Goal: Task Accomplishment & Management: Manage account settings

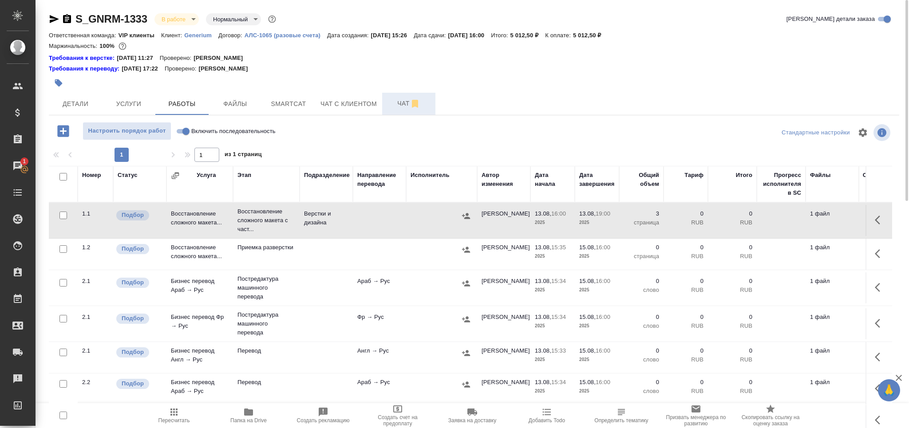
click at [402, 104] on span "Чат" at bounding box center [408, 103] width 43 height 11
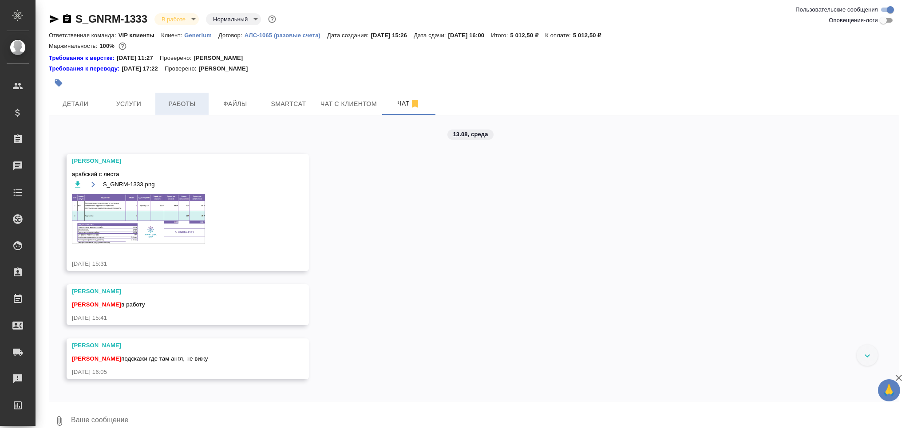
click at [191, 99] on span "Работы" at bounding box center [182, 104] width 43 height 11
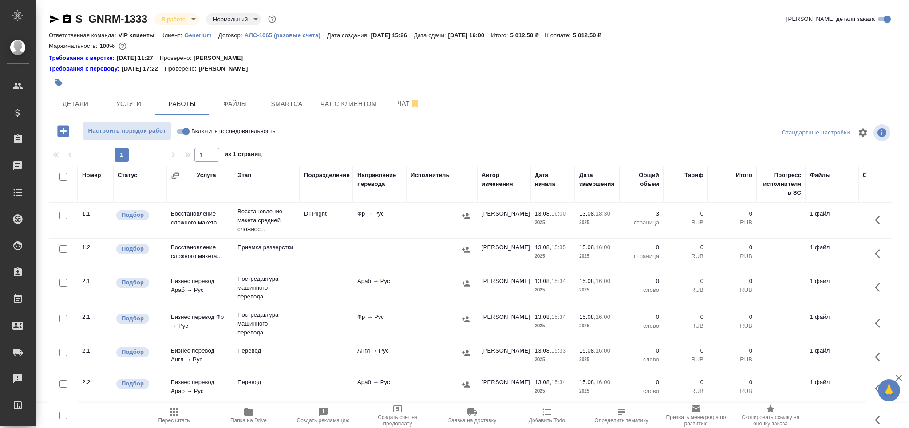
click at [252, 415] on icon "button" at bounding box center [248, 412] width 9 height 7
click at [394, 101] on span "Чат" at bounding box center [408, 103] width 43 height 11
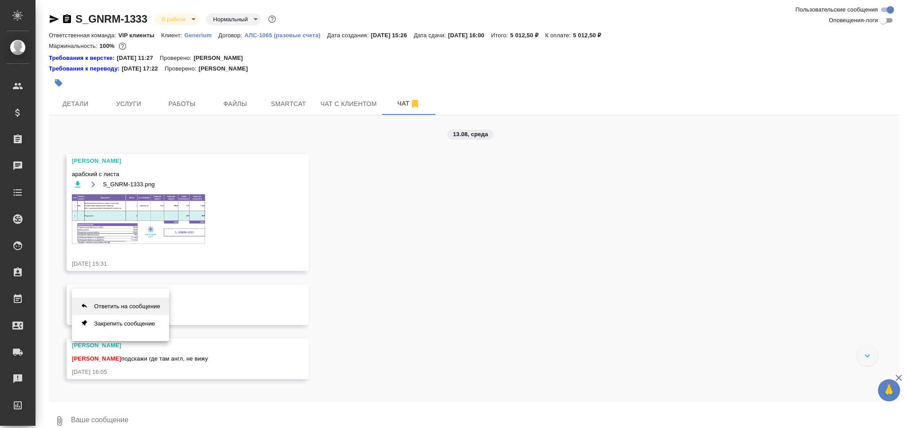
click at [155, 309] on button "Ответить на сообщение" at bounding box center [120, 306] width 97 height 17
click at [119, 416] on textarea at bounding box center [484, 427] width 829 height 30
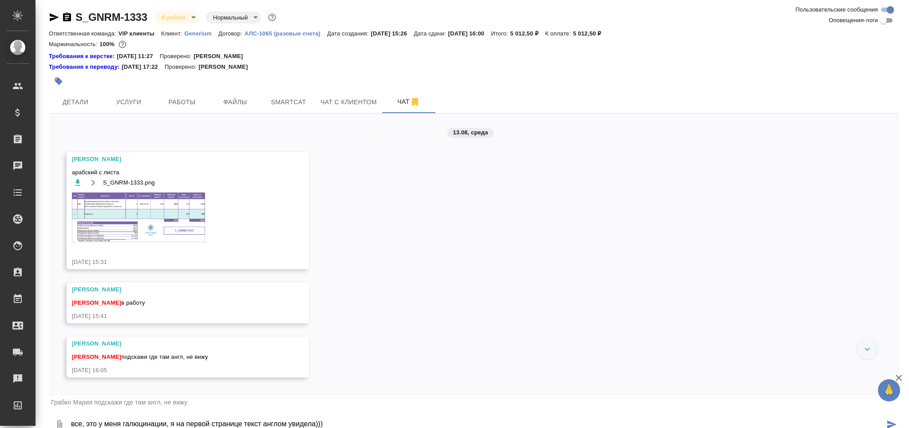
scroll to position [11, 0]
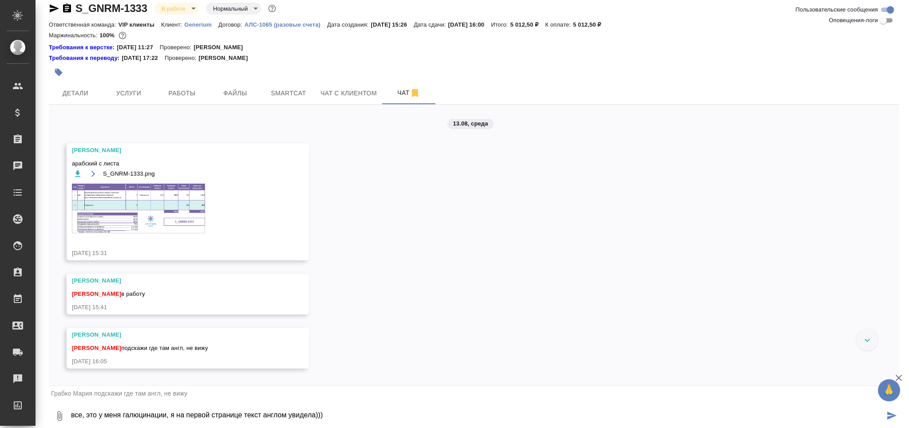
type textarea "все, это у меня галюцинации, я на первой странице текст англом увидела)))"
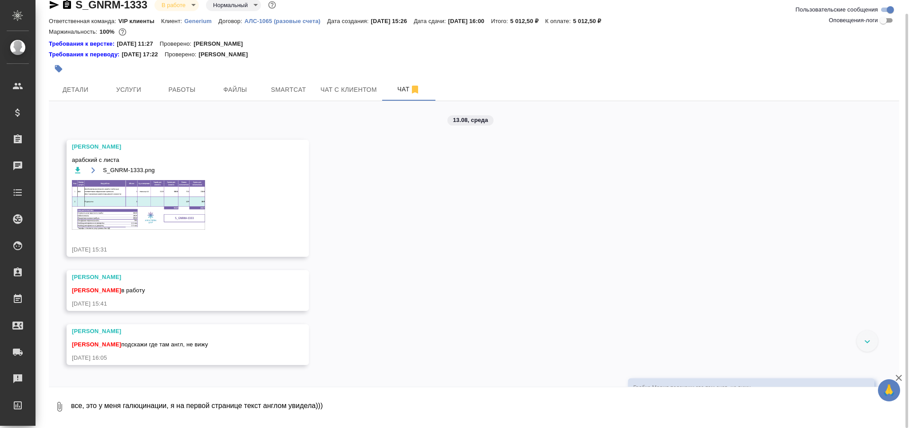
scroll to position [52, 0]
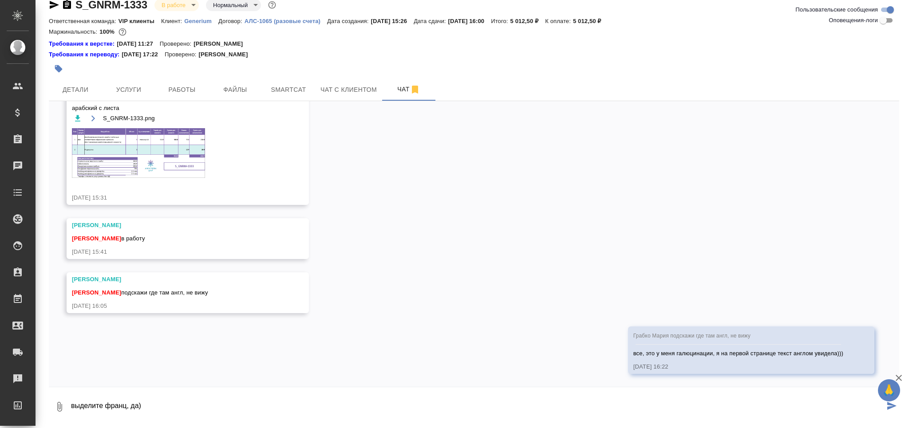
type textarea "выделите франц, да)"
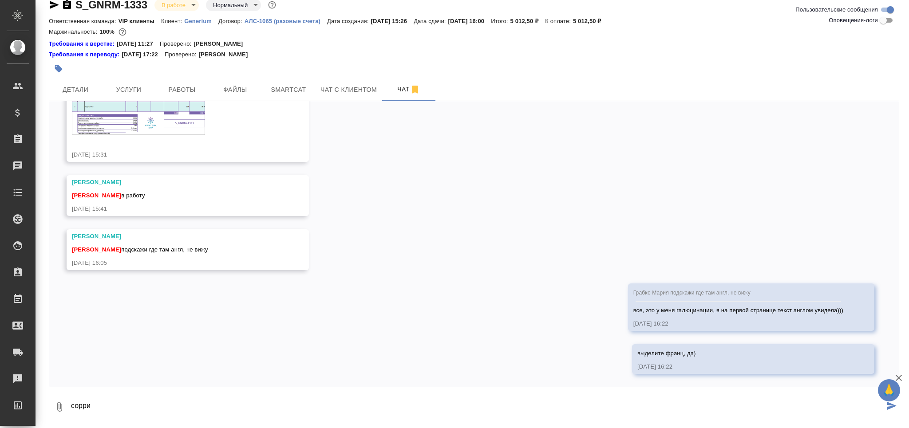
type textarea "сорри"
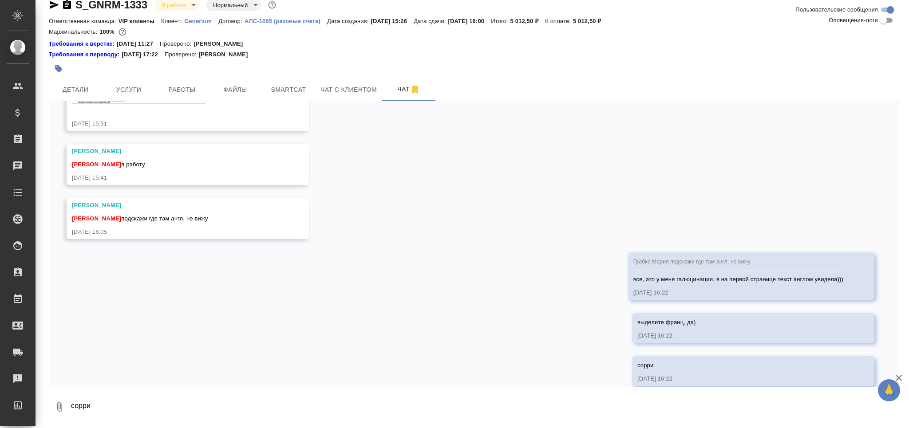
scroll to position [138, 0]
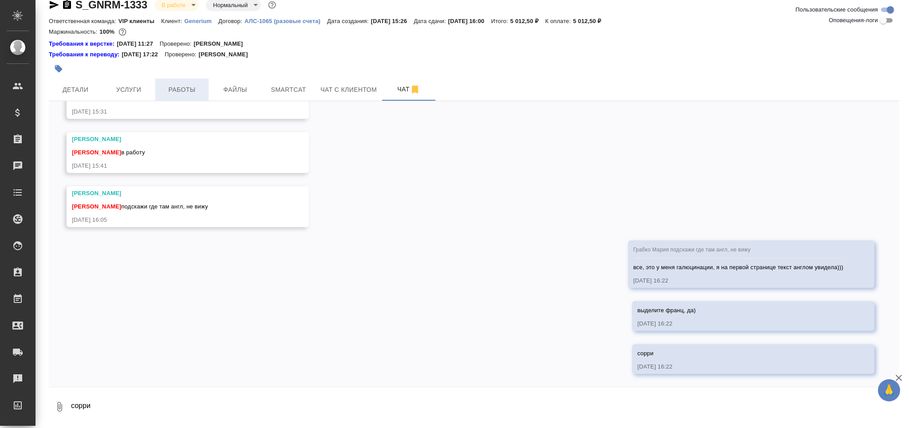
click at [182, 95] on button "Работы" at bounding box center [181, 90] width 53 height 22
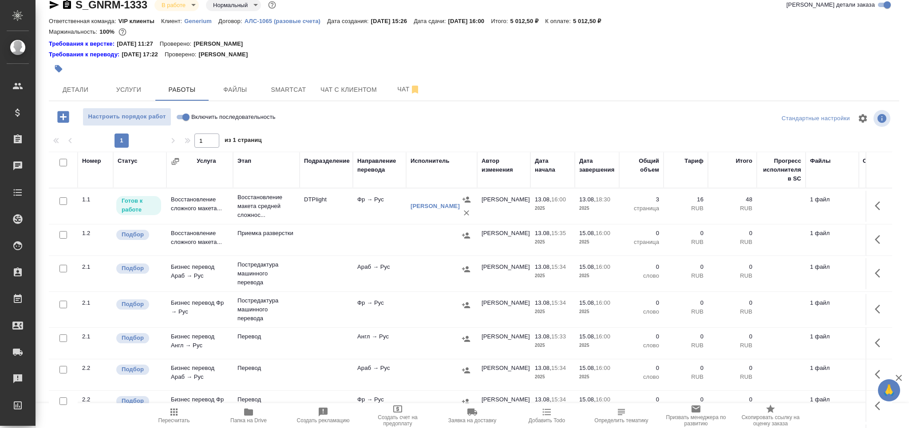
click at [62, 270] on input "checkbox" at bounding box center [63, 269] width 8 height 8
checkbox input "true"
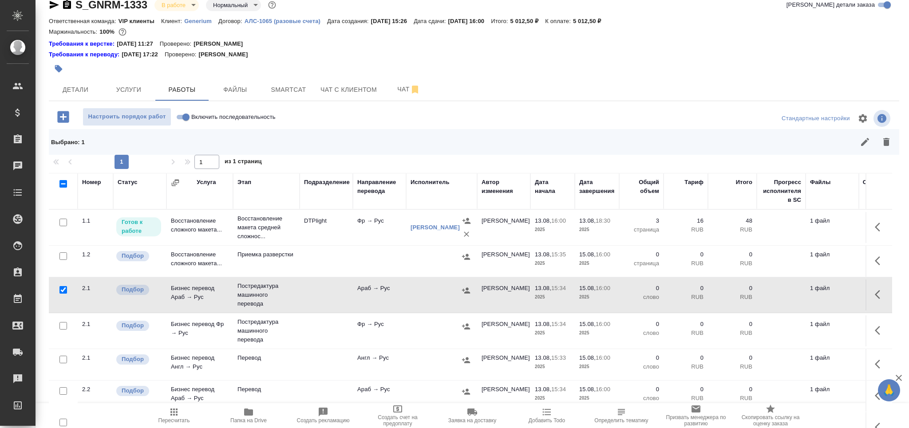
click at [62, 357] on input "checkbox" at bounding box center [63, 360] width 8 height 8
checkbox input "true"
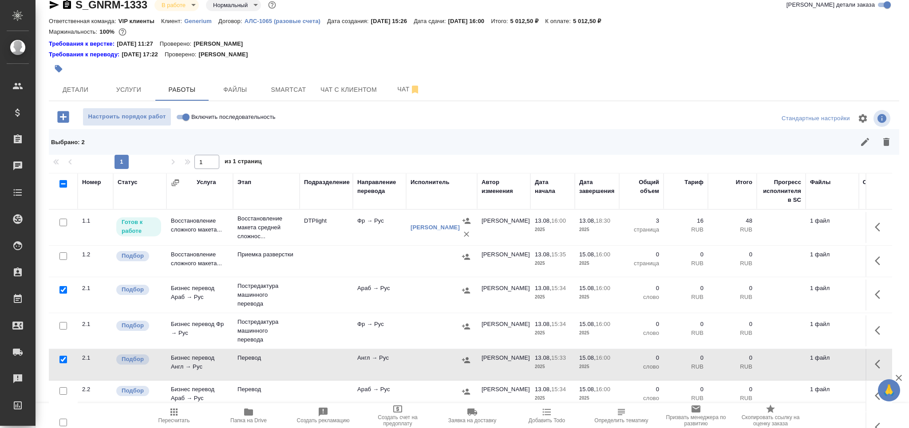
scroll to position [70, 0]
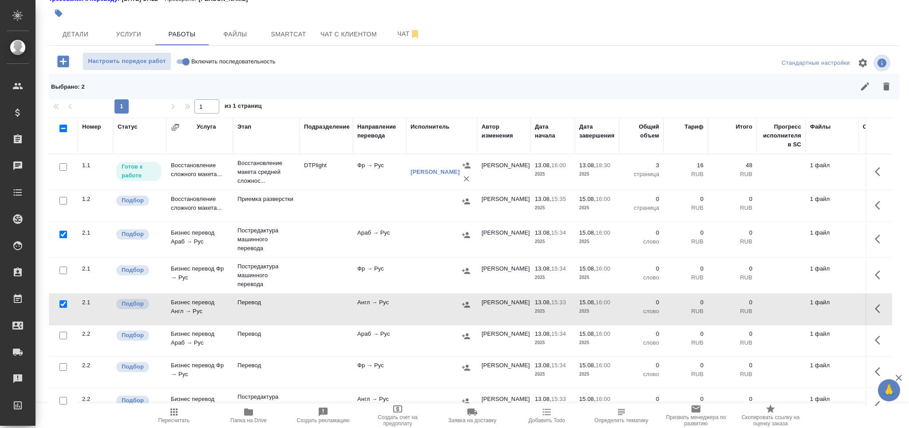
click at [64, 371] on input "checkbox" at bounding box center [63, 367] width 8 height 8
checkbox input "true"
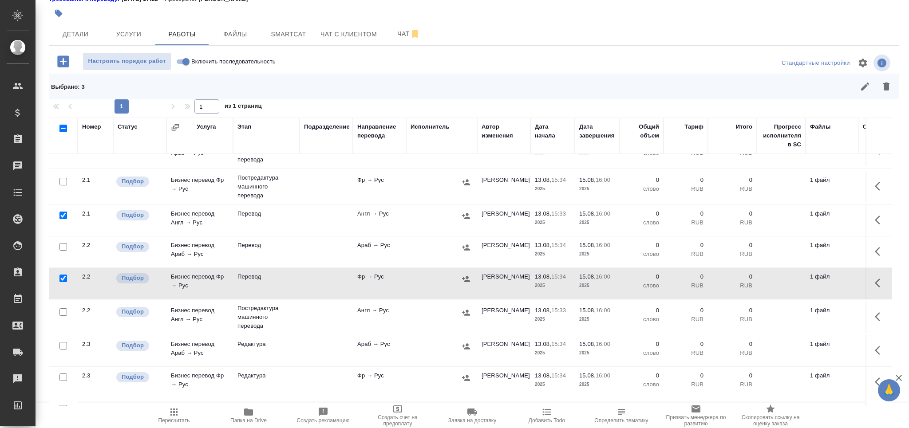
scroll to position [143, 0]
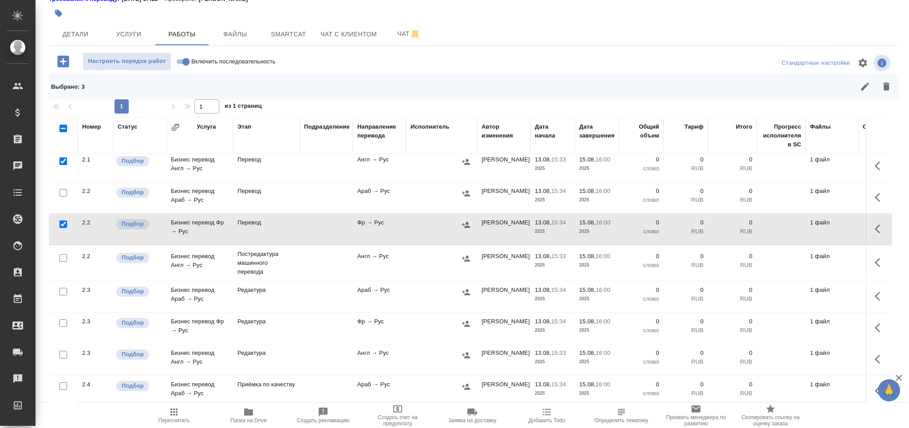
drag, startPoint x: 65, startPoint y: 260, endPoint x: 65, endPoint y: 294, distance: 34.2
click at [66, 259] on input "checkbox" at bounding box center [63, 258] width 8 height 8
checkbox input "true"
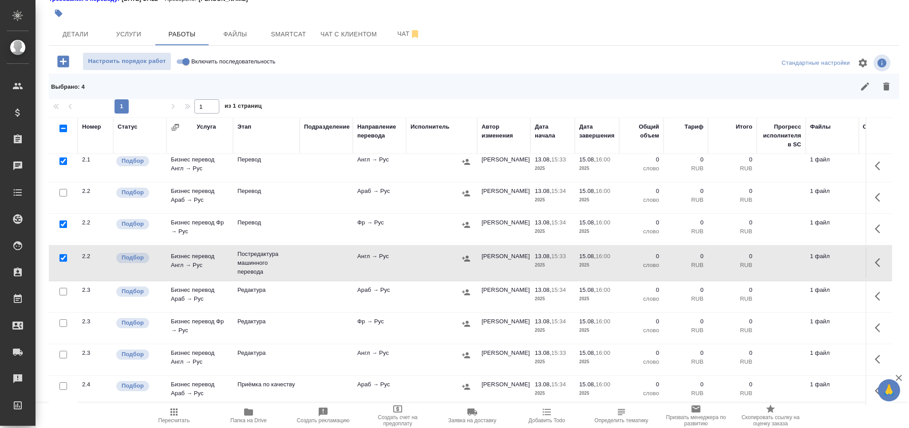
click at [64, 289] on input "checkbox" at bounding box center [63, 292] width 8 height 8
checkbox input "true"
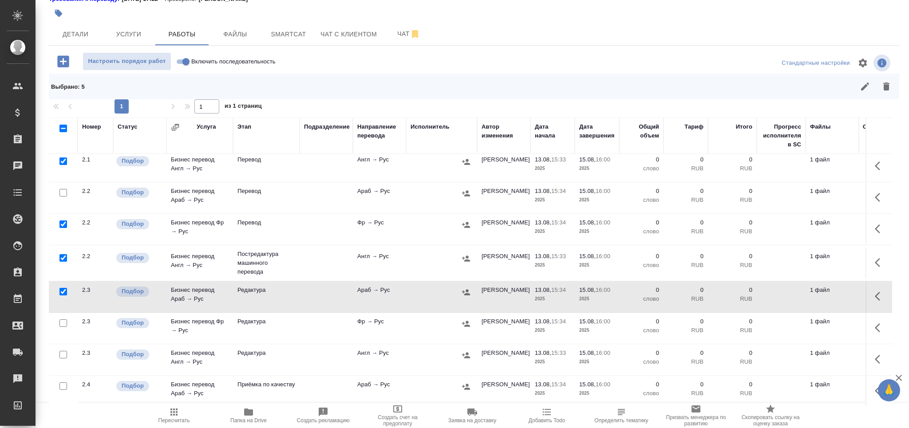
click at [63, 323] on input "checkbox" at bounding box center [63, 323] width 8 height 8
checkbox input "true"
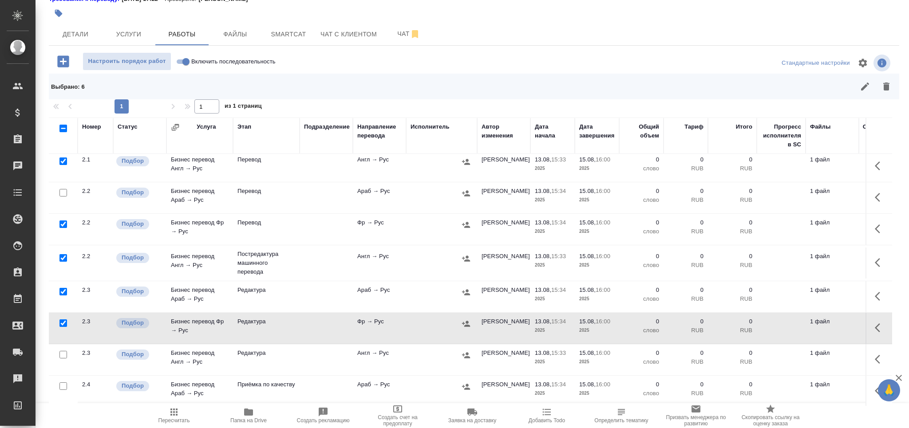
click at [61, 354] on input "checkbox" at bounding box center [63, 355] width 8 height 8
checkbox input "true"
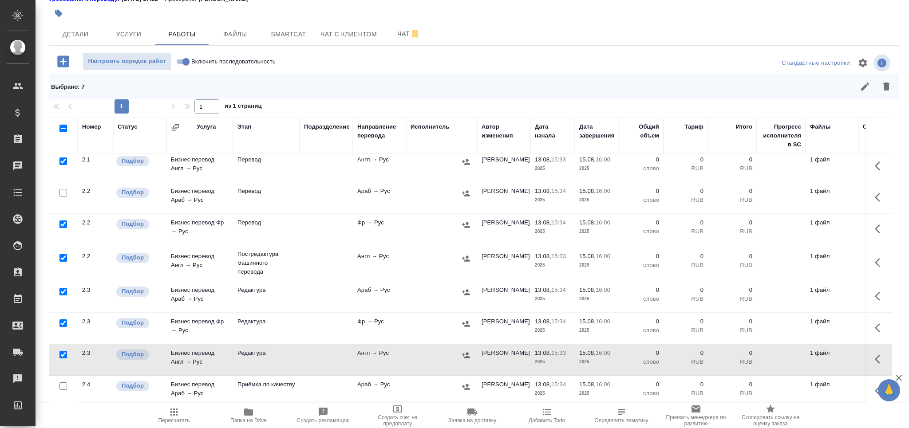
click at [64, 382] on input "checkbox" at bounding box center [63, 386] width 8 height 8
checkbox input "true"
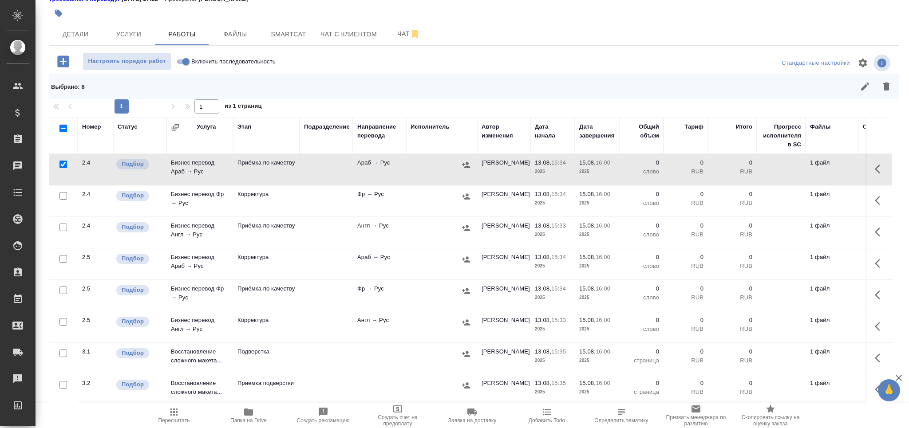
scroll to position [374, 0]
click at [60, 192] on input "checkbox" at bounding box center [63, 196] width 8 height 8
checkbox input "true"
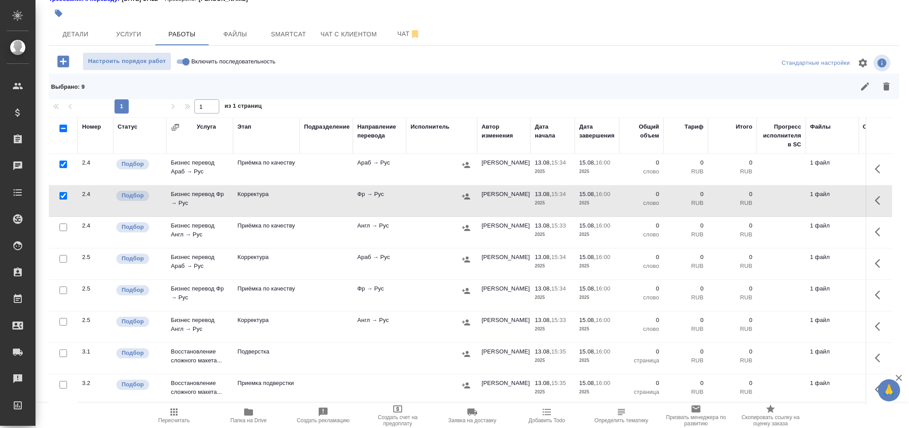
click at [64, 224] on input "checkbox" at bounding box center [63, 228] width 8 height 8
checkbox input "true"
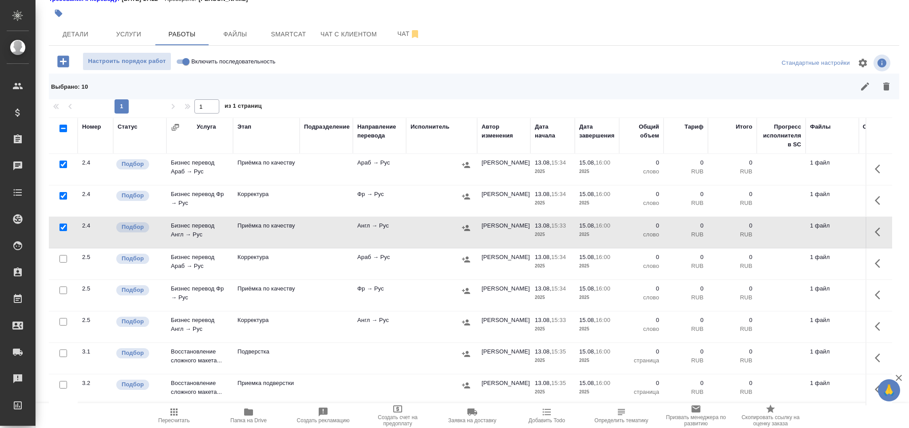
click at [64, 255] on input "checkbox" at bounding box center [63, 259] width 8 height 8
checkbox input "true"
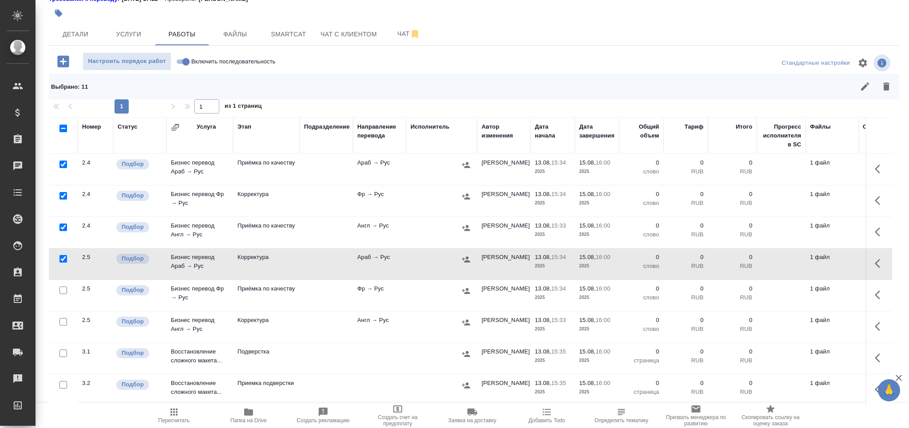
click at [65, 287] on input "checkbox" at bounding box center [63, 291] width 8 height 8
checkbox input "true"
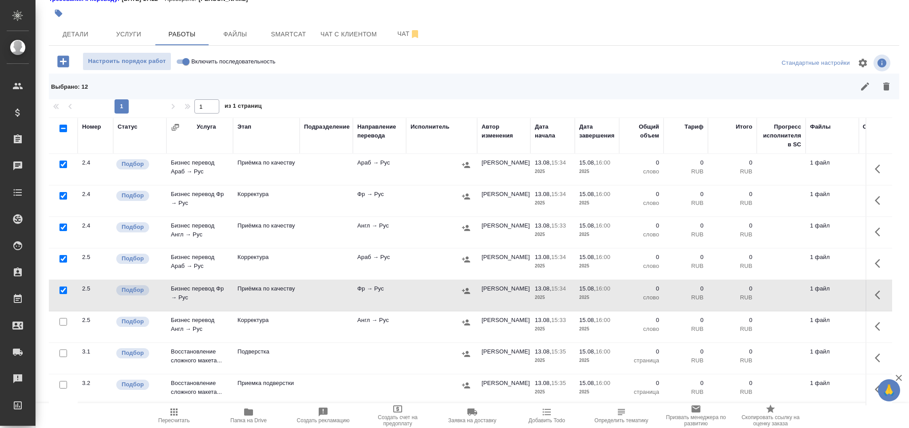
drag, startPoint x: 66, startPoint y: 313, endPoint x: 310, endPoint y: 293, distance: 244.9
click at [65, 318] on input "checkbox" at bounding box center [63, 322] width 8 height 8
checkbox input "true"
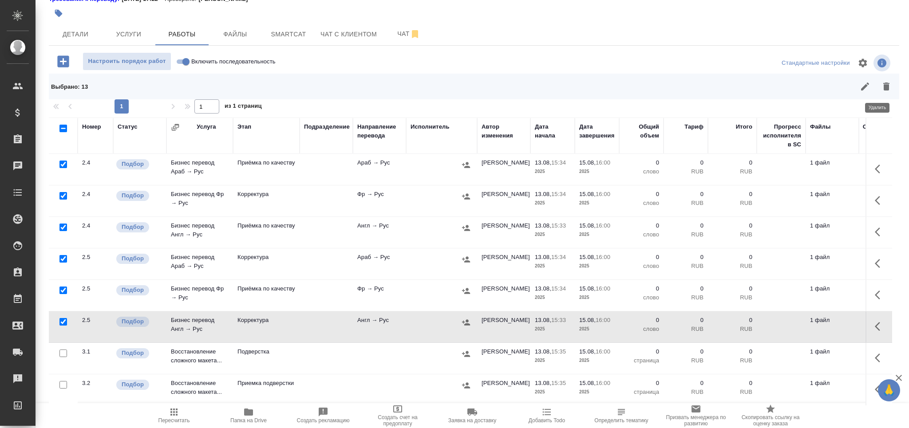
click at [881, 82] on icon "button" at bounding box center [886, 86] width 11 height 11
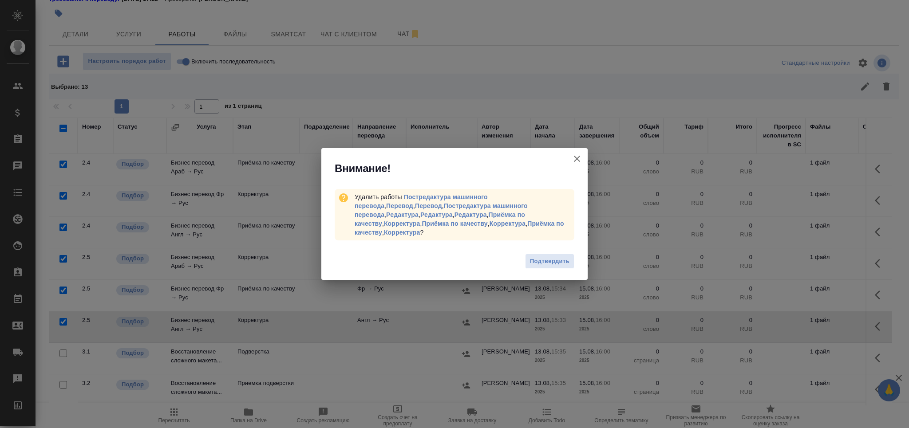
drag, startPoint x: 538, startPoint y: 253, endPoint x: 543, endPoint y: 252, distance: 5.4
click at [537, 256] on span "Подтвердить" at bounding box center [549, 261] width 39 height 10
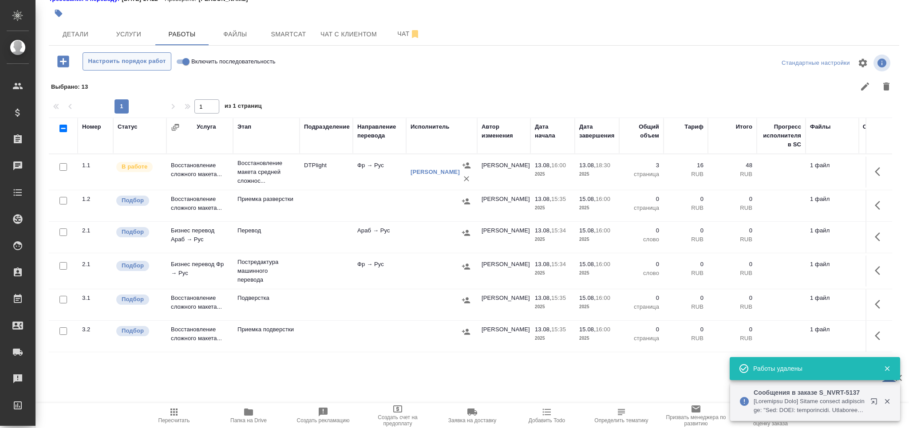
scroll to position [0, 0]
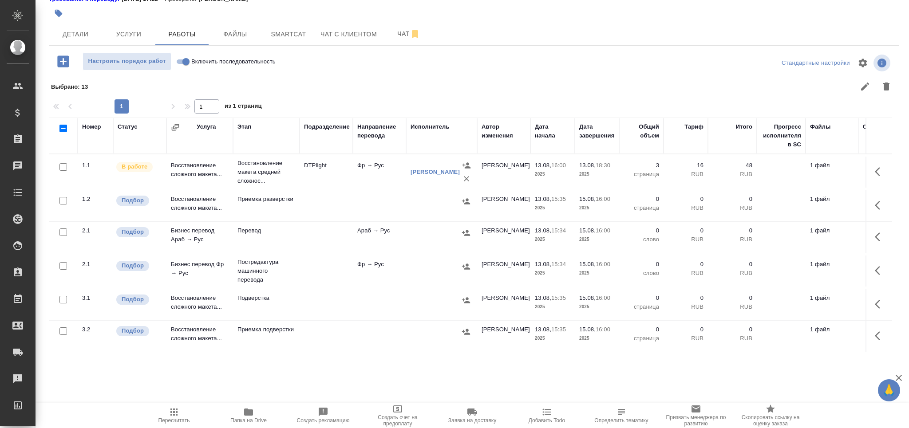
click at [66, 17] on button "button" at bounding box center [59, 14] width 20 height 20
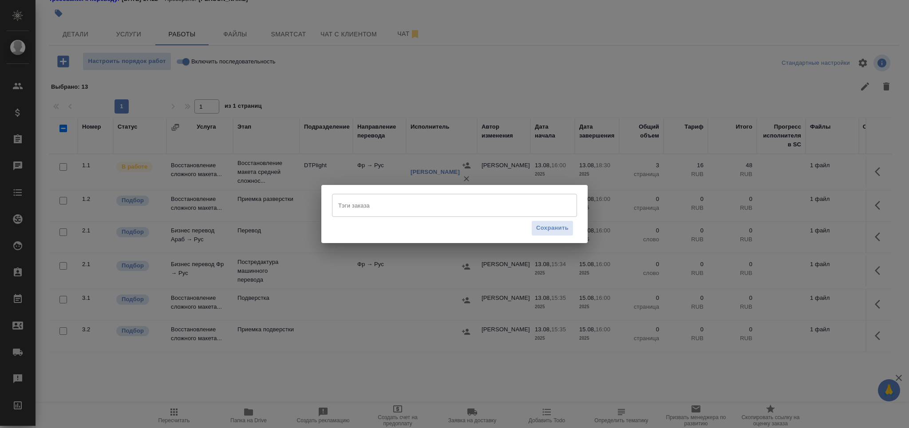
click at [367, 196] on div "Тэги заказа" at bounding box center [454, 205] width 245 height 23
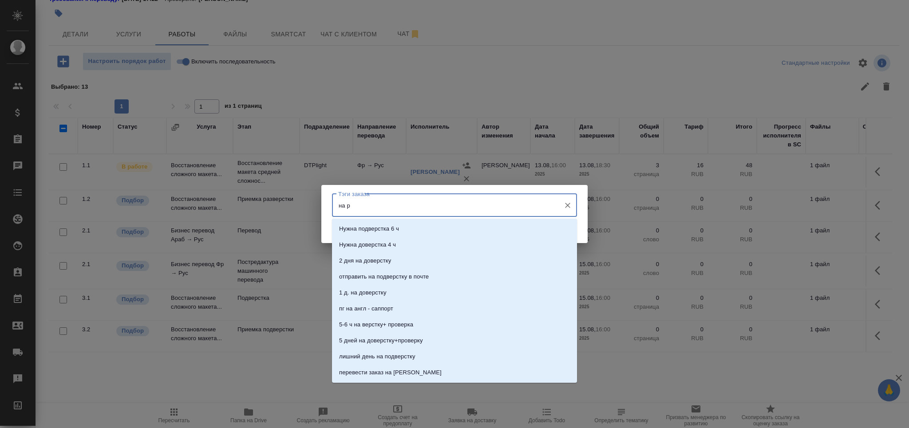
type input "на ра"
click at [367, 230] on p "На разверстке" at bounding box center [358, 229] width 39 height 9
type input "франц"
click at [367, 355] on li "франц 🥐" at bounding box center [454, 357] width 245 height 16
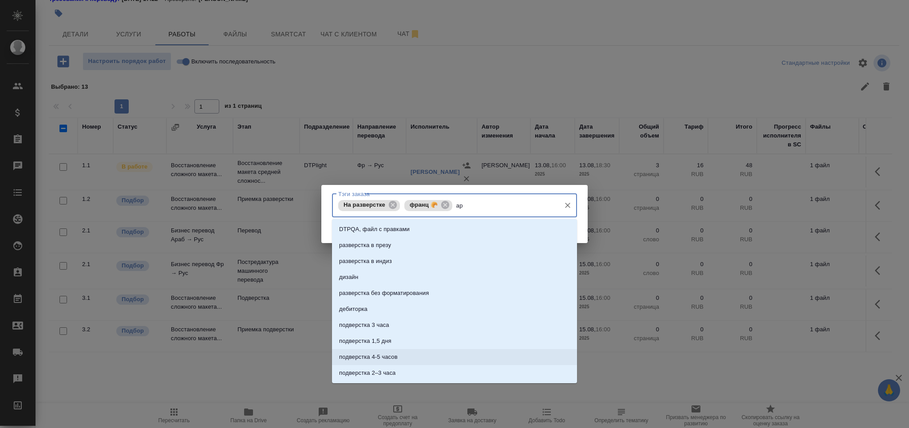
type input "ара"
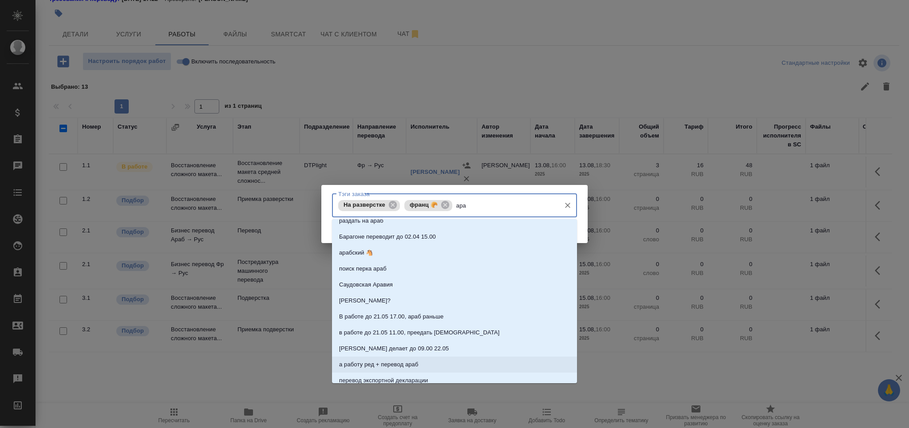
scroll to position [939, 0]
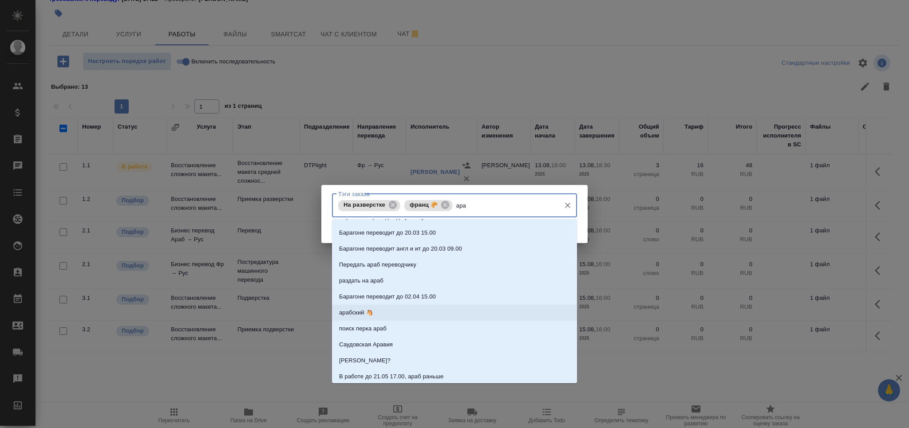
click at [399, 314] on li "арабский 🐴" at bounding box center [454, 313] width 245 height 16
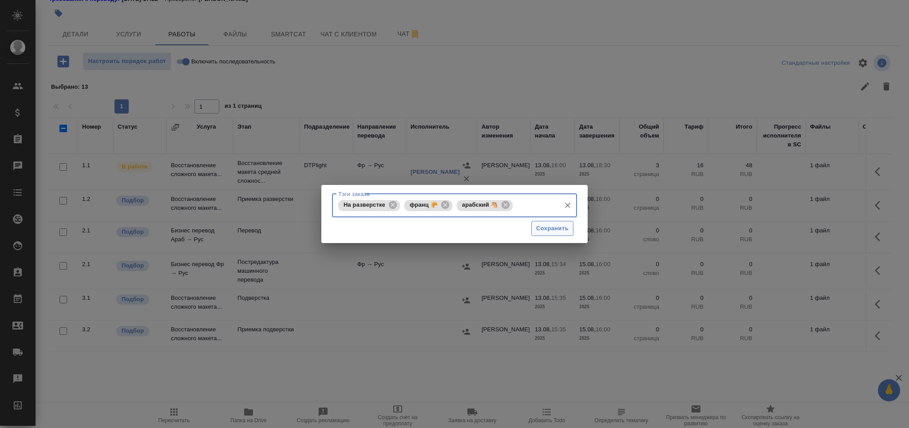
click at [548, 234] on button "Сохранить" at bounding box center [552, 229] width 42 height 16
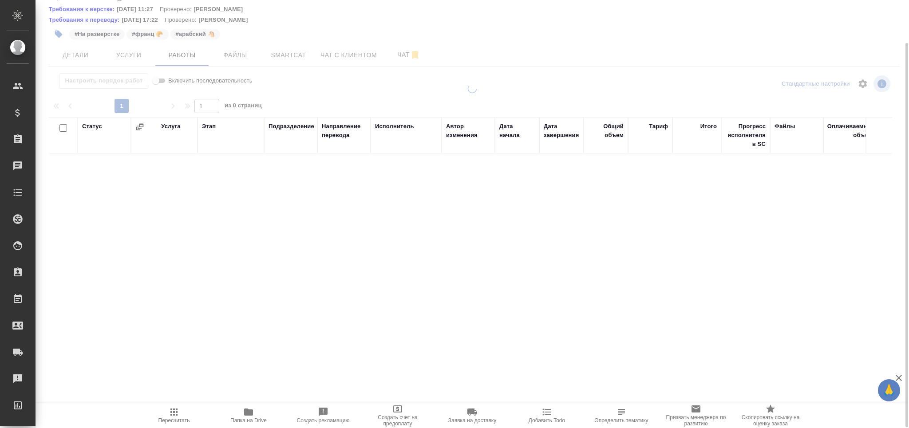
scroll to position [48, 0]
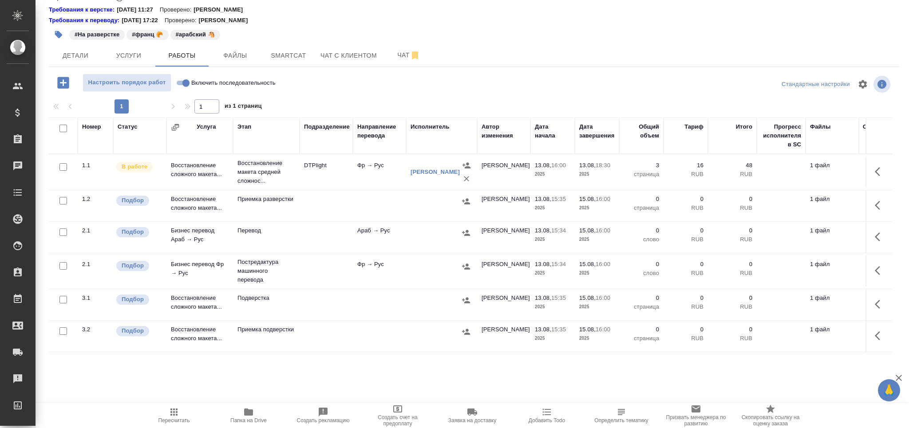
click at [287, 190] on td "Перевод" at bounding box center [266, 171] width 67 height 35
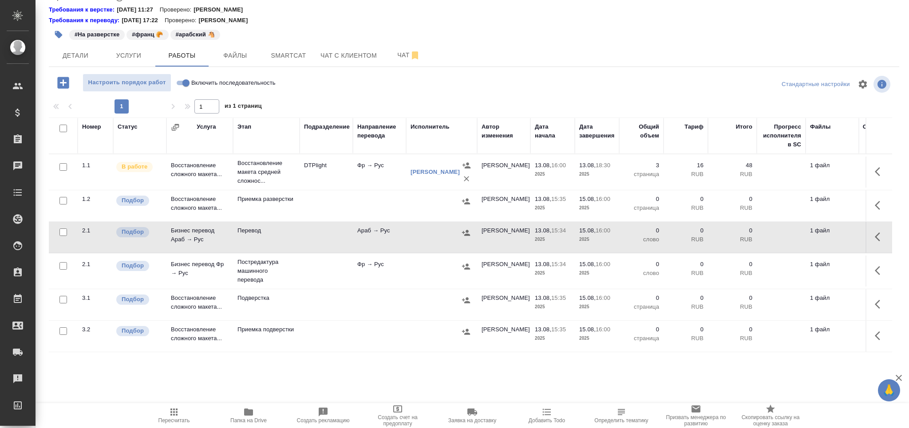
scroll to position [0, 0]
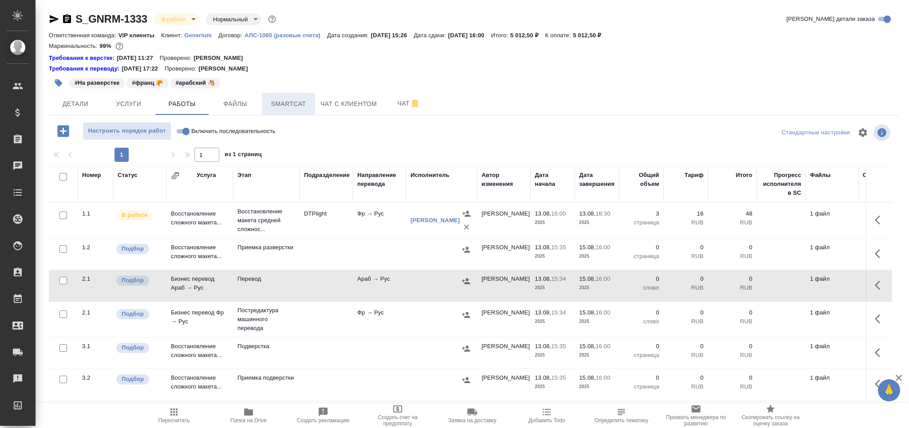
click at [282, 106] on span "Smartcat" at bounding box center [288, 104] width 43 height 11
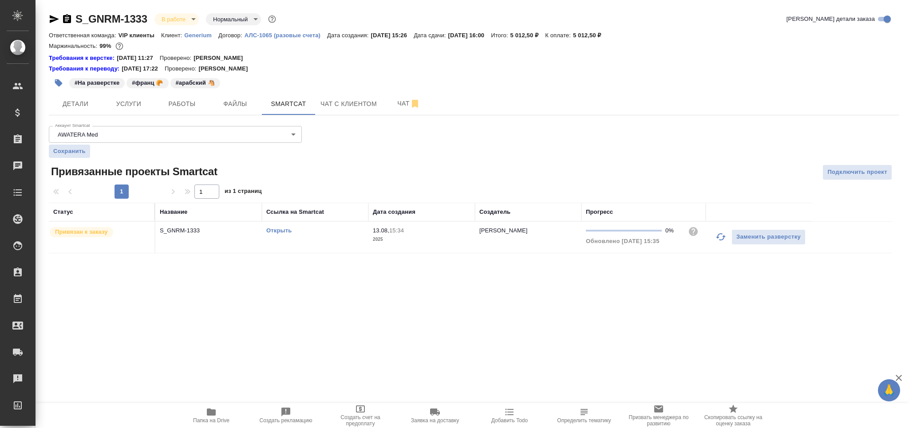
click at [280, 230] on link "Открыть" at bounding box center [278, 230] width 25 height 7
click at [71, 107] on span "Детали" at bounding box center [75, 104] width 43 height 11
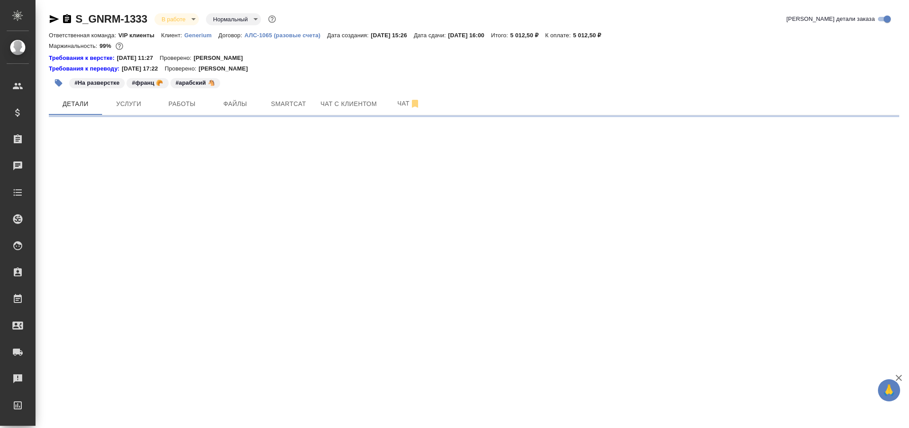
select select "RU"
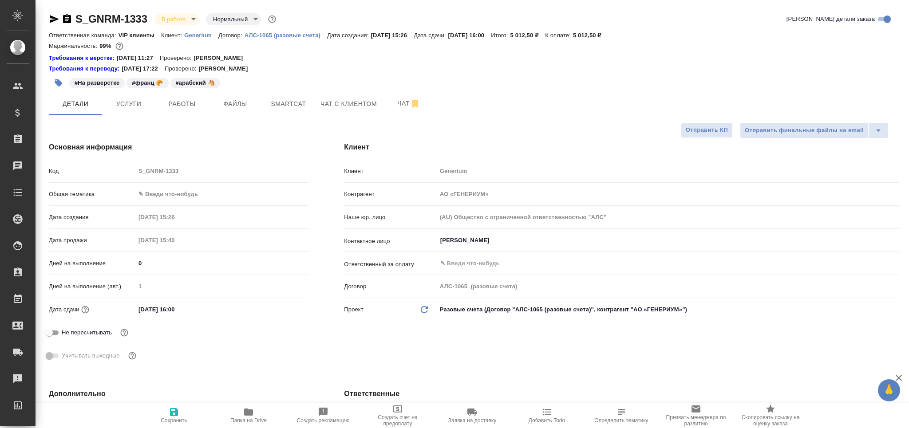
type textarea "x"
click at [163, 195] on body "🙏 .cls-1 fill:#fff; AWATERA Grabko Mariya Клиенты Спецификации Заказы 0 Чаты To…" at bounding box center [454, 214] width 909 height 428
click at [172, 235] on li "Медицина" at bounding box center [219, 237] width 171 height 14
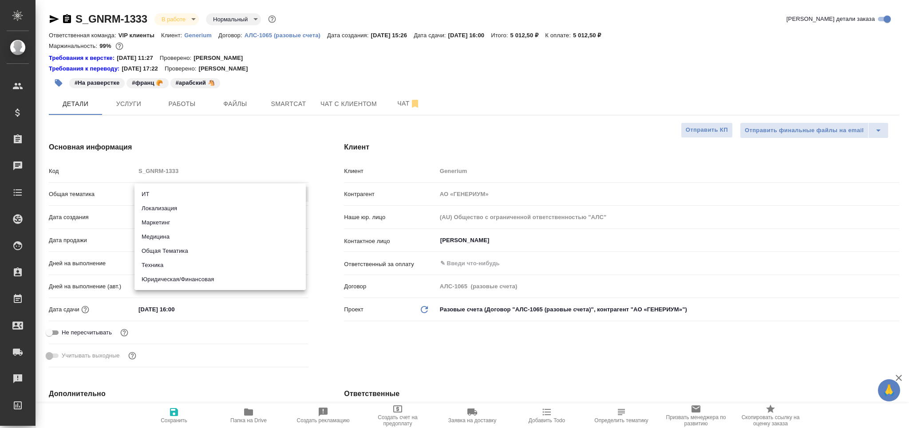
type input "med"
type textarea "x"
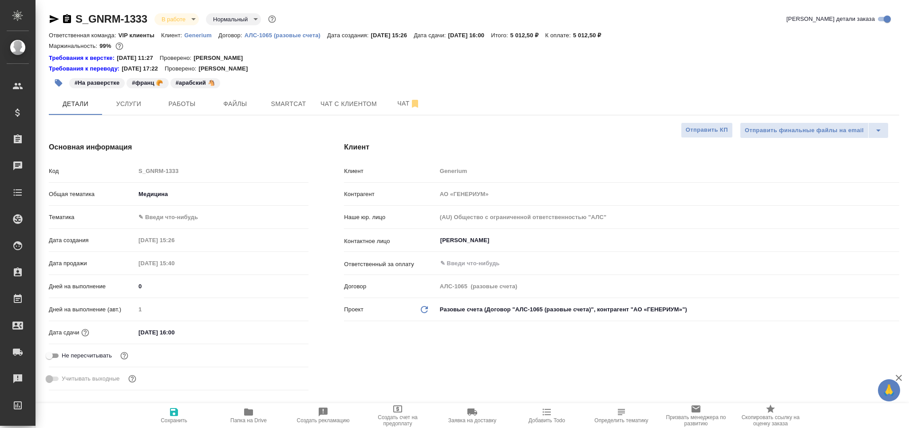
click at [169, 217] on body "🙏 .cls-1 fill:#fff; AWATERA Grabko Mariya Клиенты Спецификации Заказы 0 Чаты To…" at bounding box center [454, 214] width 909 height 428
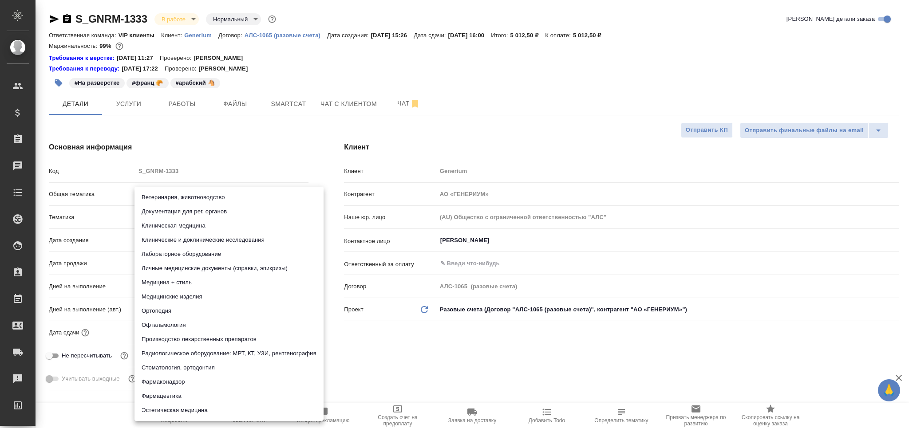
click at [176, 211] on li "Документация для рег. органов" at bounding box center [228, 212] width 189 height 14
type textarea "x"
type input "5f647205b73bc97568ca66c6"
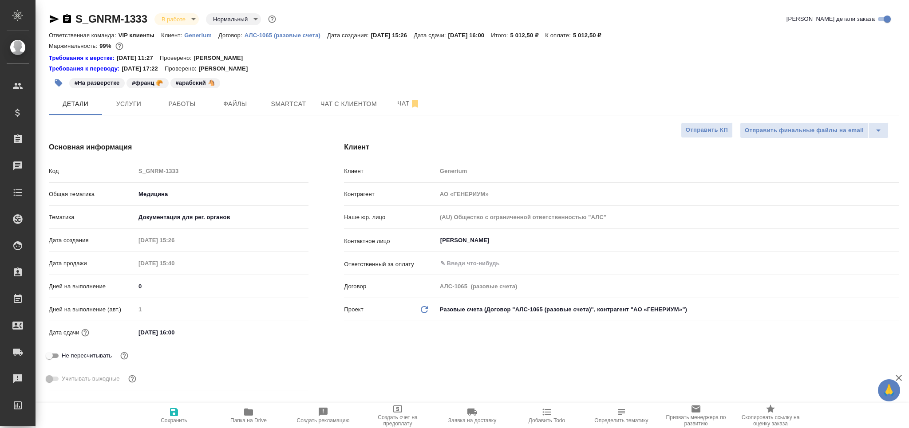
click at [179, 421] on span "Сохранить" at bounding box center [174, 421] width 27 height 6
type textarea "x"
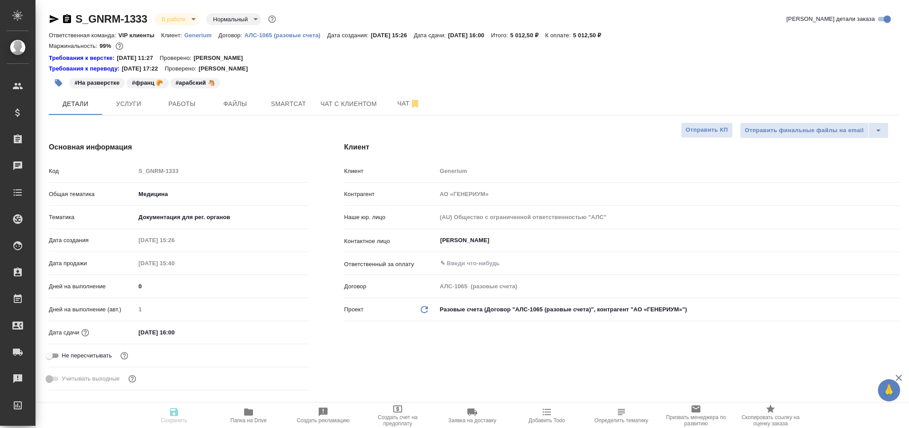
type textarea "x"
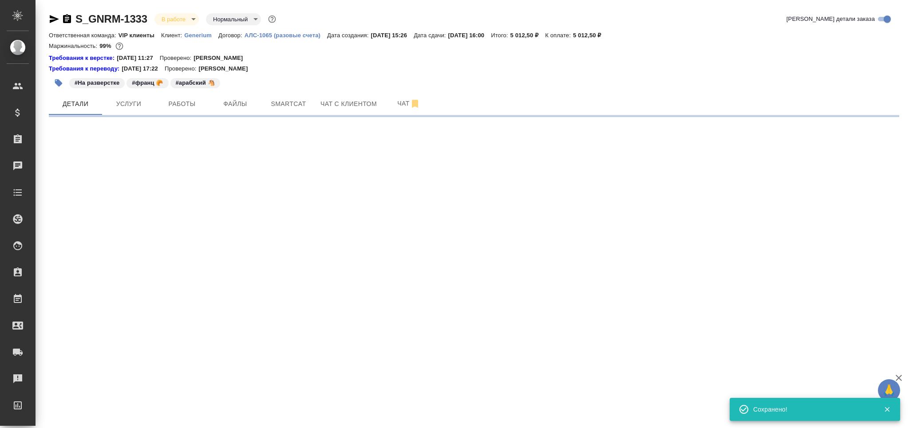
select select "RU"
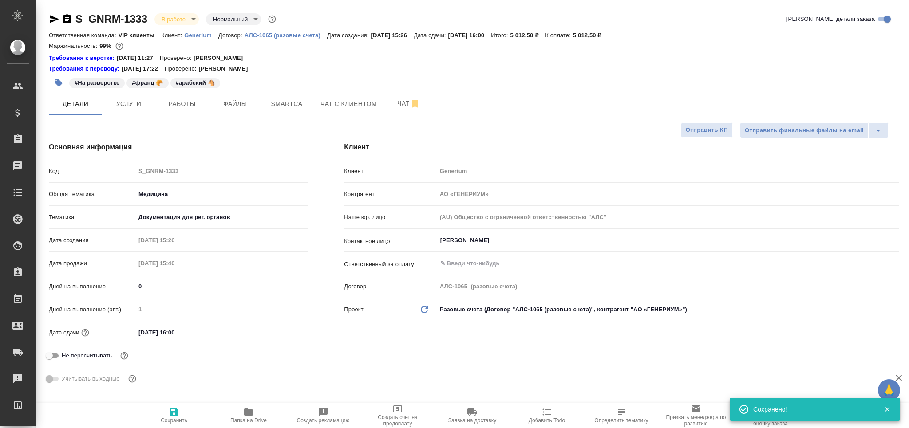
type textarea "x"
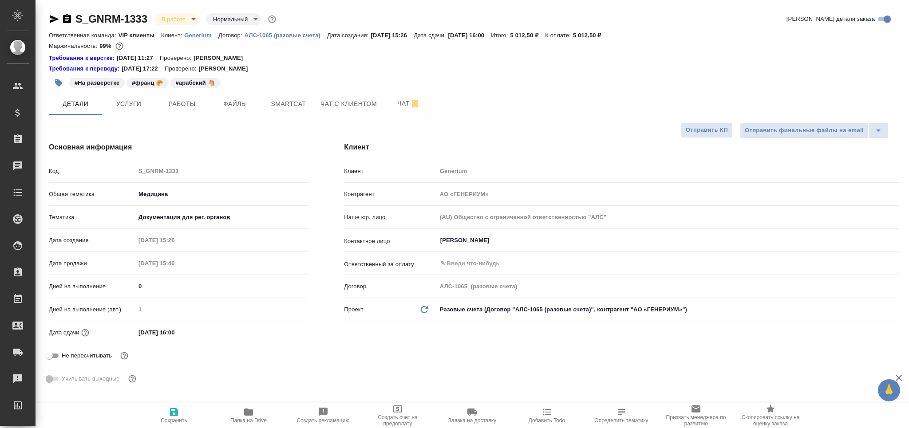
type textarea "x"
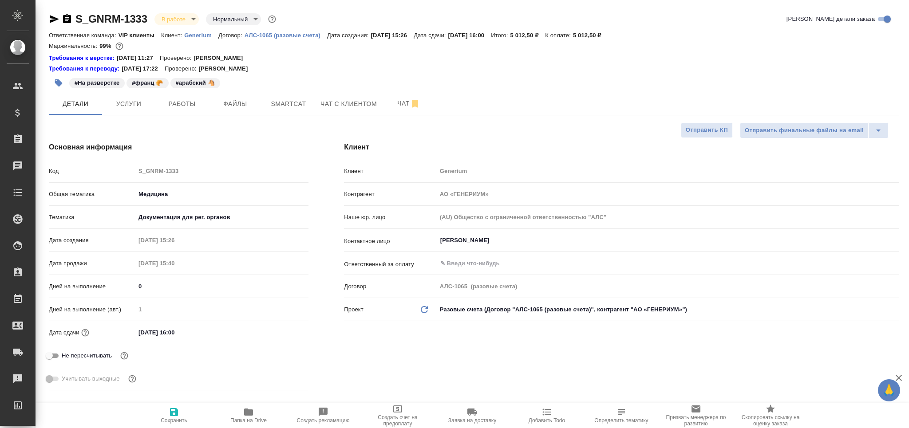
type textarea "x"
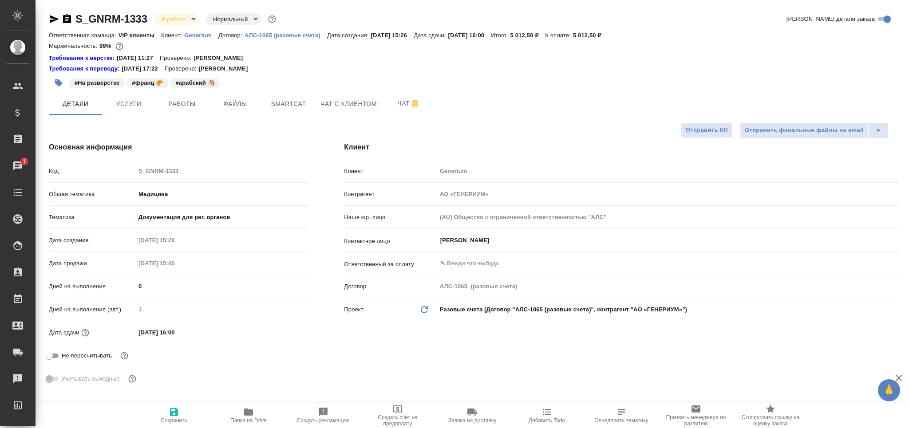
type textarea "x"
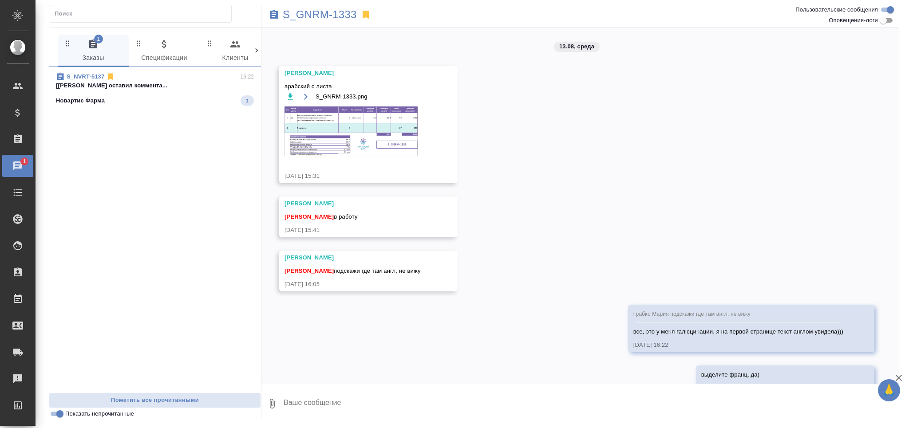
scroll to position [67, 0]
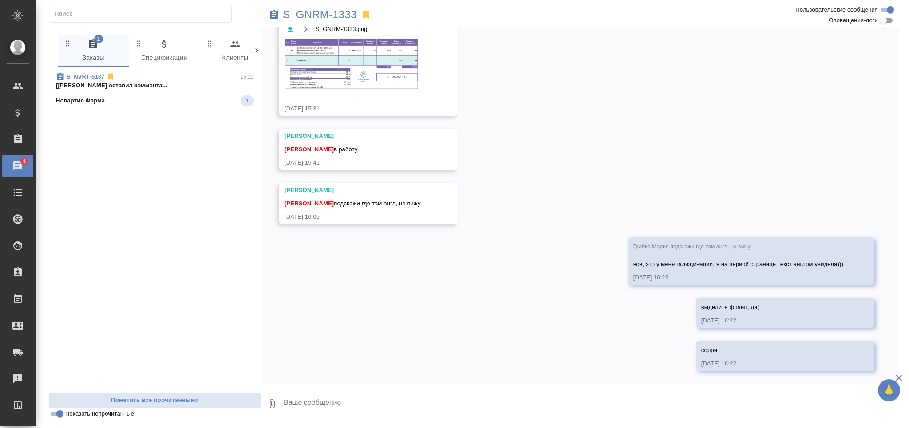
click at [147, 104] on div "Новартис Фарма 1" at bounding box center [155, 100] width 198 height 11
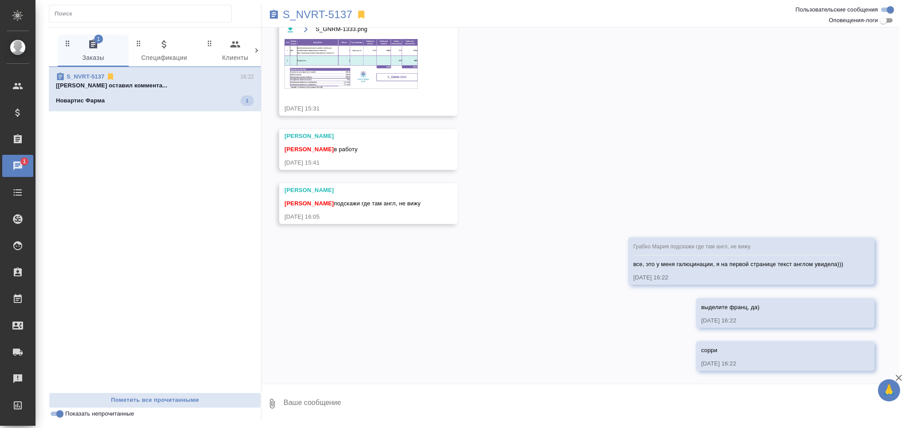
scroll to position [0, 0]
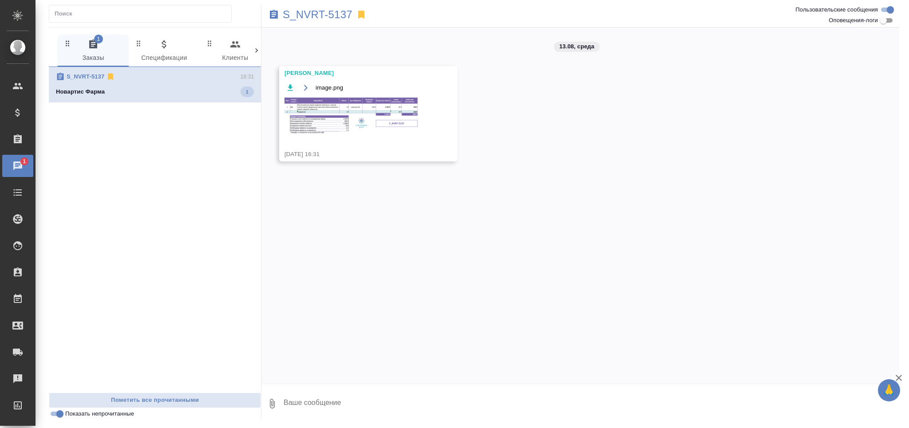
click at [360, 108] on img at bounding box center [350, 116] width 133 height 37
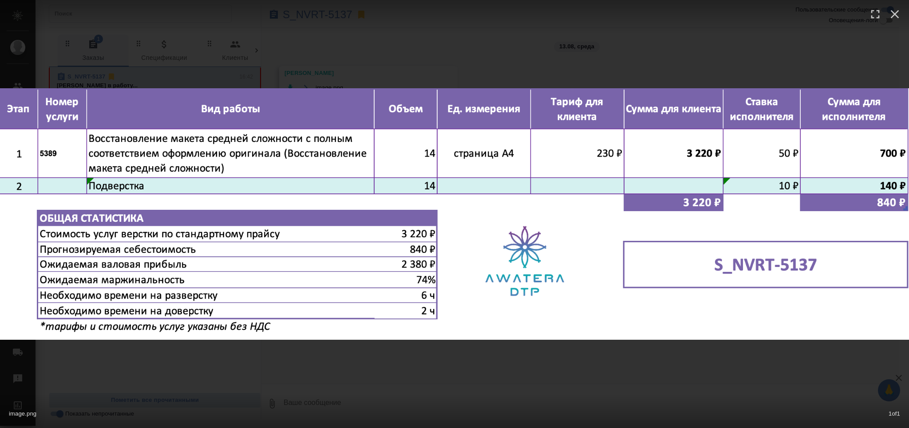
click at [429, 58] on div "image.png 1 of 1" at bounding box center [454, 214] width 909 height 428
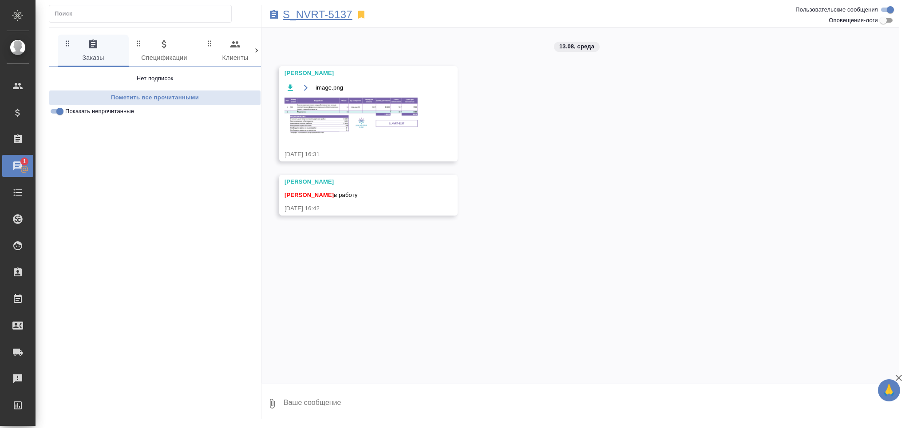
click at [338, 15] on p "S_NVRT-5137" at bounding box center [318, 14] width 70 height 9
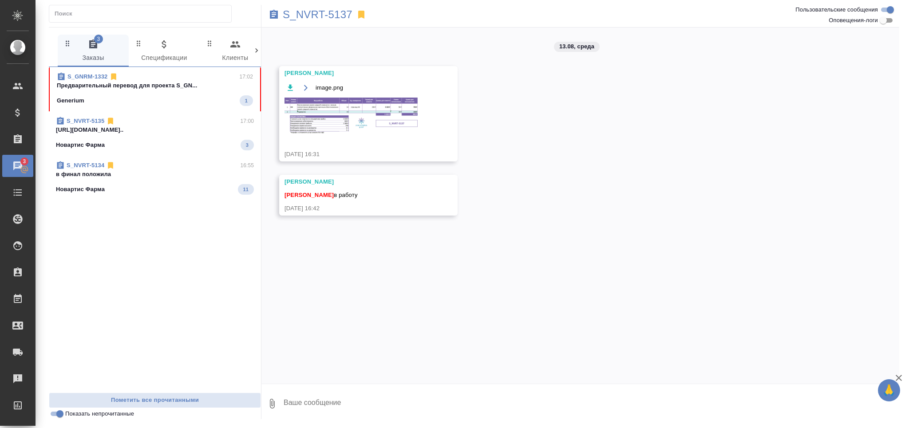
click at [139, 99] on div "Generium 1" at bounding box center [155, 100] width 196 height 11
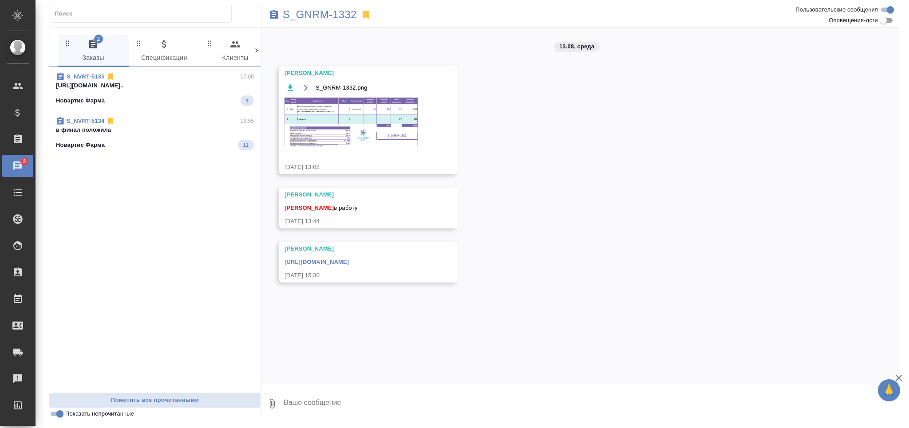
click at [133, 131] on p "в финал положила" at bounding box center [155, 130] width 198 height 9
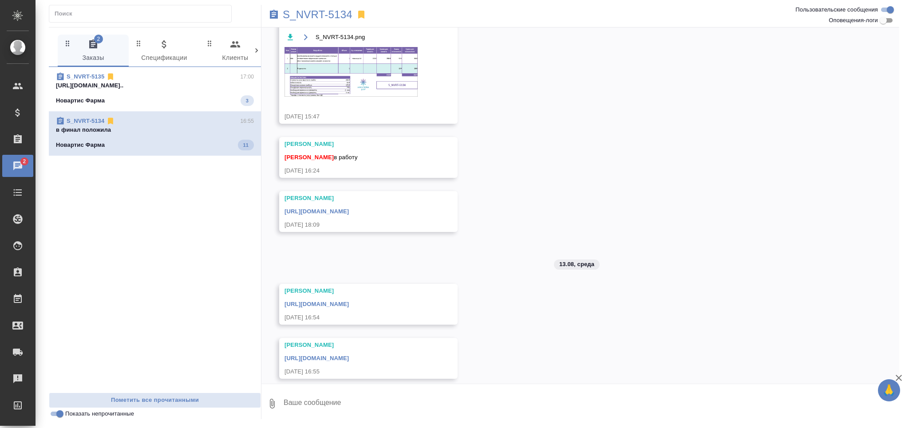
scroll to position [63, 0]
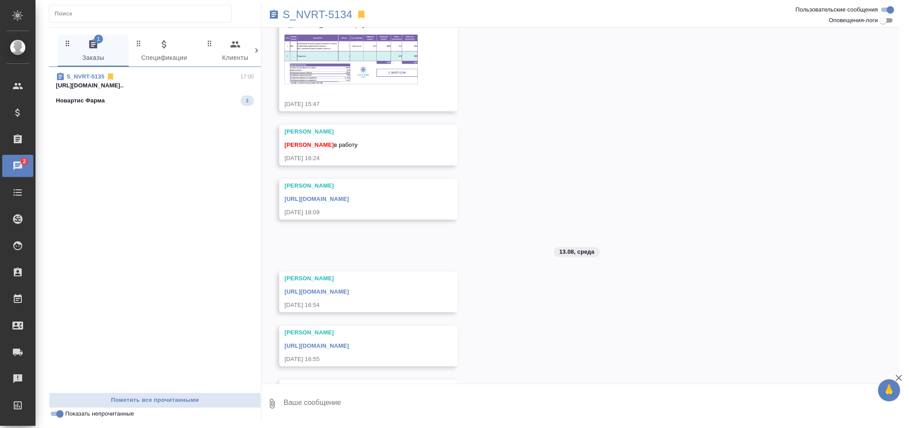
click at [322, 25] on div "S_NVRT-5134" at bounding box center [473, 16] width 425 height 22
click at [332, 10] on p "S_NVRT-5134" at bounding box center [318, 14] width 70 height 9
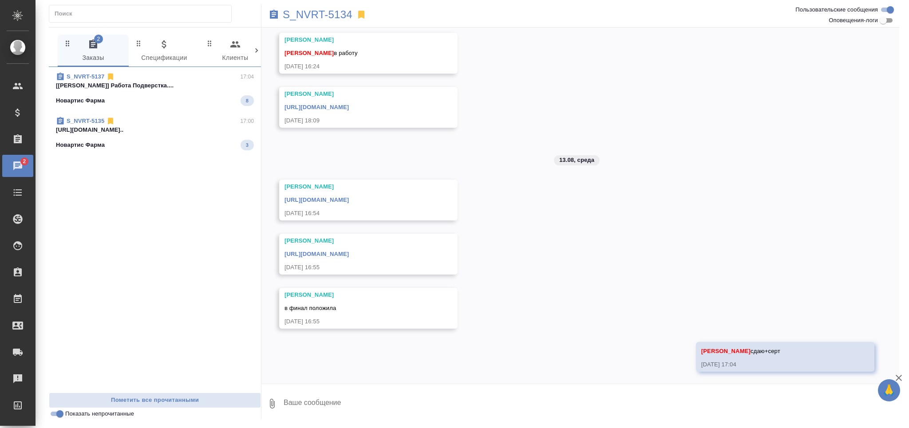
scroll to position [156, 0]
click at [132, 94] on span "S_NVRT-5137 17:04 [Заборова Александра] Работа Подверстка.... Новартис Фарма 8" at bounding box center [155, 89] width 198 height 34
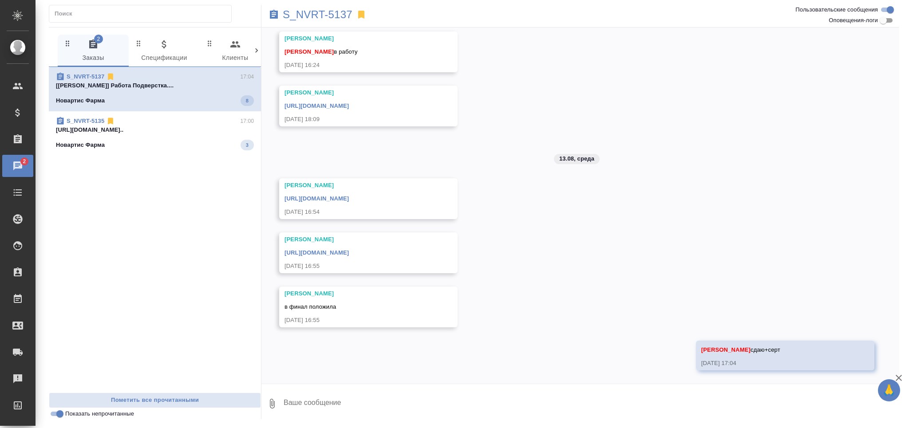
scroll to position [0, 0]
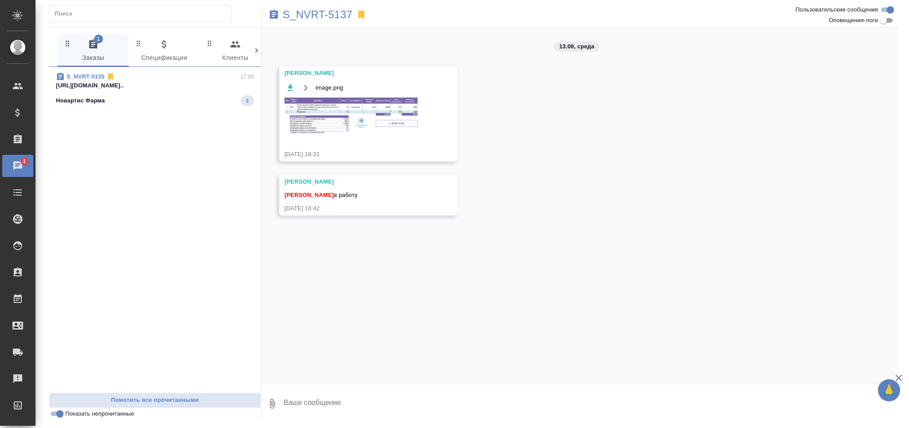
click at [207, 82] on p "https://drive.awatera.com/apps/files/fil..." at bounding box center [155, 85] width 198 height 9
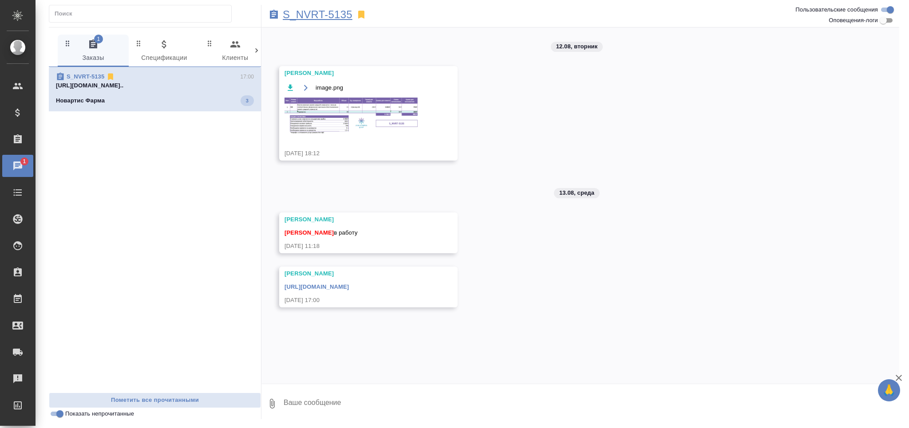
click at [329, 16] on p "S_NVRT-5135" at bounding box center [318, 14] width 70 height 9
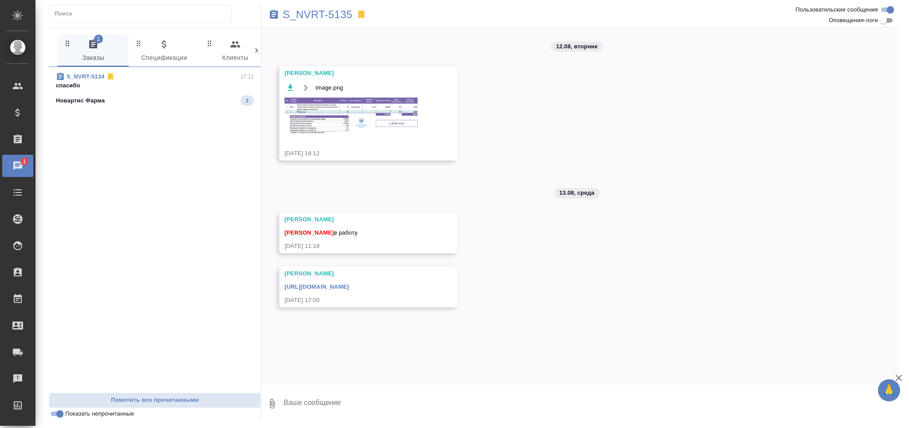
click at [136, 77] on div "S_NVRT-5134 17:11" at bounding box center [155, 76] width 198 height 9
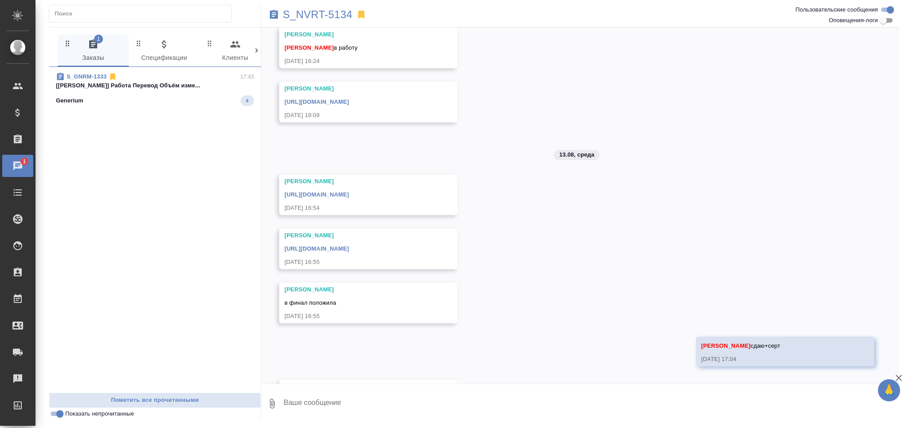
scroll to position [210, 0]
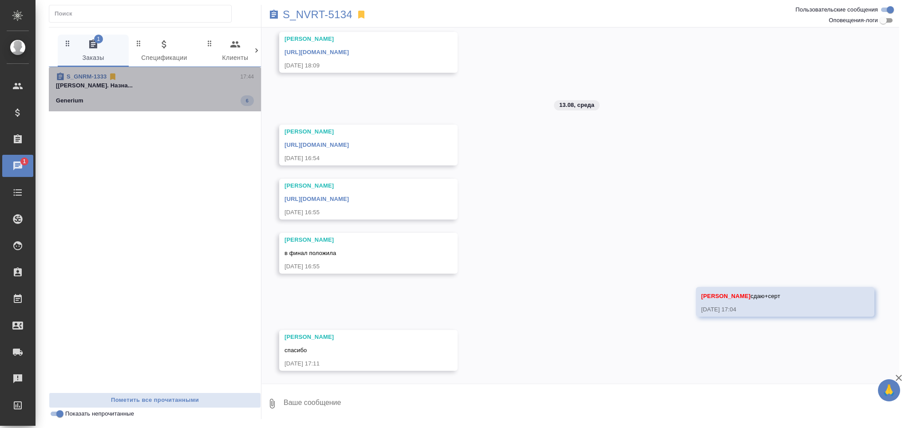
click at [148, 102] on div "Generium 6" at bounding box center [155, 100] width 198 height 11
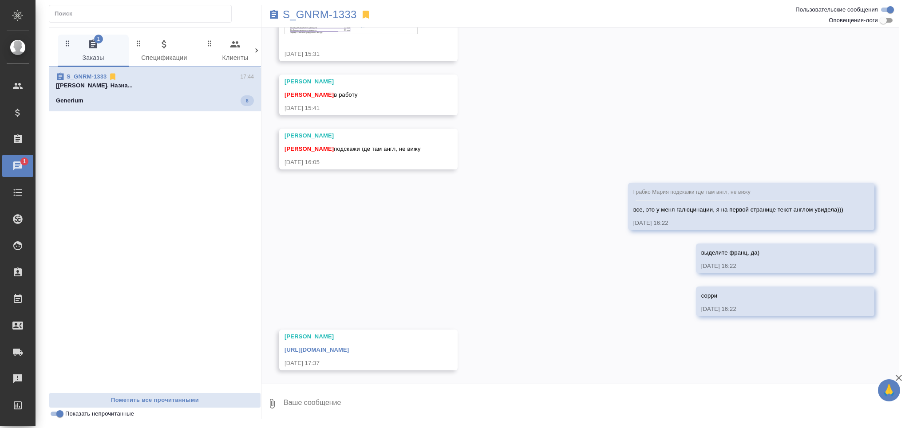
scroll to position [72, 0]
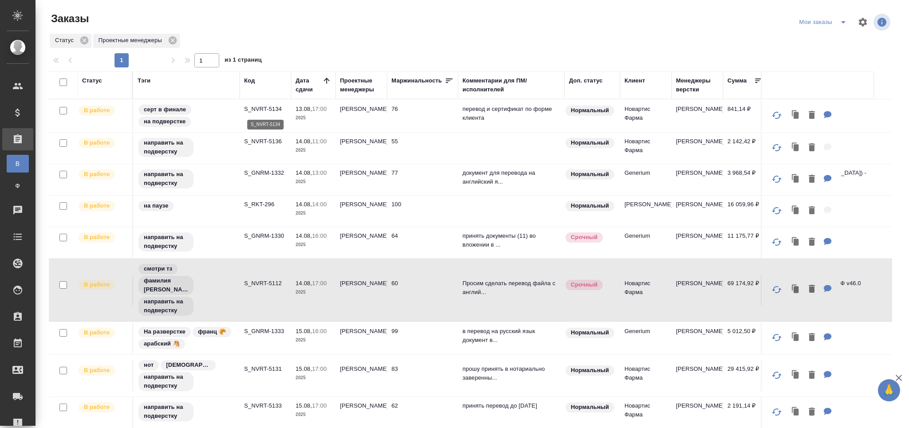
click at [272, 111] on p "S_NVRT-5134" at bounding box center [265, 109] width 43 height 9
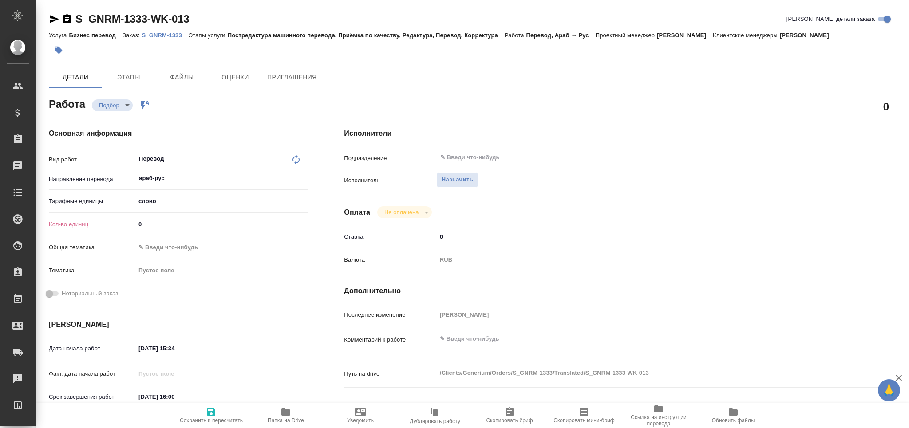
type textarea "x"
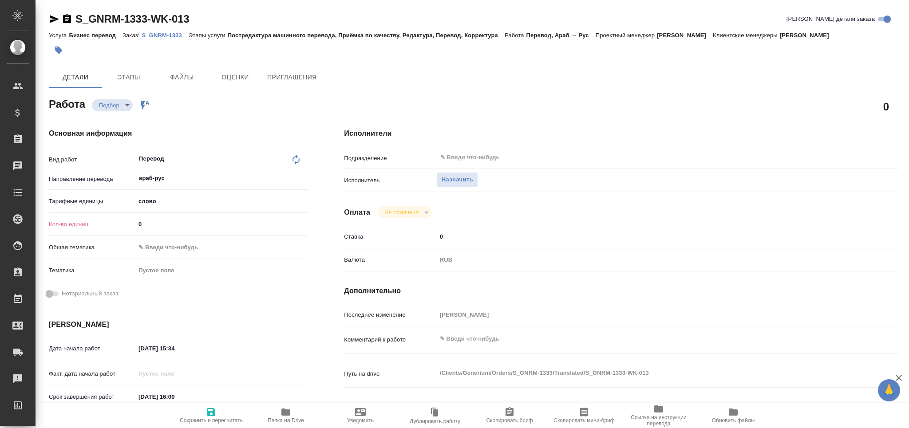
type textarea "x"
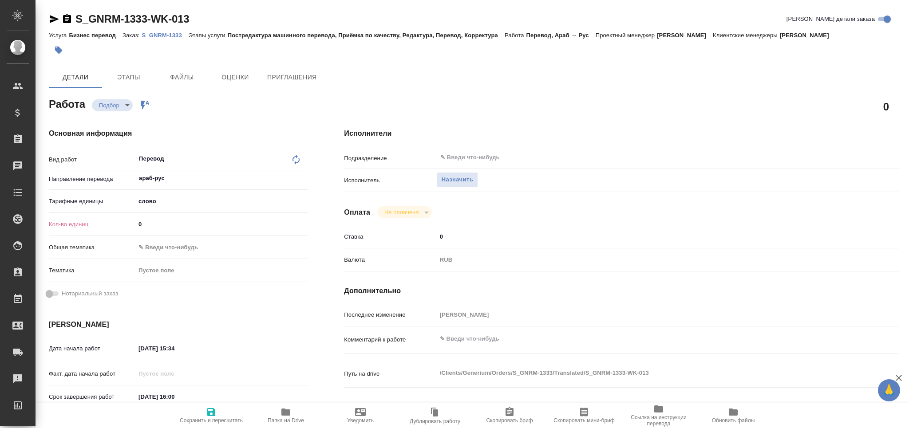
type textarea "x"
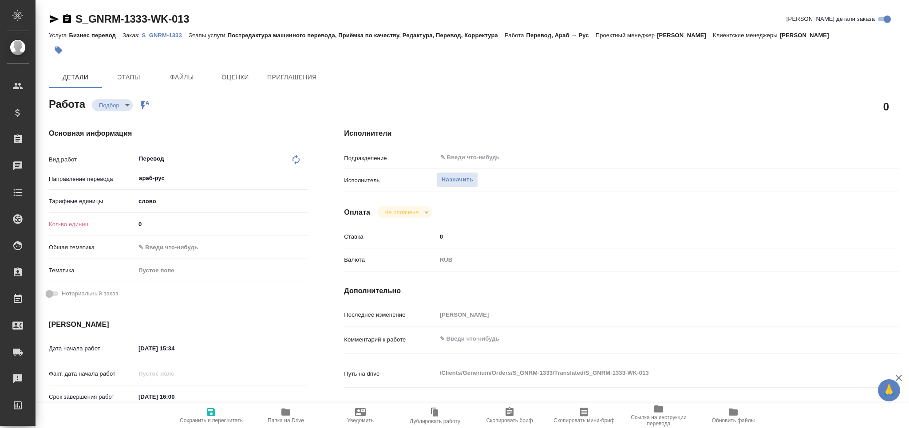
type textarea "x"
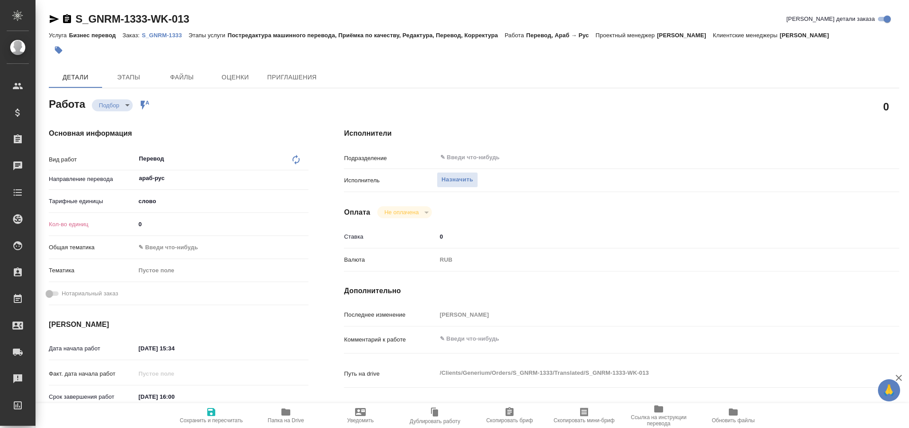
click at [279, 420] on span "Папка на Drive" at bounding box center [286, 421] width 36 height 6
type textarea "x"
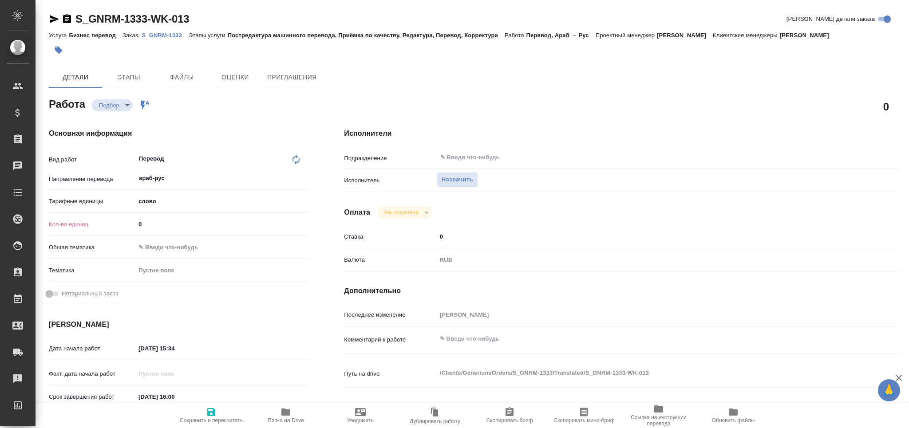
type textarea "x"
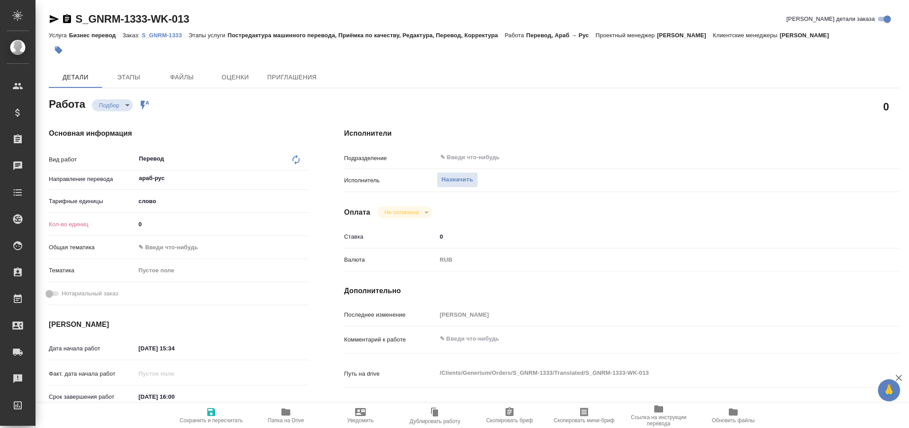
type textarea "x"
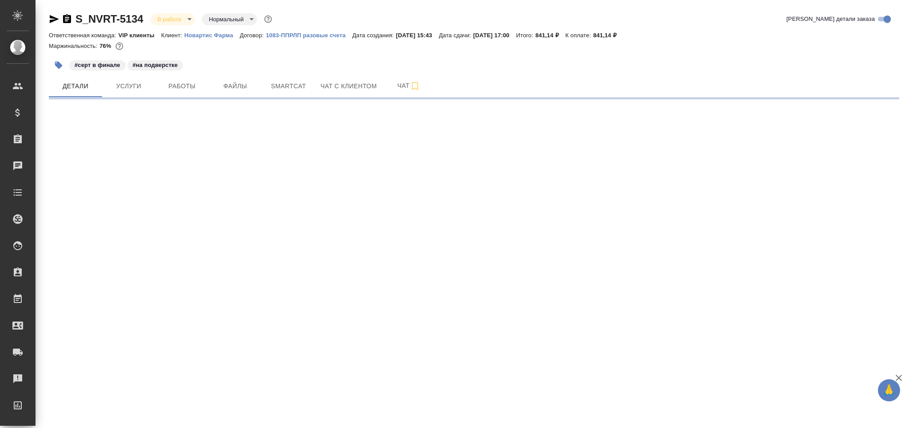
select select "RU"
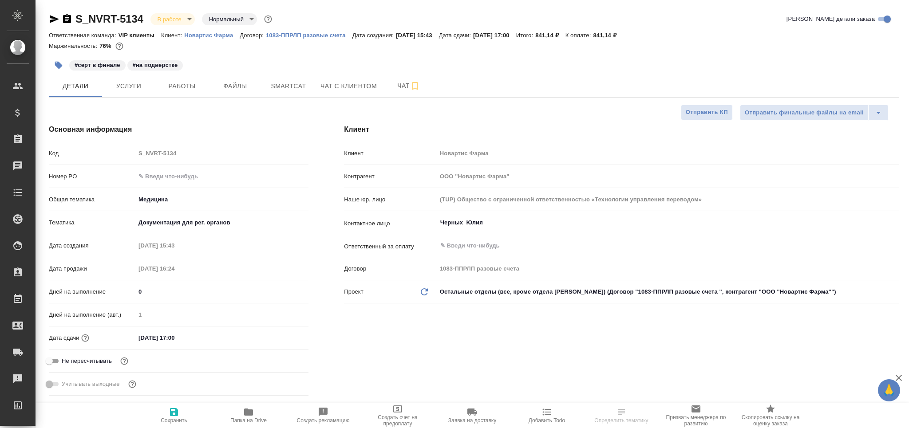
type textarea "x"
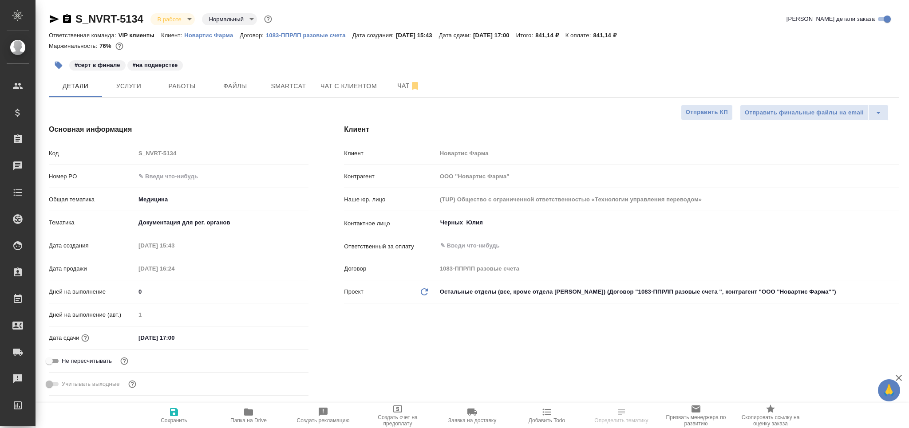
type textarea "x"
click at [183, 77] on button "Работы" at bounding box center [181, 86] width 53 height 22
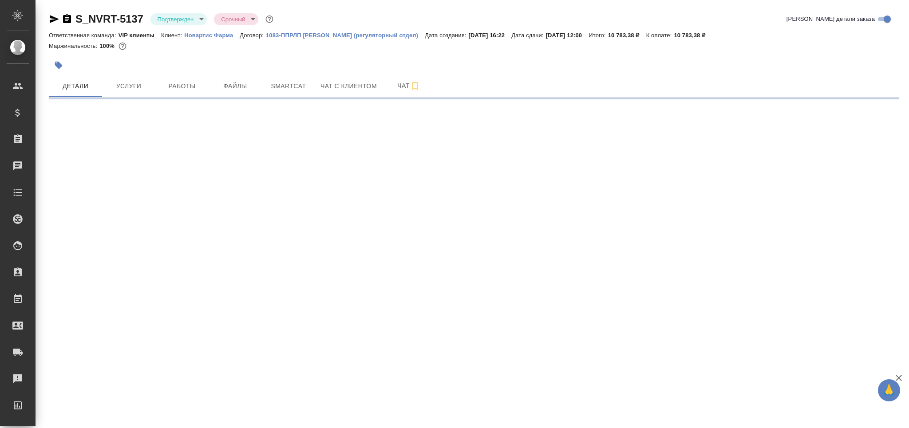
click at [186, 18] on body "🙏 .cls-1 fill:#fff; AWATERA Grabko [PERSON_NAME] Спецификации Заказы Чаты Todo …" at bounding box center [454, 214] width 909 height 428
select select "RU"
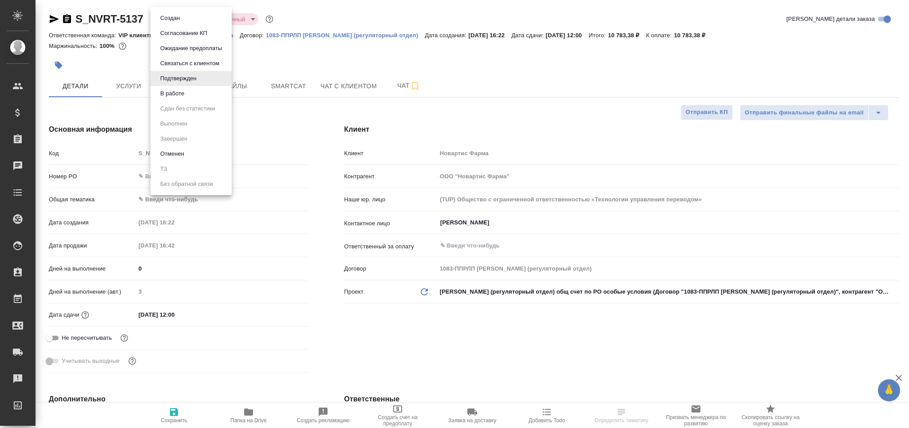
type textarea "x"
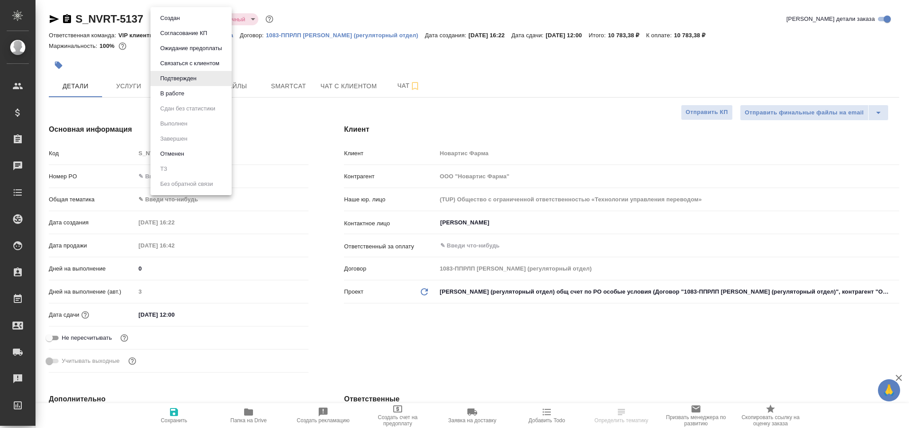
type textarea "x"
click at [190, 97] on li "В работе" at bounding box center [190, 93] width 81 height 15
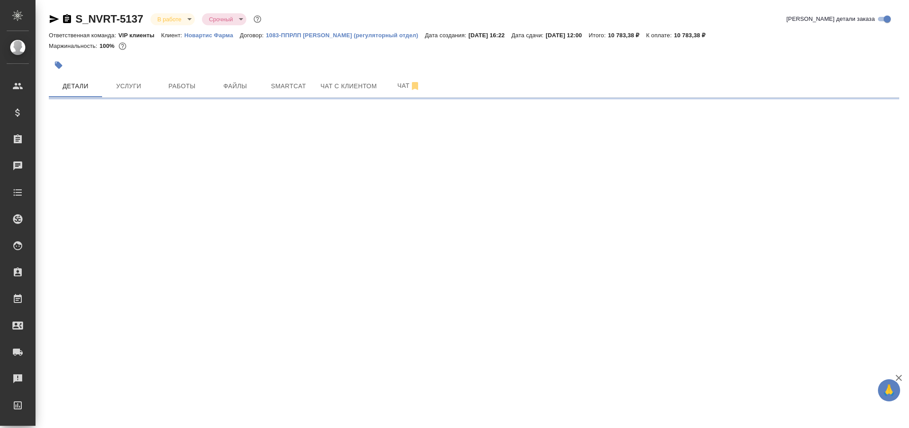
select select "RU"
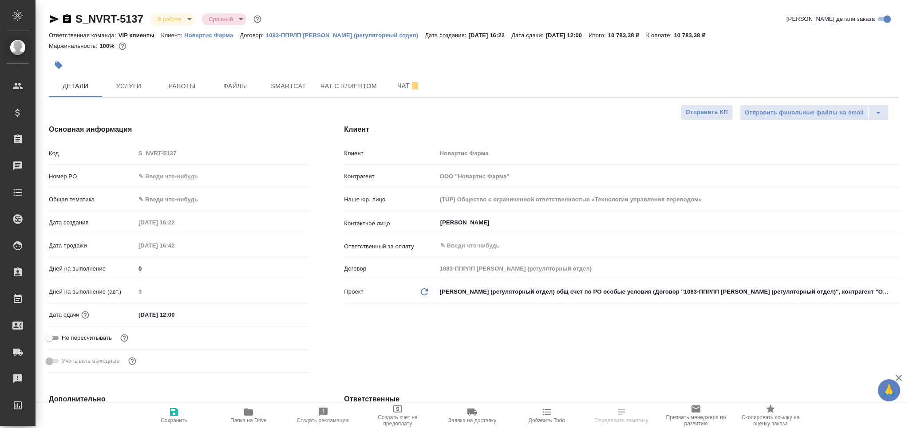
type textarea "x"
click at [388, 84] on span "Чат" at bounding box center [408, 85] width 43 height 11
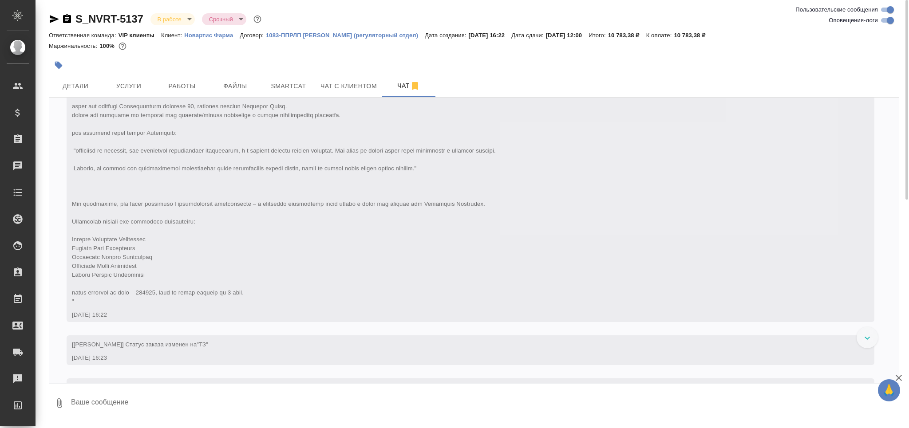
click at [890, 20] on input "Оповещения-логи" at bounding box center [890, 20] width 32 height 11
checkbox input "false"
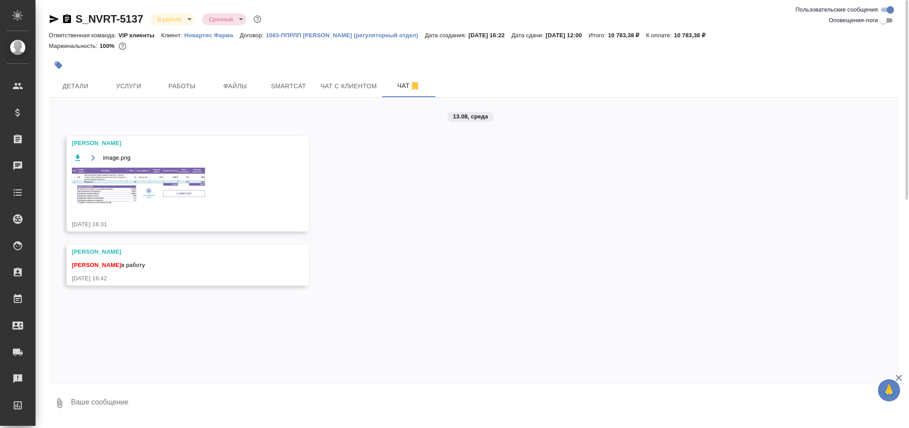
click at [161, 183] on img at bounding box center [138, 186] width 133 height 37
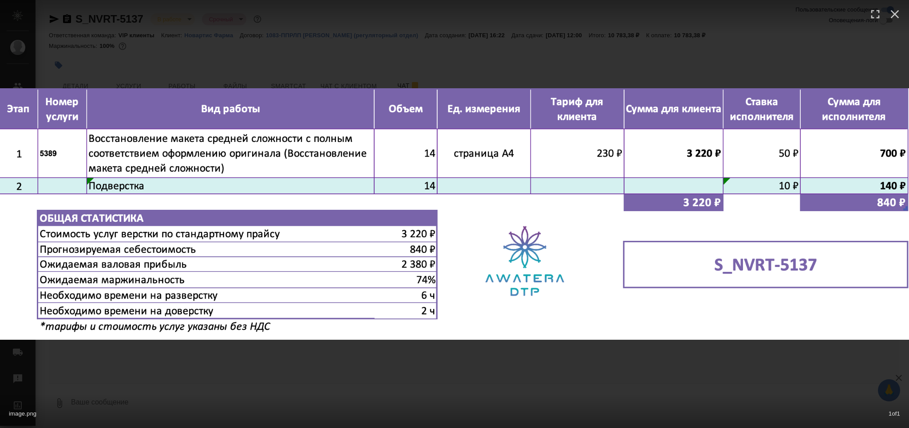
click at [194, 388] on div "image.png 1 of 1" at bounding box center [454, 214] width 909 height 428
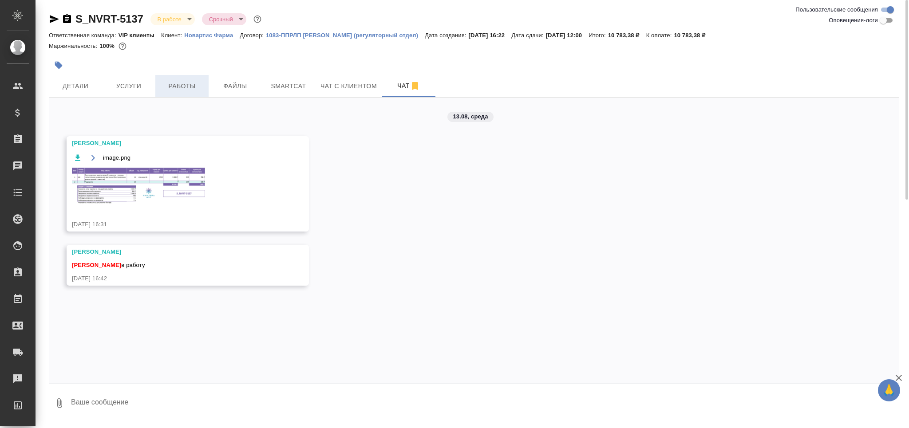
click at [185, 84] on span "Работы" at bounding box center [182, 86] width 43 height 11
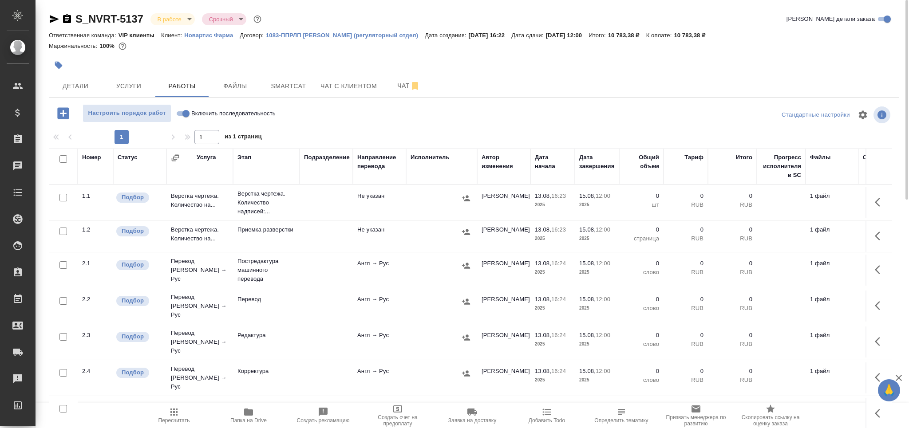
click at [311, 209] on td at bounding box center [326, 202] width 53 height 31
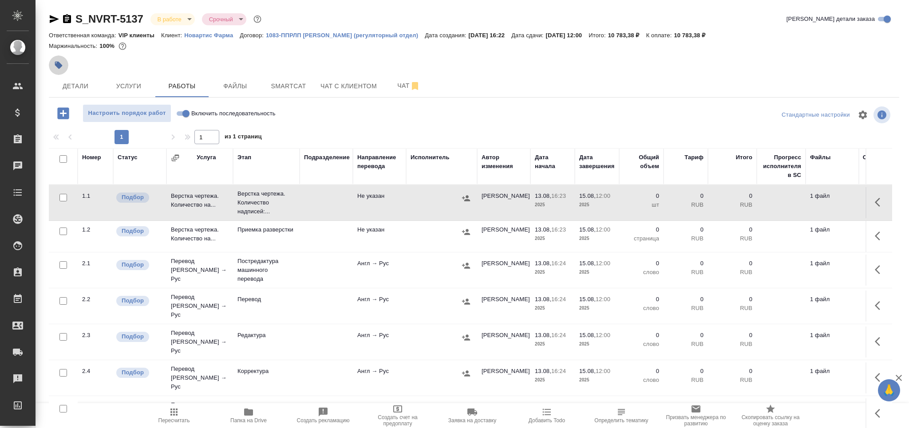
click at [57, 62] on icon "button" at bounding box center [59, 66] width 8 height 8
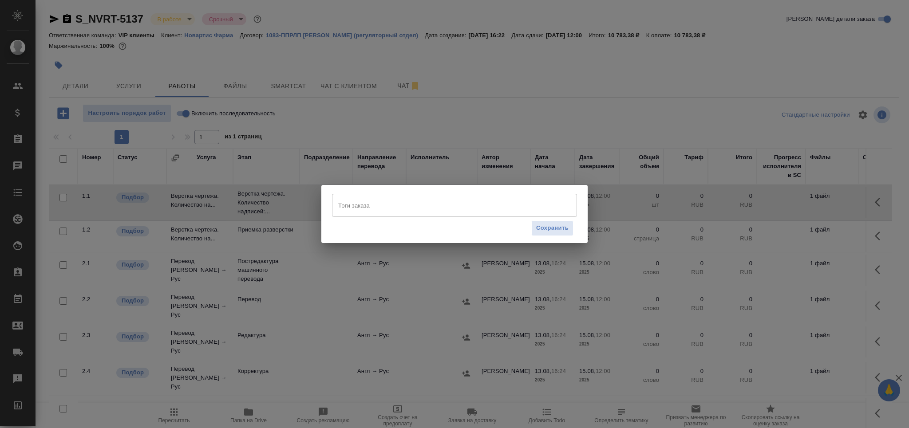
click at [373, 199] on input "Тэги заказа" at bounding box center [446, 205] width 220 height 15
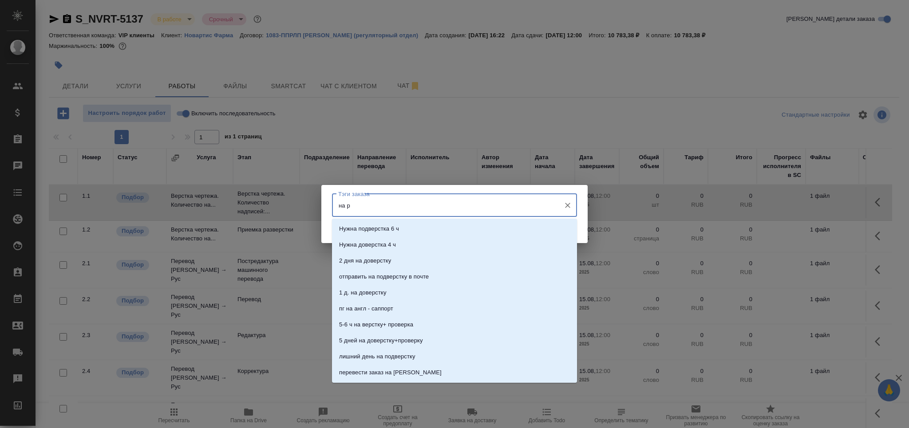
type input "на ра"
click at [464, 234] on li "На разверстке" at bounding box center [454, 229] width 245 height 16
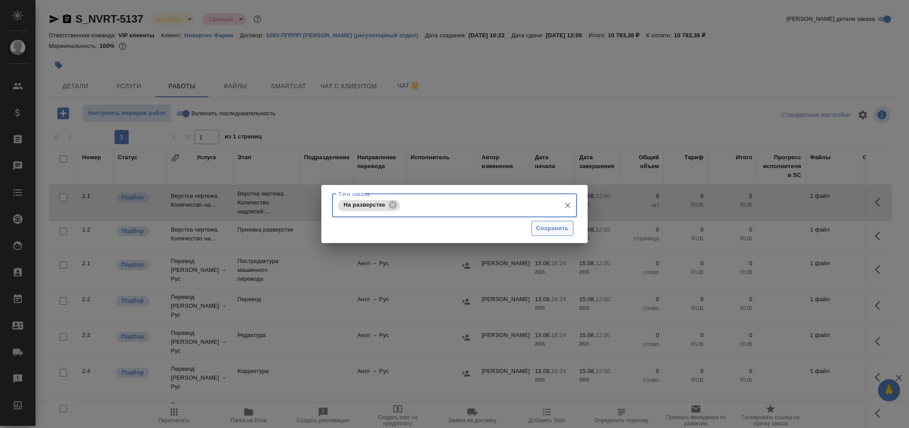
click at [545, 233] on span "Сохранить" at bounding box center [552, 229] width 32 height 10
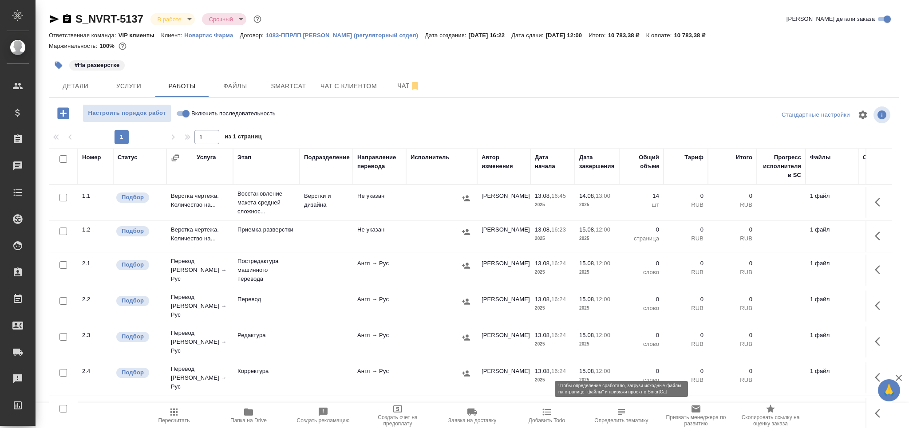
click at [629, 420] on span "Определить тематику" at bounding box center [621, 421] width 54 height 6
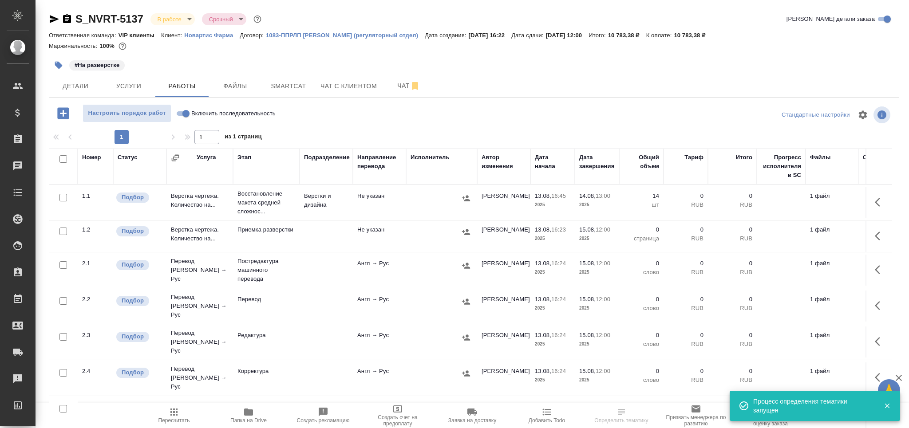
click at [66, 301] on input "checkbox" at bounding box center [63, 301] width 8 height 8
checkbox input "true"
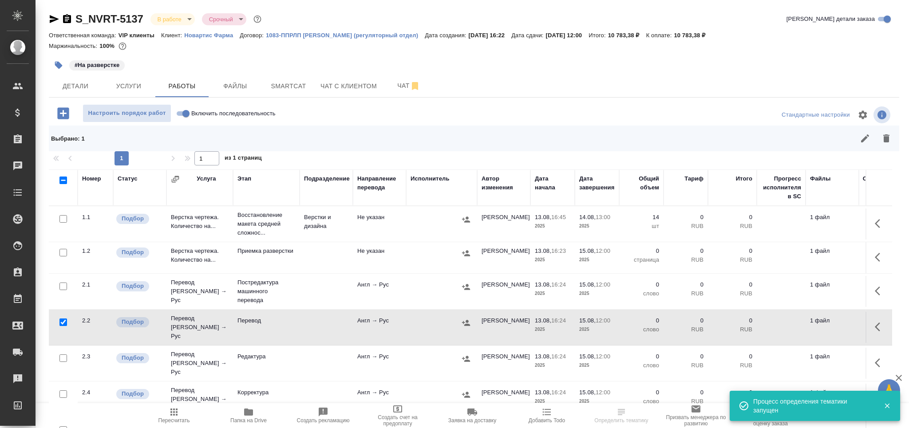
click at [66, 355] on input "checkbox" at bounding box center [63, 359] width 8 height 8
checkbox input "true"
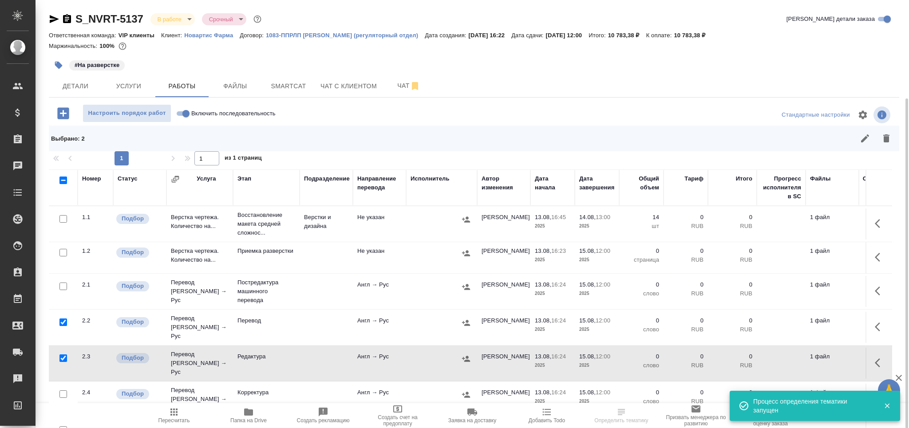
scroll to position [52, 0]
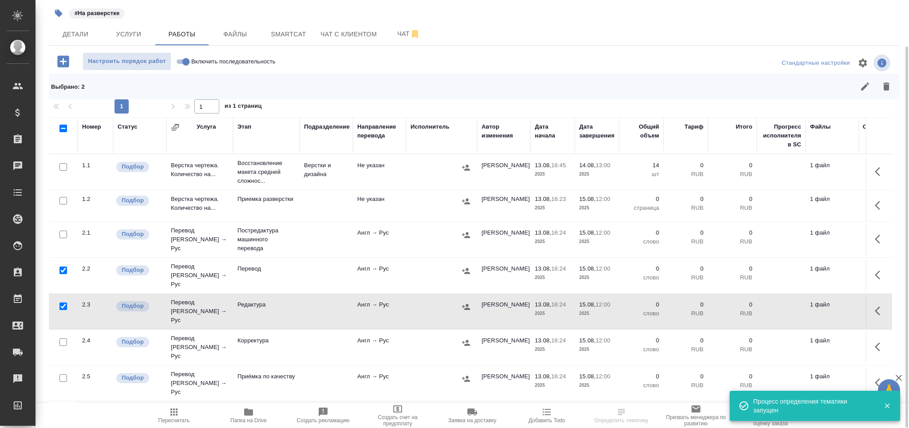
drag, startPoint x: 63, startPoint y: 363, endPoint x: 254, endPoint y: 331, distance: 193.5
click at [63, 374] on input "checkbox" at bounding box center [63, 378] width 8 height 8
checkbox input "true"
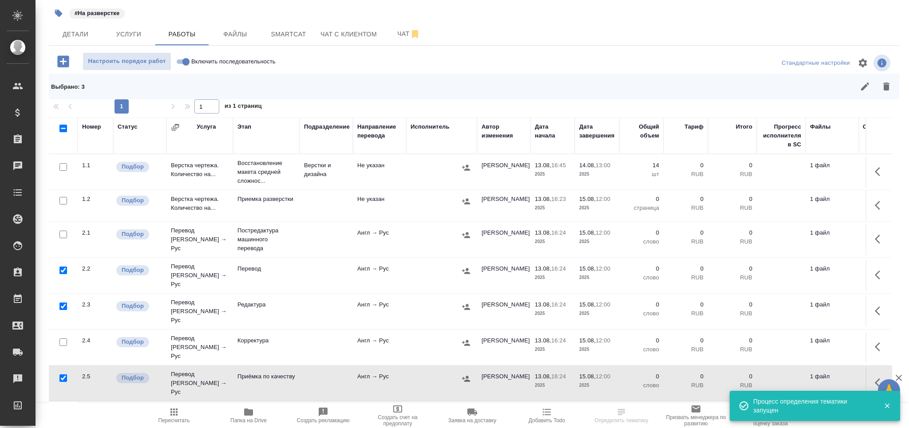
click at [881, 87] on icon "button" at bounding box center [886, 86] width 11 height 11
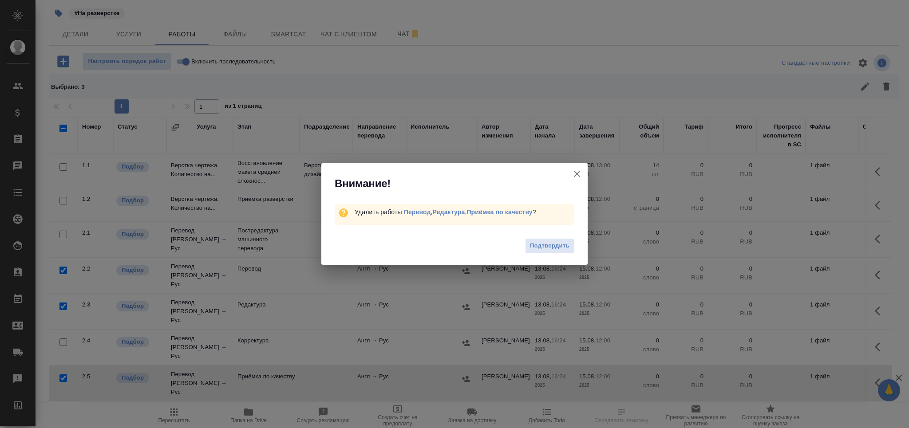
drag, startPoint x: 552, startPoint y: 245, endPoint x: 20, endPoint y: 199, distance: 534.9
click at [552, 245] on span "Подтвердить" at bounding box center [549, 246] width 39 height 10
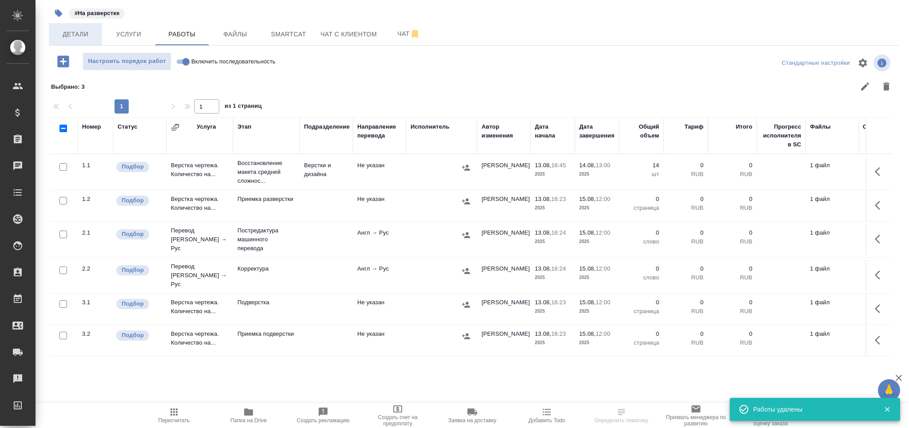
click at [72, 30] on span "Детали" at bounding box center [75, 34] width 43 height 11
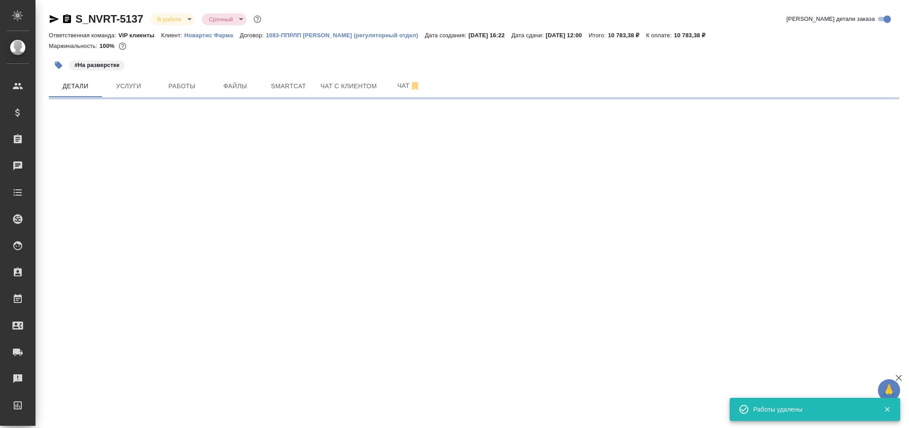
select select "RU"
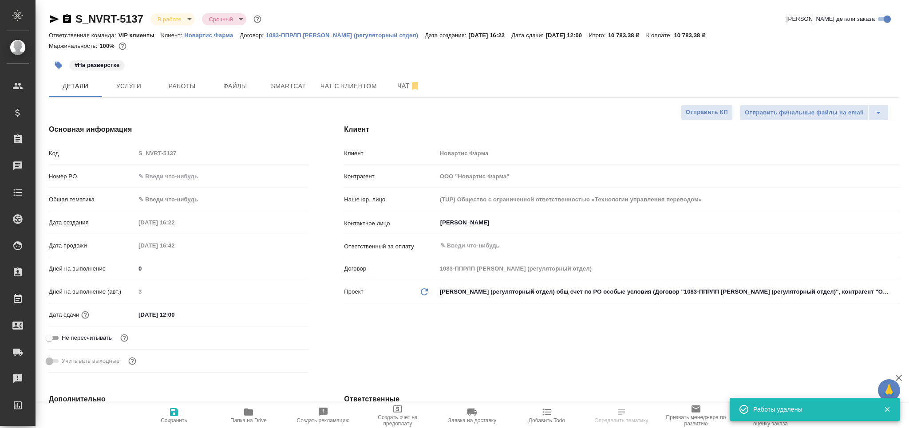
type textarea "x"
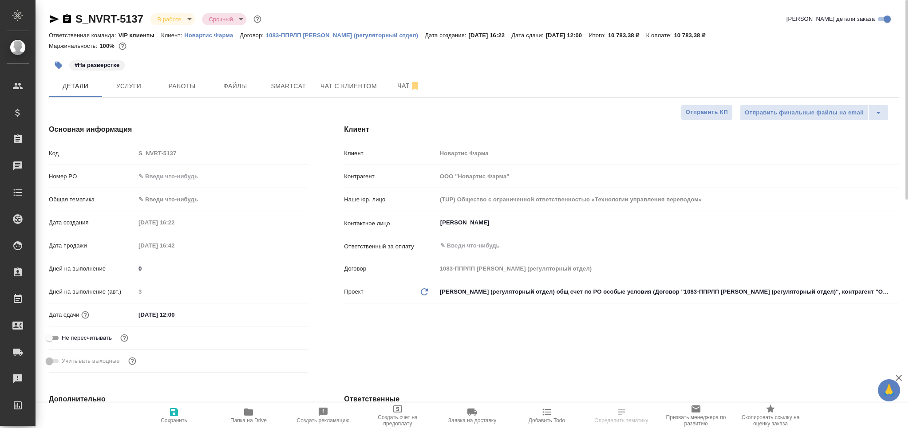
type textarea "x"
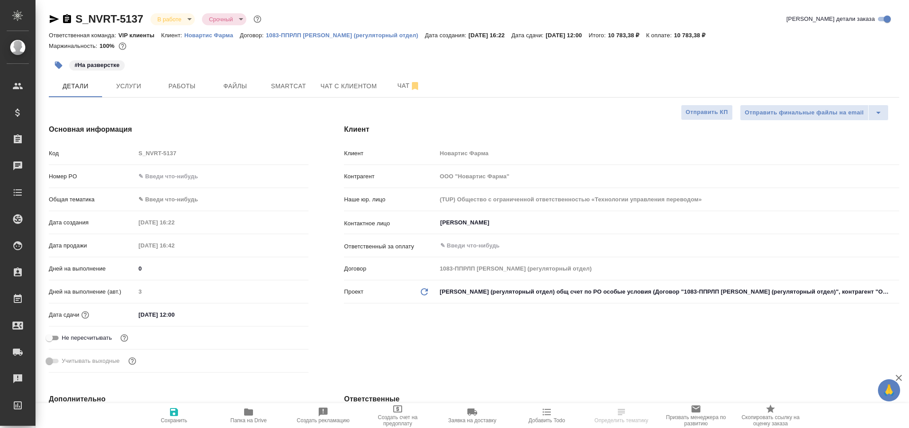
type textarea "x"
click at [300, 81] on span "Smartcat" at bounding box center [288, 86] width 43 height 11
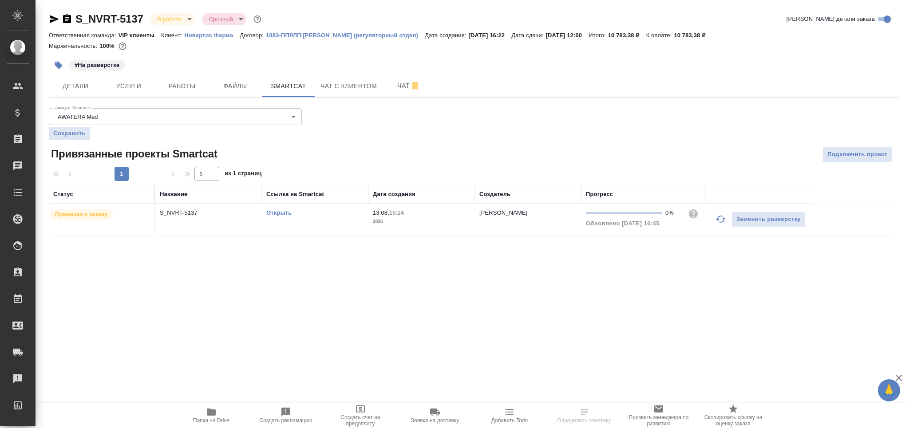
click at [288, 214] on link "Открыть" at bounding box center [278, 212] width 25 height 7
click at [185, 92] on button "Работы" at bounding box center [181, 86] width 53 height 22
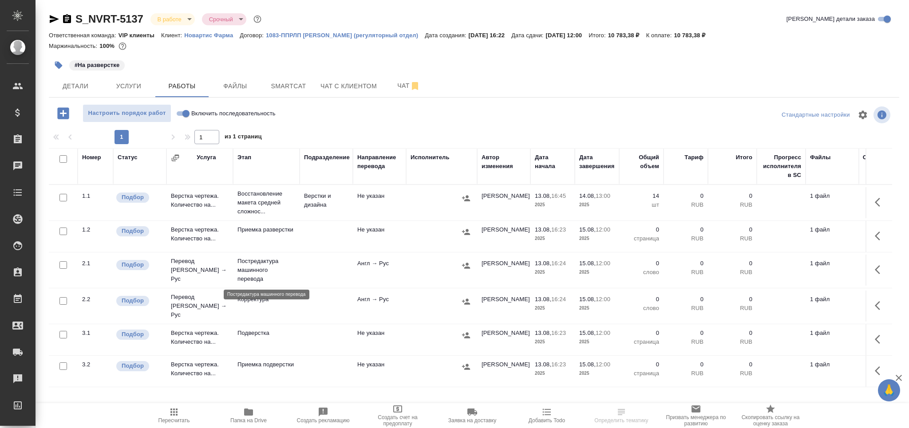
click at [262, 270] on p "Постредактура машинного перевода" at bounding box center [266, 270] width 58 height 27
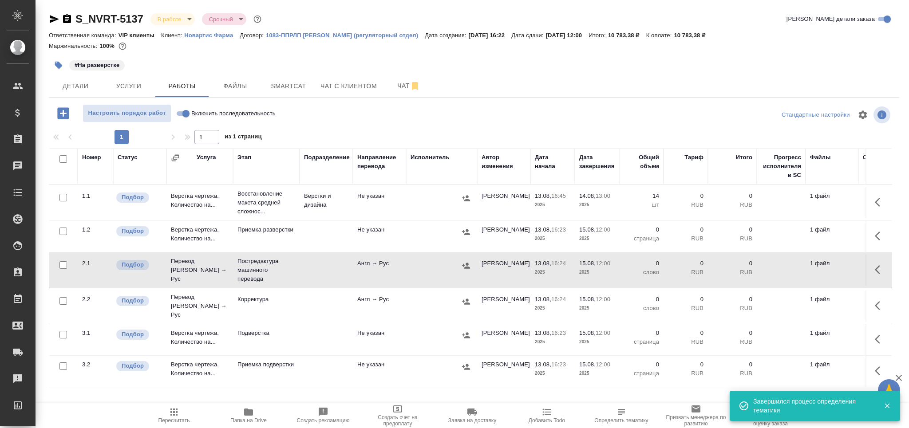
click at [283, 221] on td "Корректура" at bounding box center [266, 202] width 67 height 35
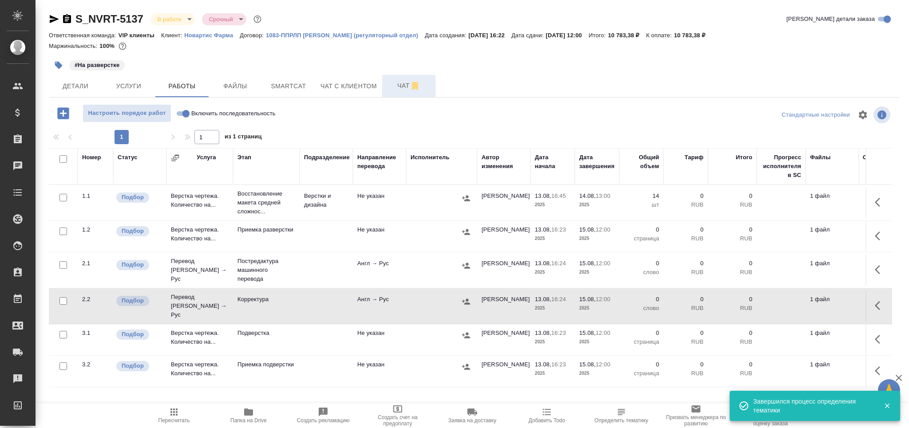
click at [401, 89] on span "Чат" at bounding box center [408, 85] width 43 height 11
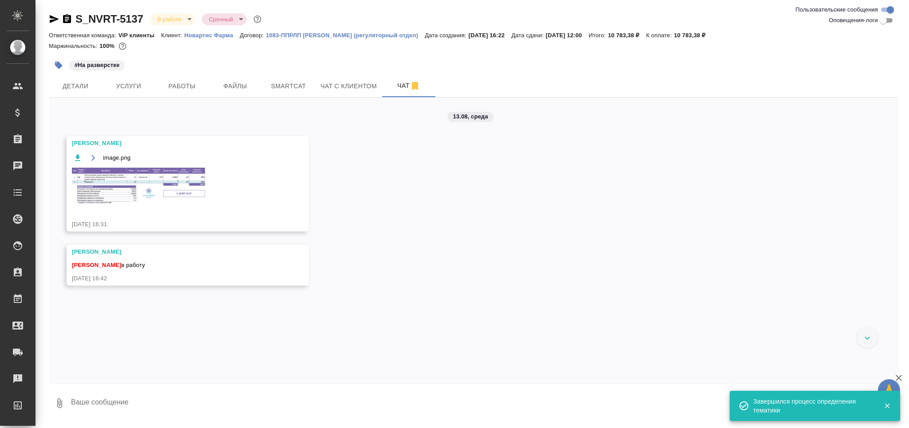
click at [180, 186] on img at bounding box center [138, 186] width 133 height 37
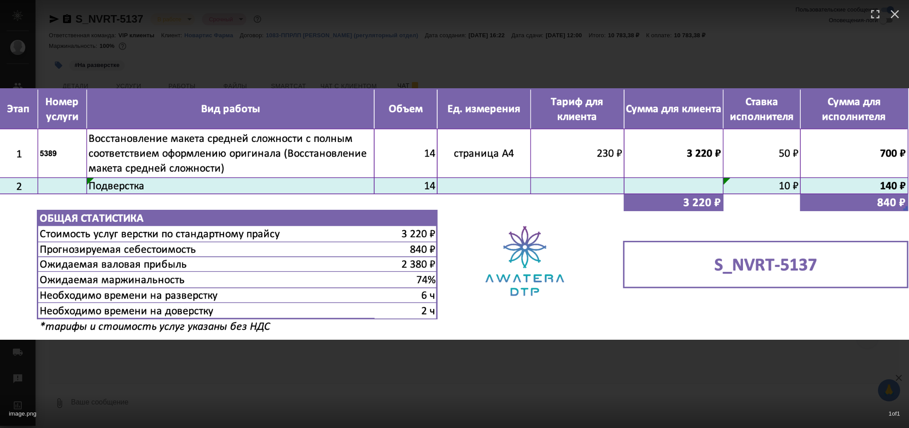
click at [248, 371] on div "image.png 1 of 1" at bounding box center [454, 214] width 909 height 428
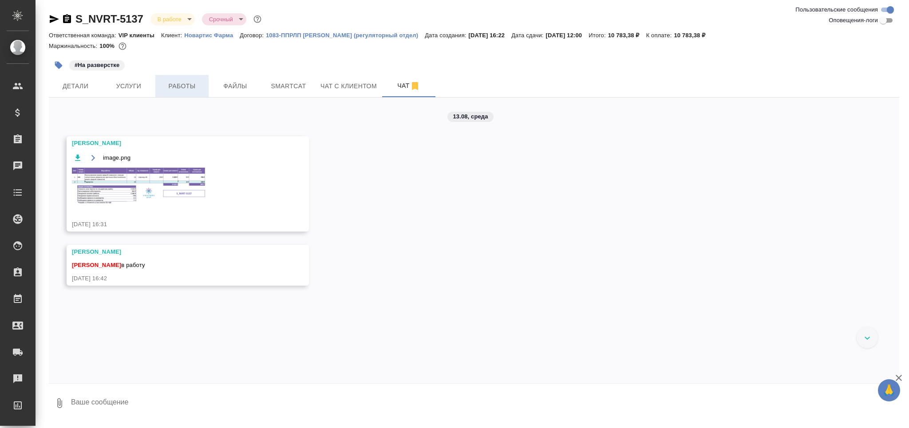
click at [199, 84] on span "Работы" at bounding box center [182, 86] width 43 height 11
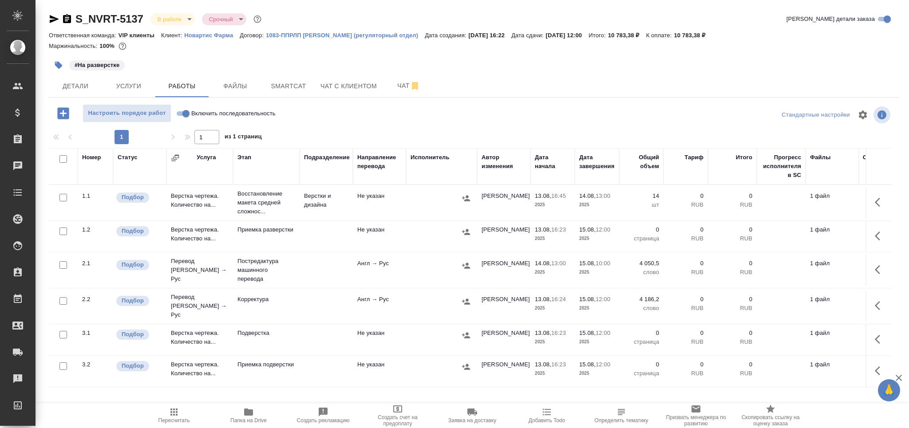
click at [251, 216] on p "Подверстка" at bounding box center [266, 202] width 58 height 27
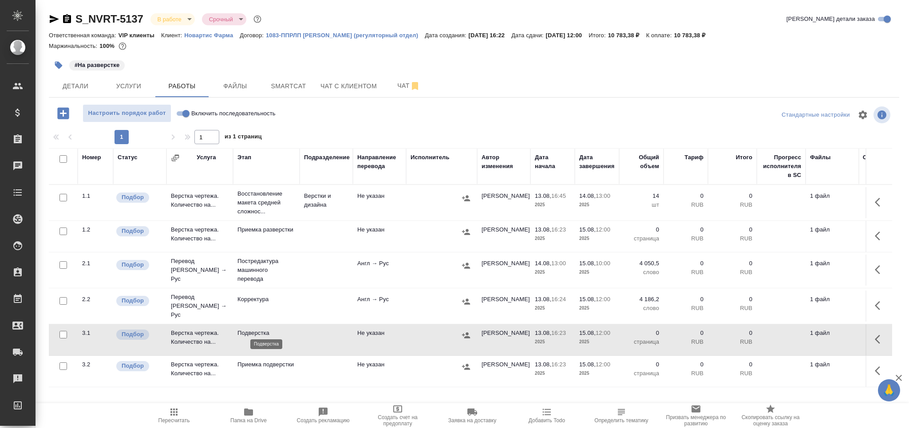
click at [251, 332] on p "Подверстка" at bounding box center [266, 333] width 58 height 9
click at [177, 420] on span "Пересчитать" at bounding box center [174, 421] width 32 height 6
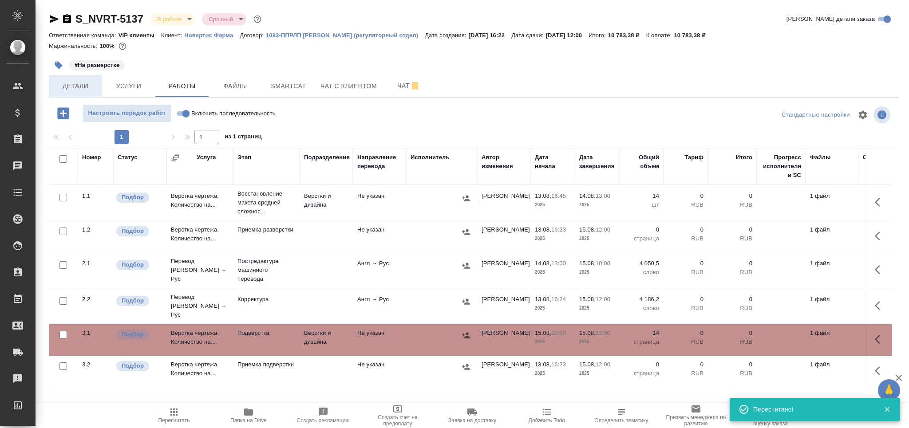
click at [73, 90] on span "Детали" at bounding box center [75, 86] width 43 height 11
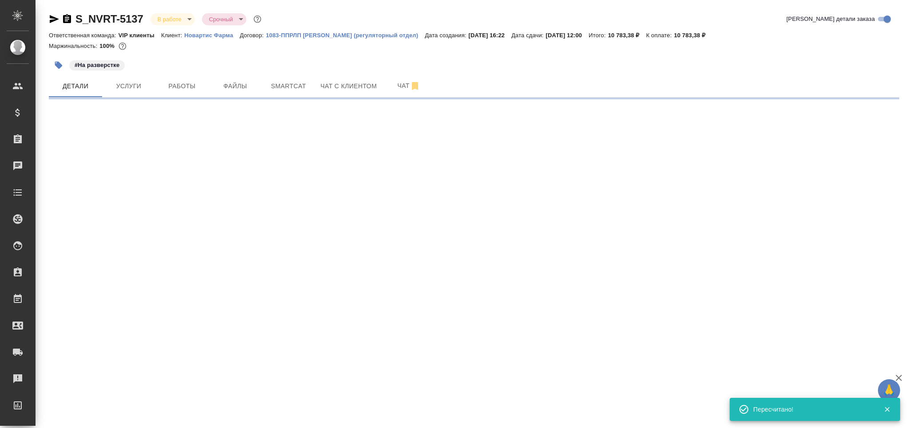
select select "RU"
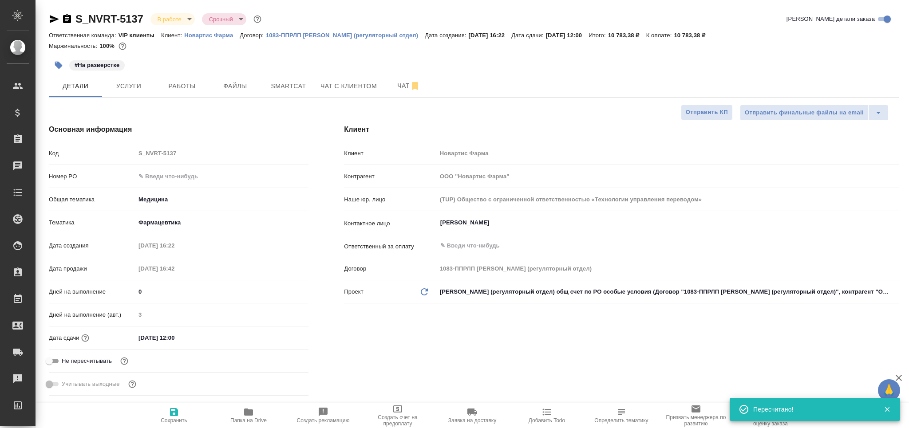
type textarea "x"
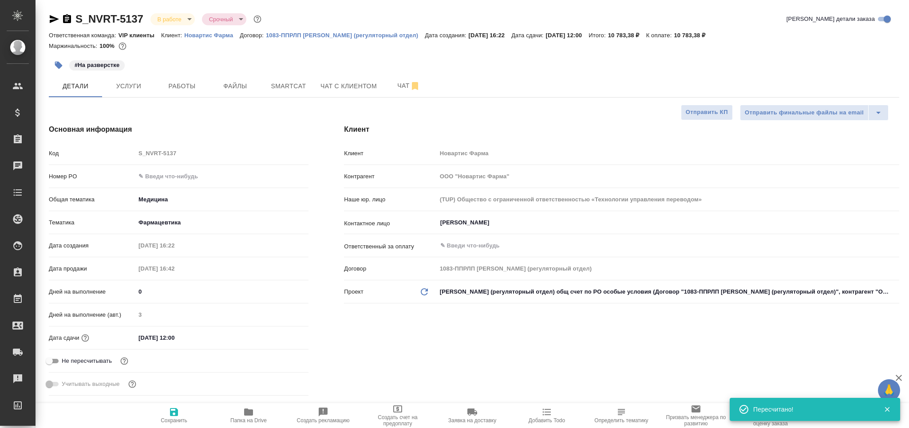
type textarea "x"
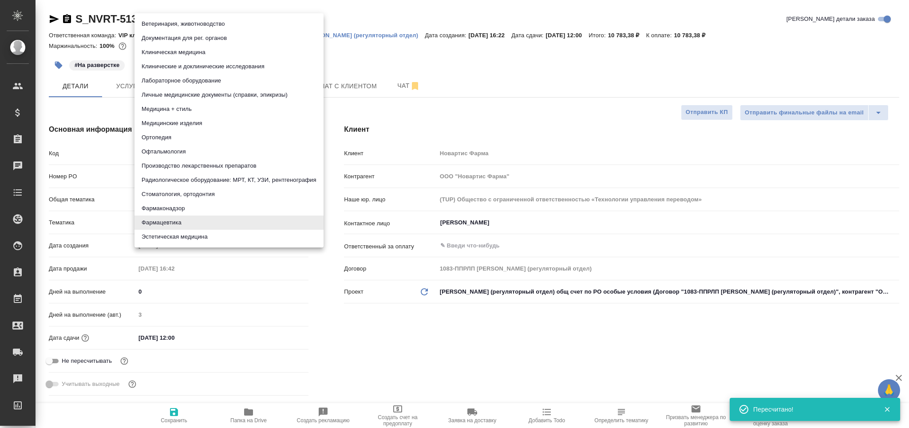
click at [186, 223] on body "🙏 .cls-1 fill:#fff; AWATERA Grabko Mariya Клиенты Спецификации Заказы 0 Чаты To…" at bounding box center [454, 214] width 909 height 428
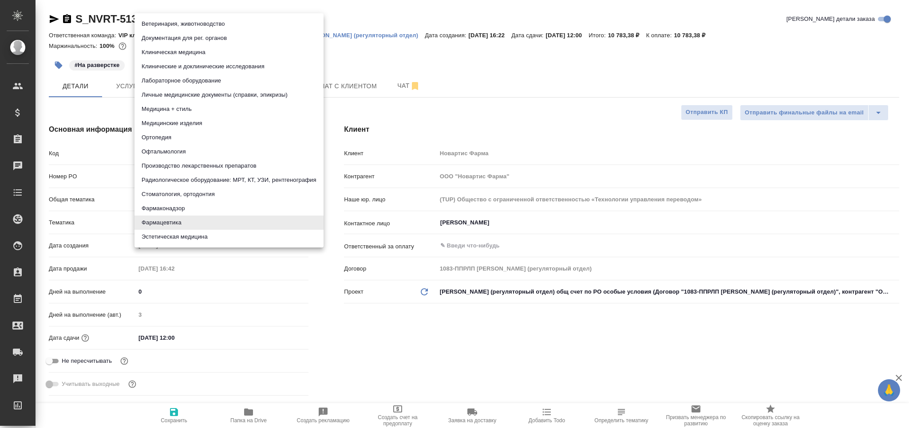
click at [187, 165] on li "Производство лекарственных препаратов" at bounding box center [228, 166] width 189 height 14
type input "614982fec5ecbb70f805293f"
type textarea "x"
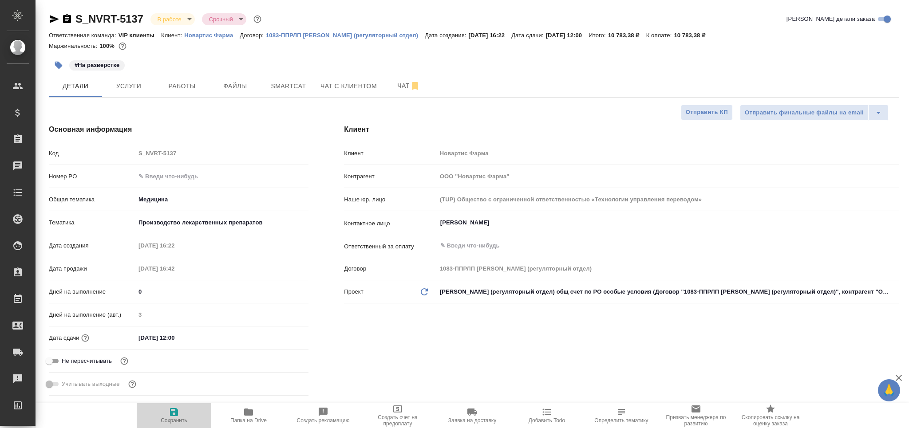
click at [174, 415] on icon "button" at bounding box center [174, 412] width 11 height 11
type textarea "x"
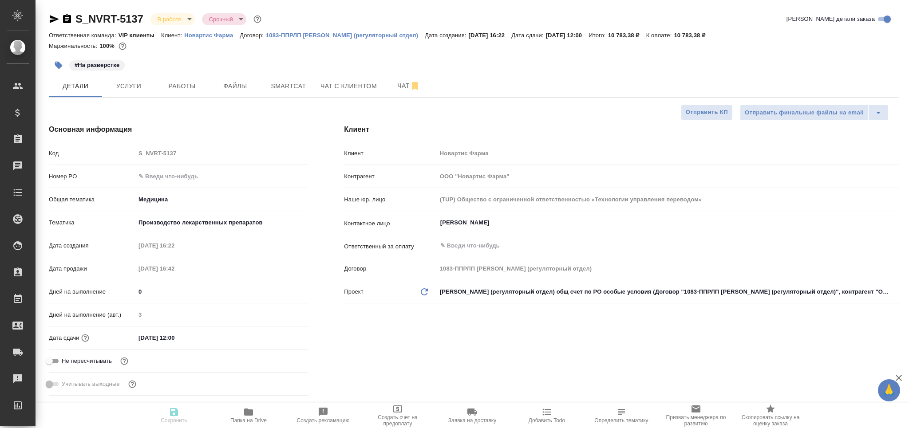
type textarea "x"
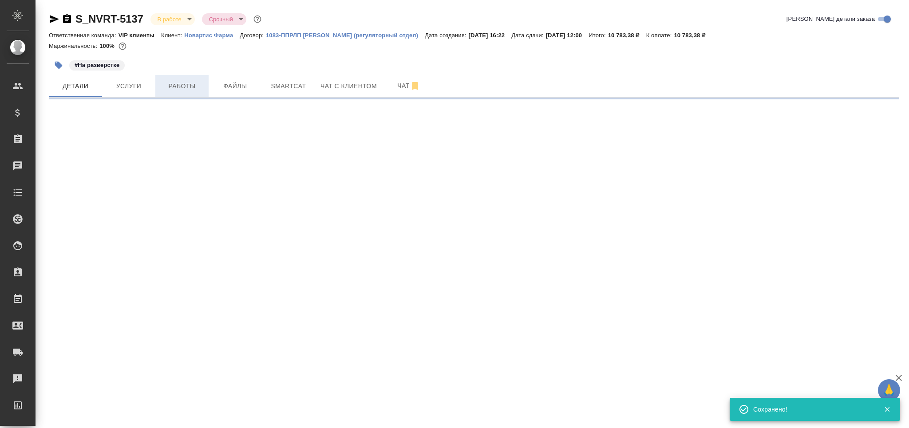
click at [187, 79] on button "Работы" at bounding box center [181, 86] width 53 height 22
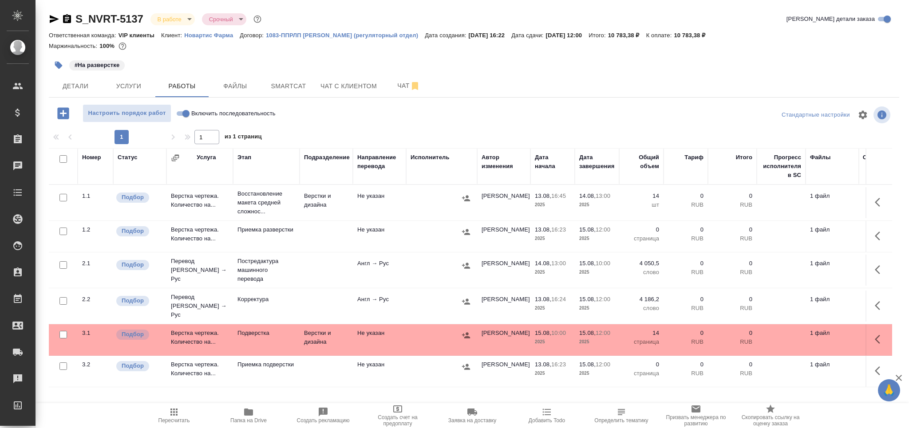
click at [307, 218] on td at bounding box center [326, 202] width 53 height 31
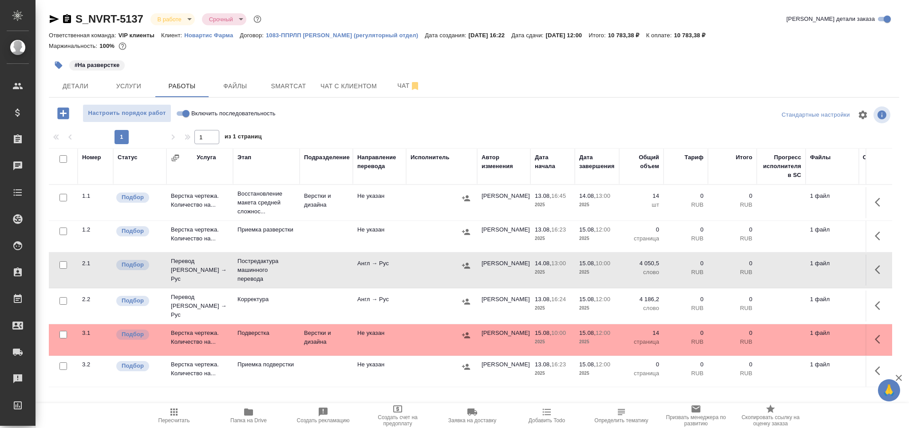
click at [307, 218] on td at bounding box center [326, 202] width 53 height 31
click at [52, 61] on button "button" at bounding box center [59, 65] width 20 height 20
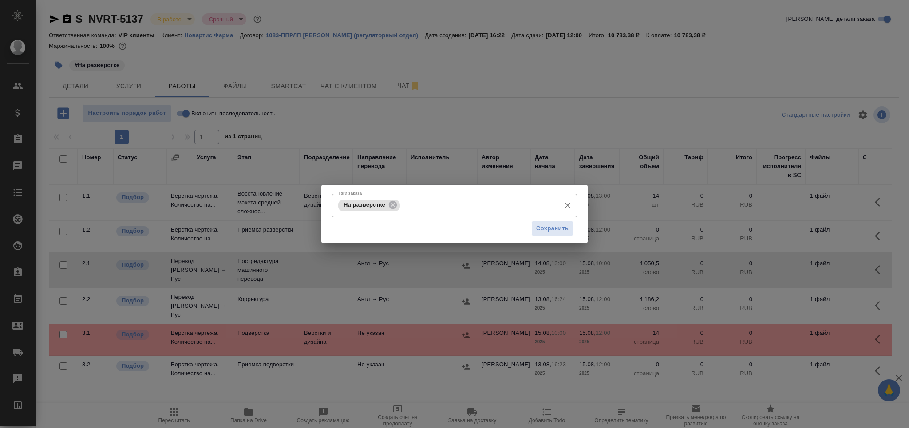
click at [427, 213] on div "На разверстке Тэги заказа" at bounding box center [454, 206] width 245 height 24
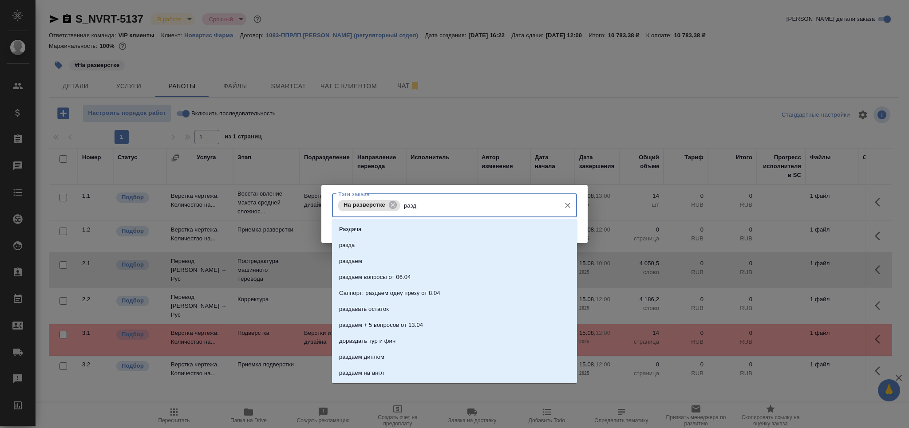
type input "разда"
drag, startPoint x: 425, startPoint y: 231, endPoint x: 502, endPoint y: 233, distance: 76.8
click at [425, 230] on li "Раздача" at bounding box center [454, 229] width 245 height 16
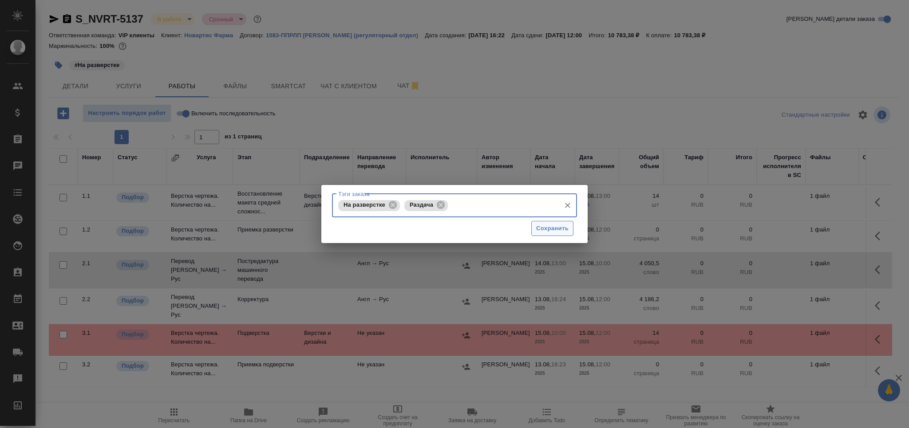
click at [568, 230] on button "Сохранить" at bounding box center [552, 229] width 42 height 16
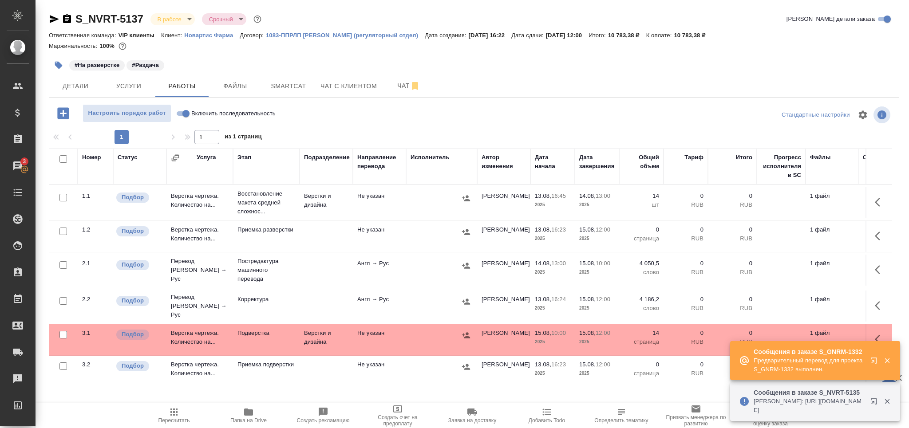
click at [567, 229] on span "13.08, 16:23" at bounding box center [552, 229] width 35 height 9
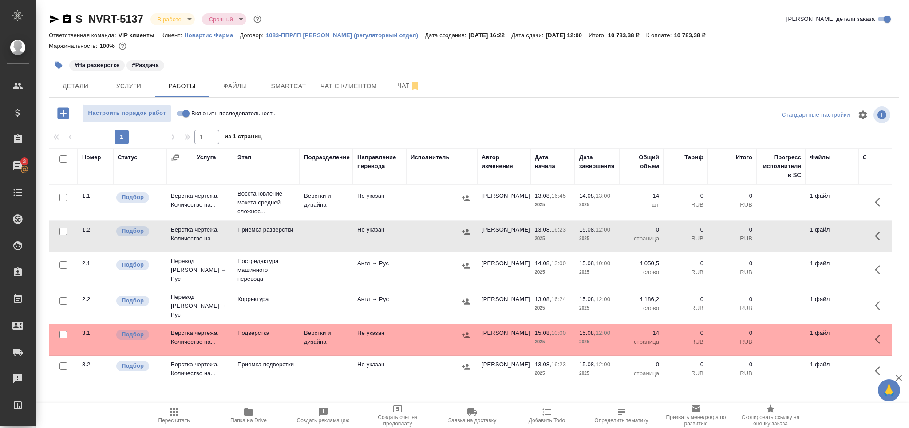
click at [176, 421] on span "Пересчитать" at bounding box center [174, 421] width 32 height 6
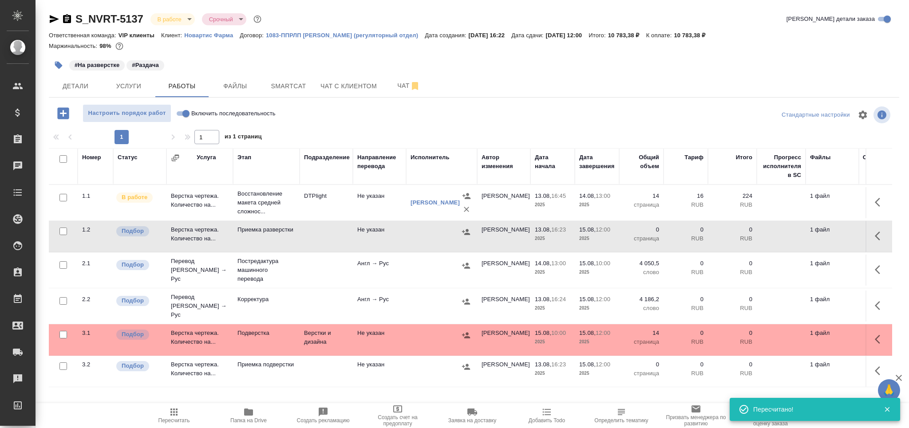
click at [175, 411] on icon "button" at bounding box center [174, 412] width 11 height 11
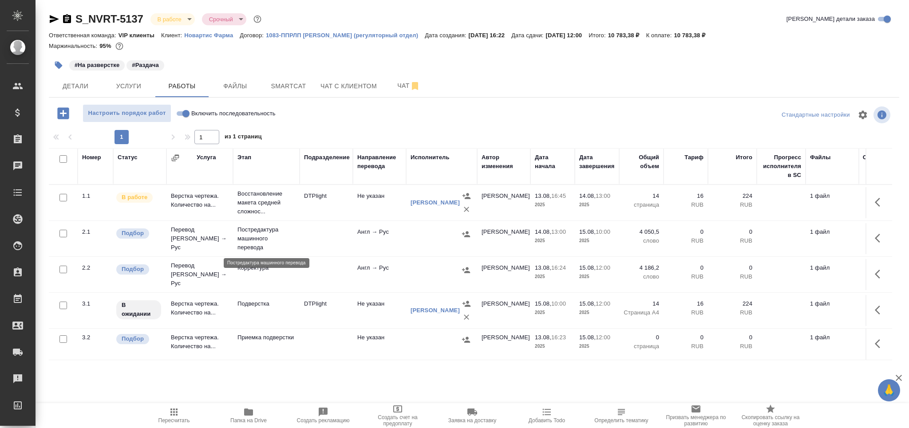
click at [266, 245] on p "Постредактура машинного перевода" at bounding box center [266, 238] width 58 height 27
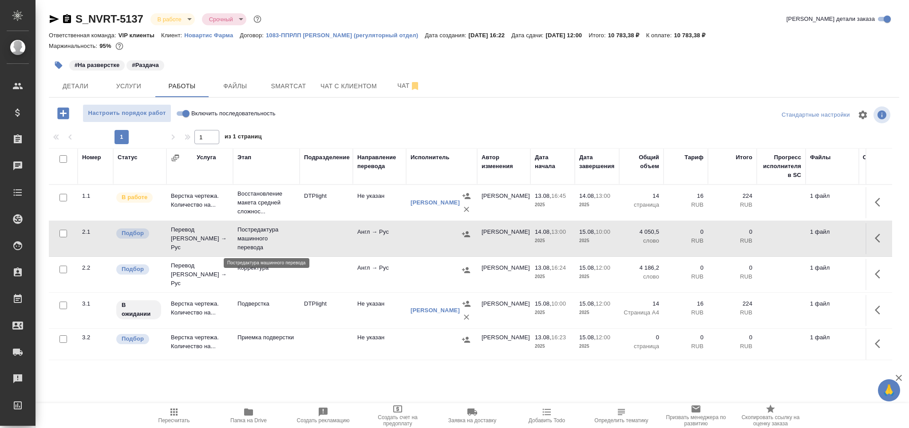
click at [266, 245] on p "Постредактура машинного перевода" at bounding box center [266, 238] width 58 height 27
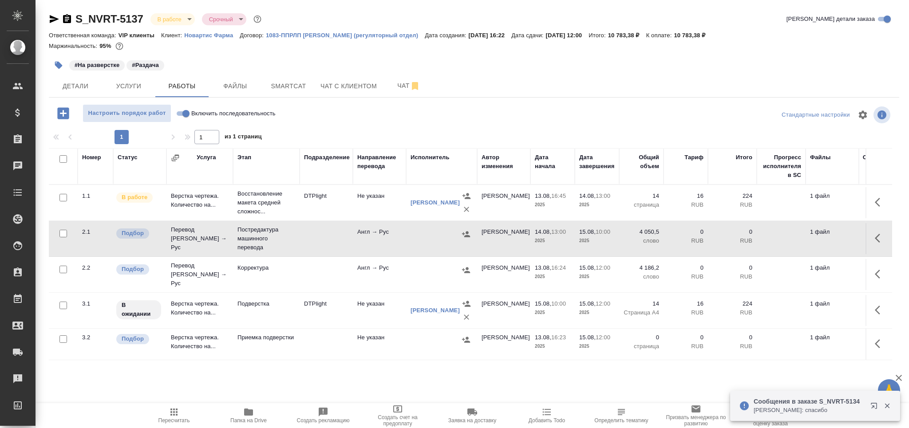
click at [171, 424] on button "Пересчитать" at bounding box center [174, 415] width 75 height 25
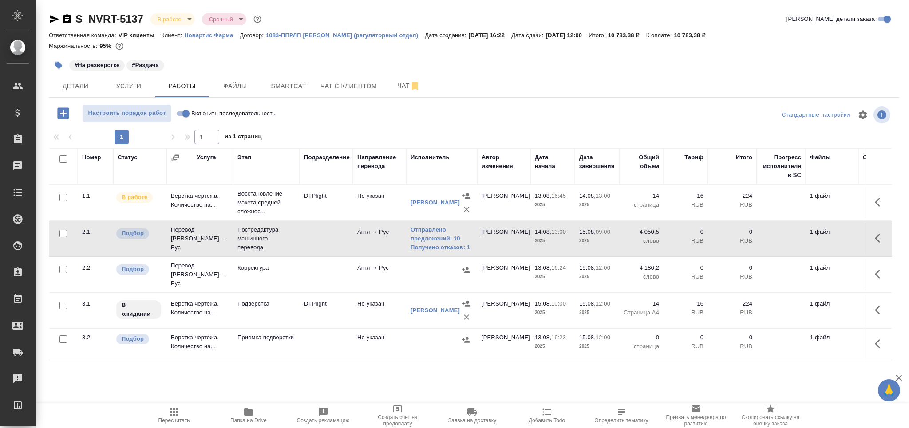
click at [164, 417] on span "Пересчитать" at bounding box center [174, 415] width 64 height 17
click at [251, 221] on td "Корректура" at bounding box center [266, 202] width 67 height 35
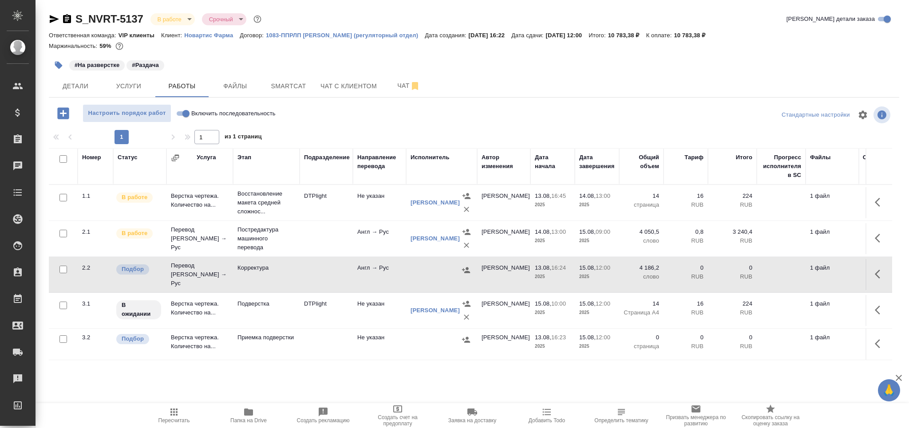
click at [251, 221] on td "Корректура" at bounding box center [266, 202] width 67 height 35
click at [53, 69] on button "button" at bounding box center [59, 65] width 20 height 20
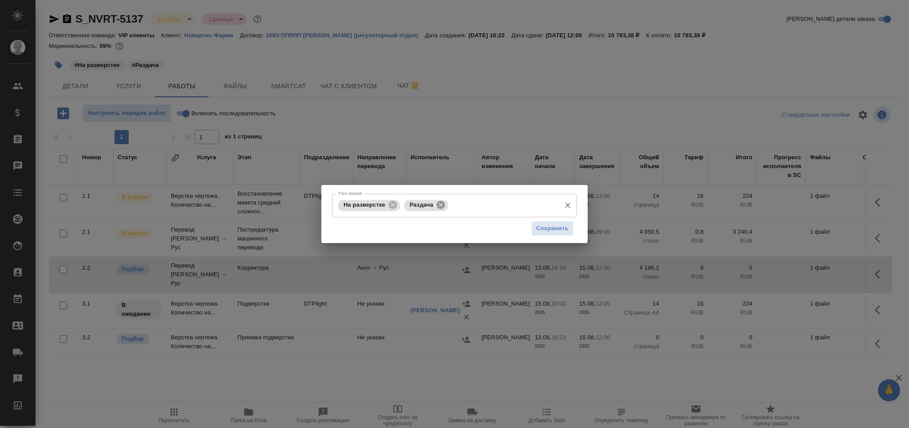
click at [443, 203] on icon at bounding box center [441, 205] width 8 height 8
click at [443, 203] on input "Тэги заказа" at bounding box center [479, 205] width 154 height 15
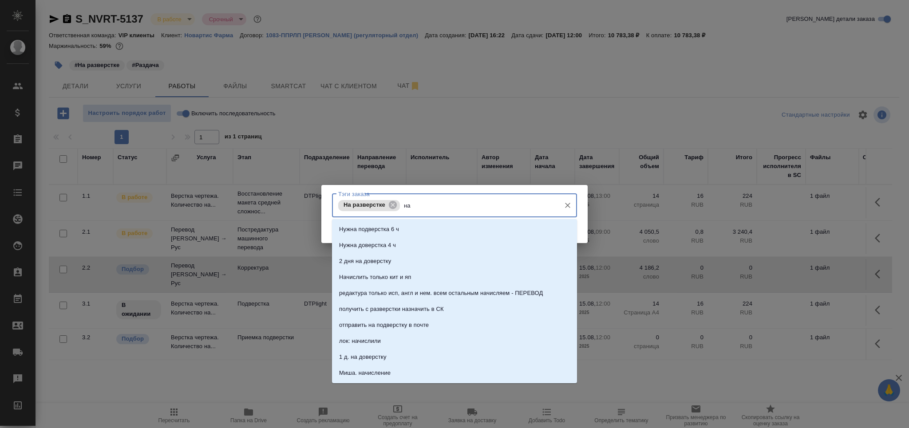
type input "най"
click at [399, 329] on li "найти корра" at bounding box center [454, 325] width 245 height 16
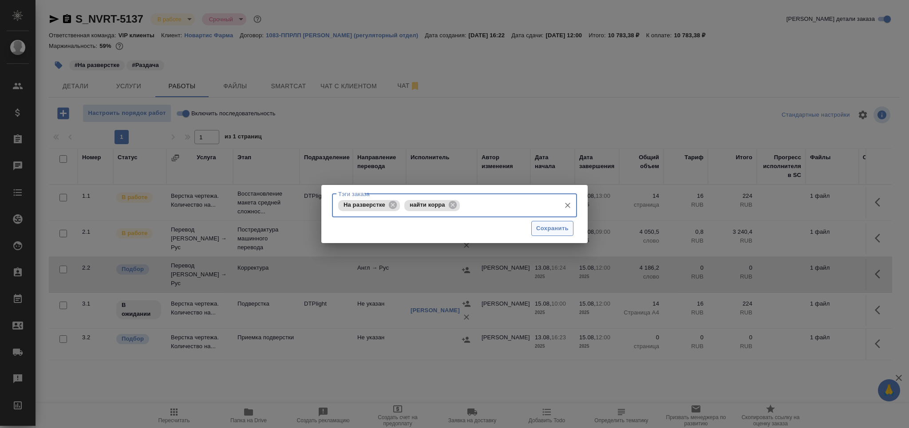
click at [542, 230] on span "Сохранить" at bounding box center [552, 229] width 32 height 10
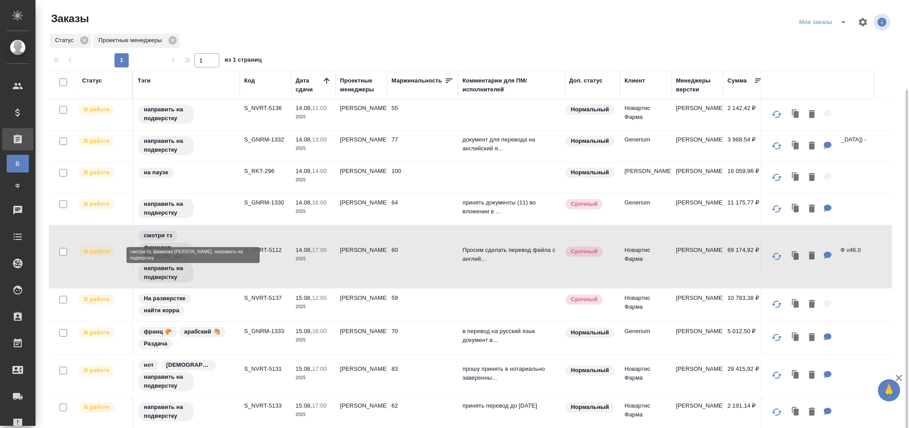
scroll to position [47, 0]
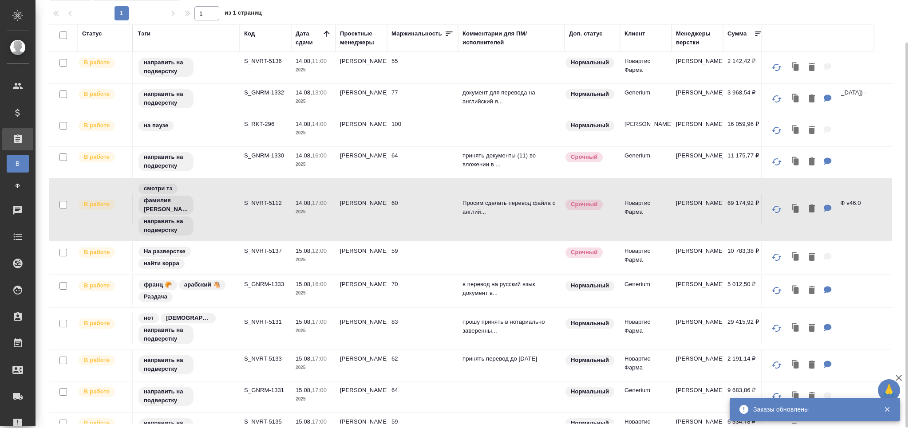
drag, startPoint x: 883, startPoint y: 135, endPoint x: 872, endPoint y: 165, distance: 31.9
click at [873, 185] on div "Статус Тэги Код Дата сдачи Проектные менеджеры Маржинальность Комментарии для П…" at bounding box center [474, 223] width 850 height 399
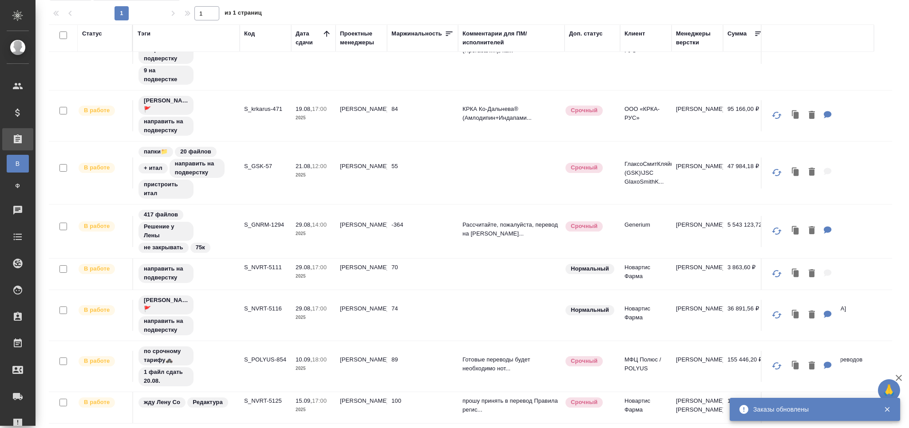
scroll to position [0, 0]
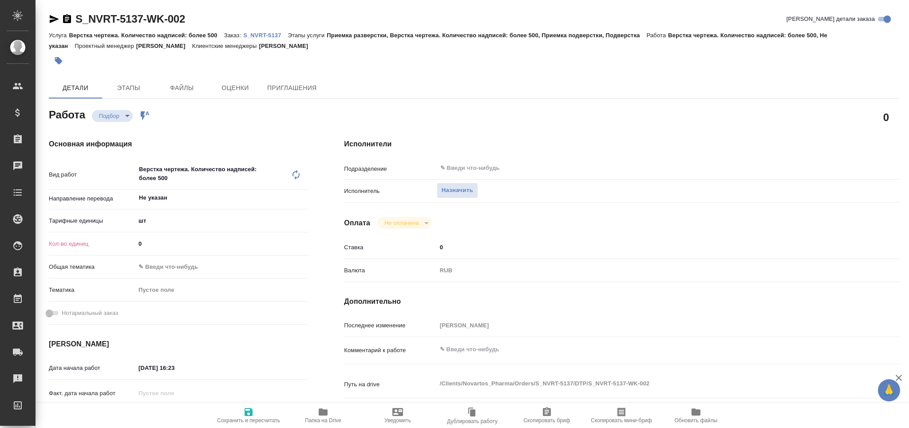
type textarea "x"
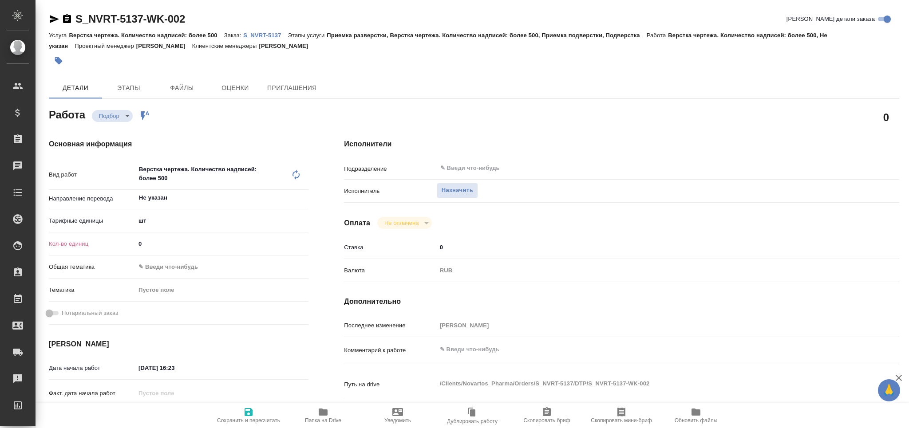
type textarea "x"
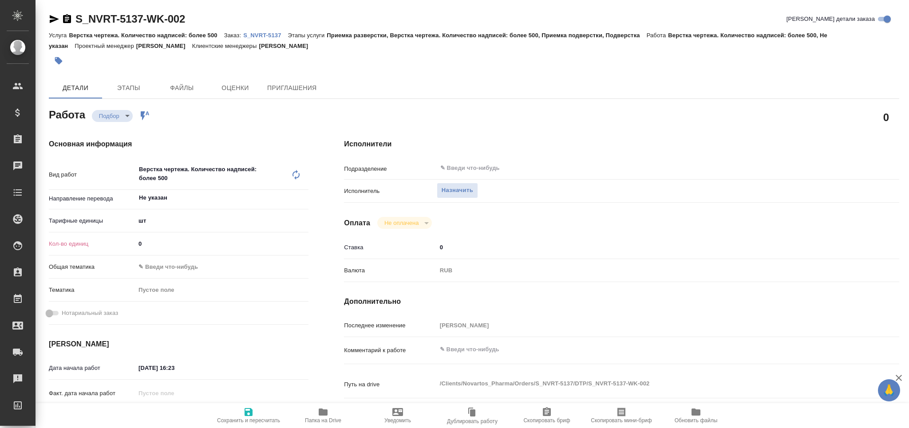
type textarea "x"
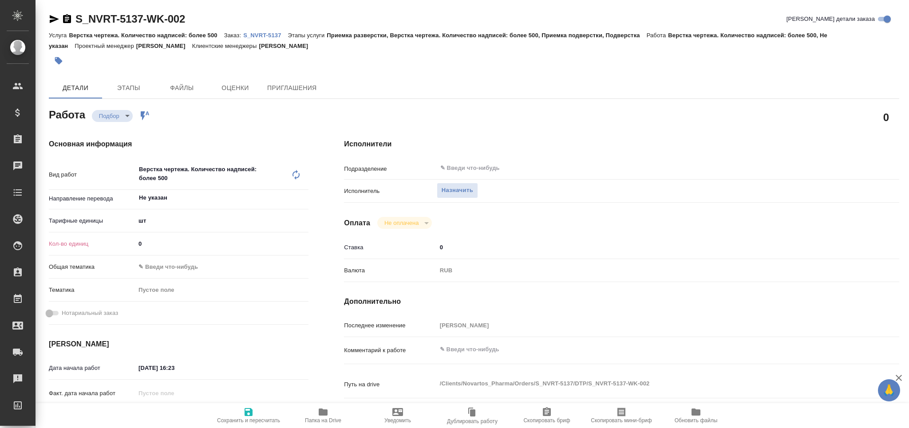
click at [296, 178] on icon at bounding box center [295, 175] width 7 height 10
type textarea "x"
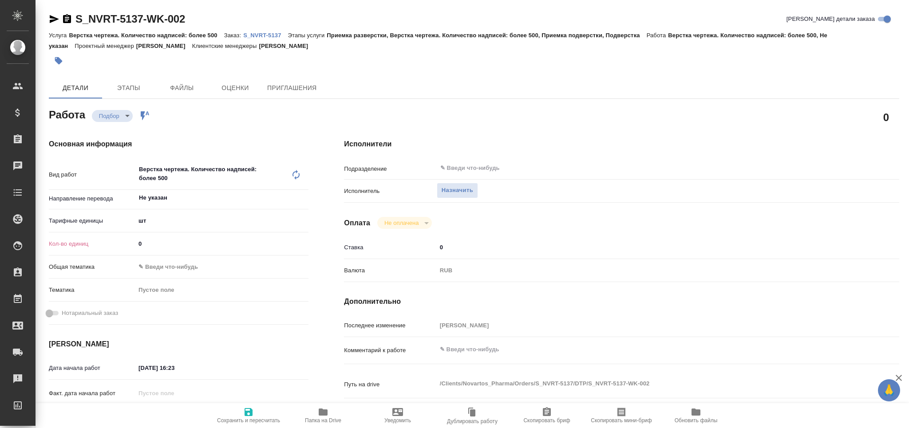
type textarea "x"
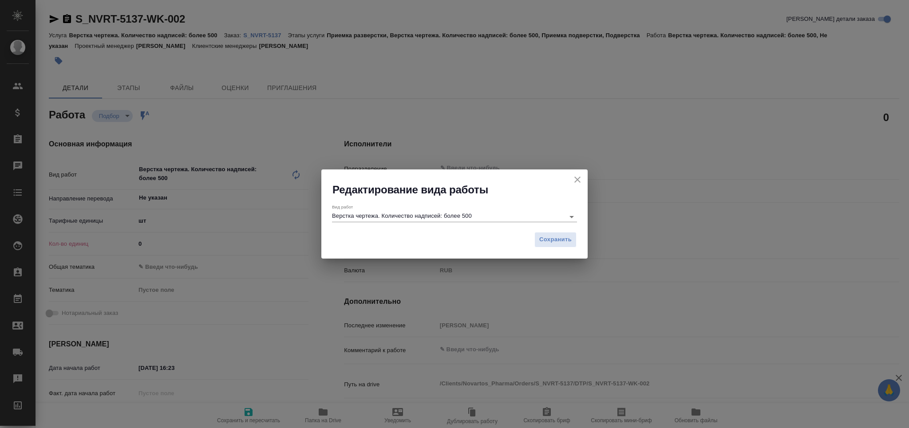
type textarea "x"
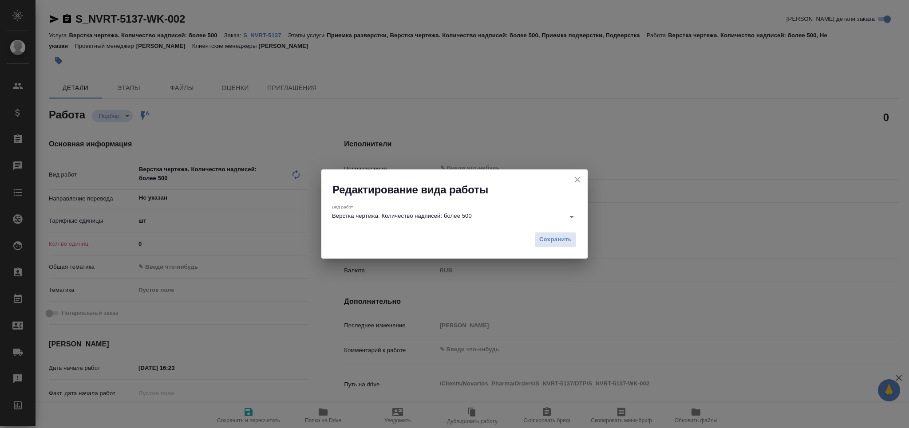
click at [407, 218] on input "Верстка чертежа. Количество надписей: более 500" at bounding box center [446, 216] width 228 height 11
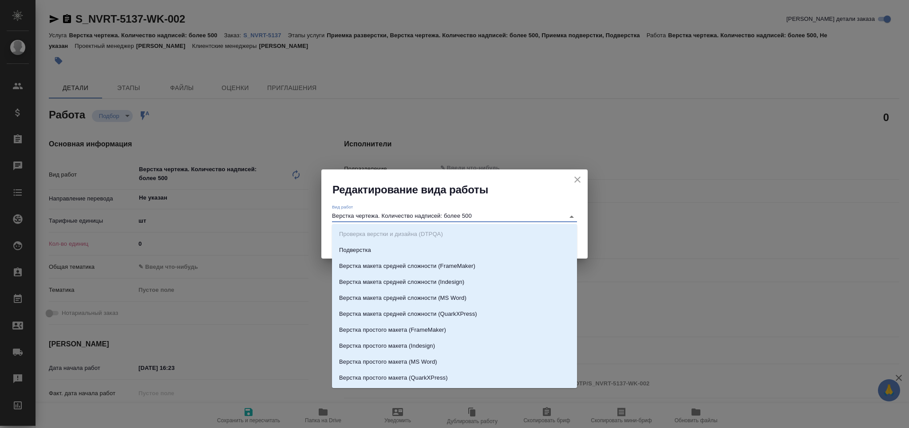
type input "м"
type textarea "x"
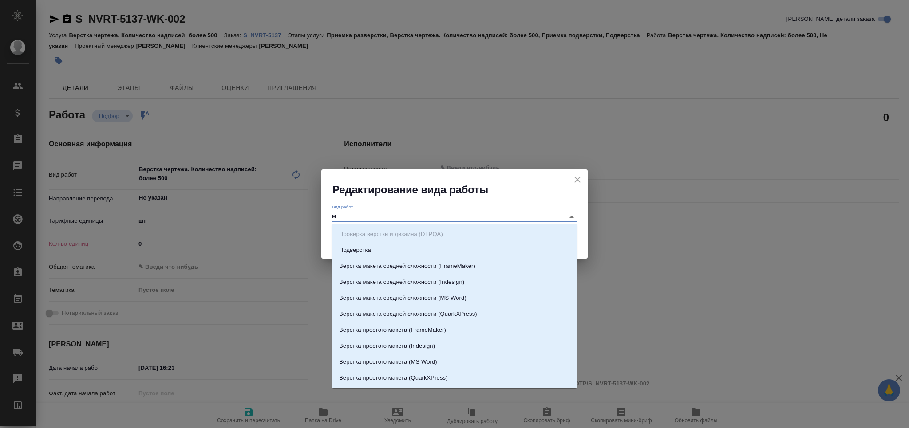
type textarea "x"
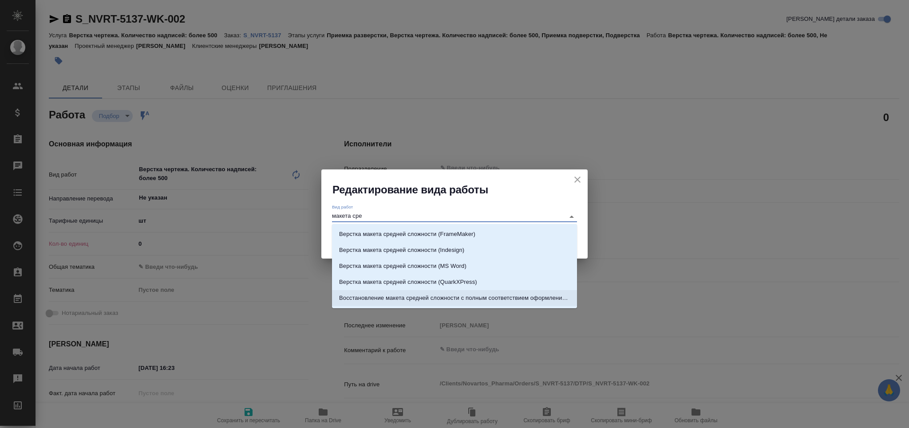
click at [422, 294] on p "Восстановление макета средней сложности с полным соответствием оформлению ориги…" at bounding box center [454, 298] width 231 height 9
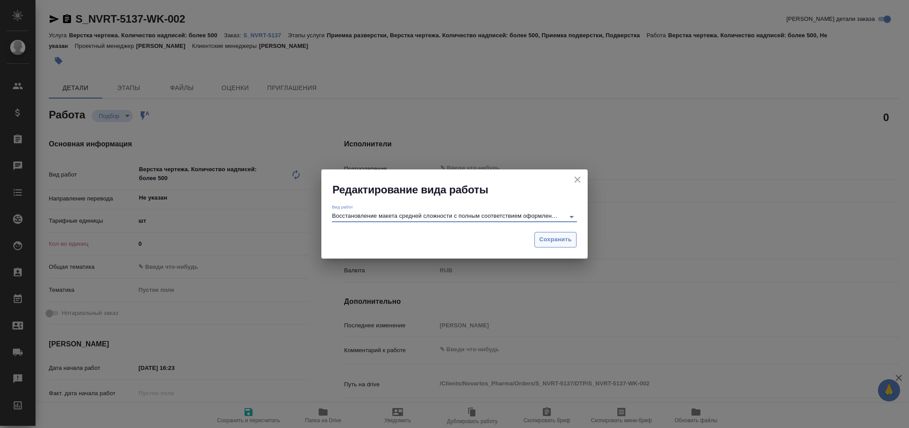
type input "Восстановление макета средней сложности с полным соответствием оформлению ориги…"
click at [558, 243] on span "Сохранить" at bounding box center [555, 240] width 32 height 10
type textarea "x"
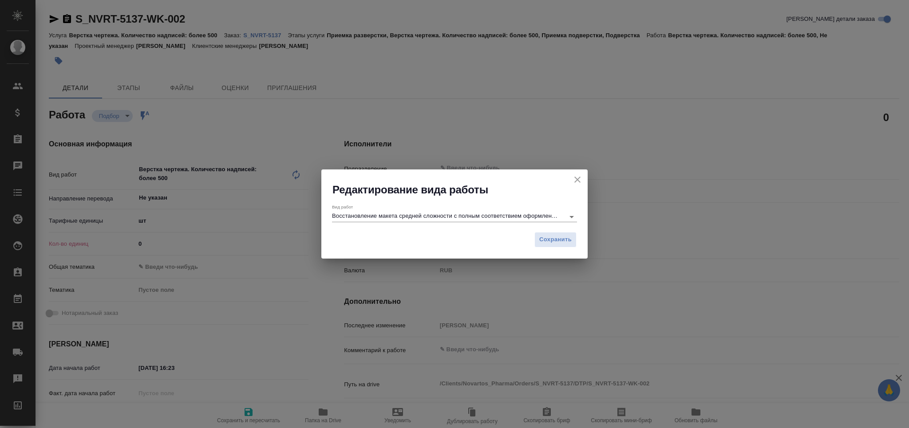
type textarea "x"
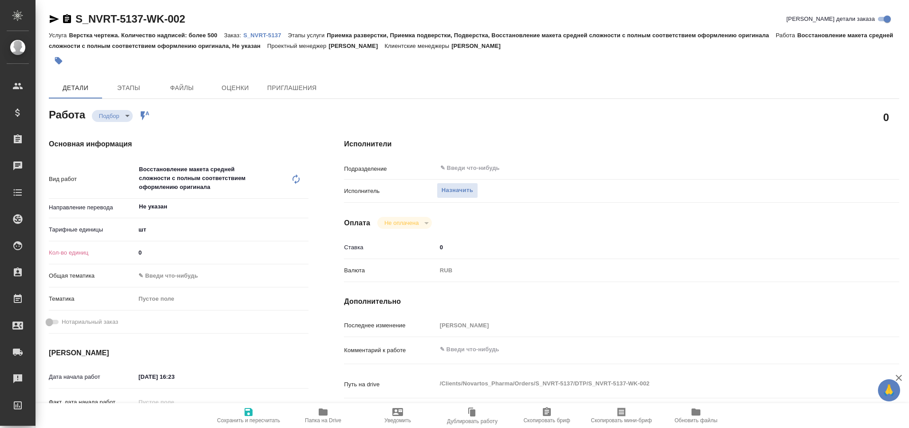
type textarea "x"
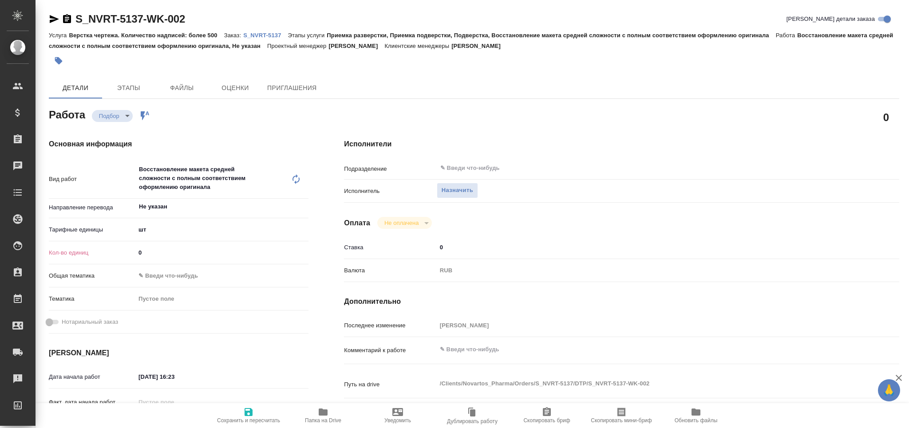
type textarea "x"
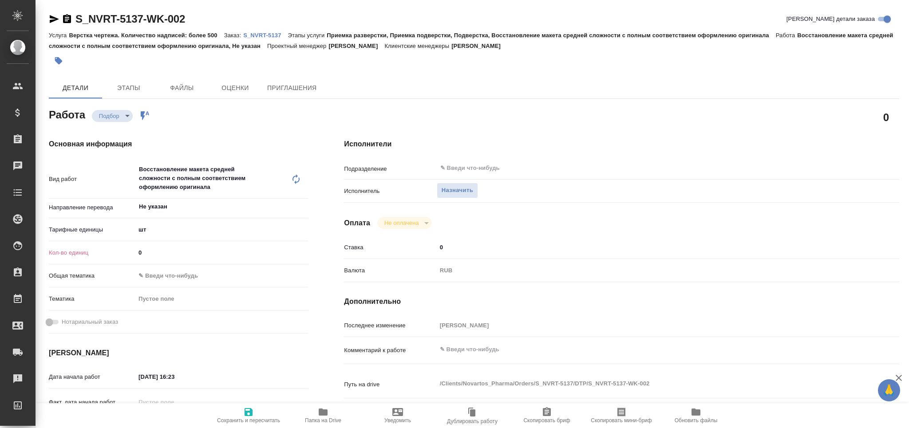
drag, startPoint x: 138, startPoint y: 259, endPoint x: 105, endPoint y: 260, distance: 33.3
click at [106, 260] on div "Кол-во единиц 0" at bounding box center [179, 253] width 260 height 16
type textarea "x"
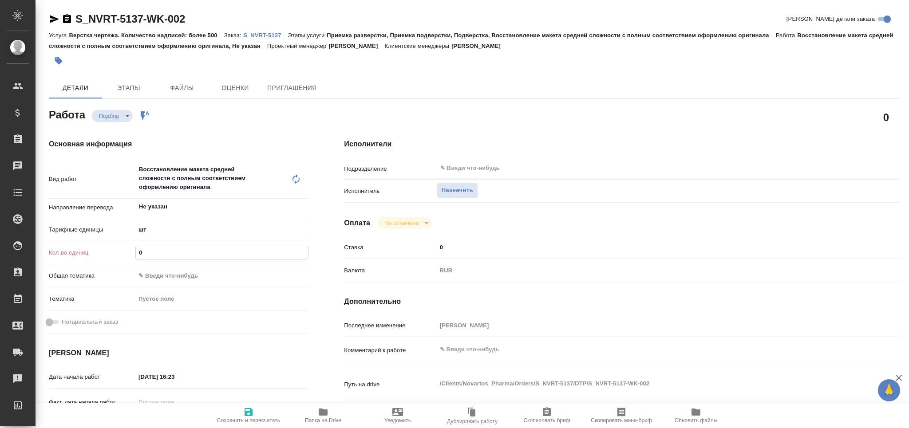
type textarea "x"
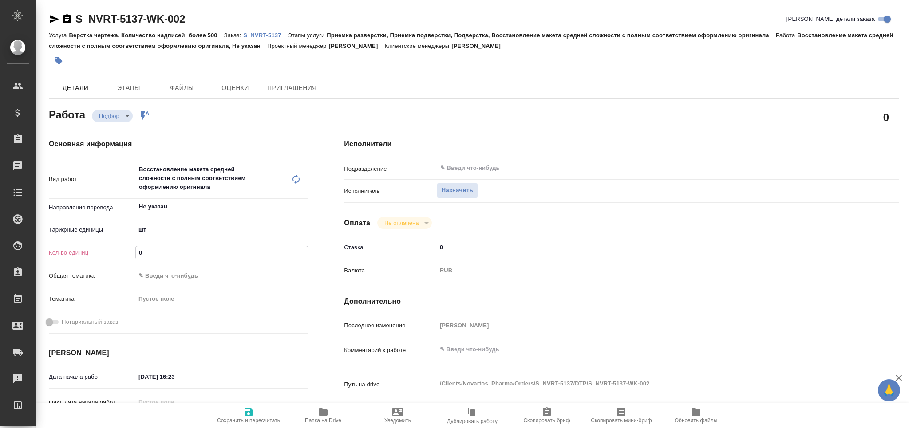
type textarea "x"
type input "1"
type textarea "x"
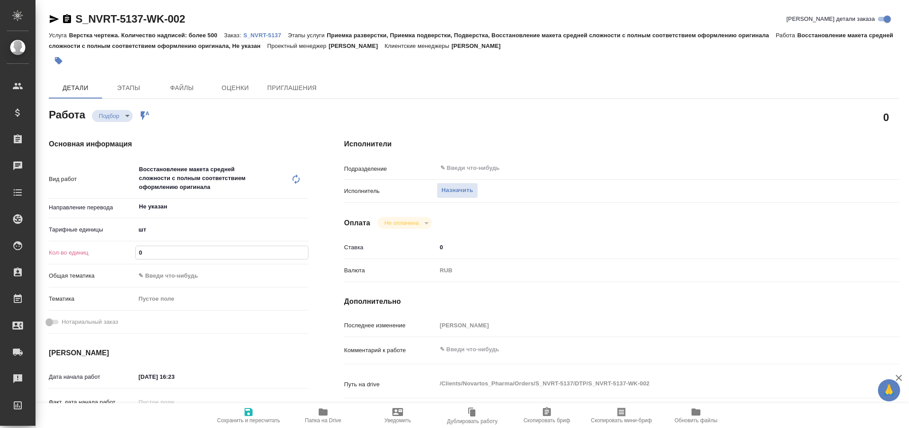
type textarea "x"
type input "14"
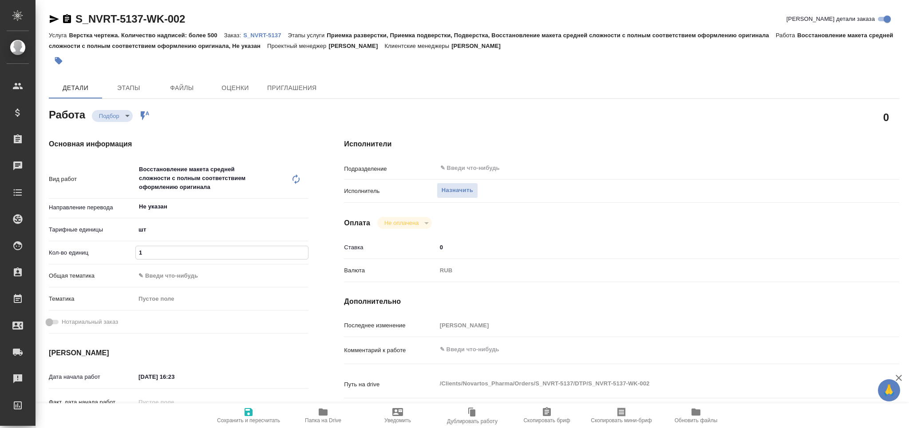
type textarea "x"
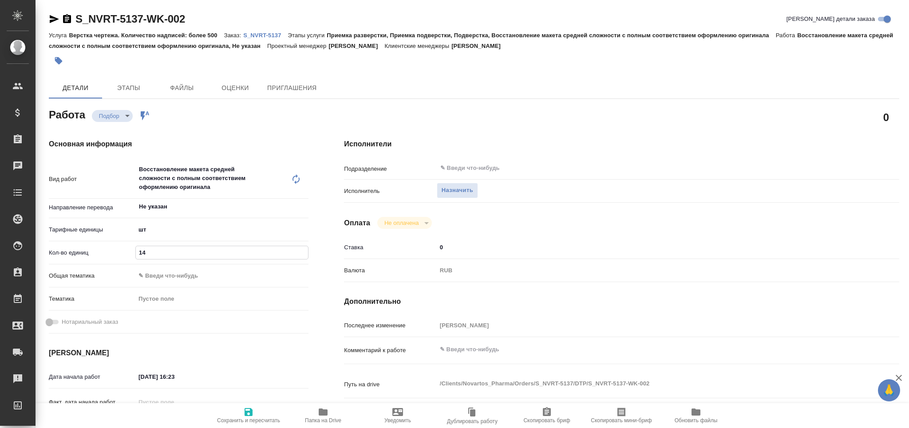
type textarea "x"
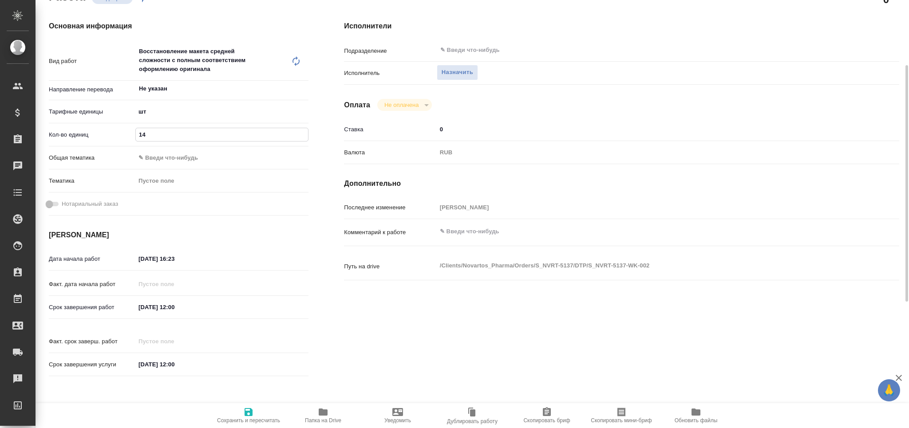
type input "14"
type textarea "x"
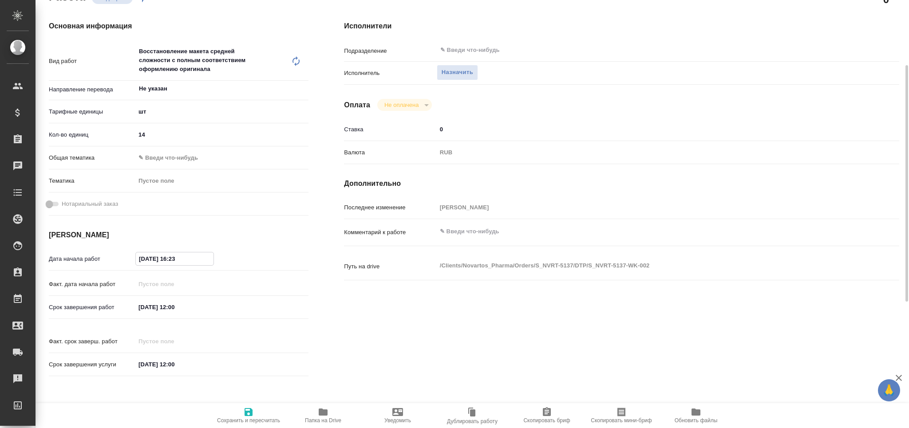
type textarea "x"
drag, startPoint x: 209, startPoint y: 258, endPoint x: 180, endPoint y: 264, distance: 30.3
click at [180, 264] on input "13.08.2025 16:23" at bounding box center [175, 258] width 78 height 13
type textarea "x"
type input "13.08.2025 16:4_"
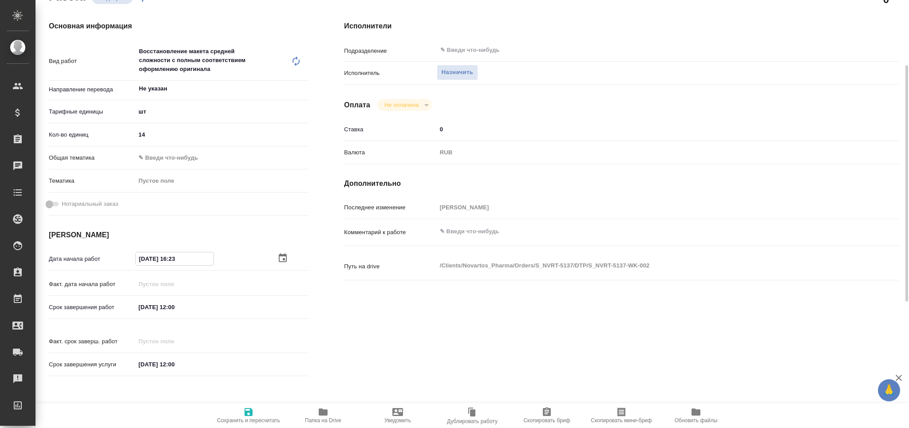
type textarea "x"
type input "13.08.2025 16:45"
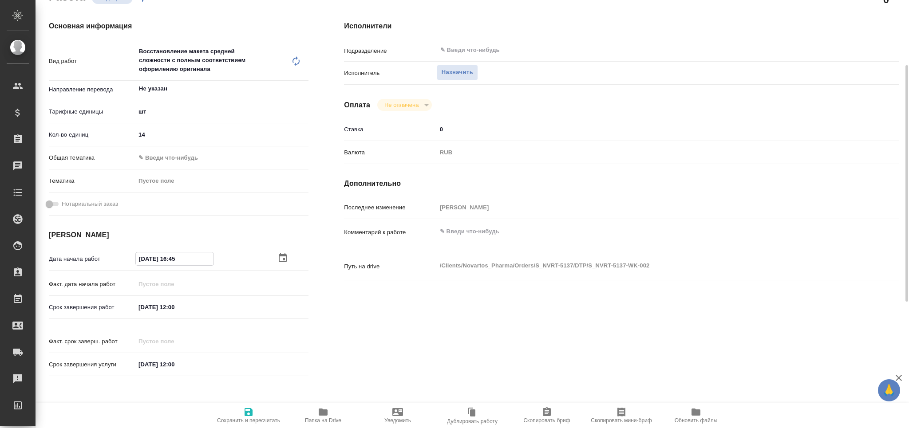
type textarea "x"
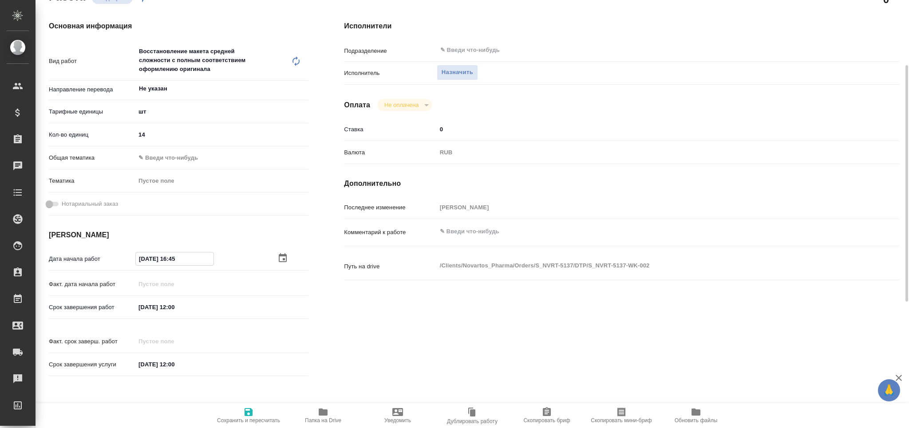
type input "13.08.2025 16:45"
click at [142, 311] on input "[DATE] 12:00" at bounding box center [175, 307] width 78 height 13
type input "14.08.2025 12:00"
type textarea "x"
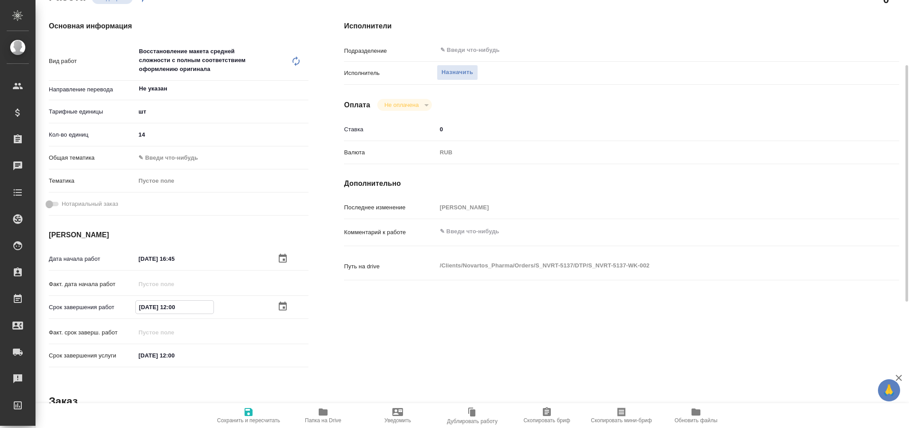
type textarea "x"
click at [174, 307] on input "14.08.2025 12:00" at bounding box center [175, 307] width 78 height 13
type textarea "x"
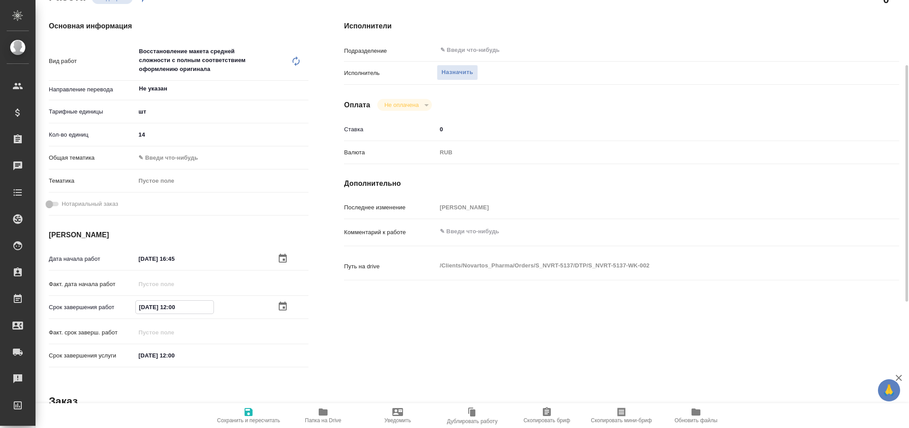
type input "[DATE] 13:00"
type textarea "x"
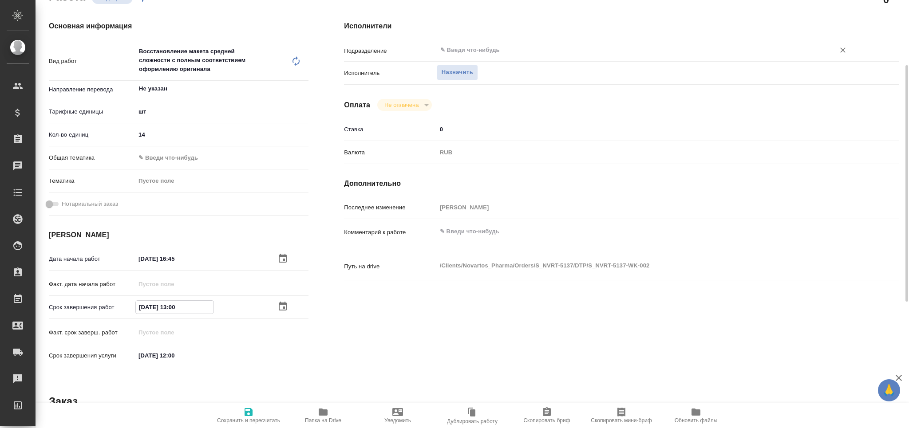
type input "[DATE] 13:00"
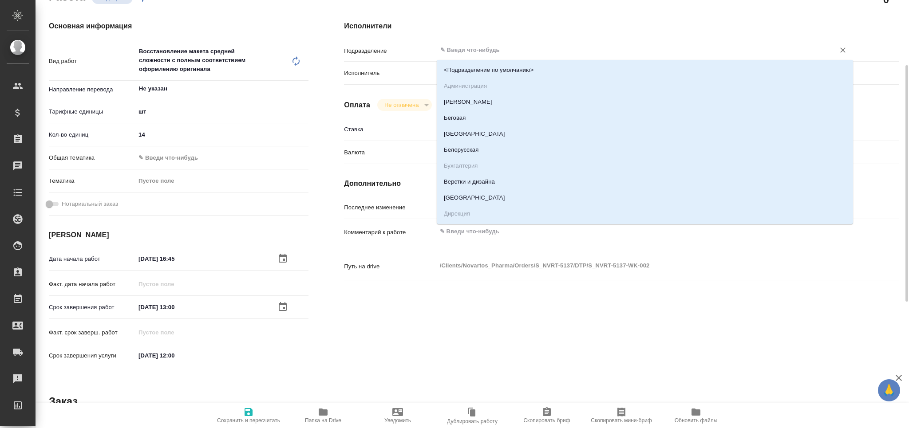
click at [483, 48] on input "text" at bounding box center [629, 50] width 381 height 11
click at [506, 185] on li "Верстки и дизайна" at bounding box center [645, 182] width 416 height 16
type textarea "x"
type input "Верстки и дизайна"
type textarea "x"
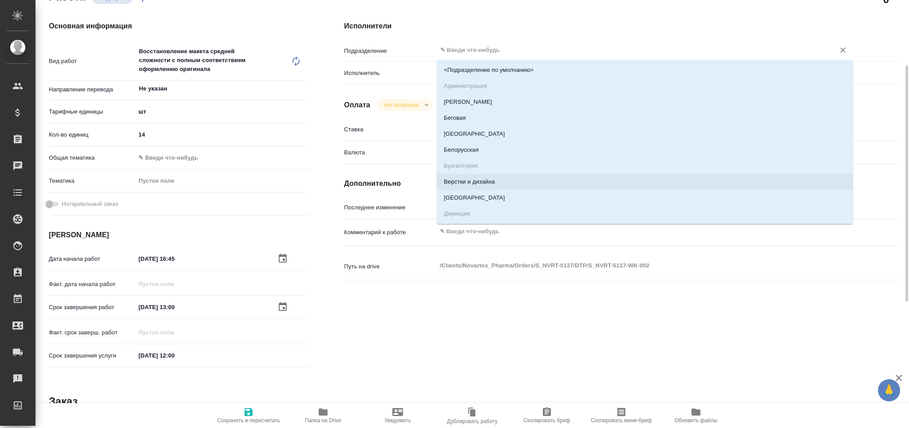
type textarea "x"
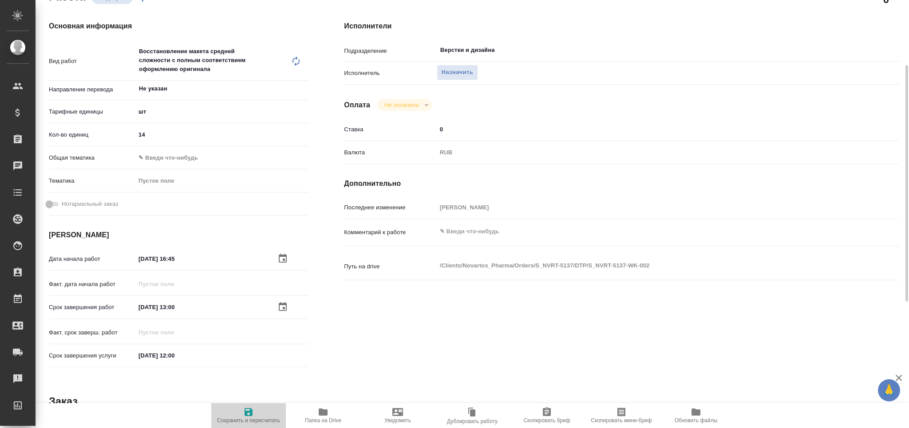
click at [252, 421] on span "Сохранить и пересчитать" at bounding box center [248, 421] width 63 height 6
type textarea "x"
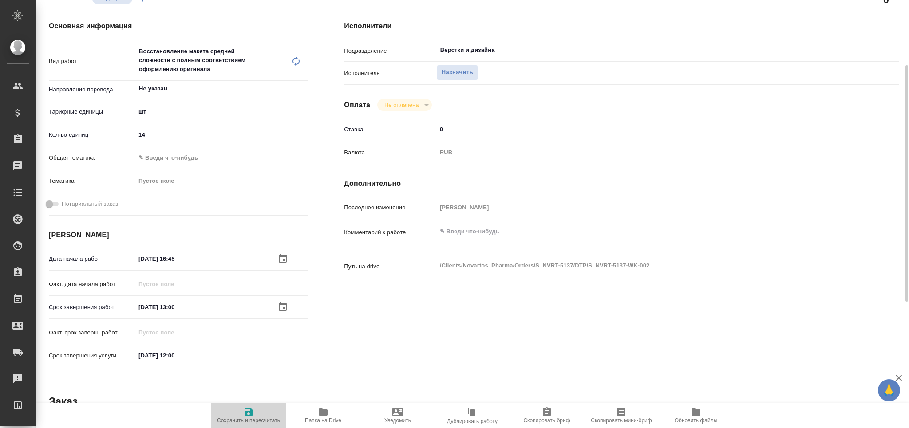
type textarea "x"
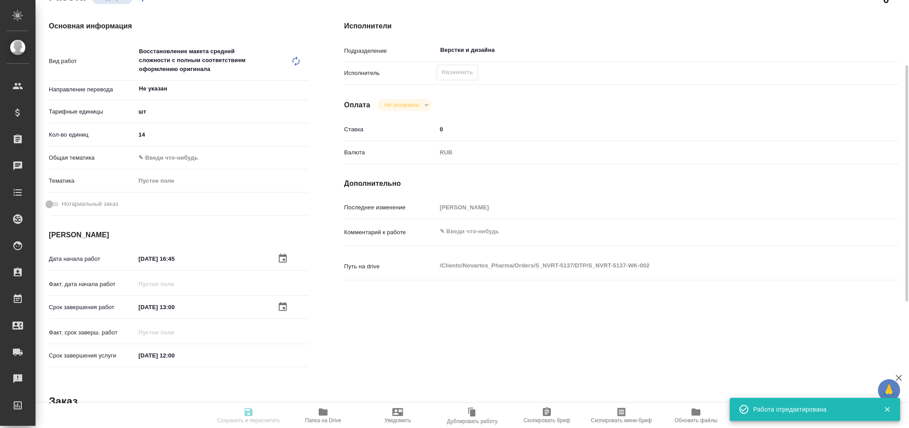
type input "recruiting"
type textarea "Восстановление макета средней сложности с полным соответствием оформлению ориги…"
type textarea "x"
type input "Не указан"
type input "5a8b1489cc6b4906c91bfdc1"
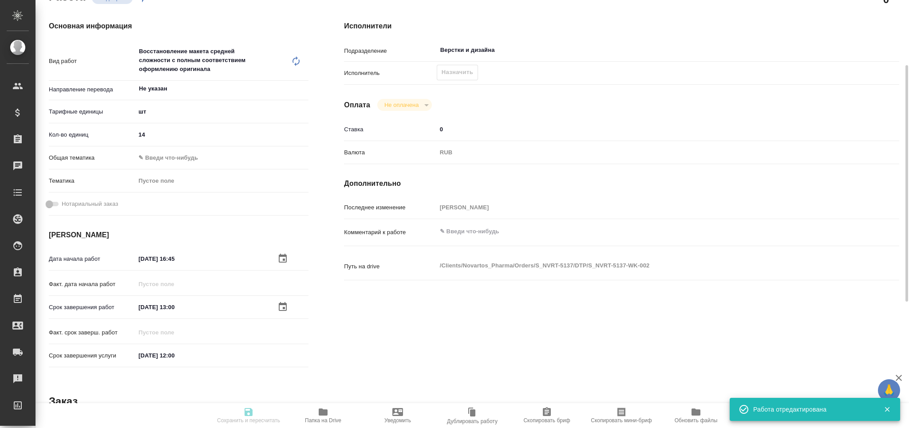
type input "14"
type input "13.08.2025 16:45"
type input "[DATE] 13:00"
type input "[DATE] 12:00"
type input "Верстки и дизайна"
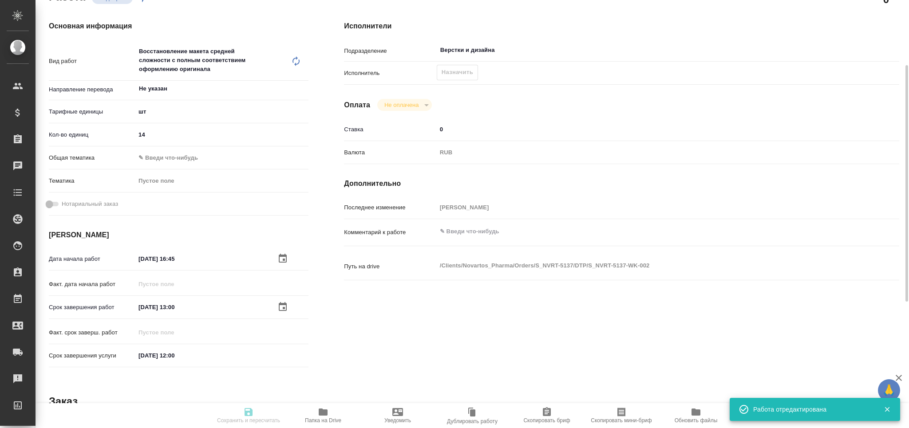
type input "notPayed"
type input "0"
type input "RUB"
type input "[PERSON_NAME]"
type textarea "x"
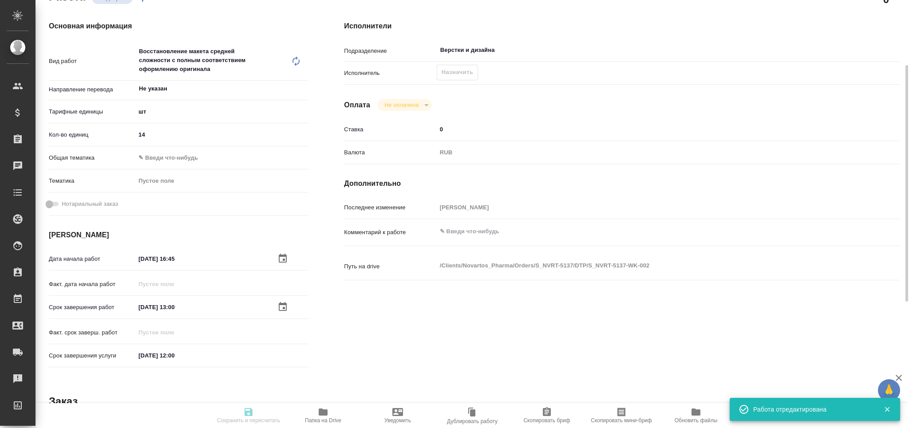
type textarea "/Clients/Novartos_Pharma/Orders/S_NVRT-5137/DTP/S_NVRT-5137-WK-002"
type textarea "x"
type input "S_NVRT-5137"
type input "Верстка чертежа. Количество надписей: более 500"
type input "Приемка разверстки, Приемка подверстки, Подверстка, Восстановление макета средн…"
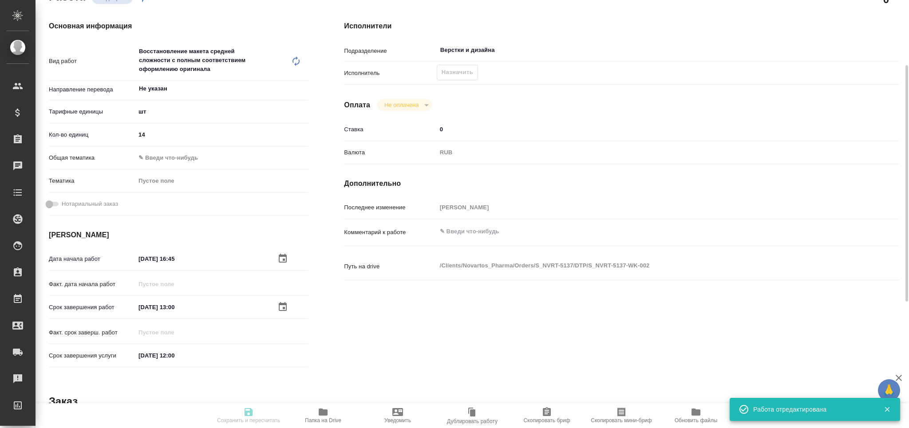
type input "[PERSON_NAME]"
type input "/Clients/Novartos_Pharma/Orders/S_NVRT-5137"
type textarea "x"
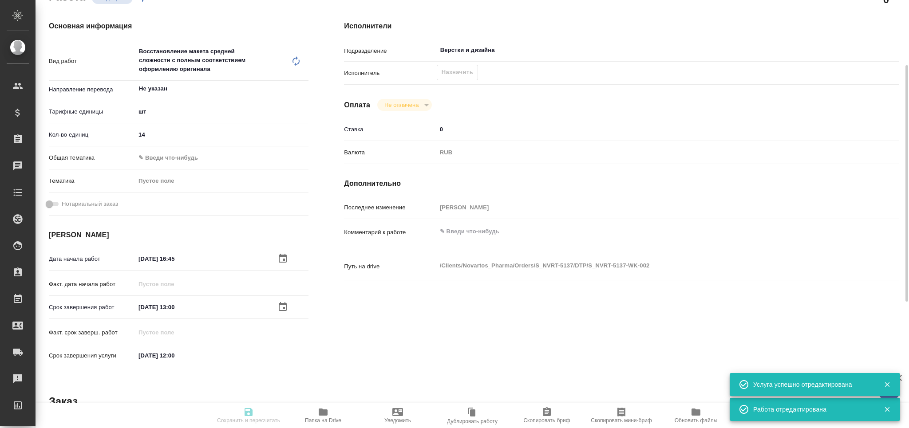
type textarea "x"
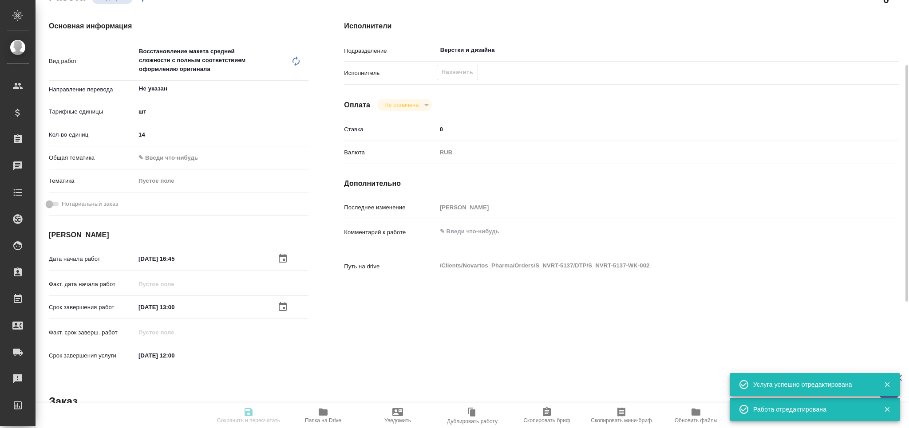
type textarea "x"
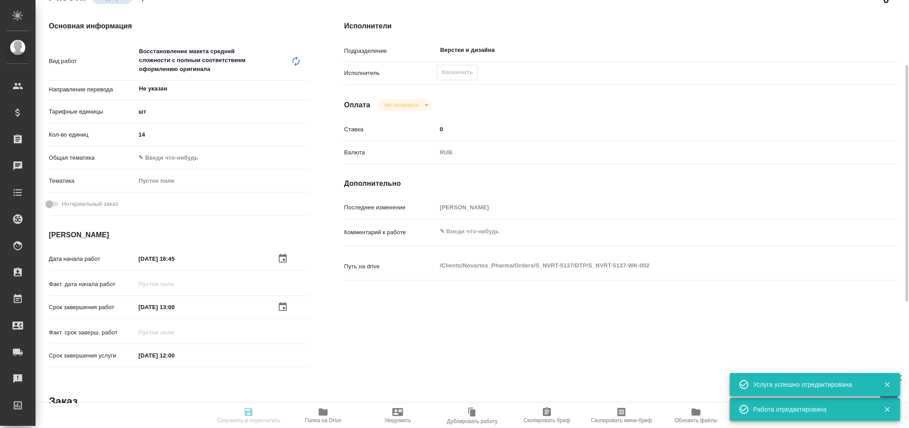
type textarea "x"
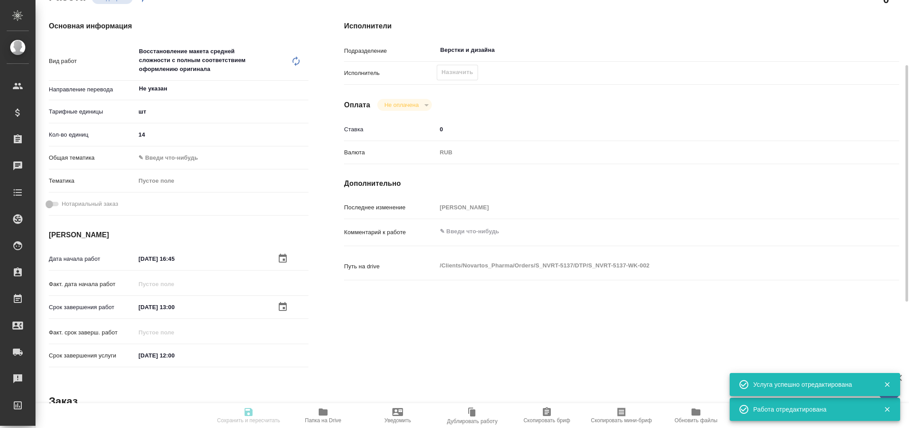
type textarea "x"
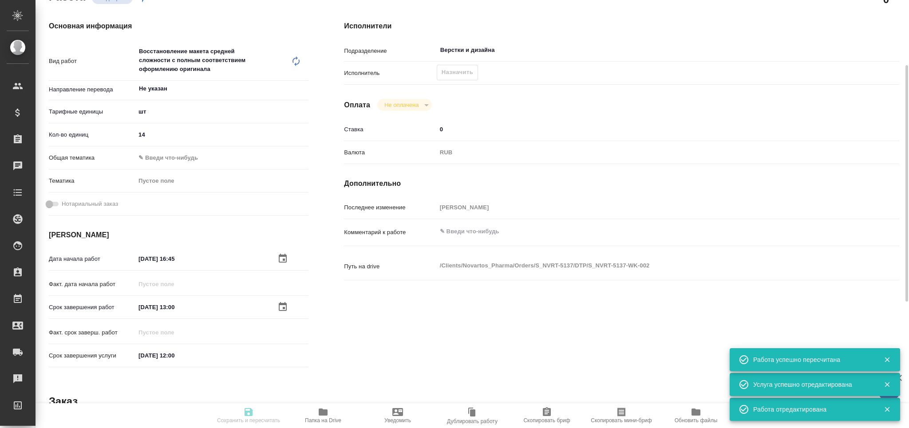
type input "recruiting"
type textarea "Восстановление макета средней сложности с полным соответствием оформлению ориги…"
type textarea "x"
type input "Не указан"
type input "5a8b1489cc6b4906c91bfdc1"
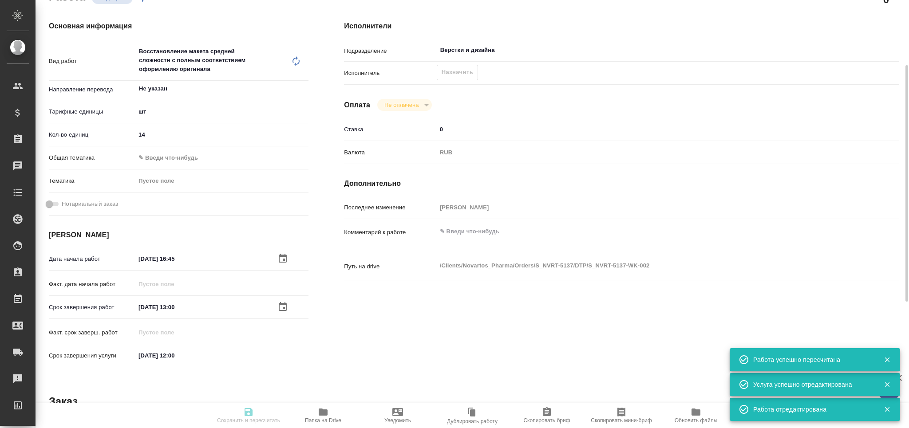
type input "14"
type input "13.08.2025 16:45"
type input "14.08.2025 13:00"
type input "[DATE] 12:00"
type input "Верстки и дизайна"
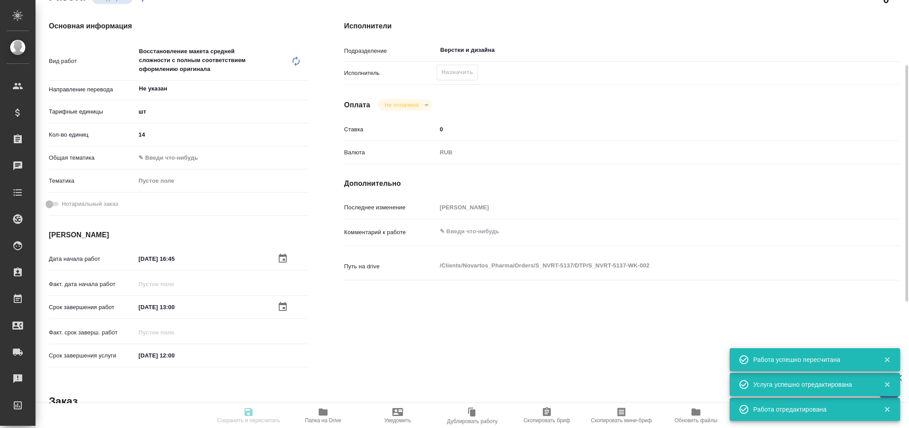
type input "notPayed"
type input "0"
type input "RUB"
type input "[PERSON_NAME]"
type textarea "x"
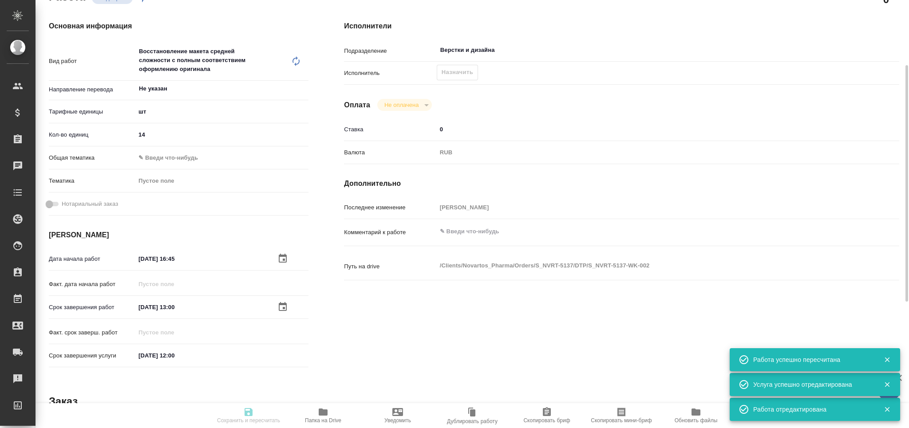
type textarea "/Clients/Novartos_Pharma/Orders/S_NVRT-5137/DTP/S_NVRT-5137-WK-002"
type textarea "x"
type input "S_NVRT-5137"
type input "Верстка чертежа. Количество надписей: более 500"
type input "Приемка разверстки, Приемка подверстки, Подверстка, Восстановление макета средн…"
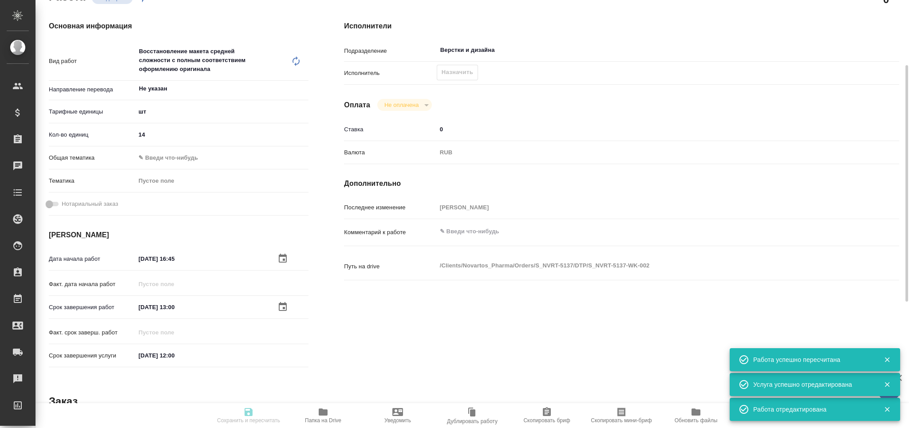
type input "[PERSON_NAME]"
type input "/Clients/Novartos_Pharma/Orders/S_NVRT-5137"
type textarea "x"
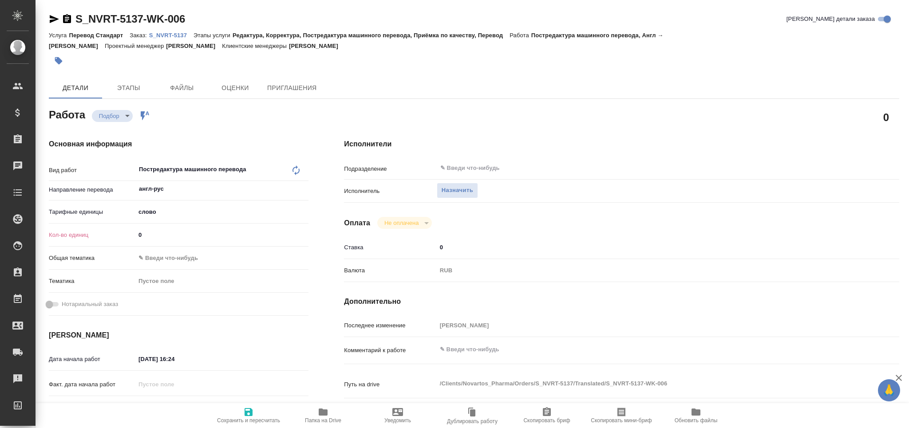
type textarea "x"
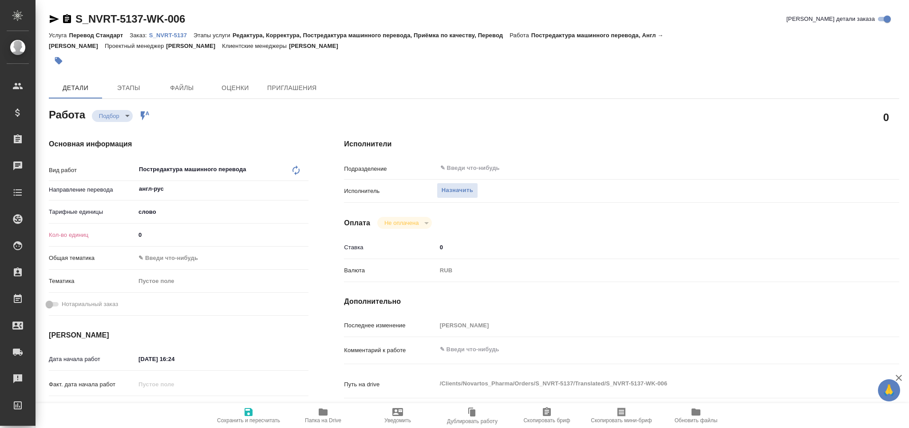
type textarea "x"
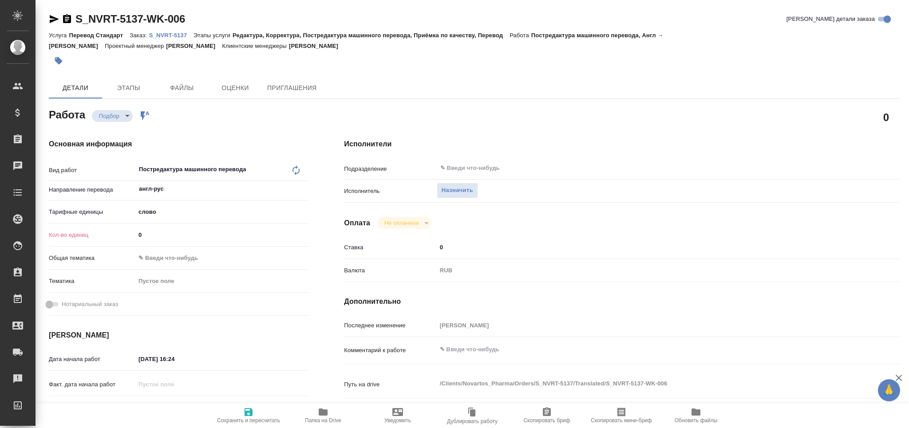
type textarea "x"
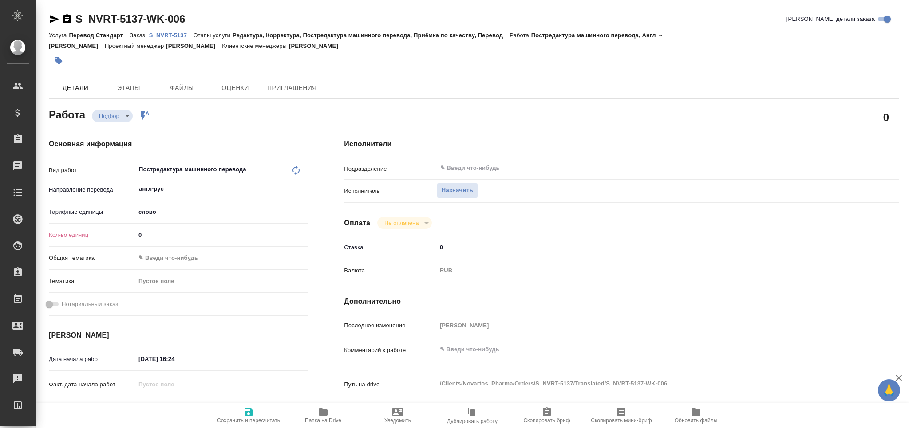
click at [147, 243] on div "Кол-во единиц 0" at bounding box center [179, 238] width 260 height 23
type textarea "x"
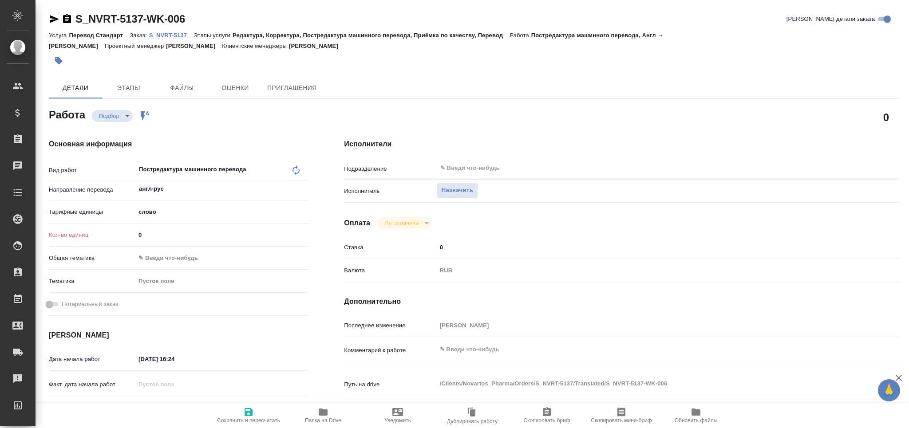
type textarea "x"
click at [144, 240] on input "0" at bounding box center [221, 235] width 173 height 13
type textarea "x"
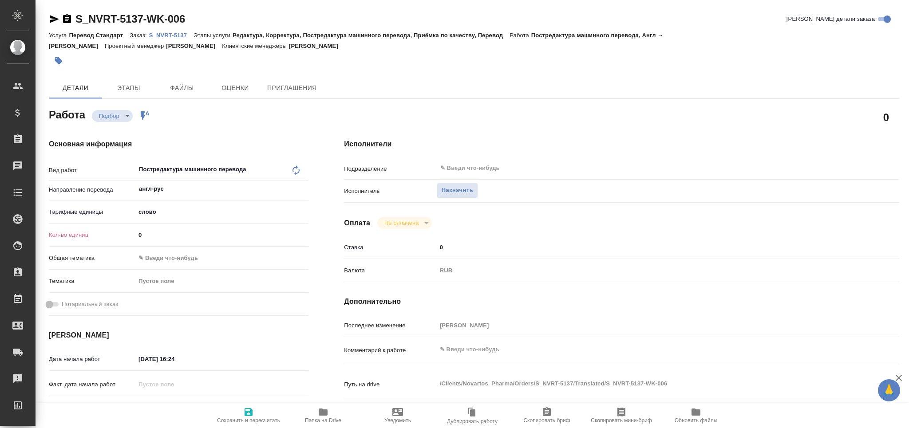
type textarea "x"
click at [149, 236] on input "0" at bounding box center [222, 235] width 172 height 13
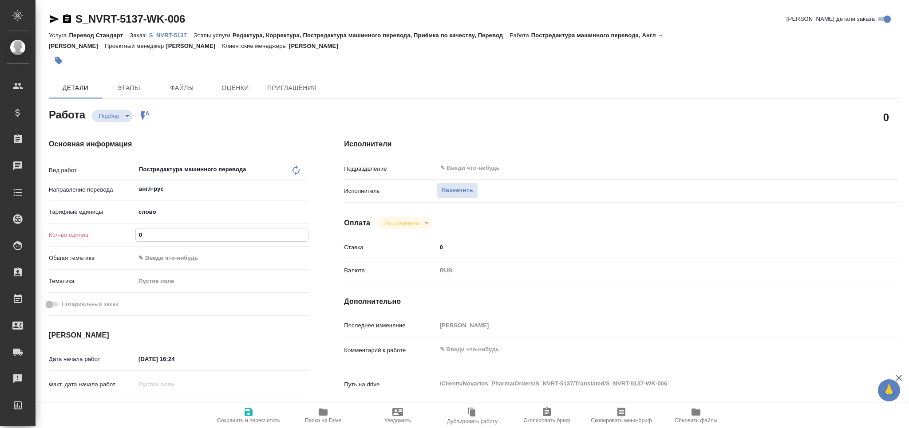
type textarea "x"
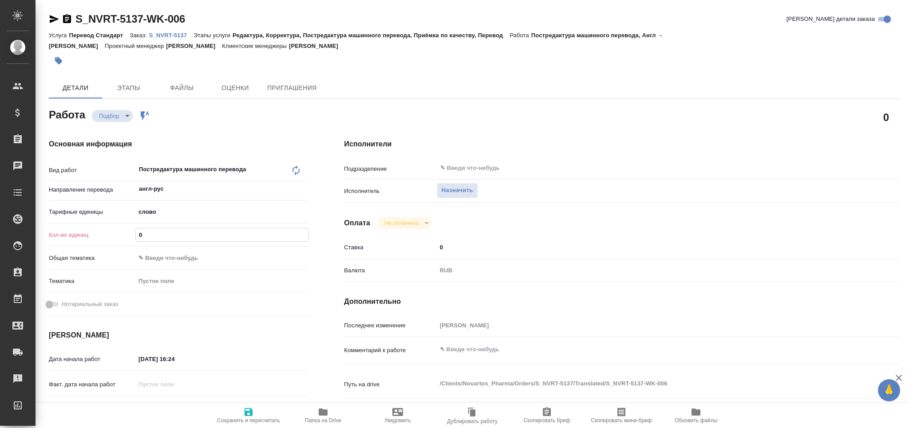
paste input "4050.5"
type input "4050.5"
type textarea "x"
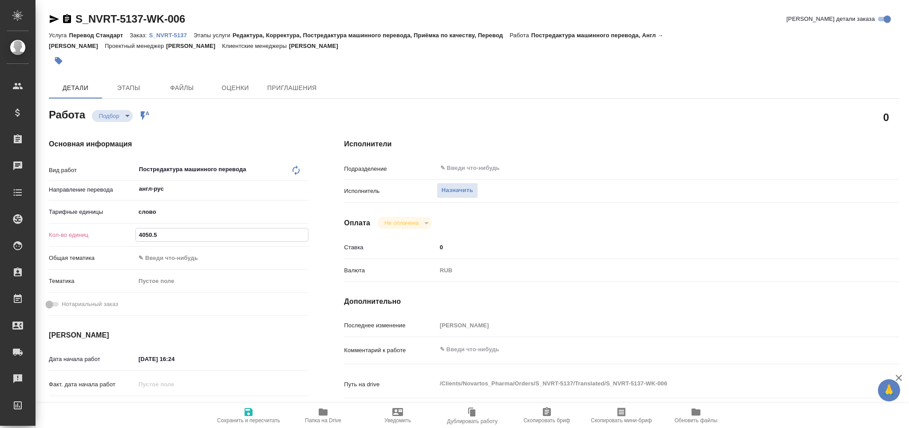
type textarea "x"
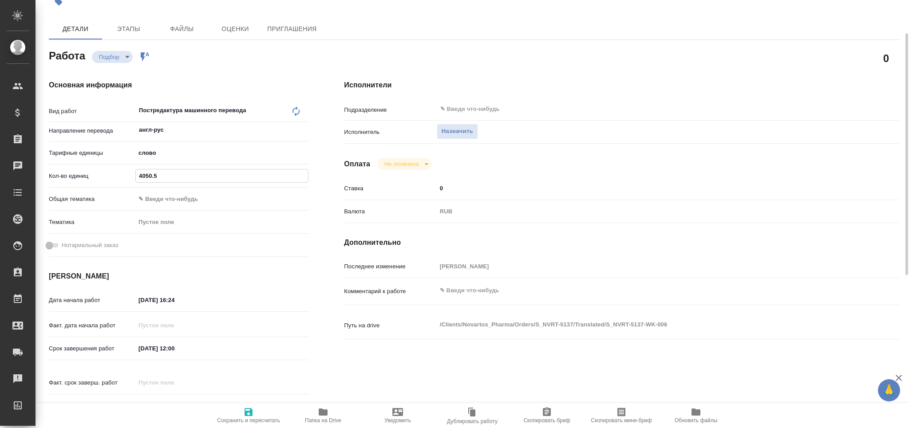
type textarea "x"
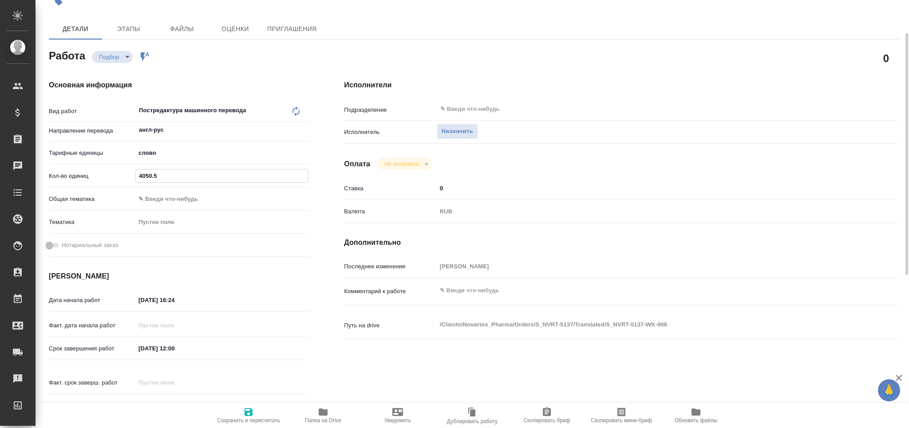
type input "4050.5"
click at [145, 302] on input "[DATE] 16:24" at bounding box center [175, 300] width 78 height 13
type textarea "x"
type input "[DATE] 16:24"
type textarea "x"
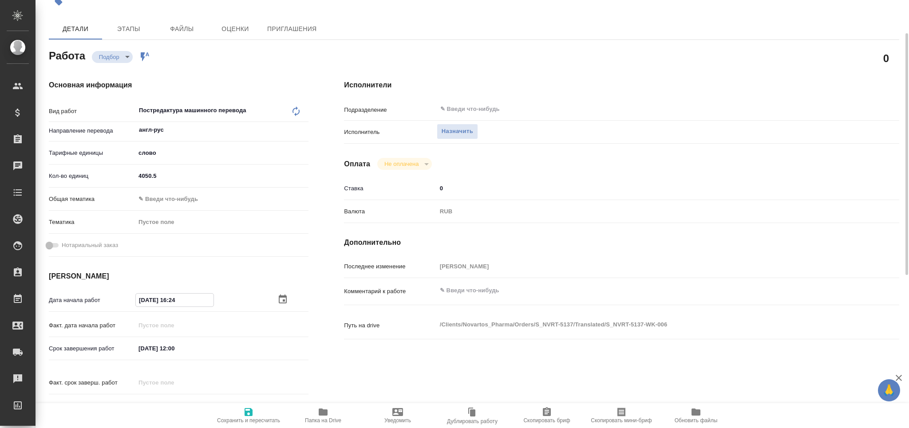
type textarea "x"
drag, startPoint x: 188, startPoint y: 296, endPoint x: 174, endPoint y: 301, distance: 14.7
click at [174, 301] on input "[DATE] 16:24" at bounding box center [175, 300] width 78 height 13
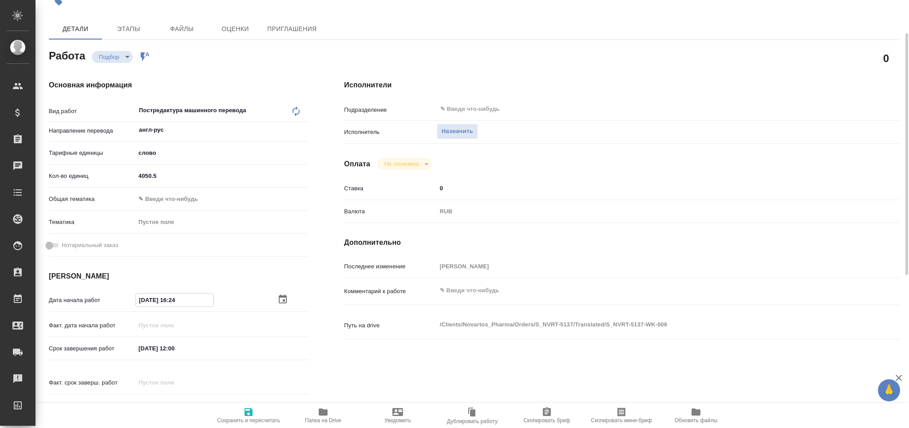
type textarea "x"
type input "[DATE] 13:__"
type textarea "x"
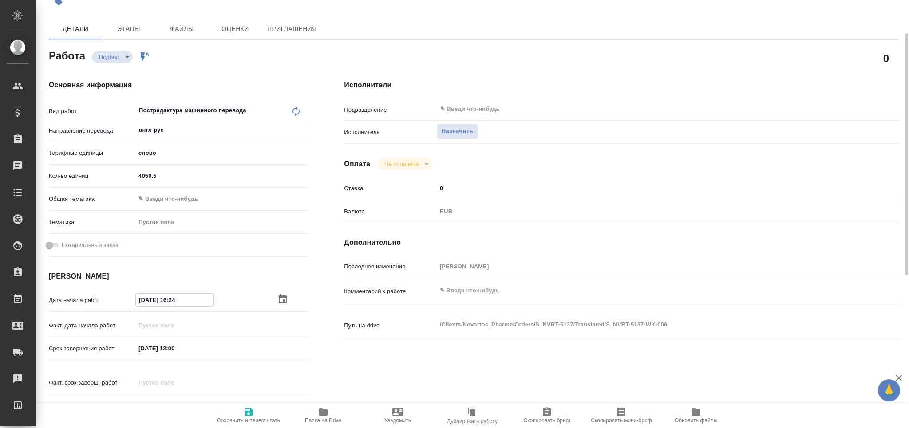
type textarea "x"
type input "[DATE] 13:0_"
type textarea "x"
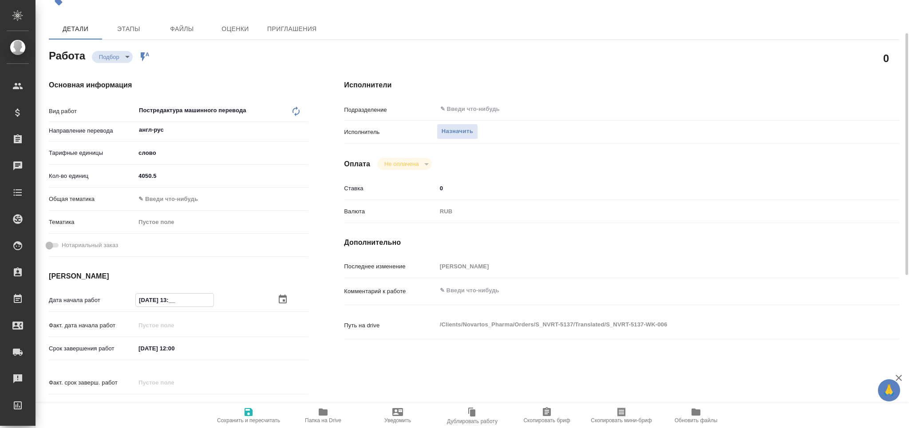
type textarea "x"
type input "14.08.2025 13:00"
type textarea "x"
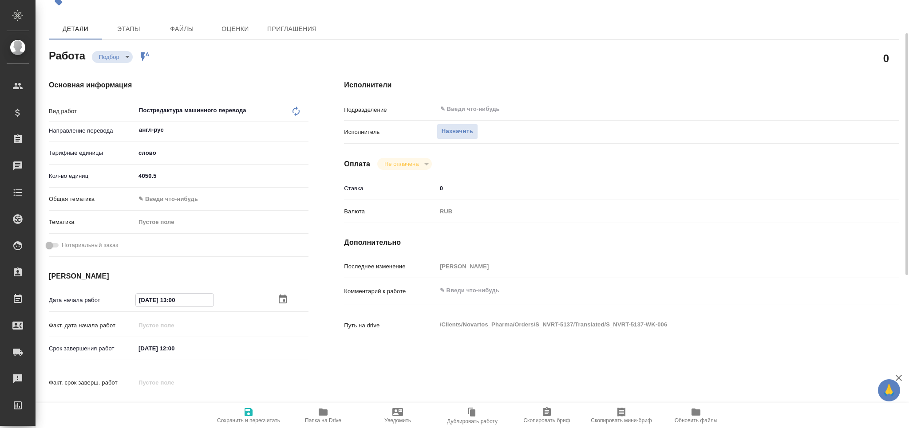
type textarea "x"
type input "14.08.2025 13:00"
click at [174, 351] on input "[DATE] 12:00" at bounding box center [175, 348] width 78 height 13
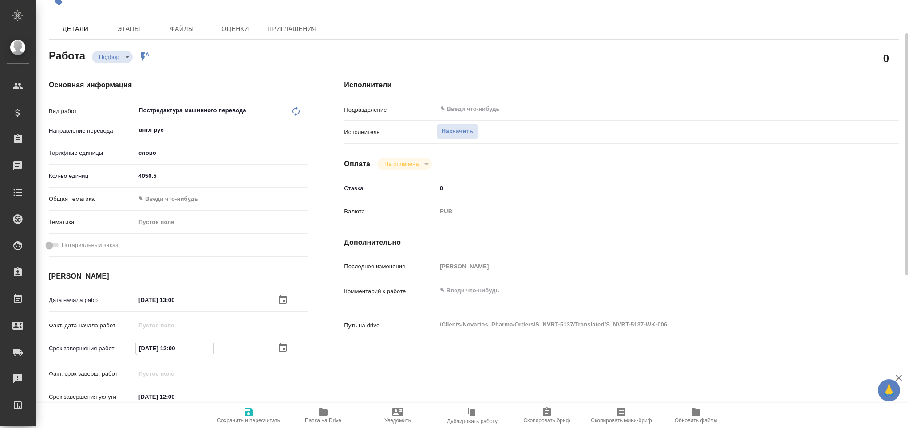
type textarea "x"
type input "15.08.2025 10:00"
type textarea "x"
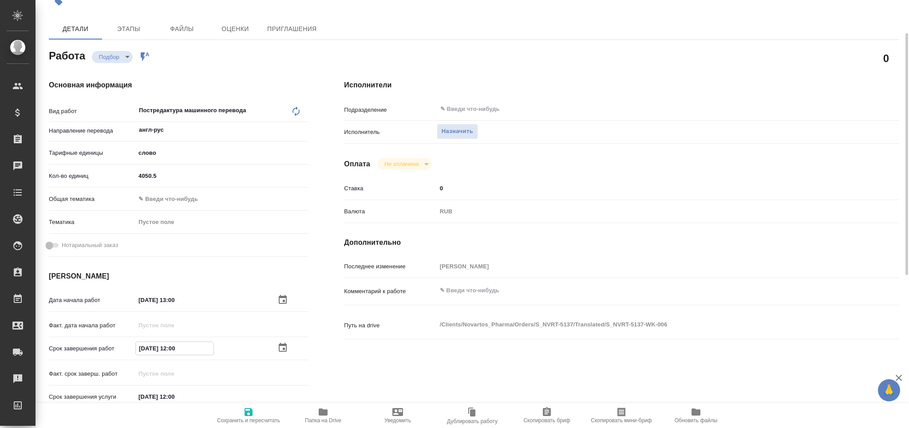
type textarea "x"
type input "15.08.2025 10:00"
click at [254, 415] on span "Сохранить и пересчитать" at bounding box center [249, 415] width 64 height 17
type textarea "x"
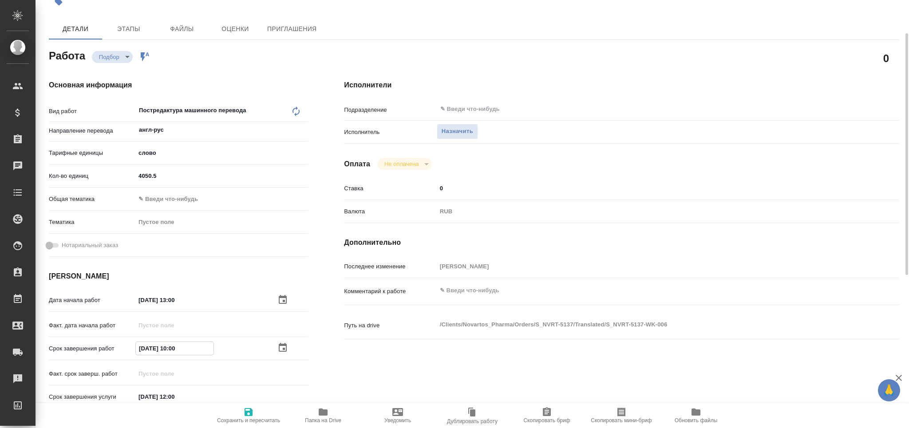
type textarea "x"
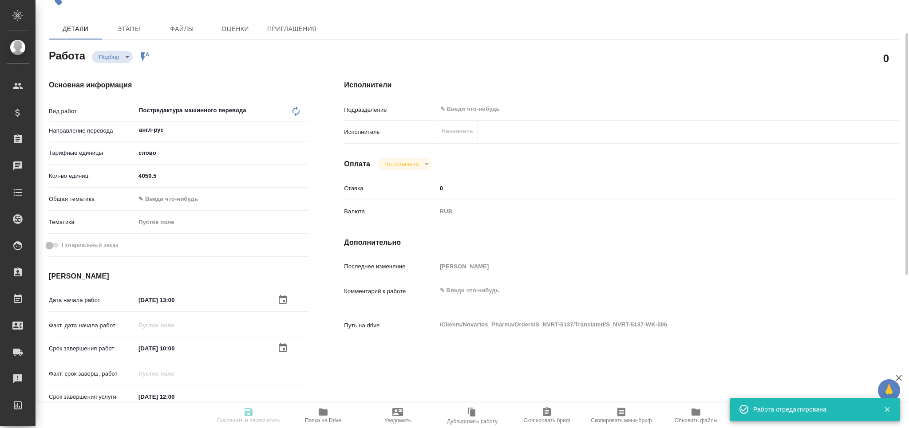
type input "recruiting"
type textarea "Постредактура машинного перевода"
type textarea "x"
type input "англ-рус"
type input "5a8b1489cc6b4906c91bfd90"
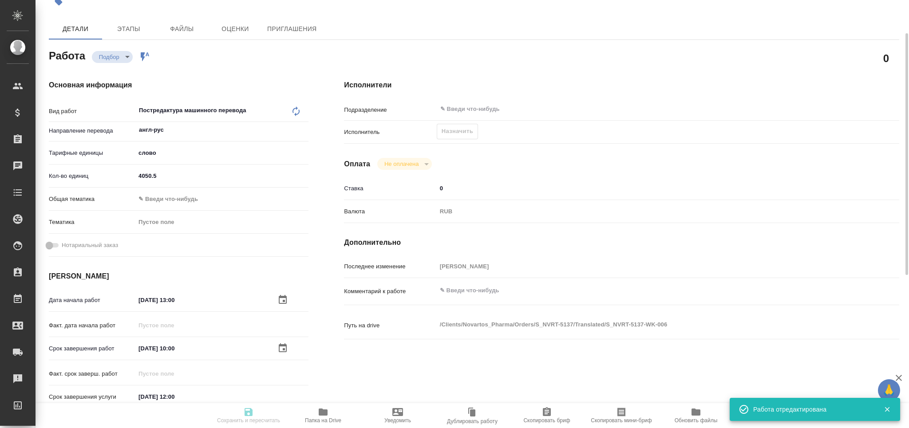
type input "4050.5"
type input "14.08.2025 13:00"
type input "[DATE] 10:00"
type input "[DATE] 12:00"
type input "notPayed"
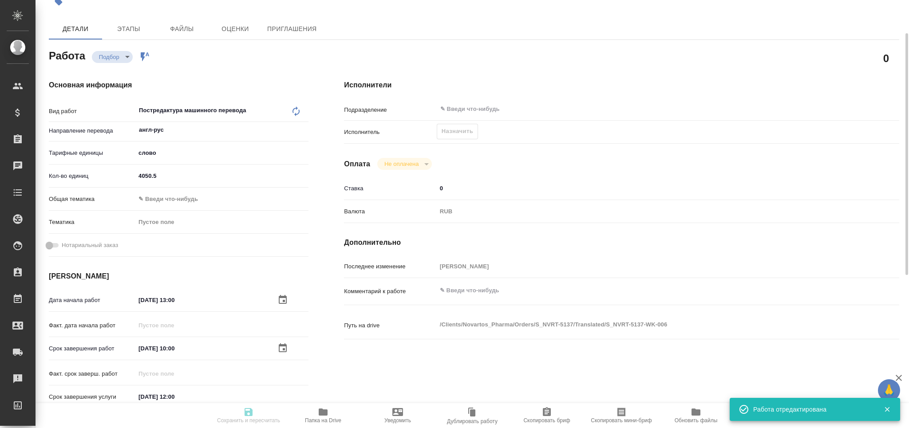
type input "0"
type input "RUB"
type input "[PERSON_NAME]"
type textarea "x"
type textarea "/Clients/Novartos_Pharma/Orders/S_NVRT-5137/Translated/S_NVRT-5137-WK-006"
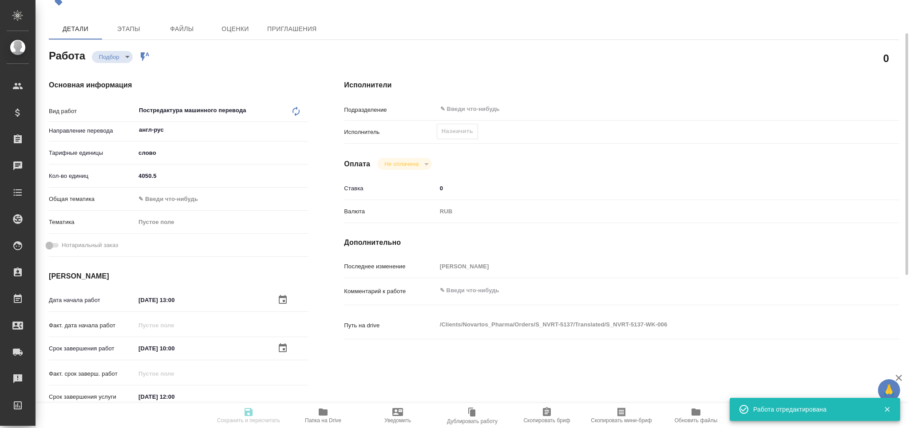
type textarea "x"
type input "S_NVRT-5137"
type input "Перевод Стандарт"
type input "Редактура, Корректура, Постредактура машинного перевода, Приёмка по качеству, П…"
type input "[PERSON_NAME]"
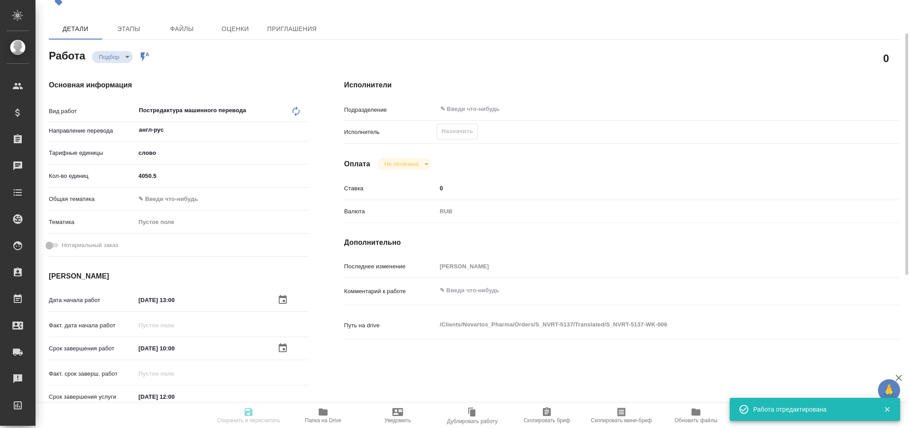
type input "[PERSON_NAME]"
type input "/Clients/Novartos_Pharma/Orders/S_NVRT-5137"
type textarea "x"
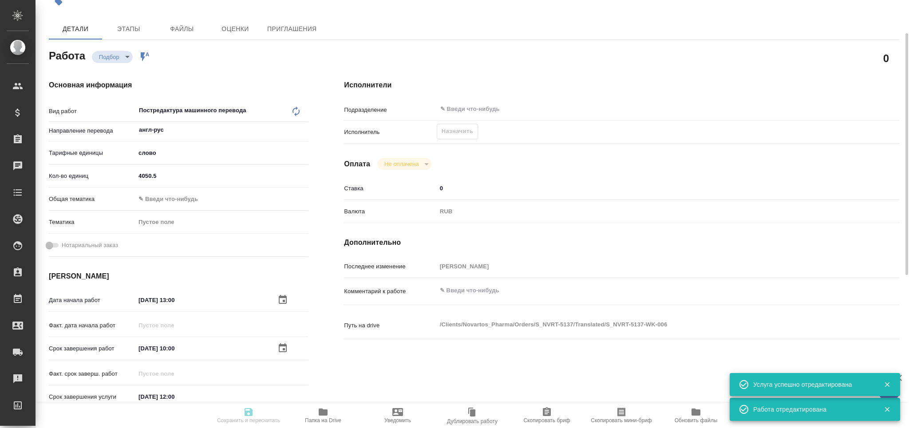
type textarea "x"
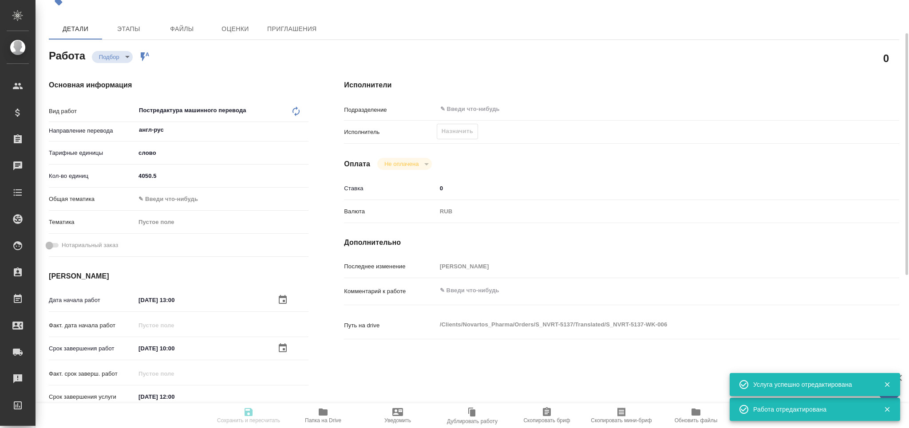
type textarea "x"
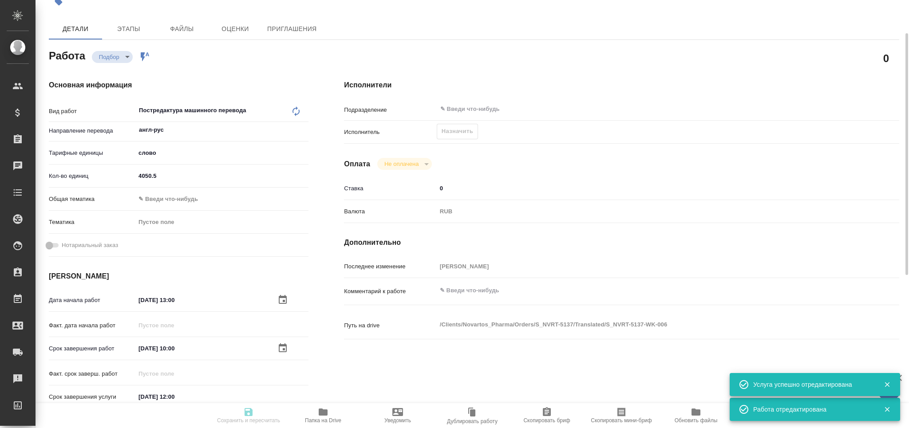
type textarea "x"
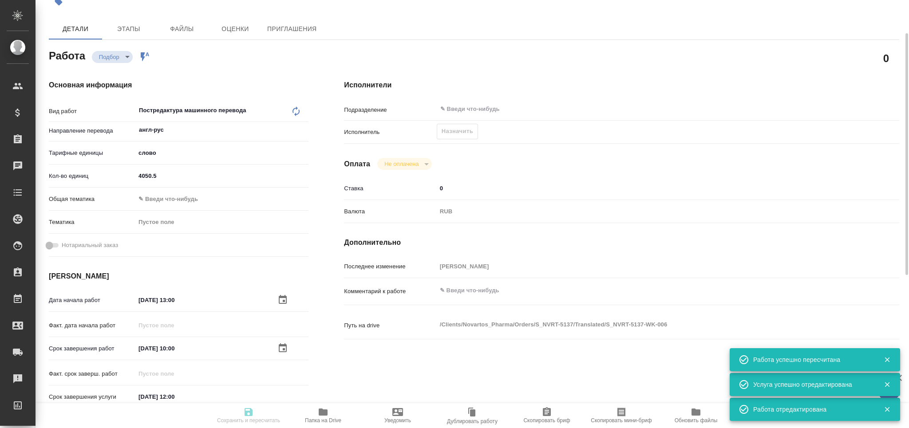
type input "recruiting"
type textarea "Постредактура машинного перевода"
type textarea "x"
type input "англ-рус"
type input "5a8b1489cc6b4906c91bfd90"
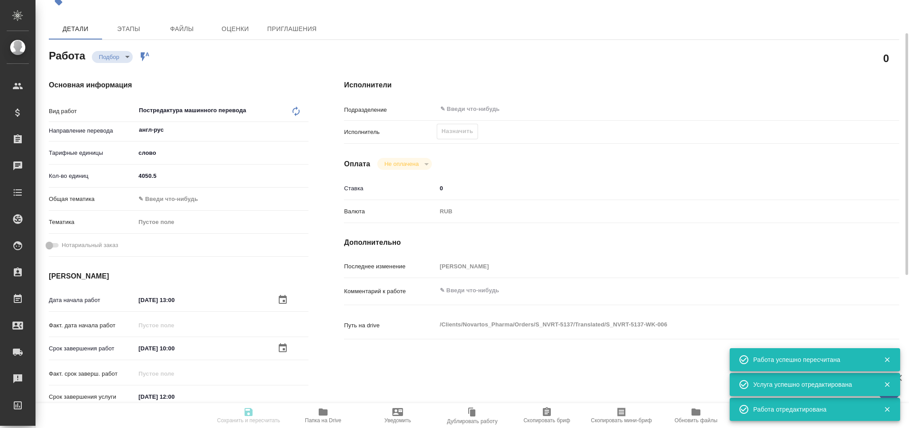
type input "4050.5"
type input "[DATE] 13:00"
type input "[DATE] 10:00"
type input "[DATE] 12:00"
type input "notPayed"
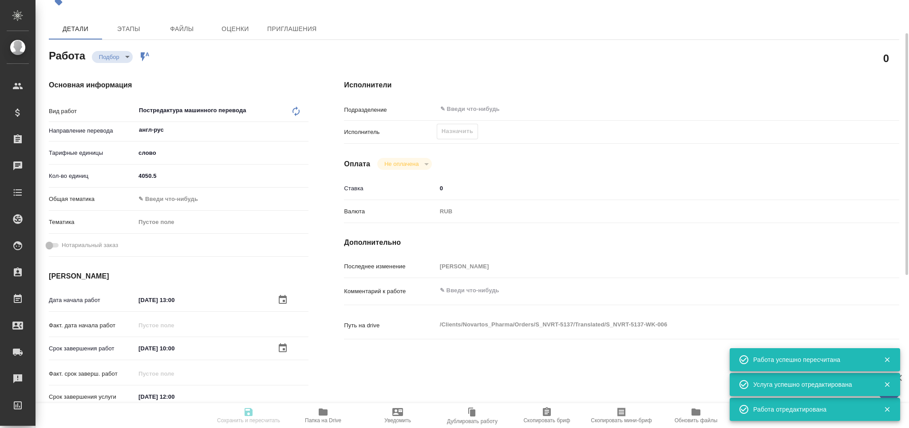
type input "0"
type input "RUB"
type input "[PERSON_NAME]"
type textarea "x"
type textarea "/Clients/Novartos_Pharma/Orders/S_NVRT-5137/Translated/S_NVRT-5137-WK-006"
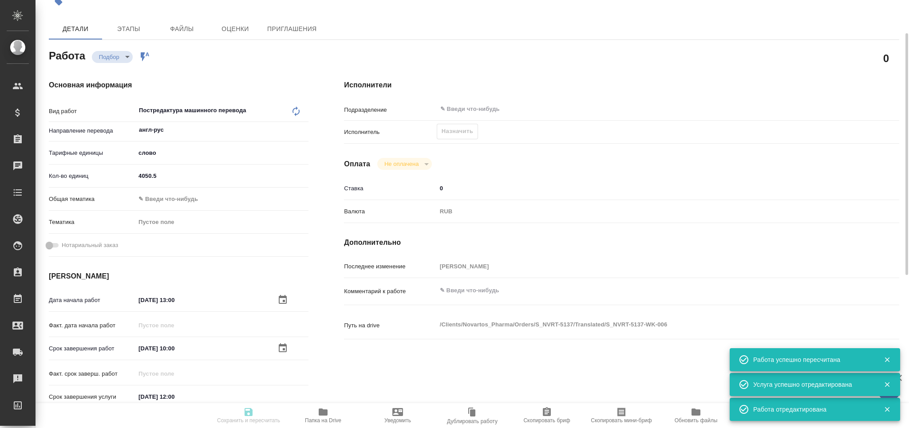
type textarea "x"
type input "S_NVRT-5137"
type input "Перевод Стандарт"
type input "Редактура, Корректура, Постредактура машинного перевода, Приёмка по качеству, П…"
type input "[PERSON_NAME]"
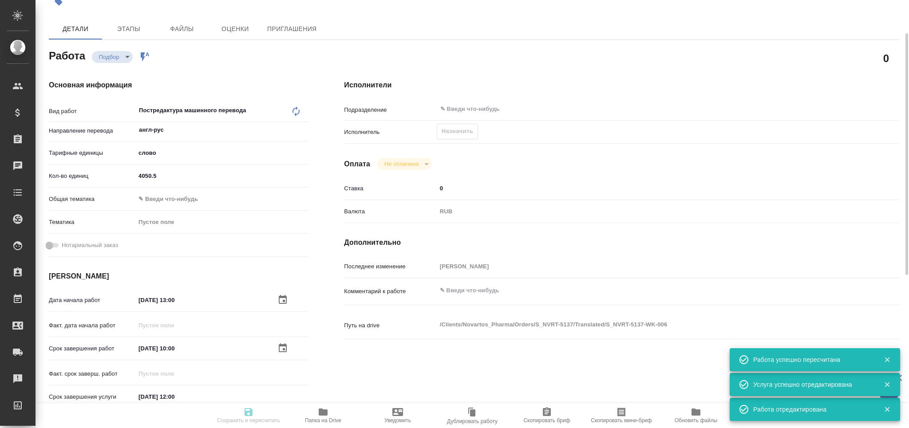
type input "[PERSON_NAME]"
type input "/Clients/Novartos_Pharma/Orders/S_NVRT-5137"
type textarea "x"
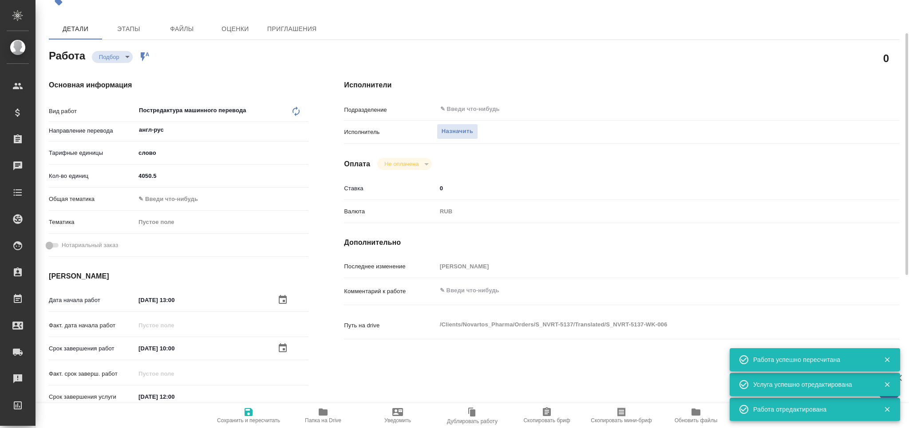
type textarea "x"
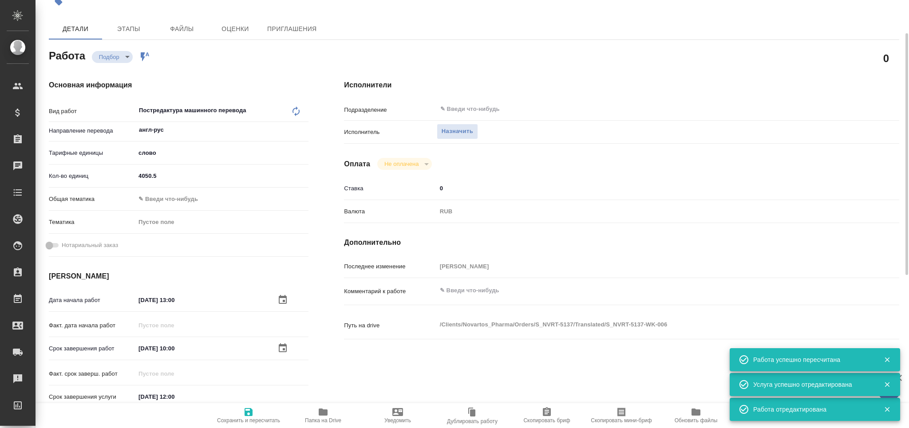
type textarea "x"
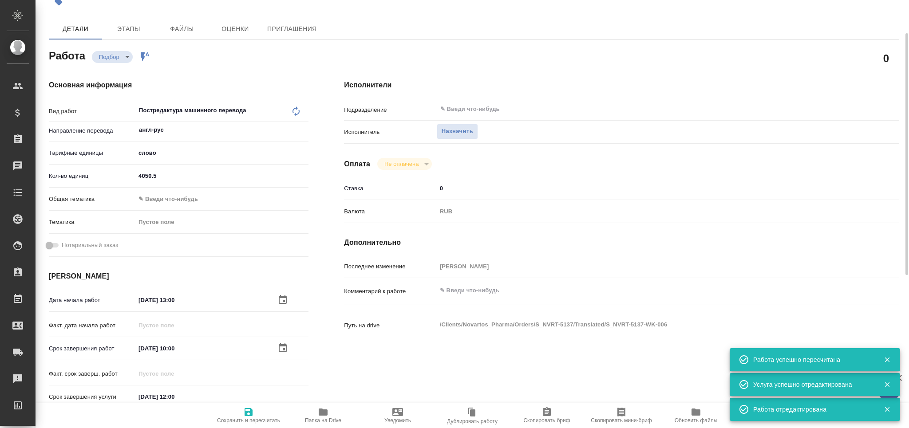
type textarea "x"
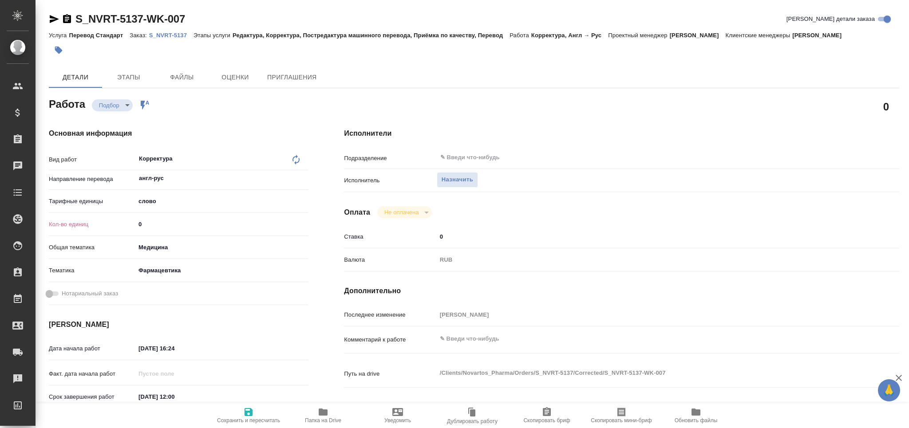
type textarea "x"
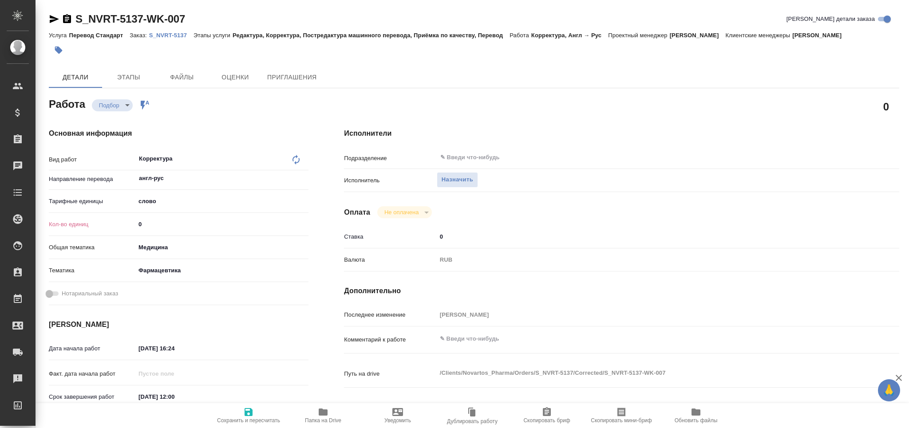
type textarea "x"
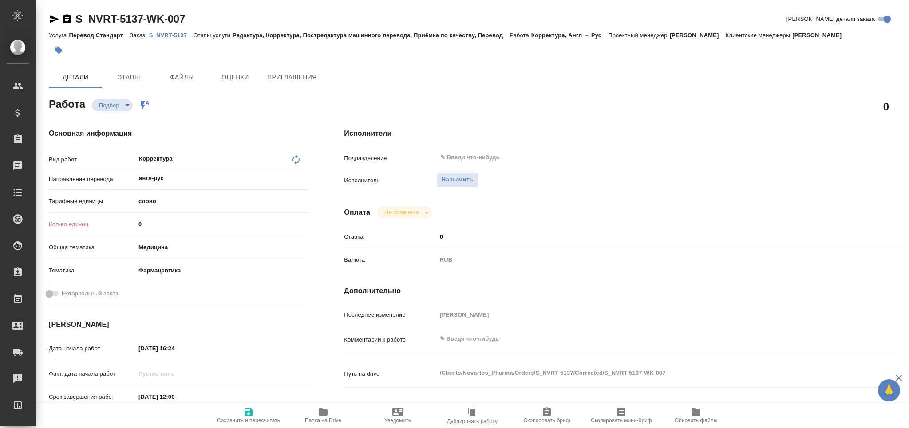
type textarea "x"
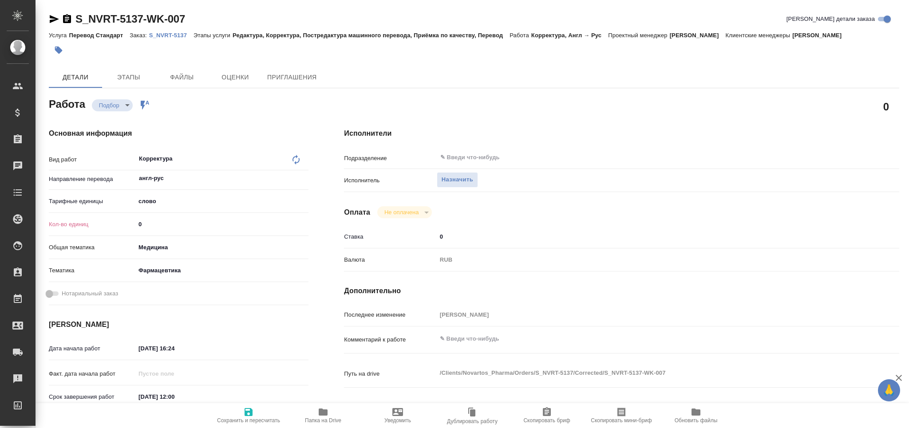
type textarea "x"
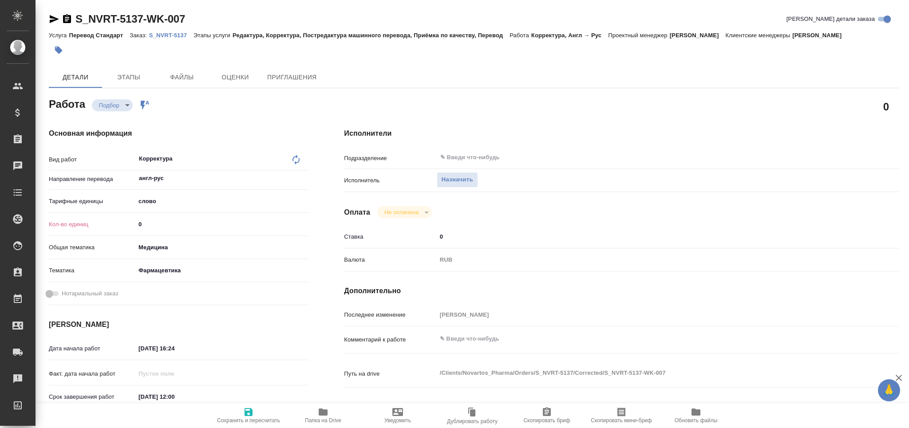
type textarea "x"
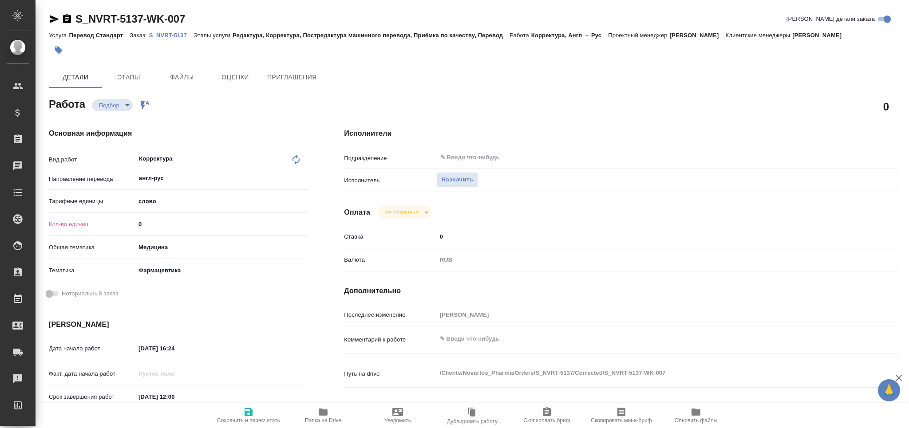
type textarea "x"
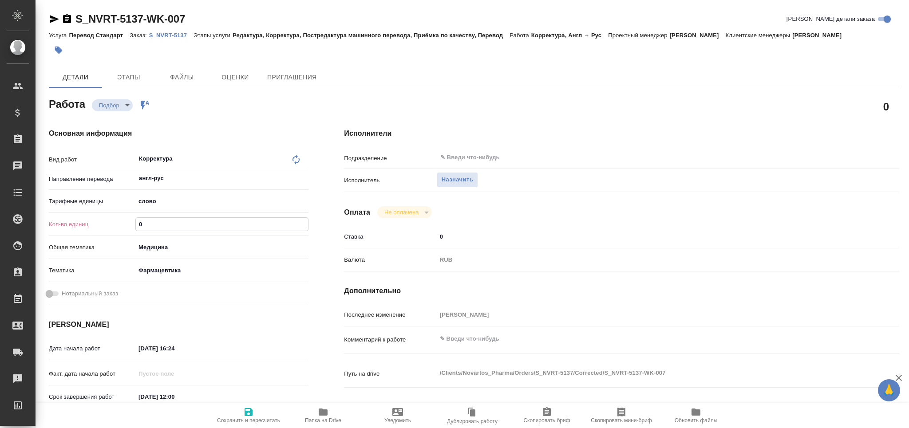
click at [126, 227] on div "Кол-во единиц 0" at bounding box center [179, 225] width 260 height 16
paste input "4186.2"
type textarea "x"
type input "4186.2"
type textarea "x"
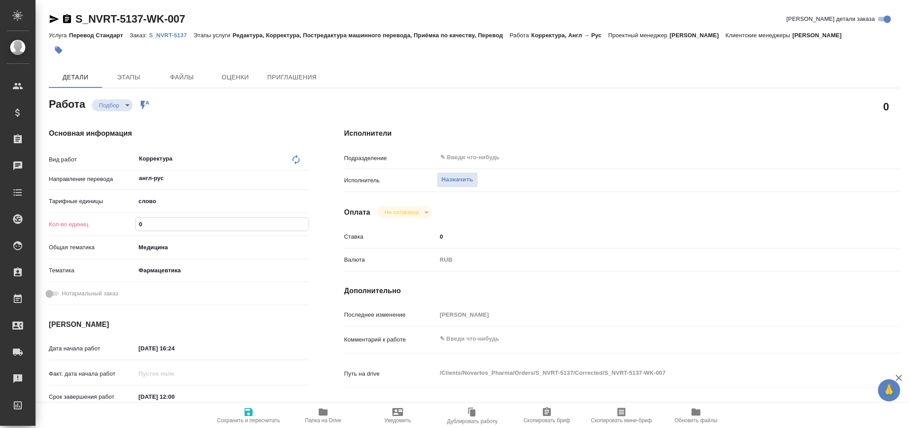
type textarea "x"
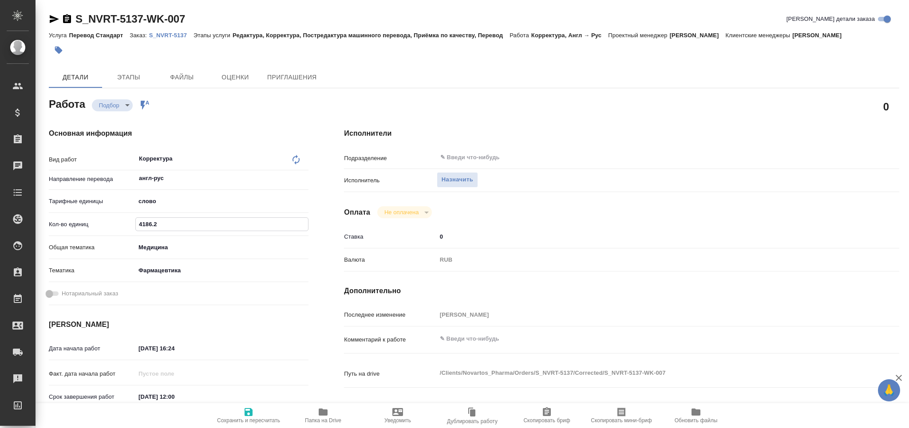
type textarea "x"
type input "4186.2"
click at [250, 406] on button "Сохранить и пересчитать" at bounding box center [248, 415] width 75 height 25
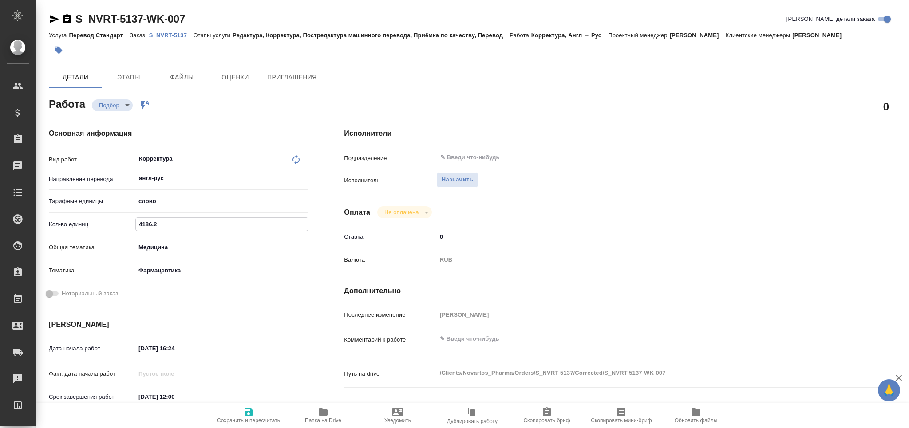
type textarea "x"
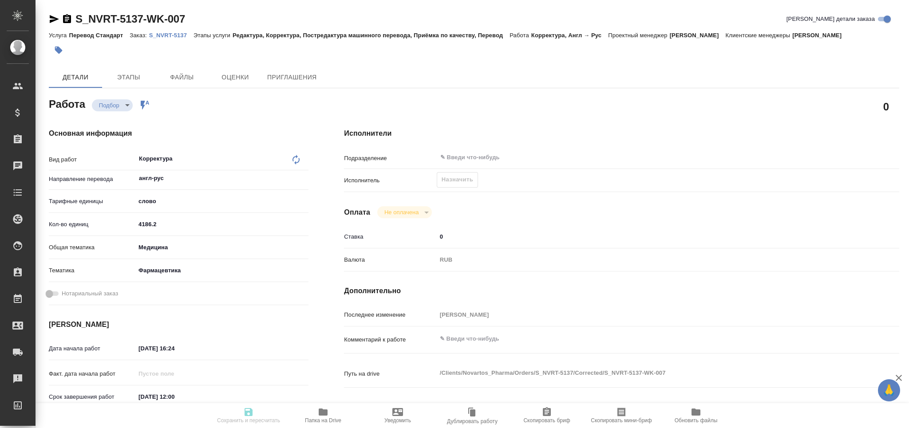
type textarea "x"
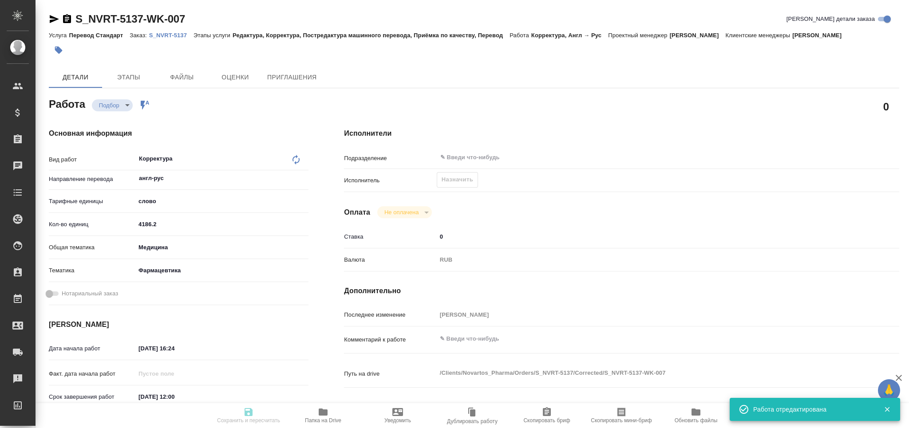
type textarea "x"
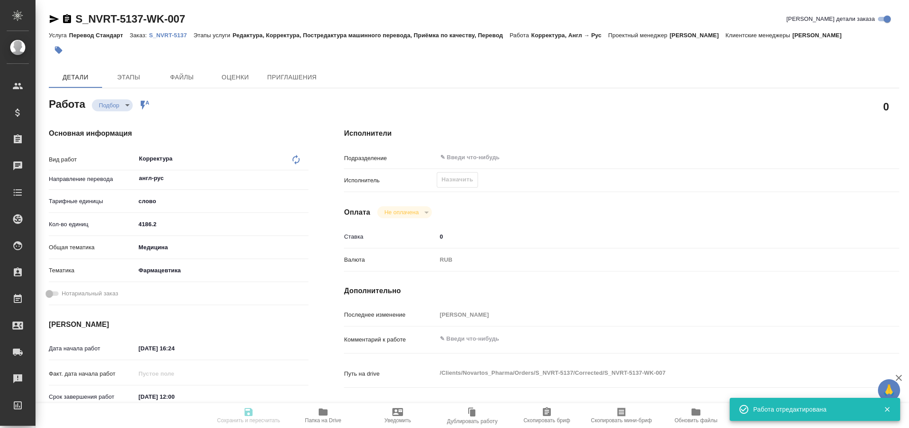
type input "recruiting"
type textarea "Корректура"
type textarea "x"
type input "англ-рус"
type input "5a8b1489cc6b4906c91bfd90"
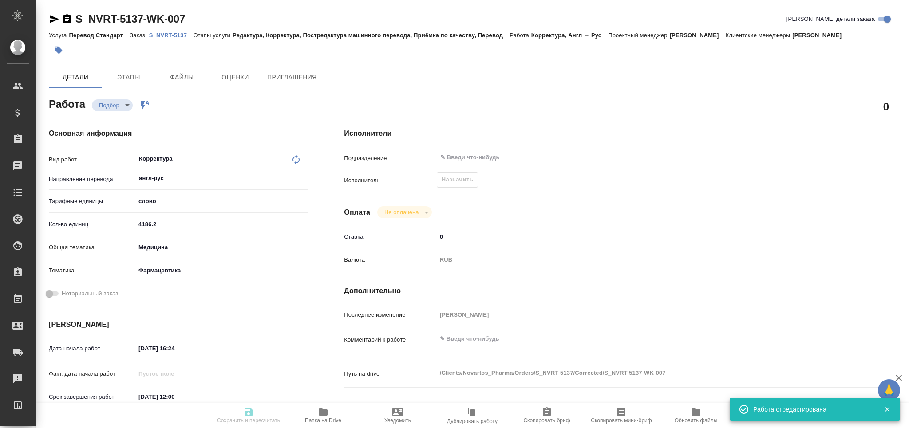
type input "4186.2"
type input "med"
type input "6149832f2b7be24903fd7a82"
type input "13.08.2025 16:24"
type input "[DATE] 12:00"
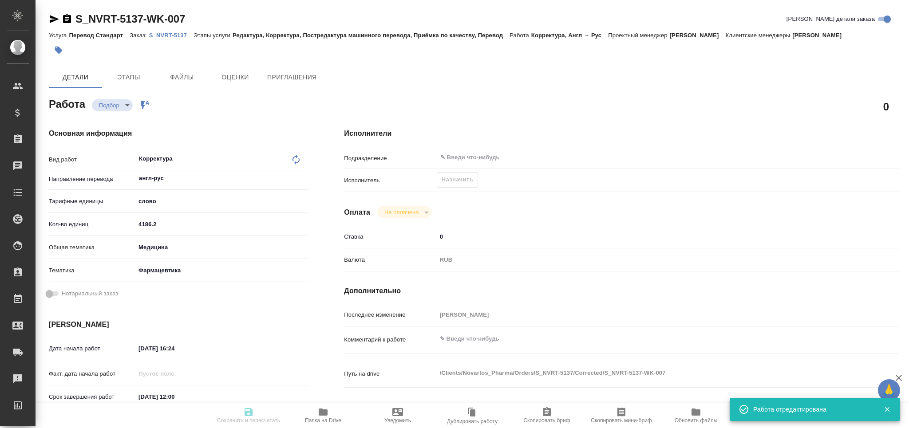
type input "[DATE] 12:00"
type input "notPayed"
type input "0"
type input "RUB"
type input "[PERSON_NAME]"
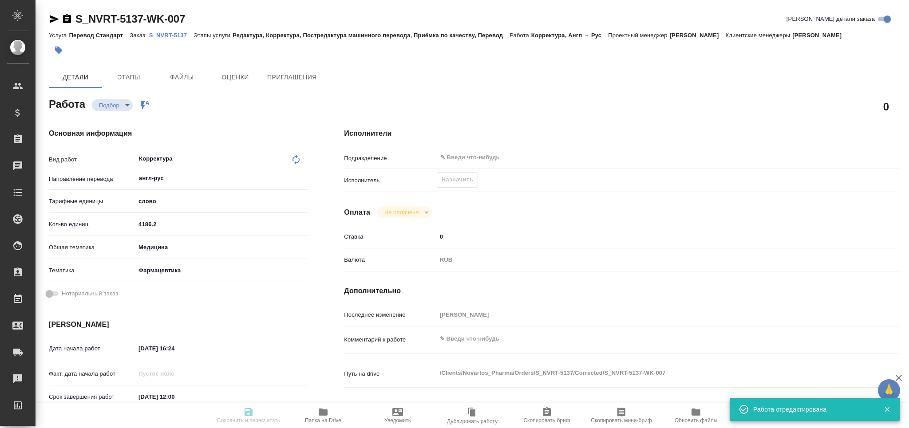
type textarea "x"
type textarea "/Clients/Novartos_Pharma/Orders/S_NVRT-5137/Corrected/S_NVRT-5137-WK-007"
type textarea "x"
type input "S_NVRT-5137"
type input "Перевод Стандарт"
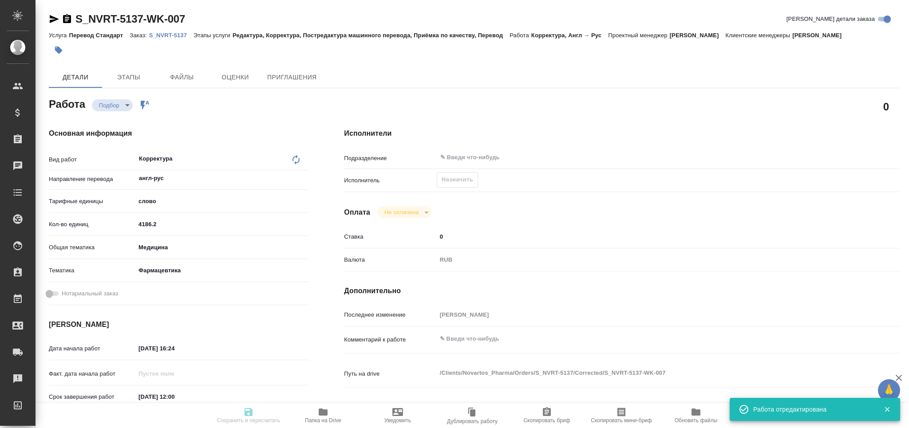
type input "Редактура, Корректура, Постредактура машинного перевода, Приёмка по качеству, П…"
type input "[PERSON_NAME]"
type input "/Clients/Novartos_Pharma/Orders/S_NVRT-5137"
type textarea "x"
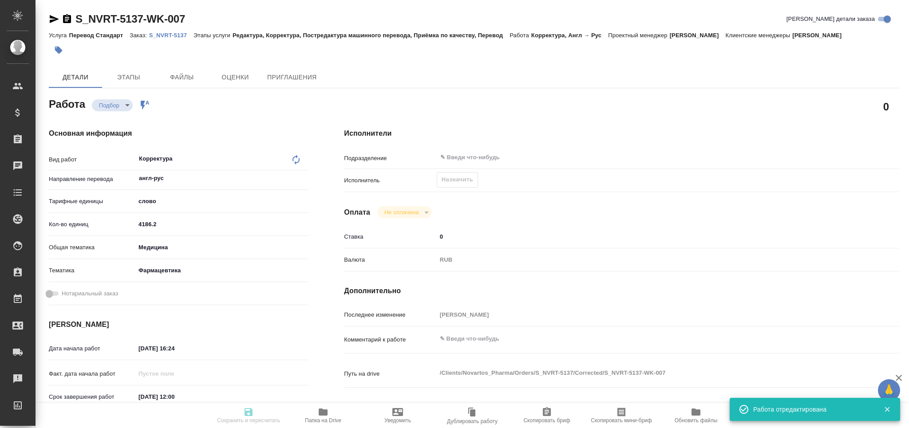
type textarea "x"
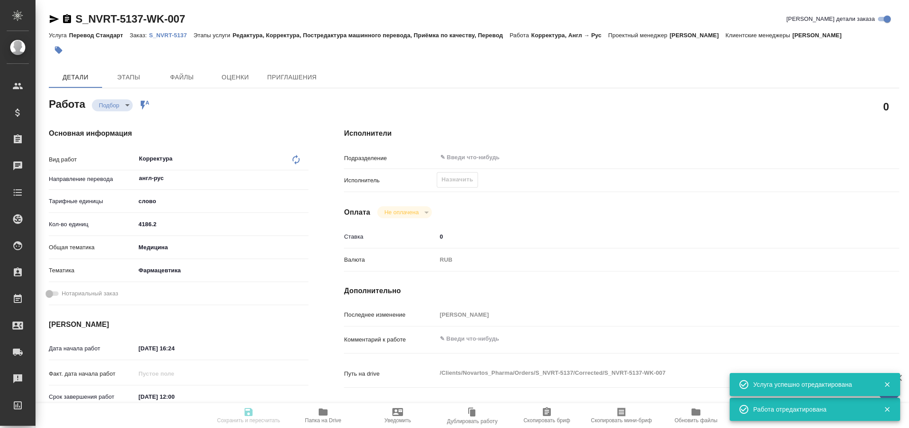
type textarea "x"
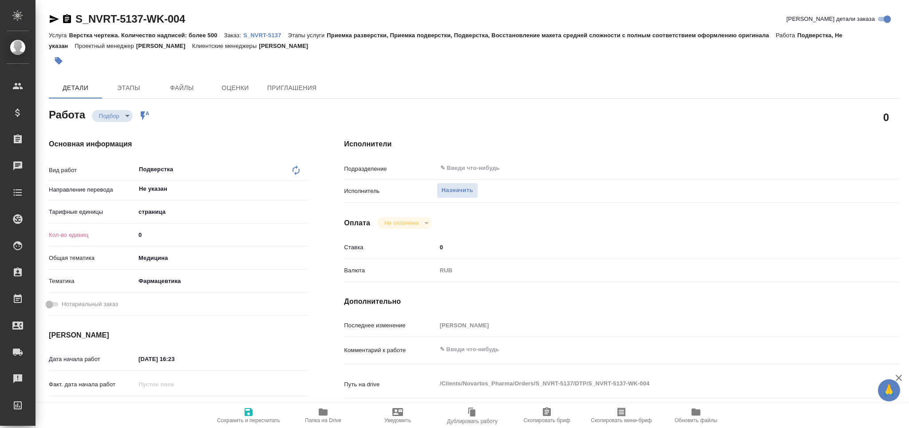
type textarea "x"
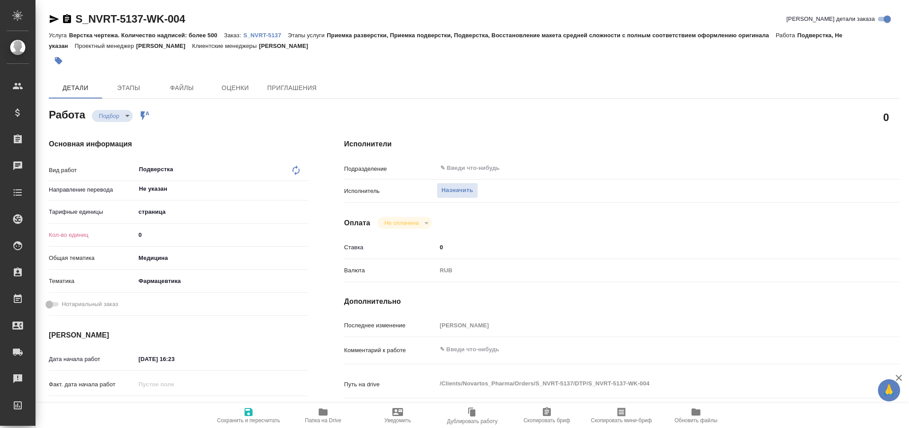
type textarea "x"
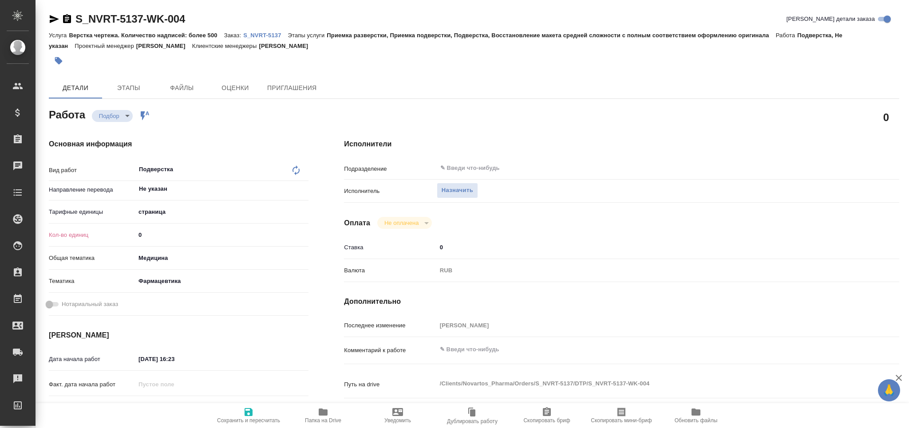
type textarea "x"
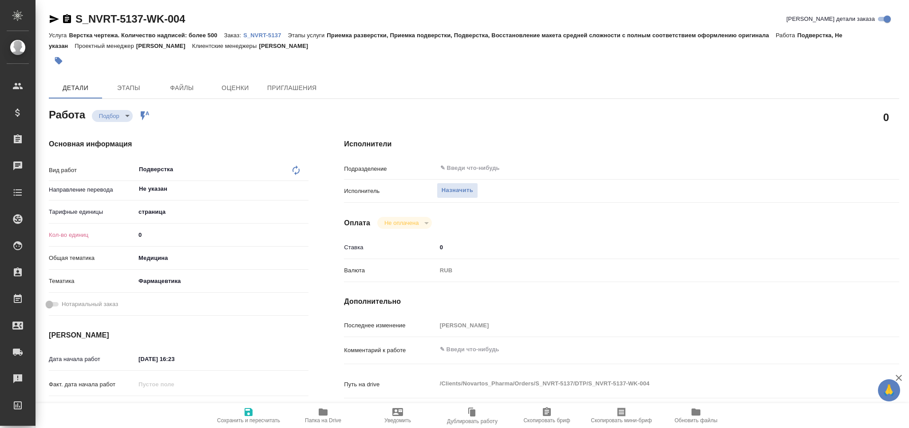
type textarea "x"
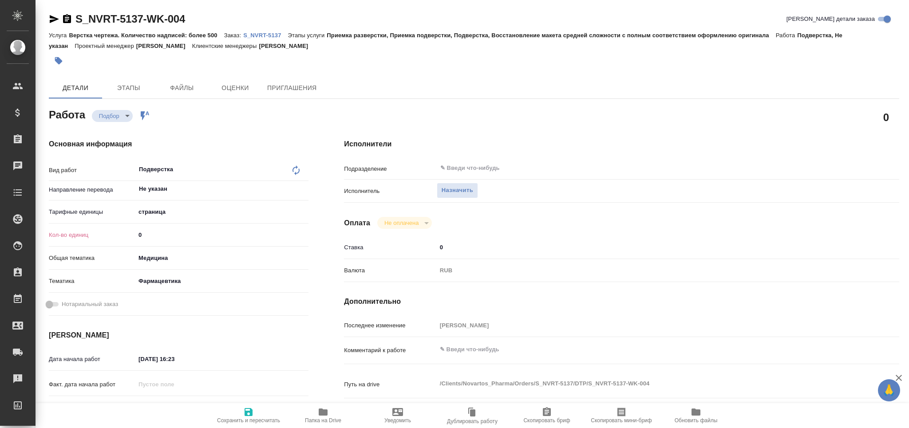
drag, startPoint x: 144, startPoint y: 233, endPoint x: 136, endPoint y: 235, distance: 8.2
click at [136, 235] on input "0" at bounding box center [221, 235] width 173 height 13
type textarea "x"
type input "1"
type textarea "x"
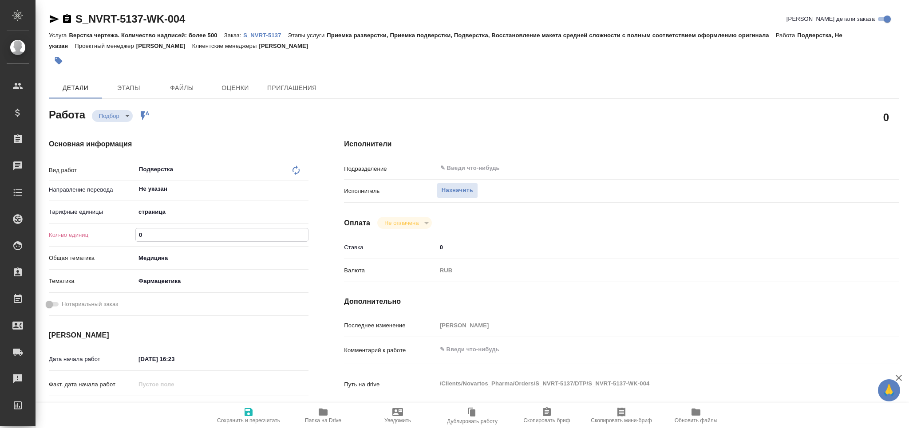
type textarea "x"
type input "14"
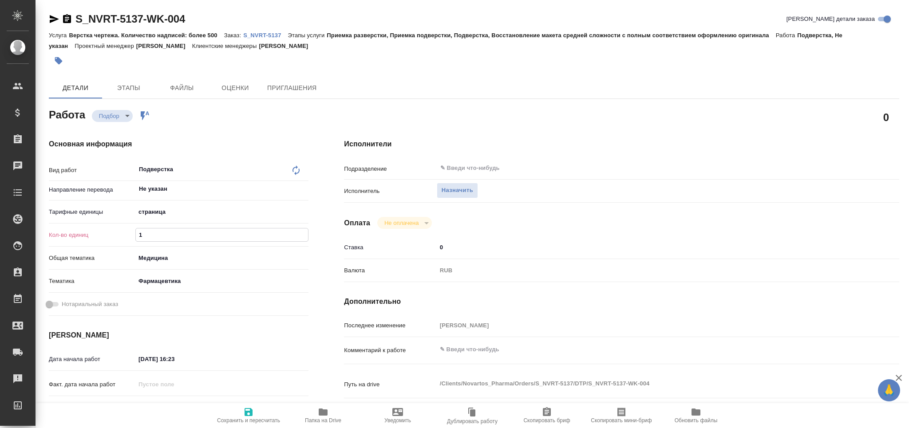
type textarea "x"
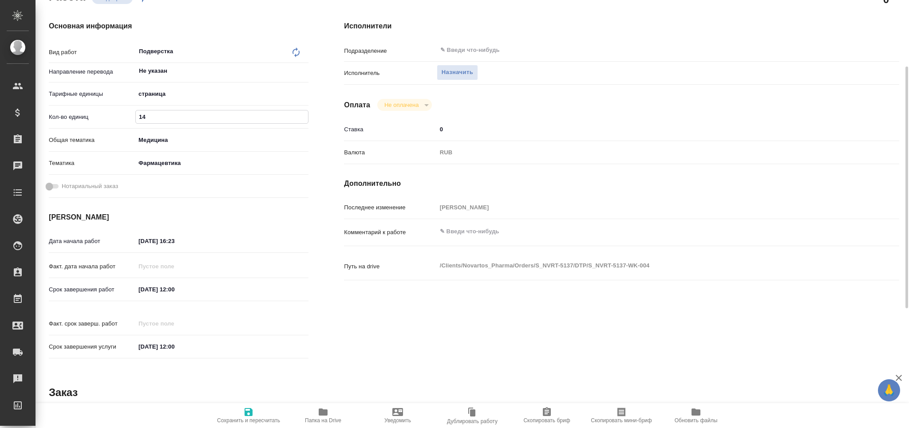
type textarea "x"
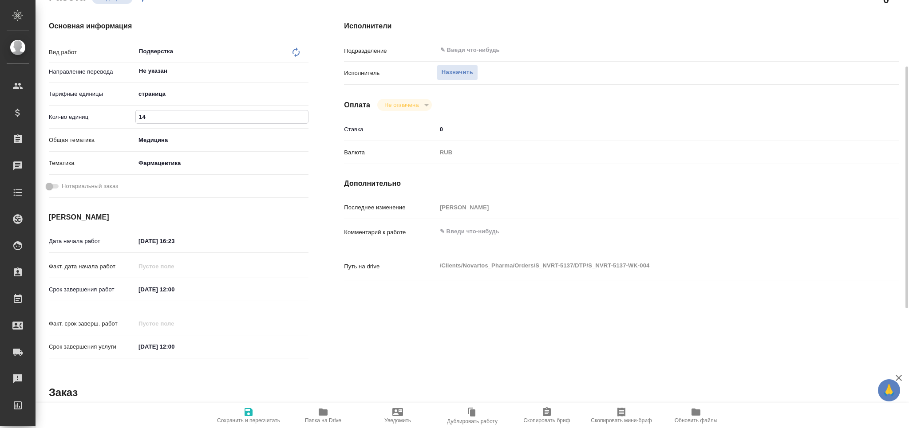
type input "14"
drag, startPoint x: 189, startPoint y: 289, endPoint x: 115, endPoint y: 295, distance: 74.3
click at [115, 295] on div "Срок завершения работ 15.08.2025 12:00" at bounding box center [179, 290] width 260 height 16
drag, startPoint x: 192, startPoint y: 240, endPoint x: 100, endPoint y: 244, distance: 91.5
click at [98, 239] on div "Дата начала работ 13.08.2025 16:23" at bounding box center [179, 241] width 260 height 16
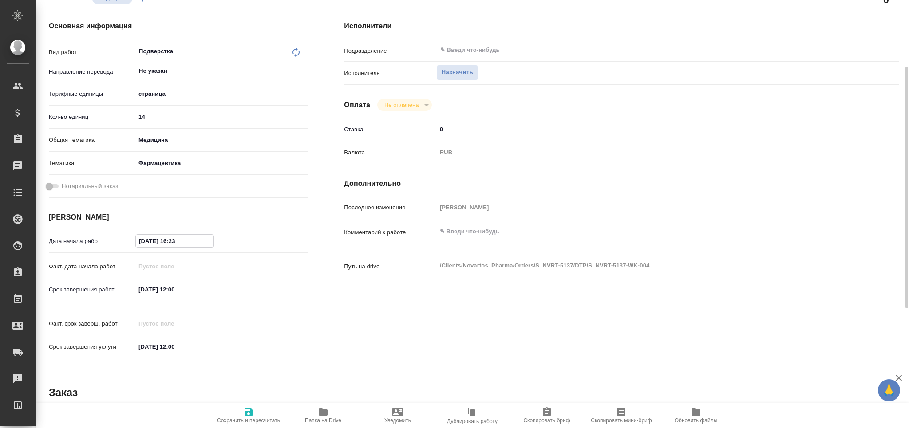
paste input "5.08.2025 12:00"
type textarea "x"
type input "15.08.2025 12:00"
type textarea "x"
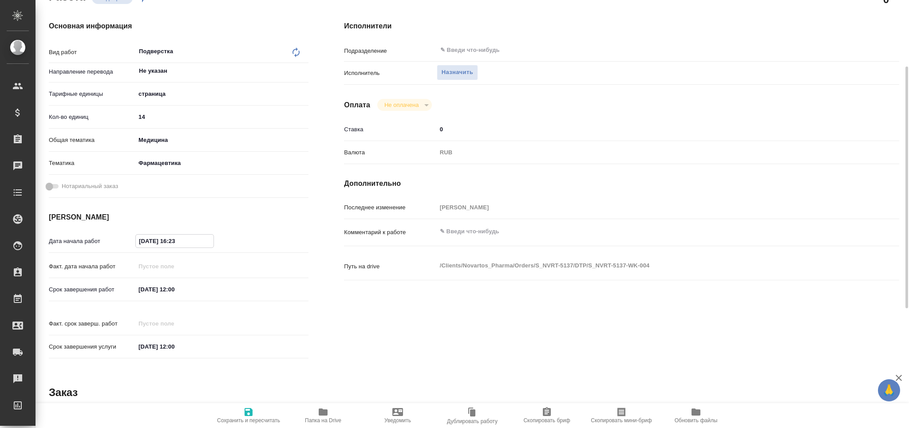
type textarea "x"
drag, startPoint x: 182, startPoint y: 238, endPoint x: 174, endPoint y: 243, distance: 9.6
click at [174, 243] on input "15.08.2025 12:00" at bounding box center [175, 241] width 78 height 13
type textarea "x"
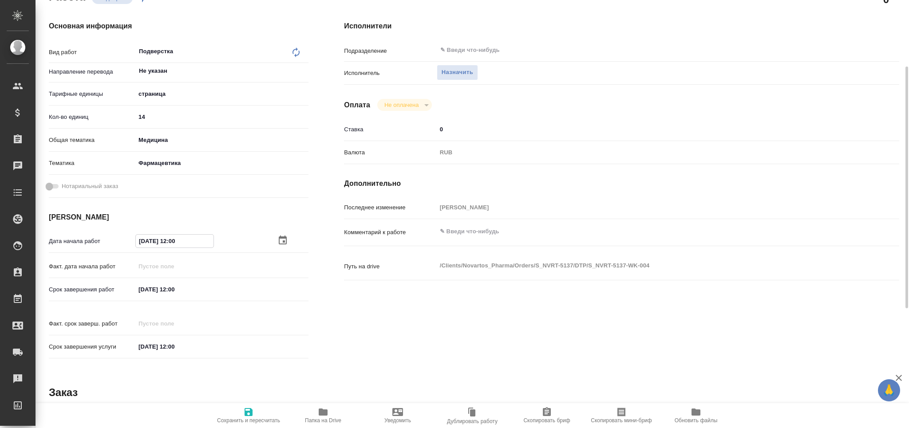
type input "15.08.2025 10:0_"
type textarea "x"
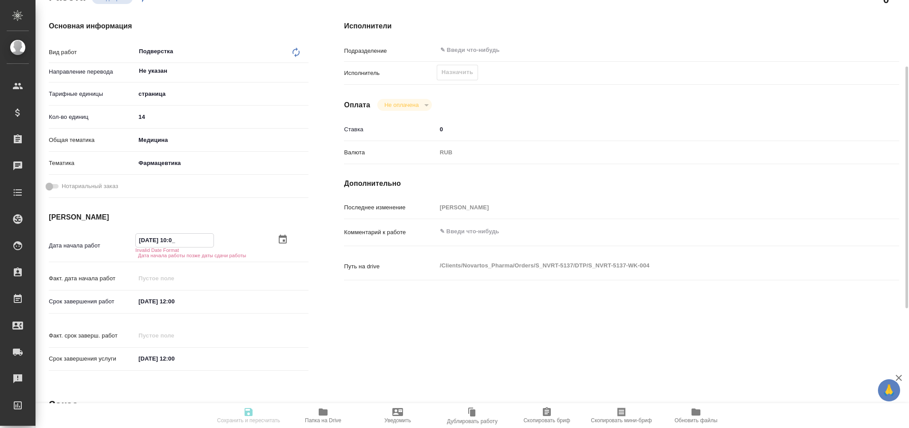
type textarea "x"
type input "15.08.2025 10:00"
type textarea "x"
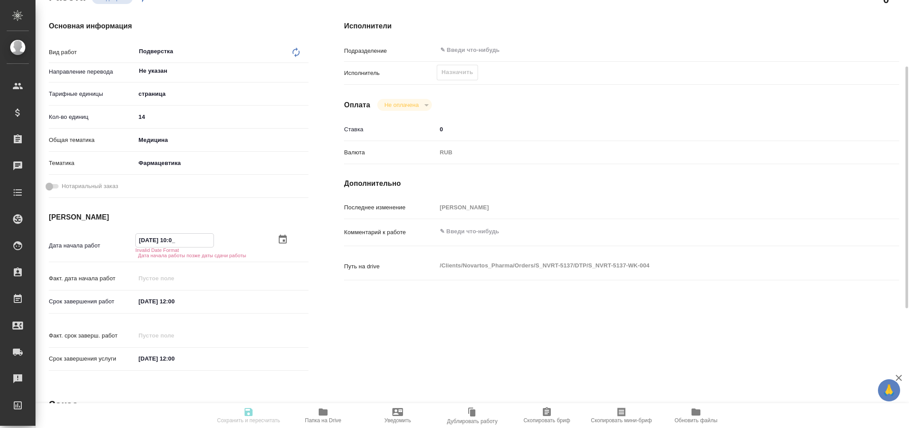
type textarea "x"
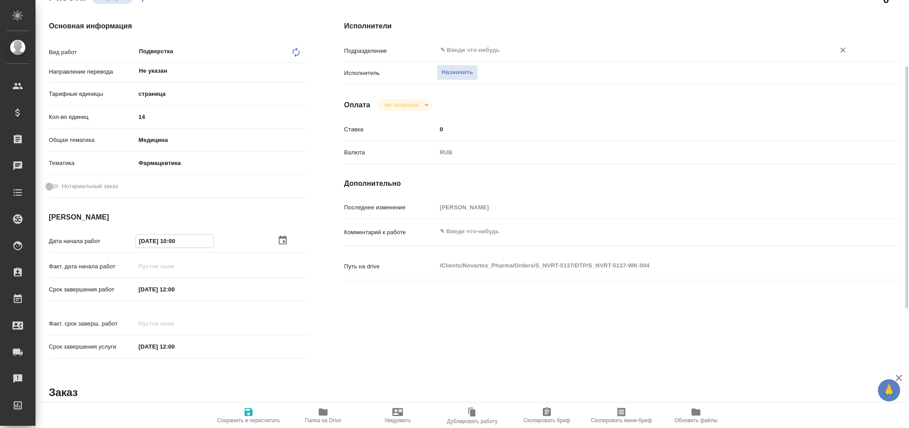
click at [483, 42] on div "​" at bounding box center [645, 50] width 416 height 16
type input "15.08.2025 10:00"
click at [479, 55] on input "text" at bounding box center [629, 50] width 381 height 11
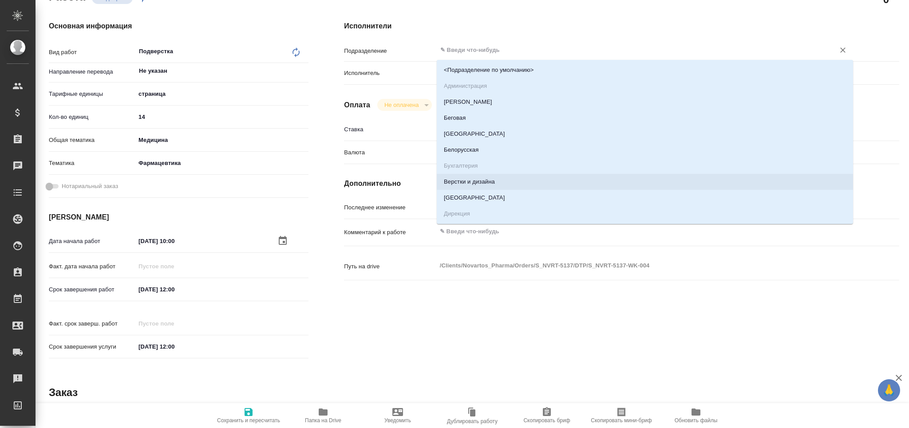
click at [464, 180] on li "Верстки и дизайна" at bounding box center [645, 182] width 416 height 16
type textarea "x"
type input "Верстки и дизайна"
type textarea "x"
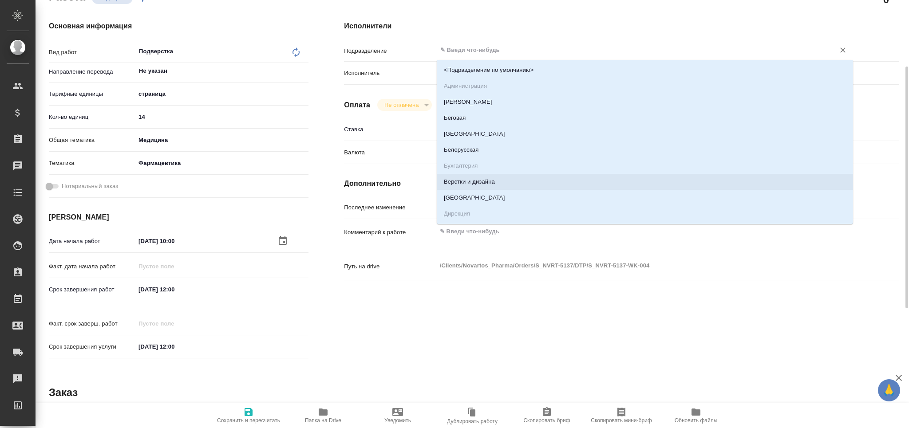
type textarea "x"
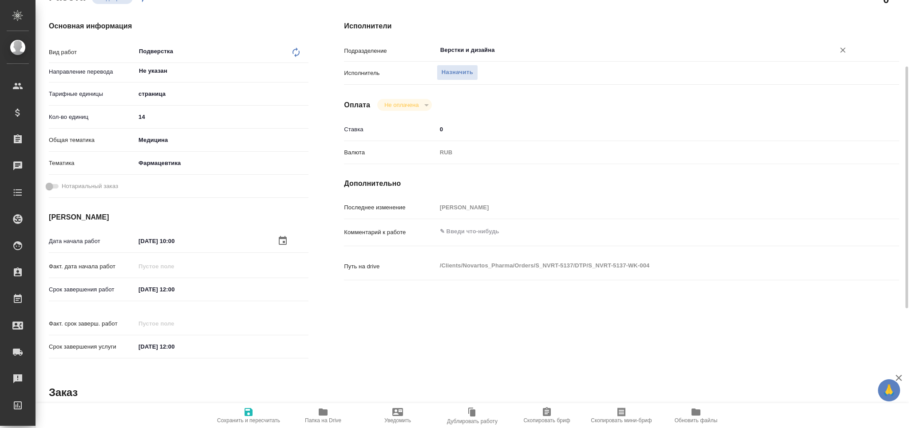
click at [251, 422] on span "Сохранить и пересчитать" at bounding box center [248, 421] width 63 height 6
type textarea "x"
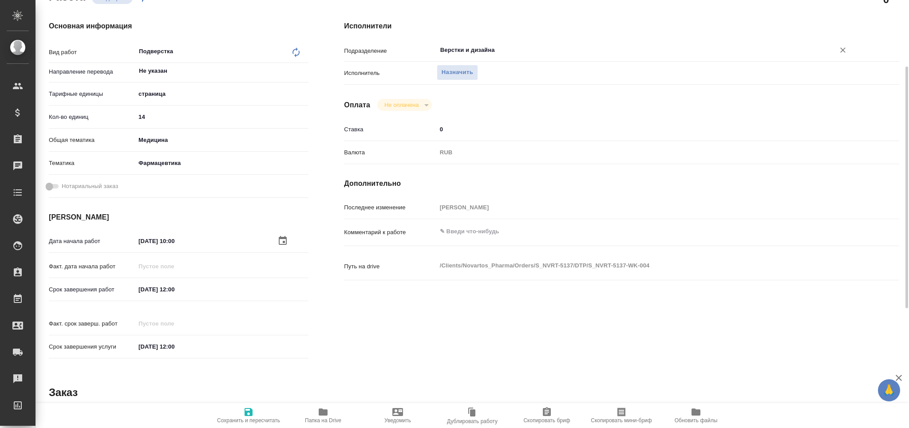
type textarea "x"
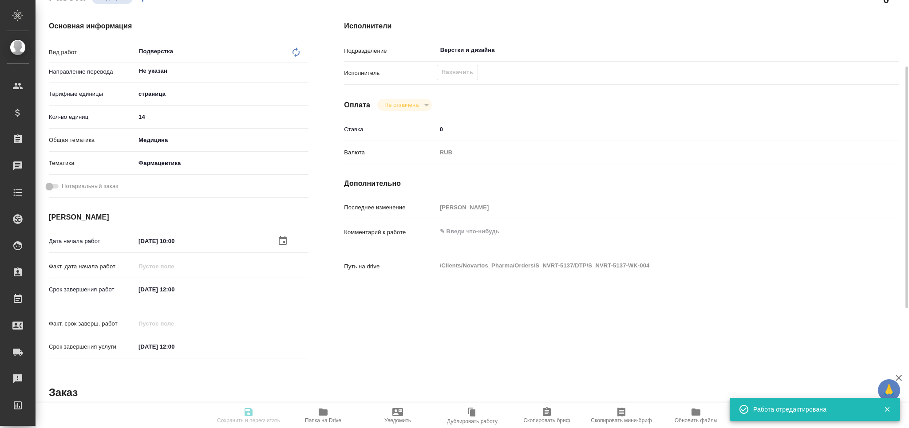
type textarea "x"
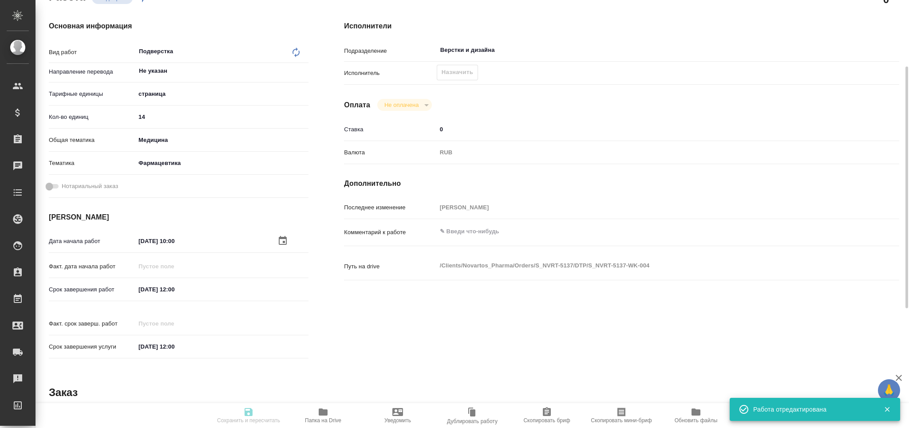
type textarea "x"
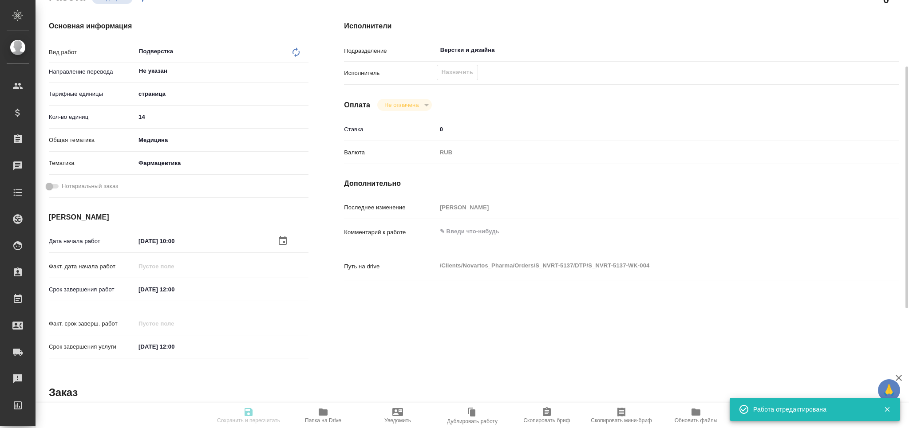
type input "recruiting"
type textarea "Подверстка"
type textarea "x"
type input "Не указан"
type input "5a8b1489cc6b4906c91bfdb2"
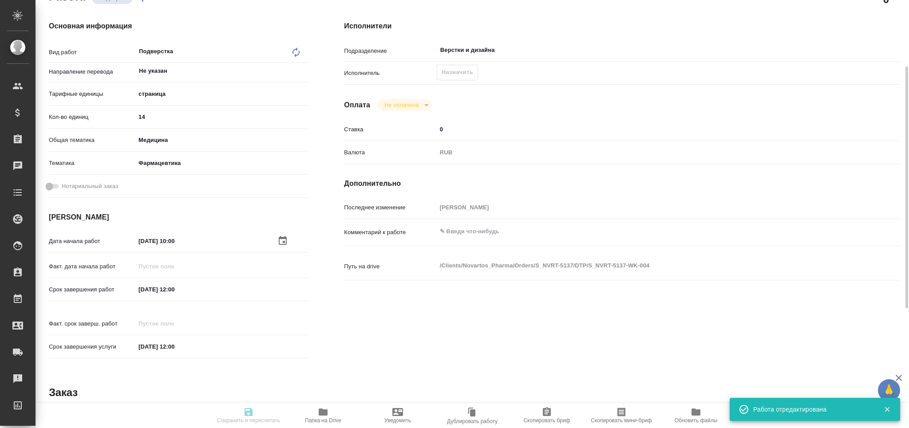
type input "14"
type input "med"
type input "6149832f2b7be24903fd7a82"
type input "15.08.2025 10:00"
type input "15.08.2025 12:00"
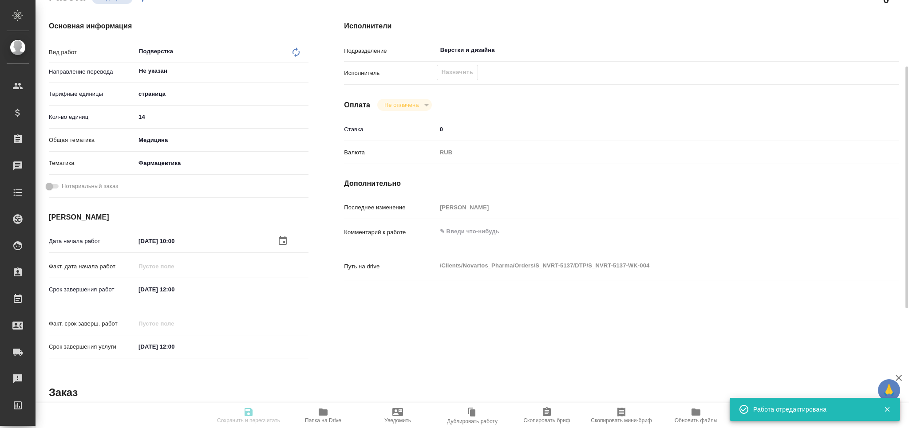
type input "15.08.2025 12:00"
type input "Верстки и дизайна"
type input "notPayed"
type input "0"
type input "RUB"
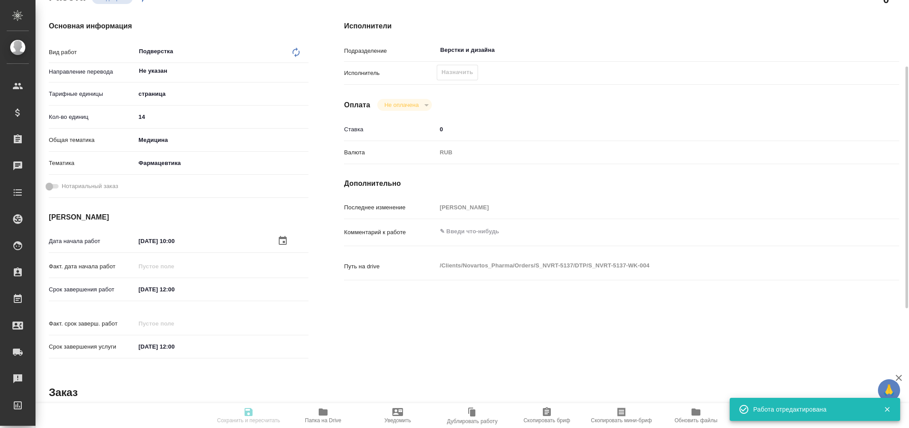
type input "Грабко Мария"
type textarea "x"
type textarea "/Clients/Novartos_Pharma/Orders/S_NVRT-5137/DTP/S_NVRT-5137-WK-004"
type textarea "x"
type input "S_NVRT-5137"
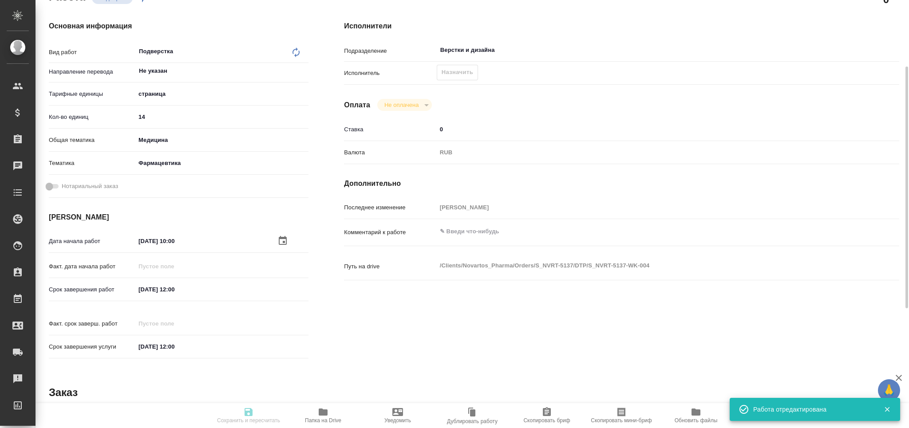
type input "Верстка чертежа. Количество надписей: более 500"
type input "Приемка разверстки, Приемка подверстки, Подверстка, Восстановление макета средн…"
type input "Кабаргина Анна"
type input "Заборова Александра"
type input "/Clients/Novartos_Pharma/Orders/S_NVRT-5137"
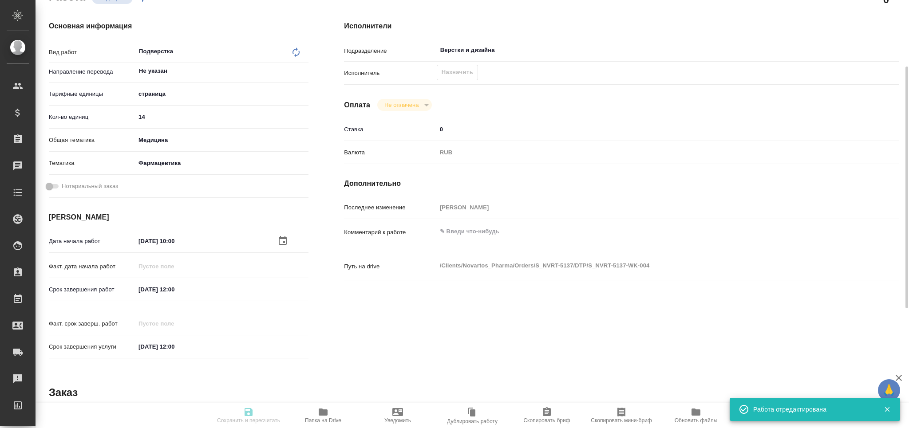
type textarea "x"
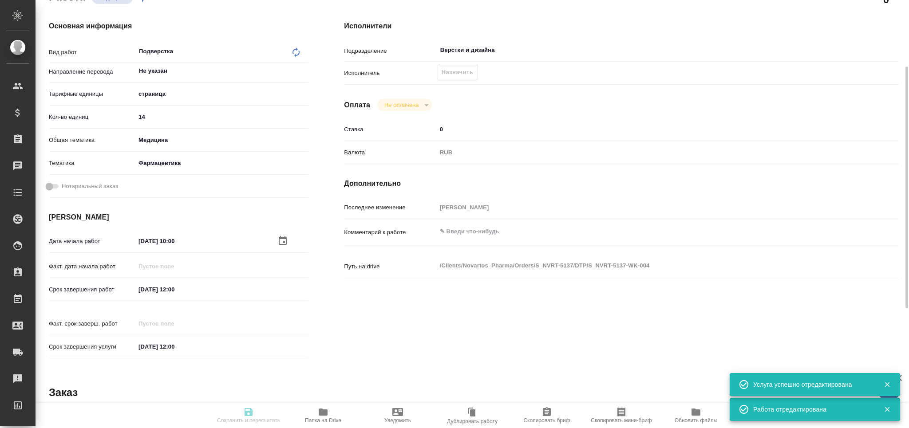
type textarea "x"
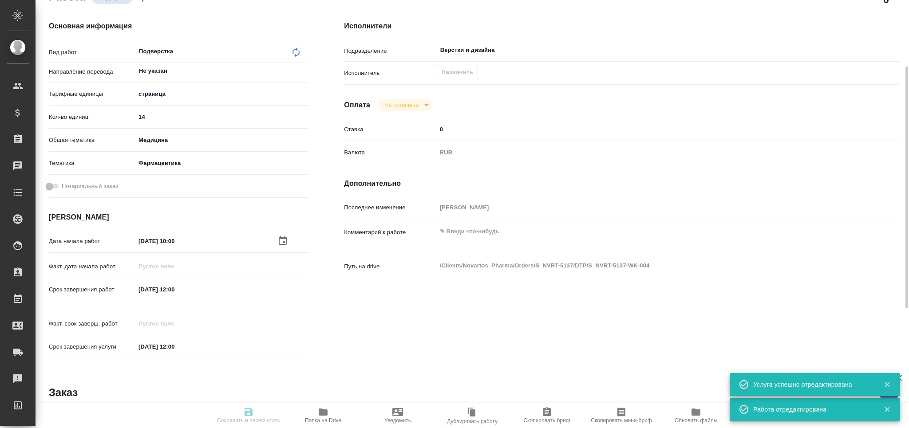
type textarea "x"
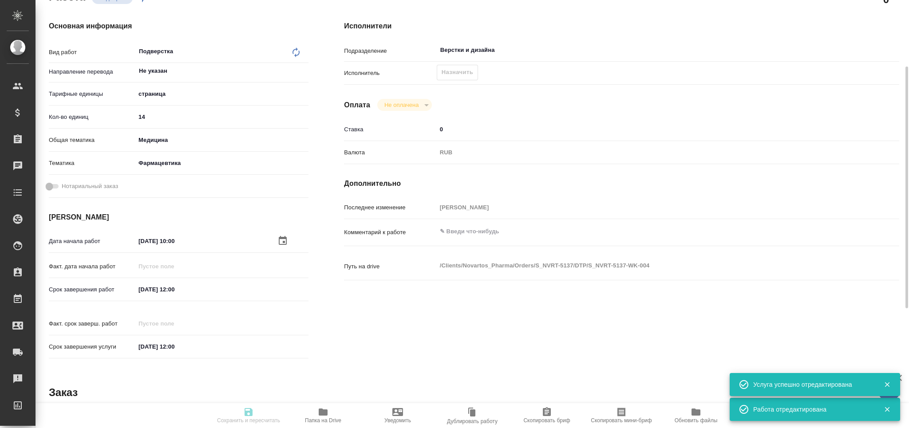
type textarea "x"
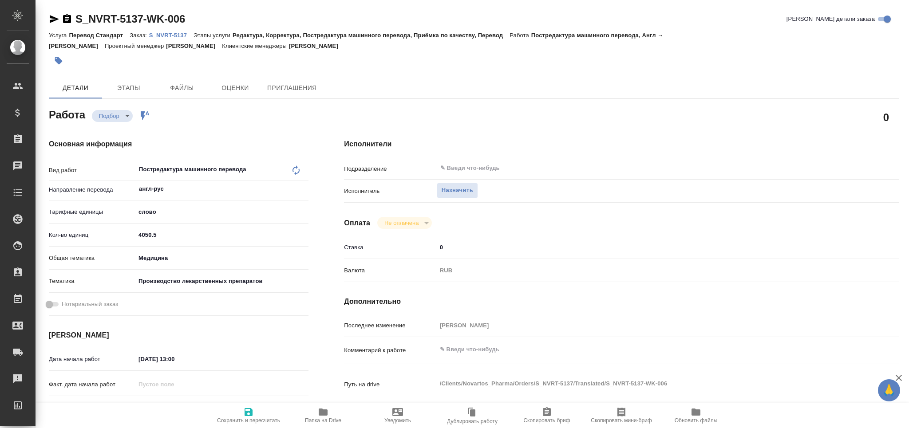
type textarea "x"
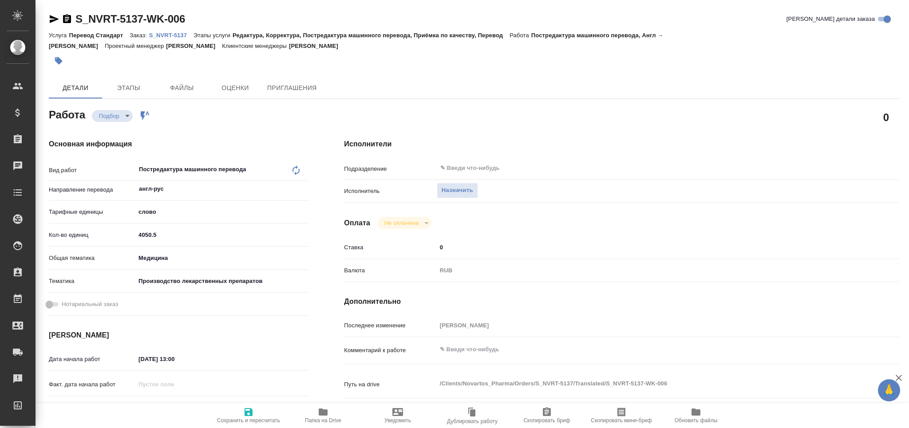
type textarea "x"
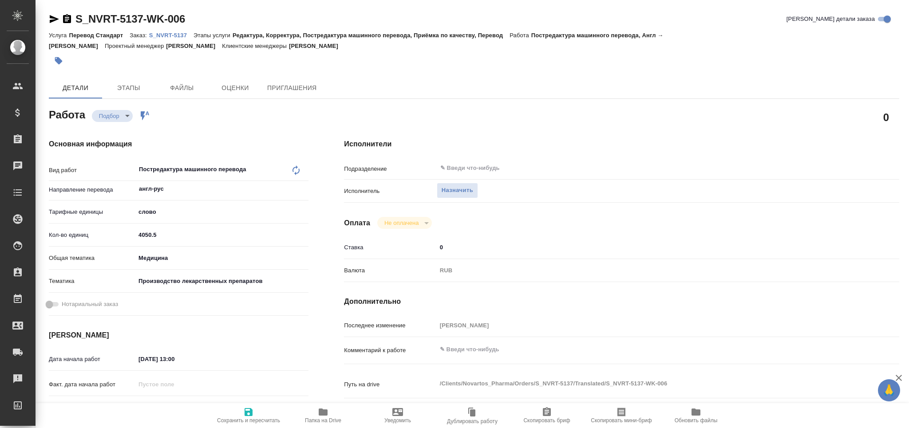
type textarea "x"
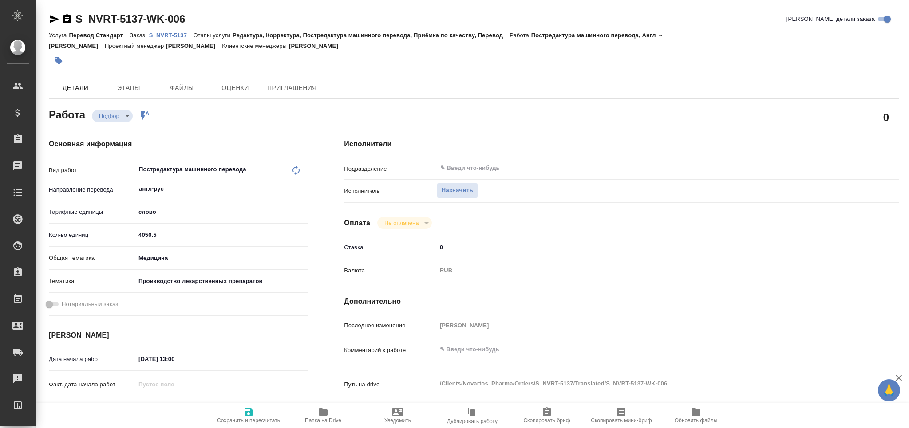
click at [619, 412] on icon "button" at bounding box center [621, 412] width 11 height 11
type textarea "x"
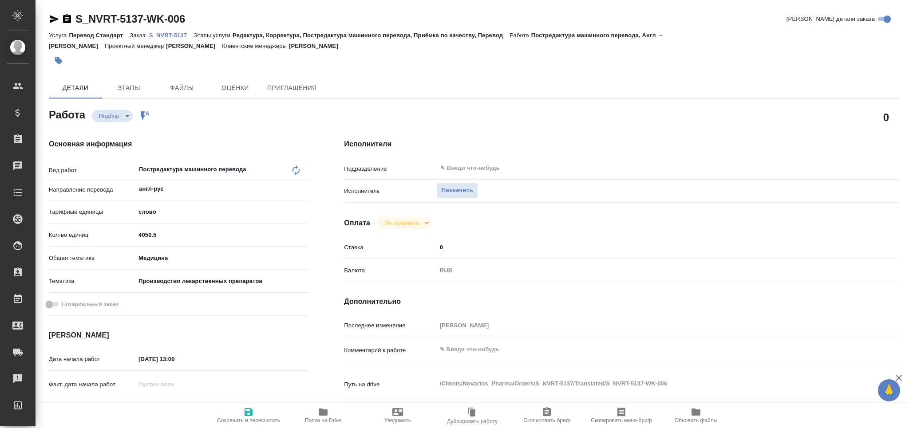
type textarea "x"
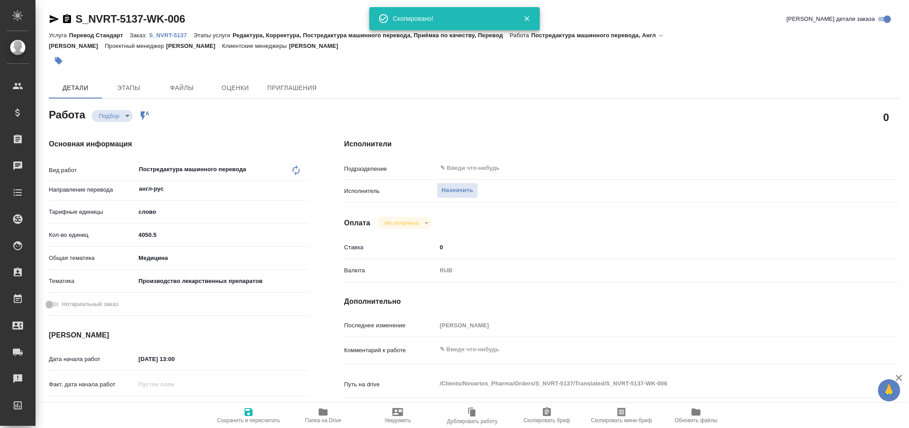
type textarea "x"
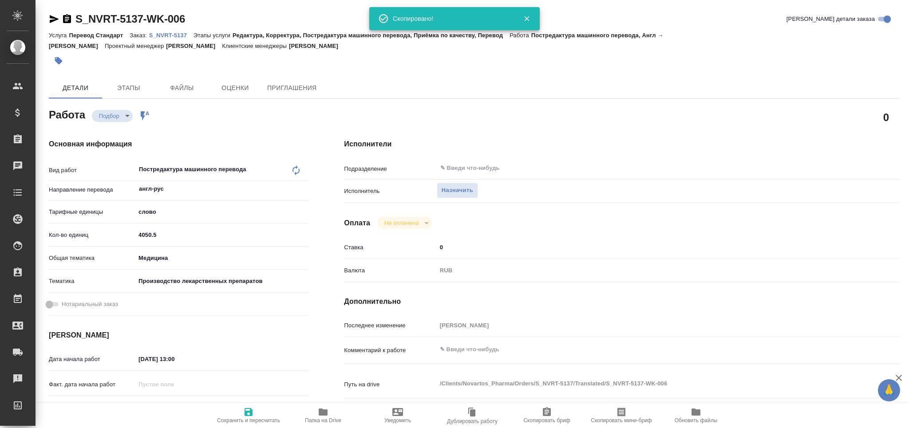
type textarea "x"
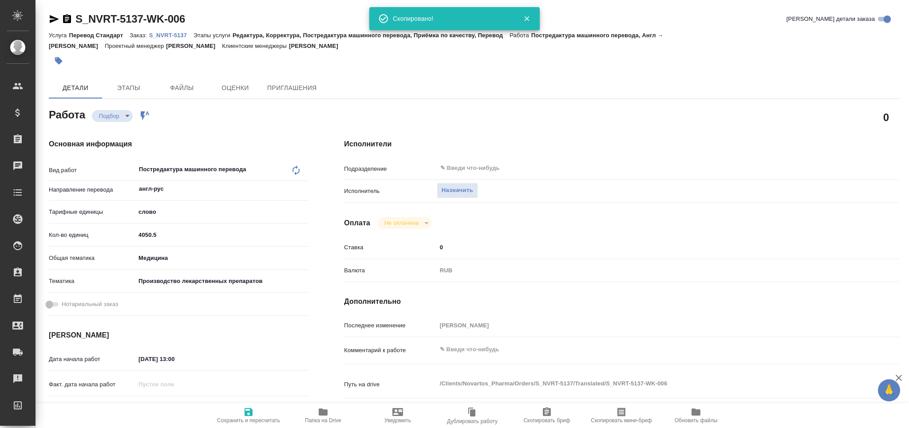
type textarea "x"
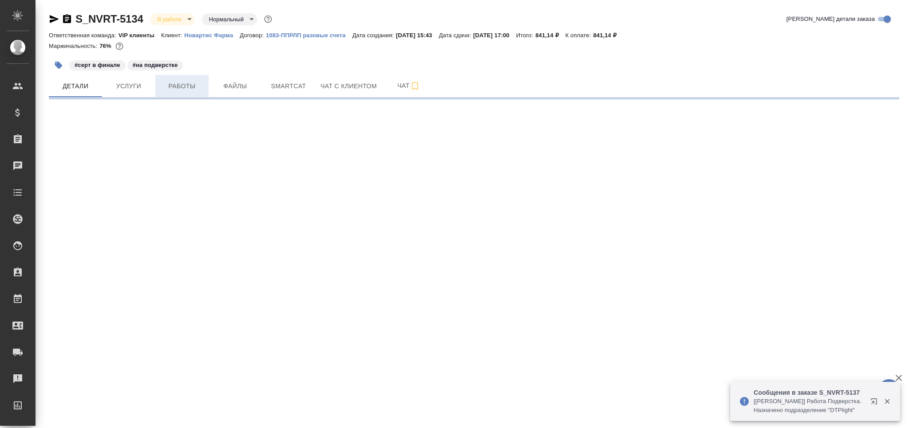
select select "RU"
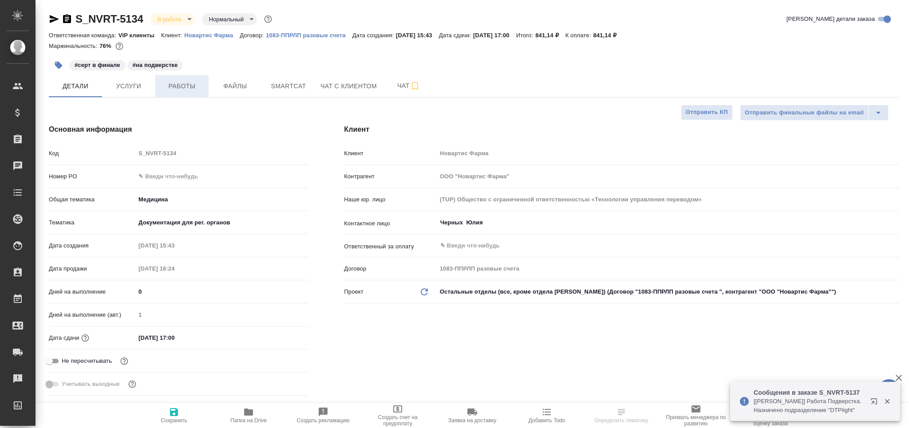
type textarea "x"
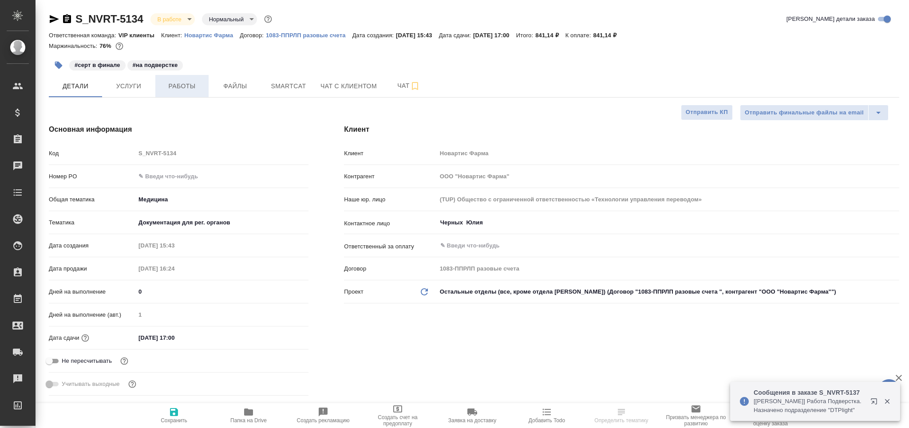
type textarea "x"
click at [190, 86] on span "Работы" at bounding box center [182, 86] width 43 height 11
type textarea "x"
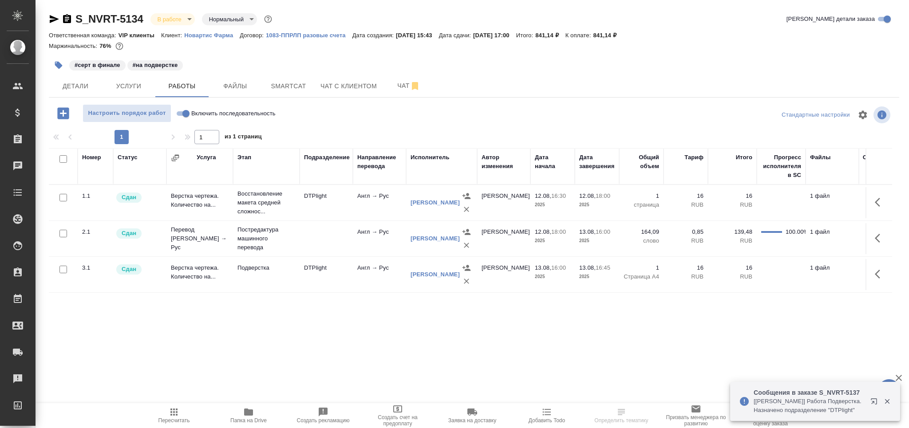
click at [393, 84] on span "Чат" at bounding box center [408, 85] width 43 height 11
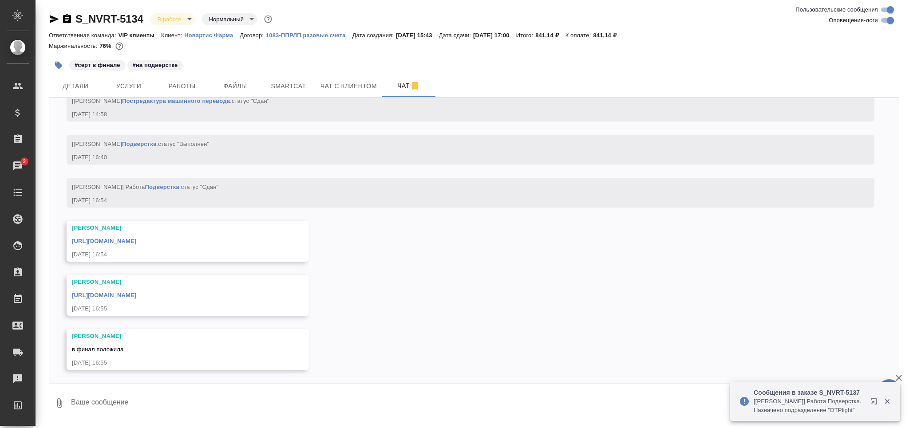
scroll to position [3463, 0]
click at [136, 294] on link "[URL][DOMAIN_NAME]" at bounding box center [104, 295] width 64 height 7
click at [123, 402] on textarea at bounding box center [484, 403] width 829 height 30
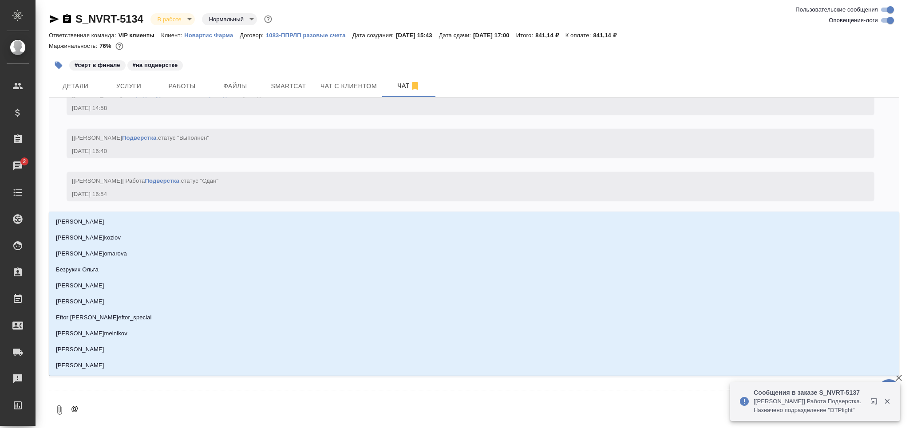
click at [123, 402] on textarea "@" at bounding box center [477, 410] width 814 height 30
type textarea "@к"
type input "к"
type textarea "@ка"
type input "ка"
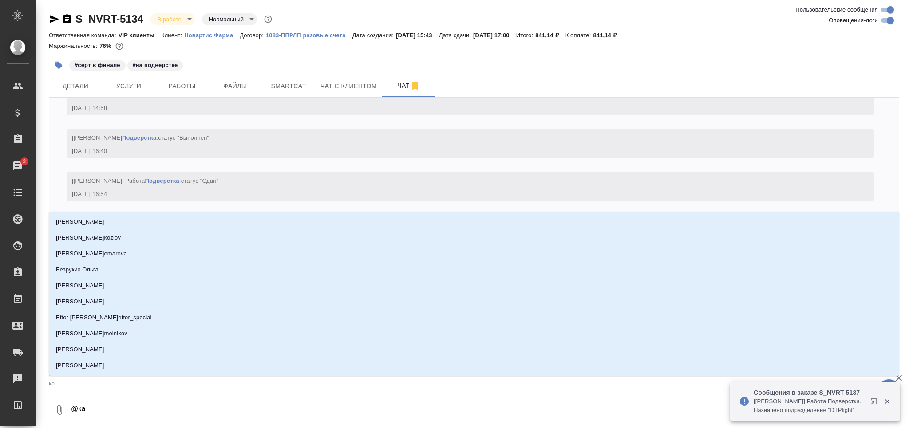
type textarea "@каб"
type input "каб"
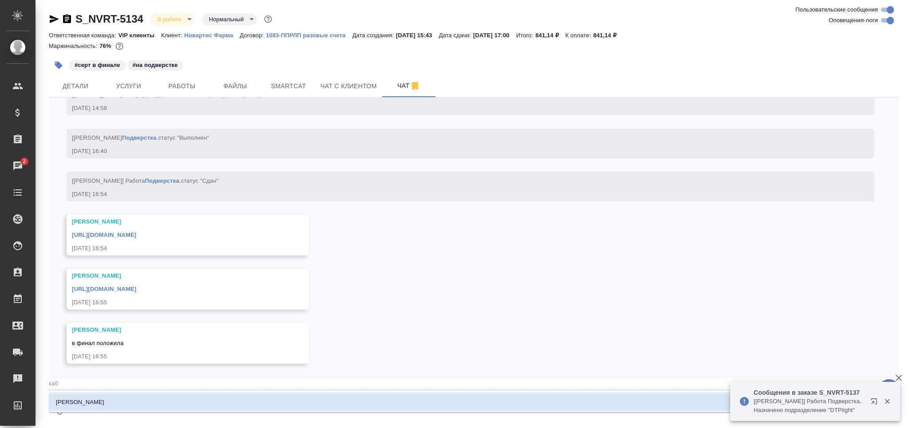
type textarea "@каба"
type input "каба"
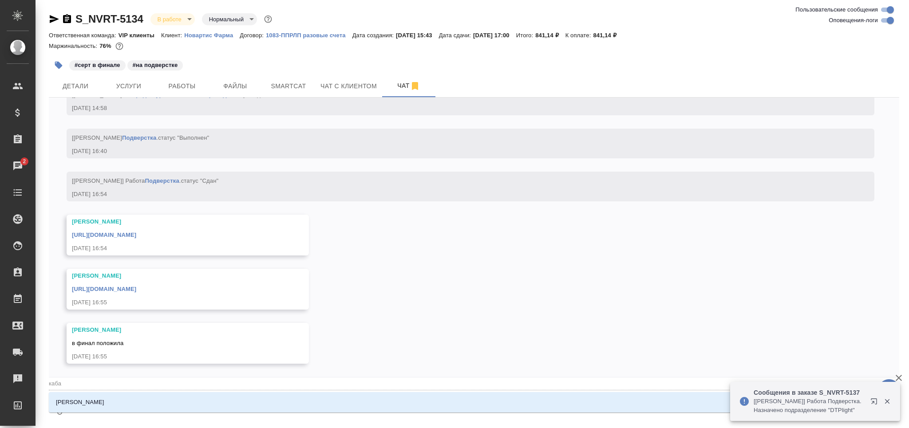
click at [123, 402] on li "[PERSON_NAME]" at bounding box center [474, 402] width 850 height 16
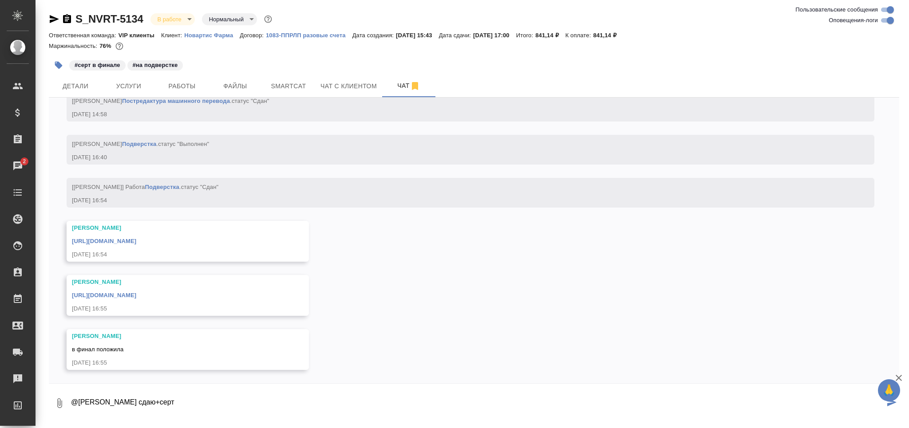
type textarea "@[PERSON_NAME] сдаю+серт"
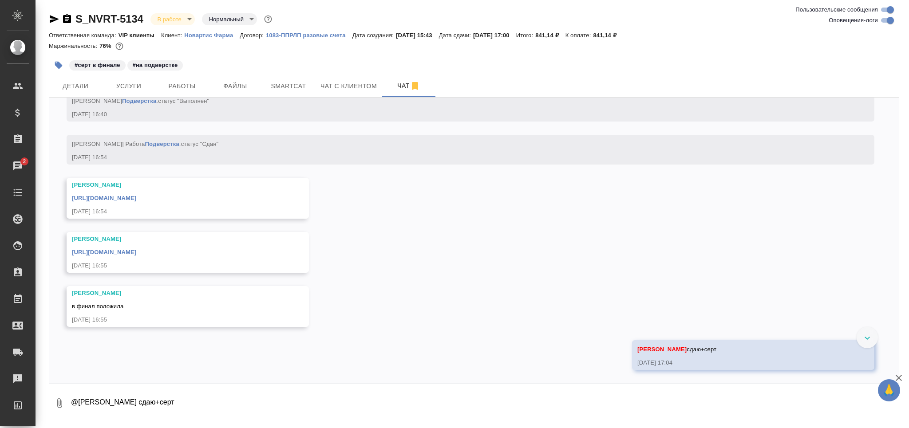
scroll to position [3506, 0]
click at [162, 23] on body "🙏 .cls-1 fill:#fff; AWATERA Grabko [PERSON_NAME] Спецификации Заказы 2 Чаты Tod…" at bounding box center [454, 214] width 909 height 428
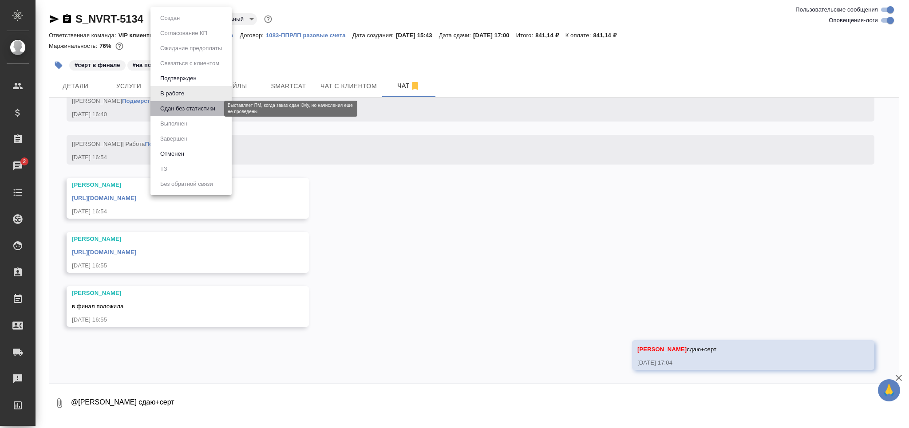
click at [184, 111] on button "Сдан без статистики" at bounding box center [188, 109] width 60 height 10
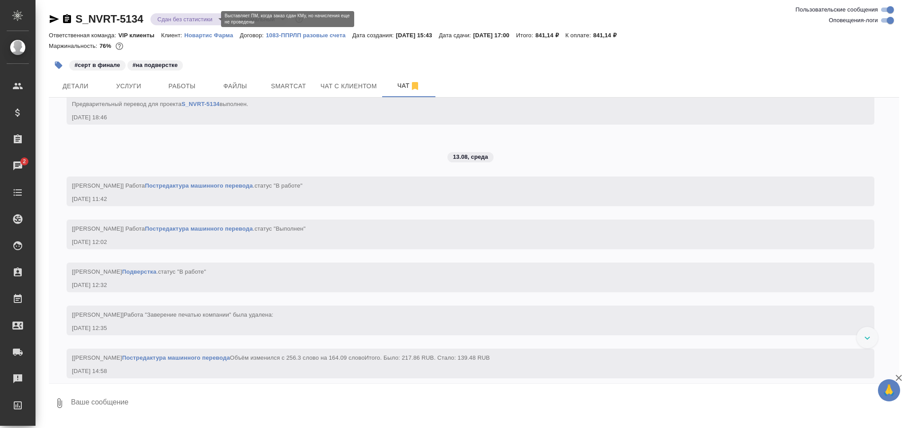
click at [180, 18] on body "🙏 .cls-1 fill:#fff; AWATERA Grabko [PERSON_NAME] Спецификации Заказы 2 Чаты Tod…" at bounding box center [454, 214] width 909 height 428
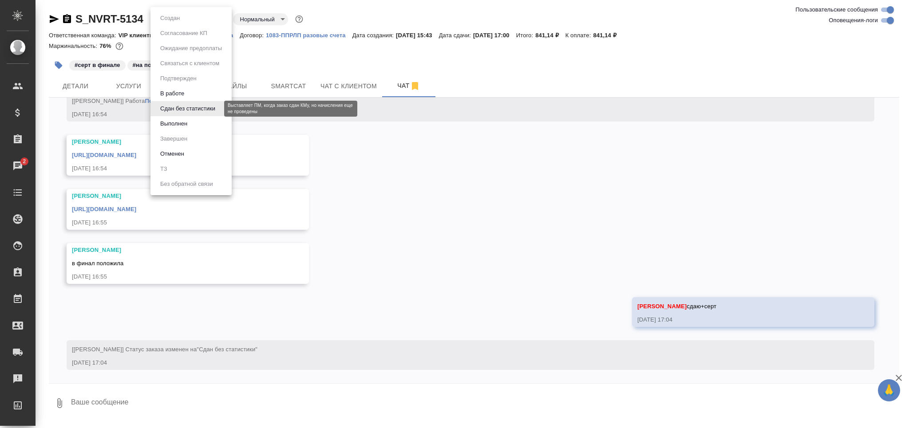
scroll to position [3549, 0]
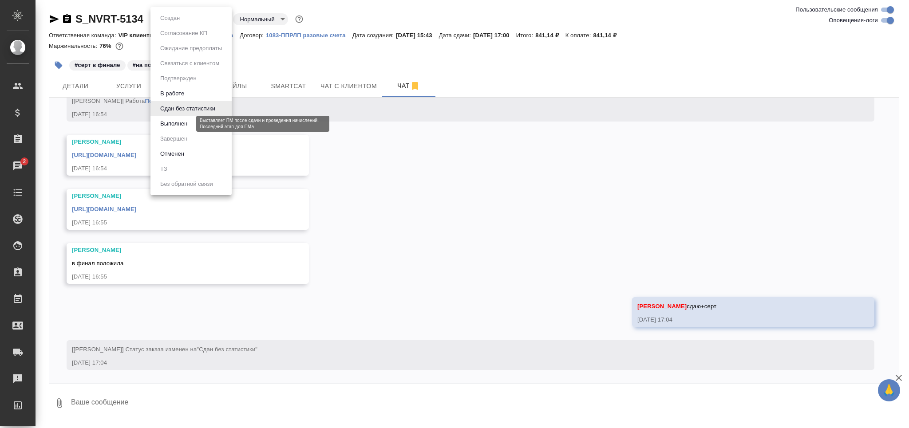
click at [181, 124] on button "Выполнен" at bounding box center [174, 124] width 32 height 10
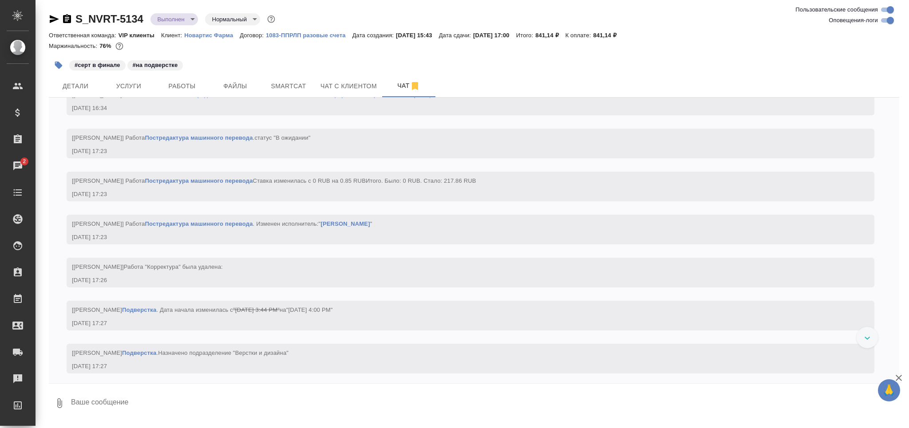
scroll to position [3133, 0]
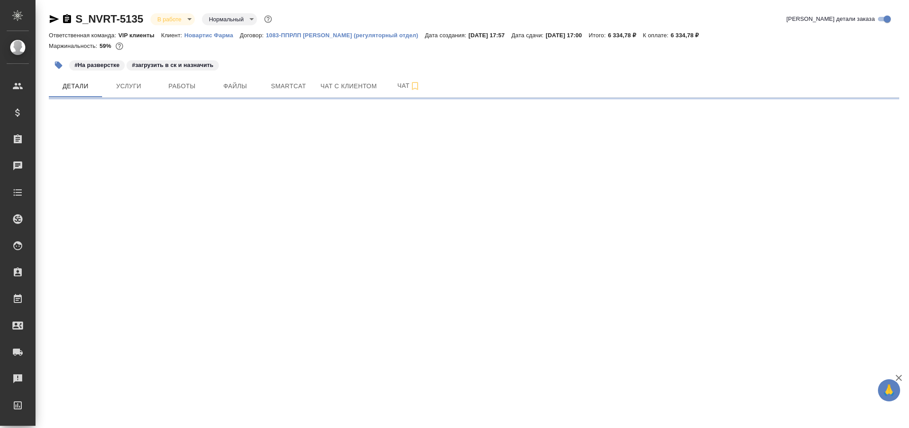
select select "RU"
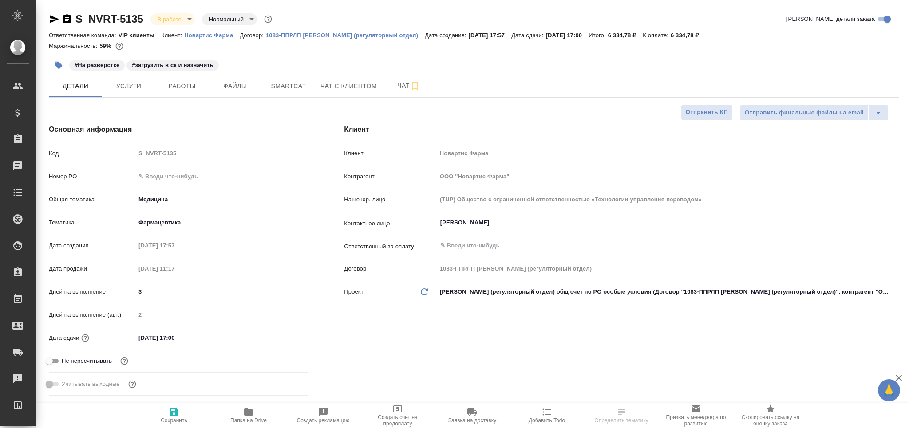
type textarea "x"
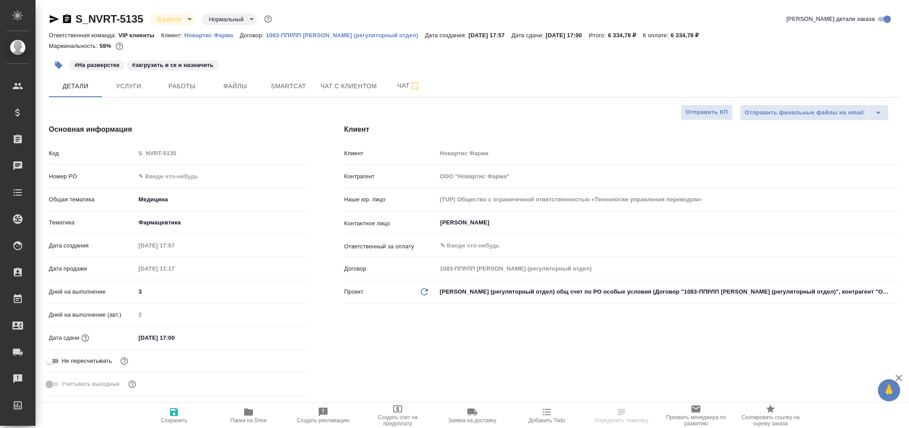
type textarea "x"
drag, startPoint x: 193, startPoint y: 91, endPoint x: 272, endPoint y: 95, distance: 79.1
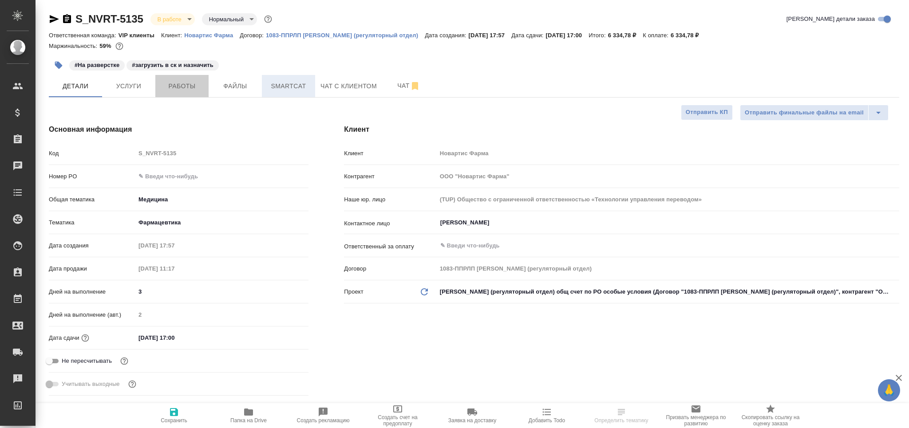
click at [193, 91] on button "Работы" at bounding box center [181, 86] width 53 height 22
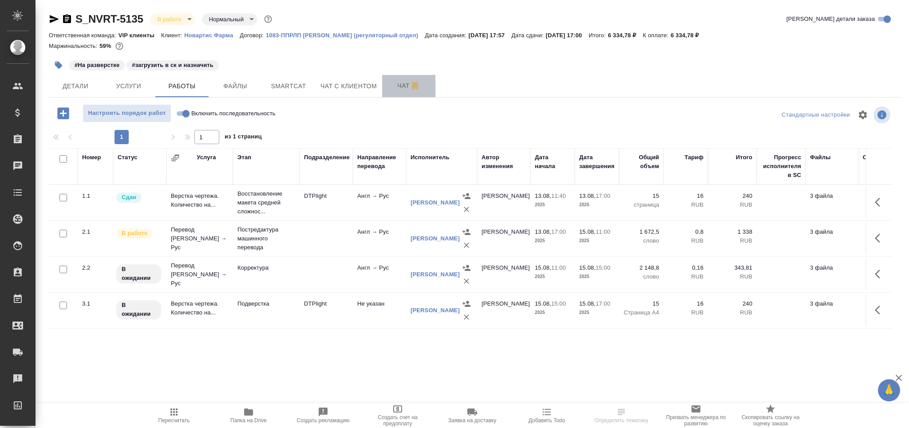
click at [393, 87] on span "Чат" at bounding box center [408, 85] width 43 height 11
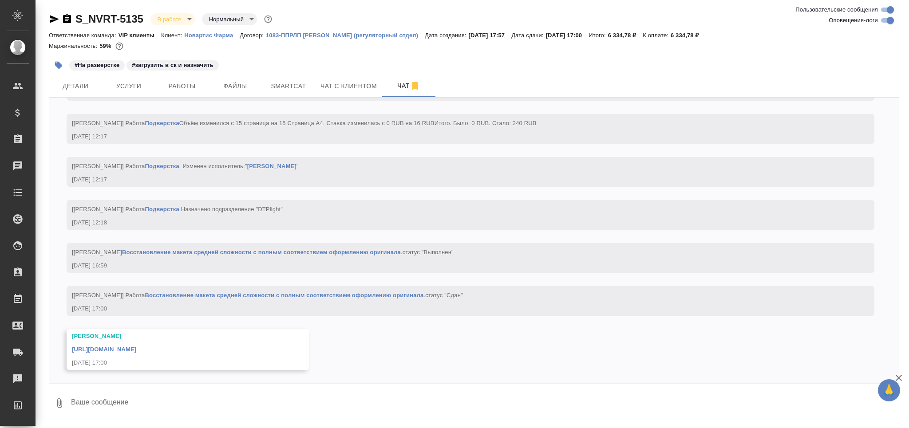
scroll to position [3021, 0]
click at [136, 349] on link "[URL][DOMAIN_NAME]" at bounding box center [104, 349] width 64 height 7
click at [280, 85] on span "Smartcat" at bounding box center [288, 86] width 43 height 11
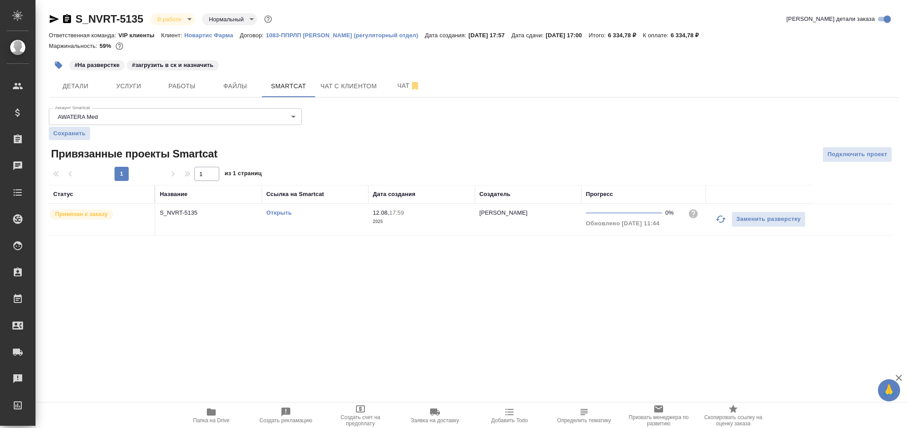
click at [284, 212] on link "Открыть" at bounding box center [278, 212] width 25 height 7
click at [419, 222] on p "2025" at bounding box center [422, 221] width 98 height 9
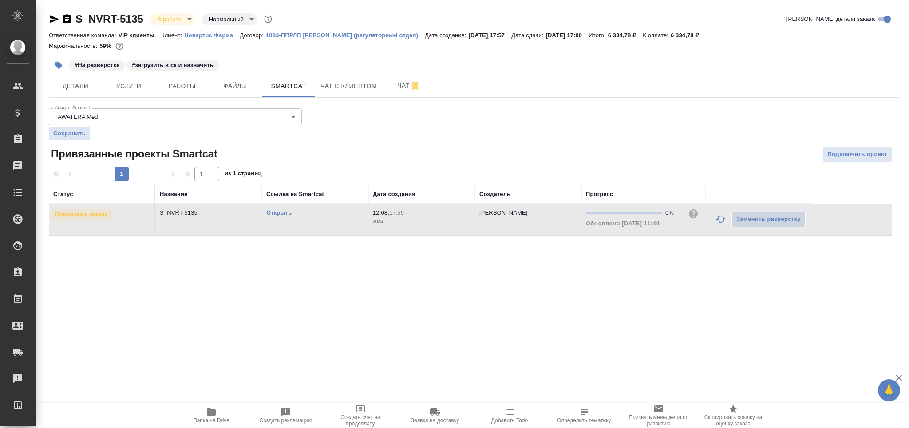
click at [200, 99] on div "S_NVRT-5135 В работе inProgress Нормальный normal Кратко детали заказа Ответств…" at bounding box center [474, 129] width 860 height 258
click at [199, 86] on span "Работы" at bounding box center [182, 86] width 43 height 11
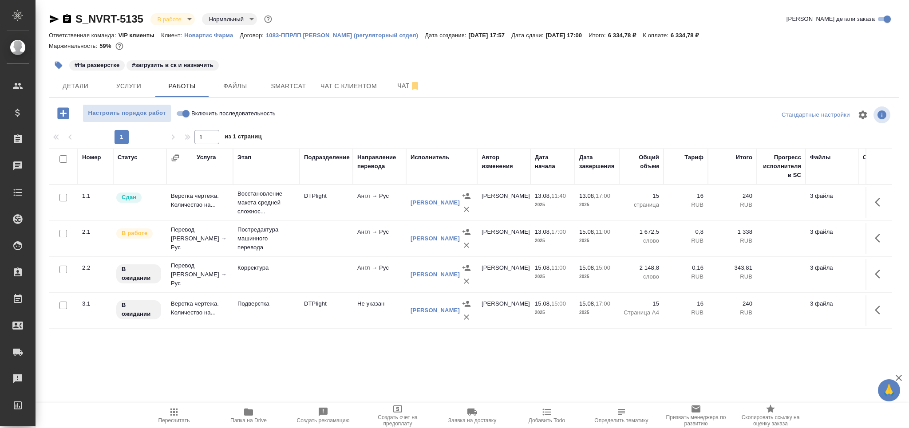
click at [58, 64] on icon "button" at bounding box center [59, 66] width 8 height 8
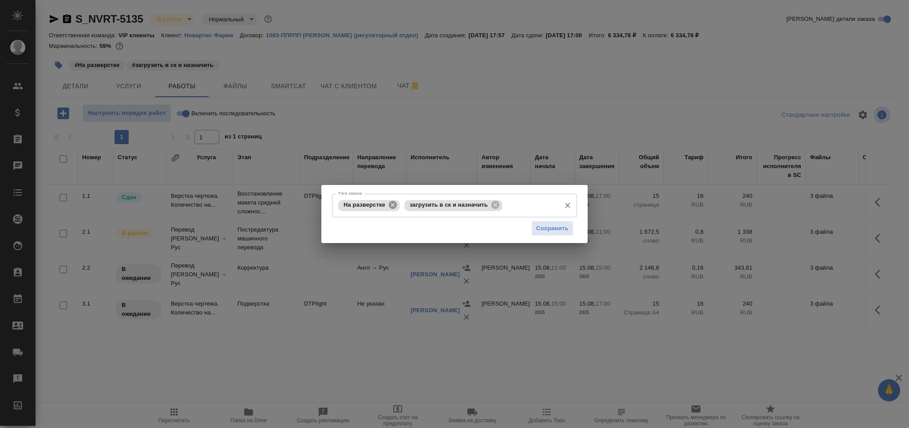
click at [394, 205] on icon at bounding box center [393, 205] width 8 height 8
click at [435, 205] on div "загрузить в ск и назначить" at bounding box center [387, 205] width 98 height 11
click at [433, 204] on icon at bounding box center [429, 205] width 8 height 8
click at [433, 204] on input "Тэги заказа" at bounding box center [446, 205] width 220 height 15
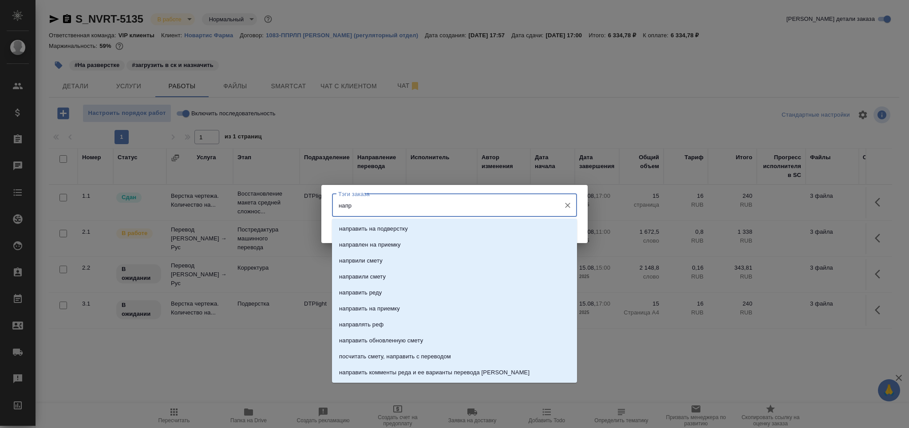
type input "напра"
click at [430, 229] on li "направить на подверстку" at bounding box center [454, 229] width 245 height 16
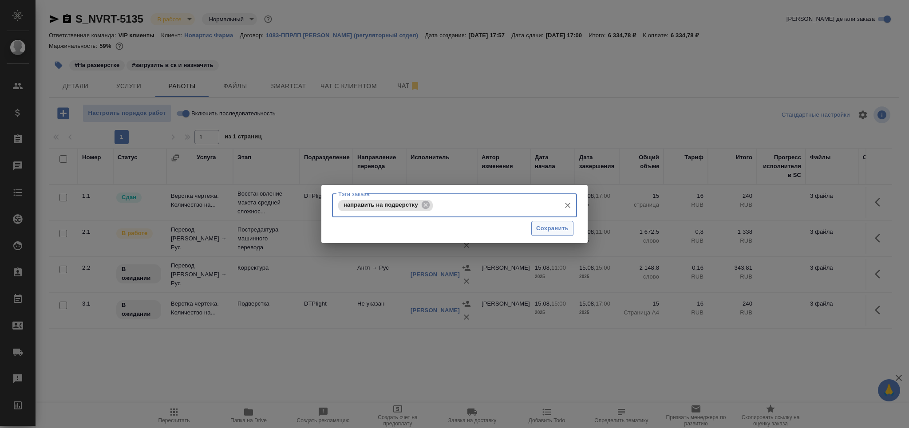
click at [558, 231] on span "Сохранить" at bounding box center [552, 229] width 32 height 10
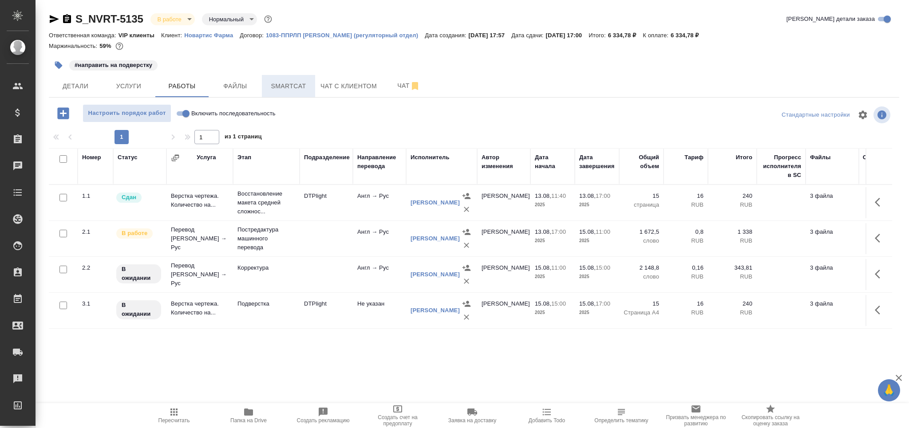
click at [279, 79] on button "Smartcat" at bounding box center [288, 86] width 53 height 22
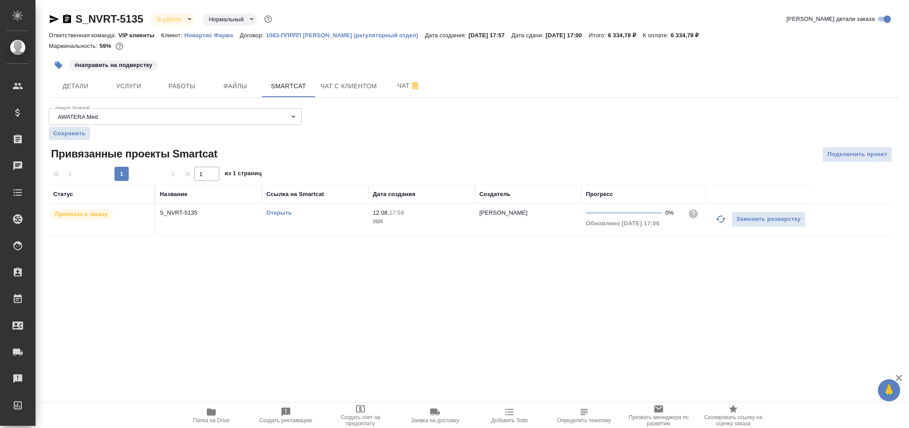
click at [284, 213] on link "Открыть" at bounding box center [278, 212] width 25 height 7
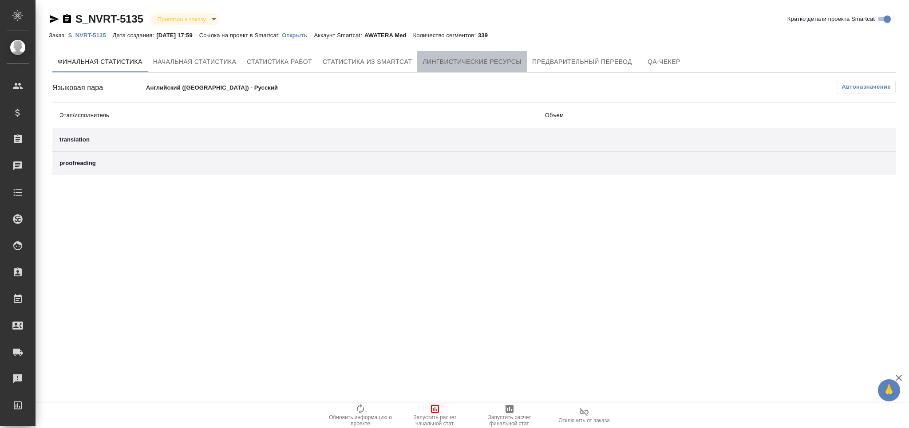
click at [481, 59] on span "Лингвистические ресурсы" at bounding box center [471, 61] width 99 height 11
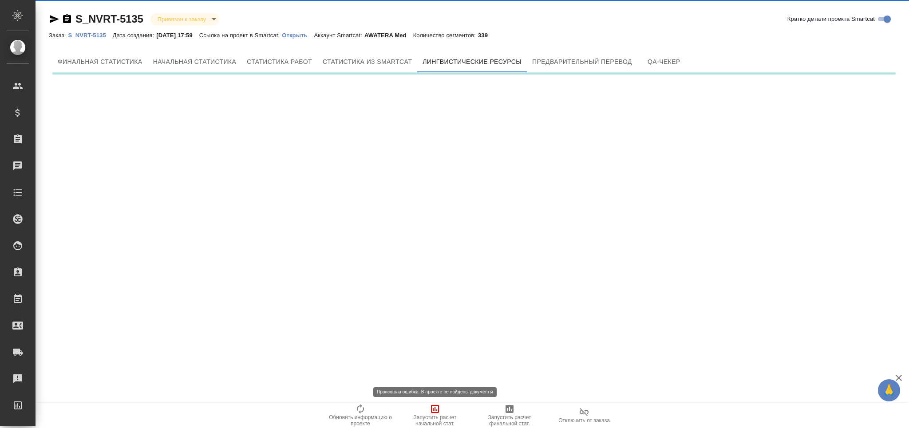
drag, startPoint x: 430, startPoint y: 414, endPoint x: 424, endPoint y: 416, distance: 6.2
click at [430, 414] on icon "button" at bounding box center [435, 409] width 11 height 11
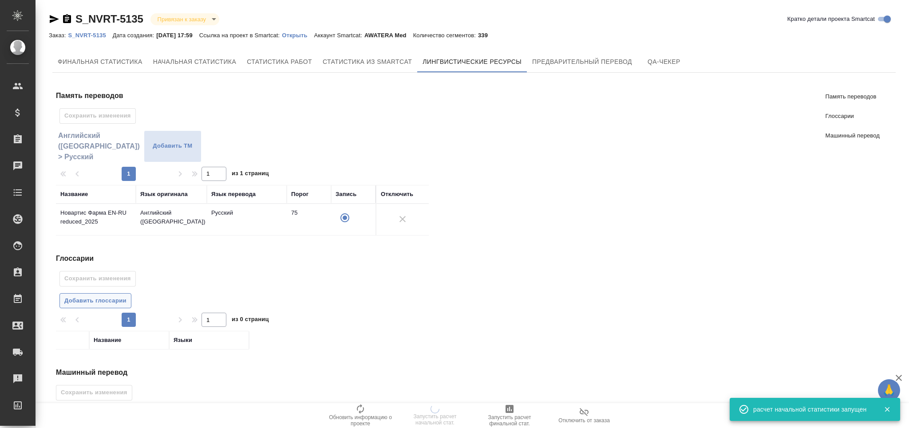
click at [96, 294] on button "Добавить глоссарии" at bounding box center [95, 301] width 72 height 16
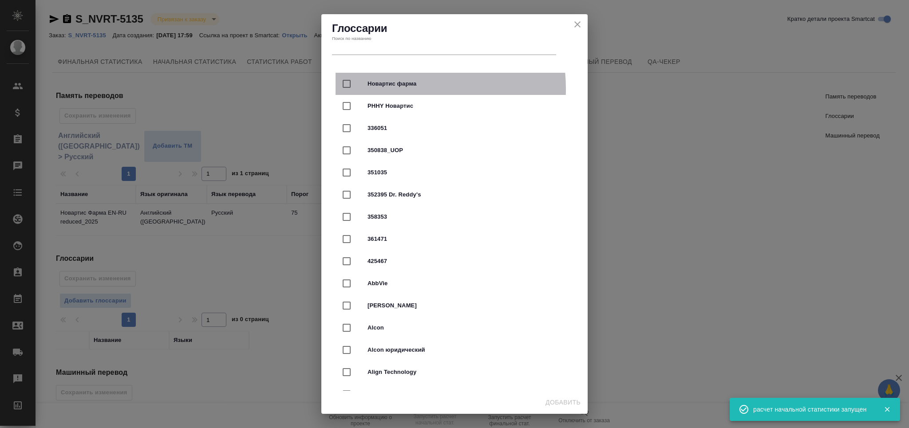
click at [388, 89] on div "Новартис фарма" at bounding box center [454, 84] width 238 height 22
checkbox input "true"
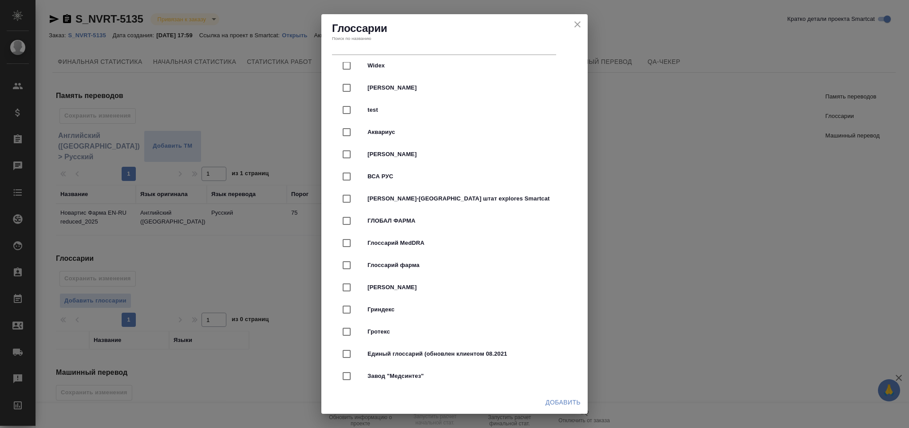
scroll to position [2307, 0]
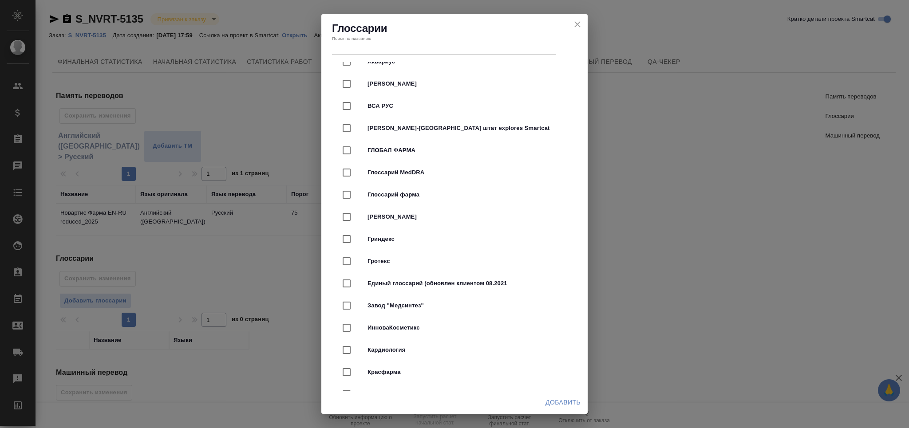
click at [417, 194] on span "Глоссарий фарма" at bounding box center [466, 194] width 199 height 9
checkbox input "true"
click at [574, 398] on span "Добавить" at bounding box center [562, 402] width 35 height 11
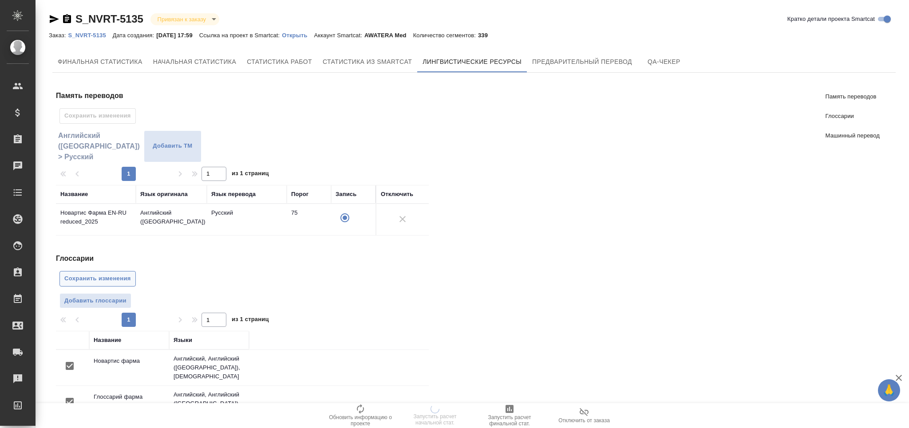
click at [100, 271] on button "Сохранить изменения" at bounding box center [97, 279] width 76 height 16
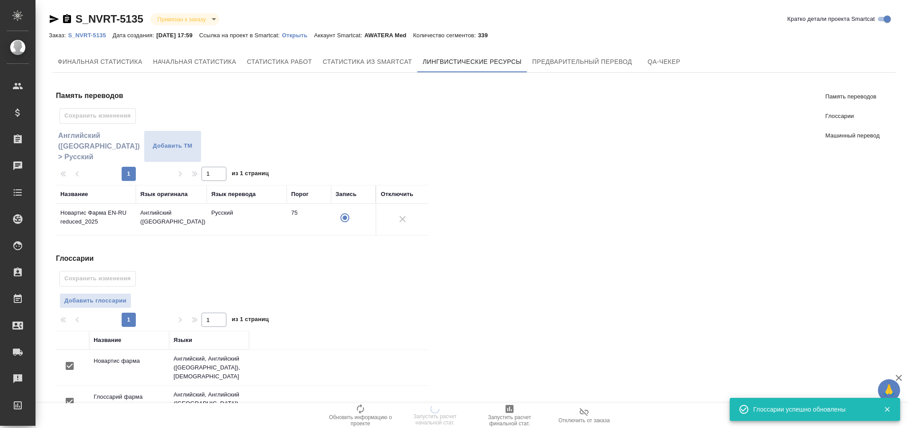
scroll to position [153, 0]
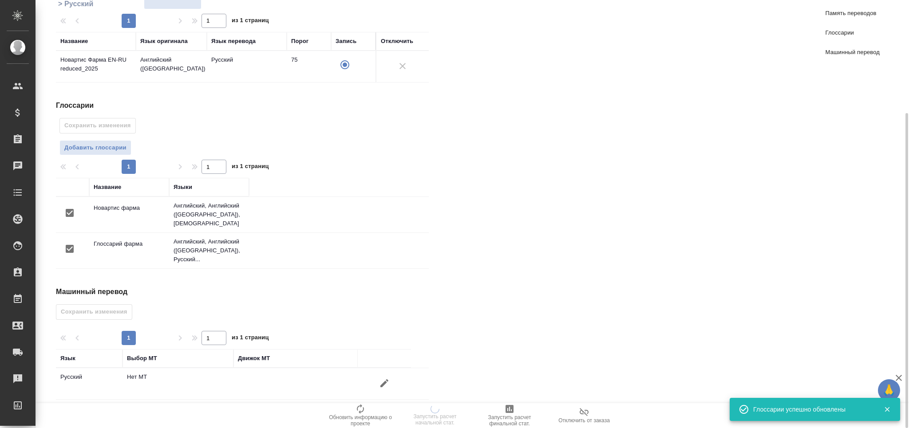
click at [383, 379] on icon "button" at bounding box center [384, 383] width 8 height 8
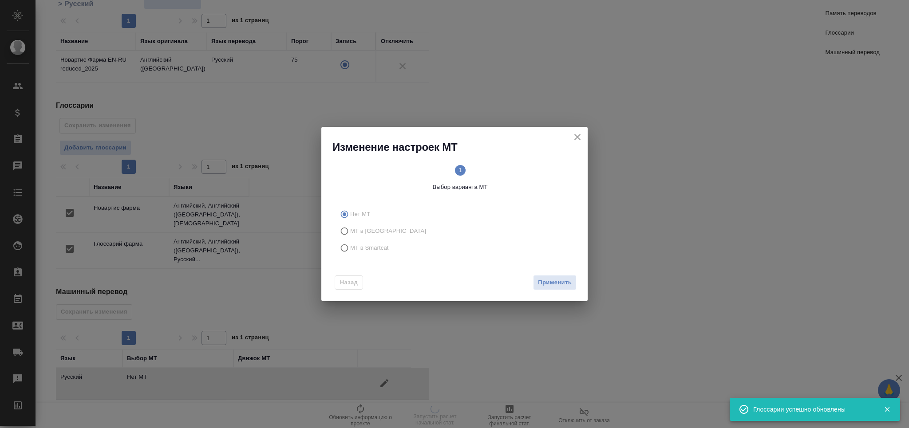
click at [384, 247] on span "МТ в Smartcat" at bounding box center [369, 248] width 39 height 9
click at [350, 247] on input "МТ в Smartcat" at bounding box center [343, 248] width 14 height 17
radio input "true"
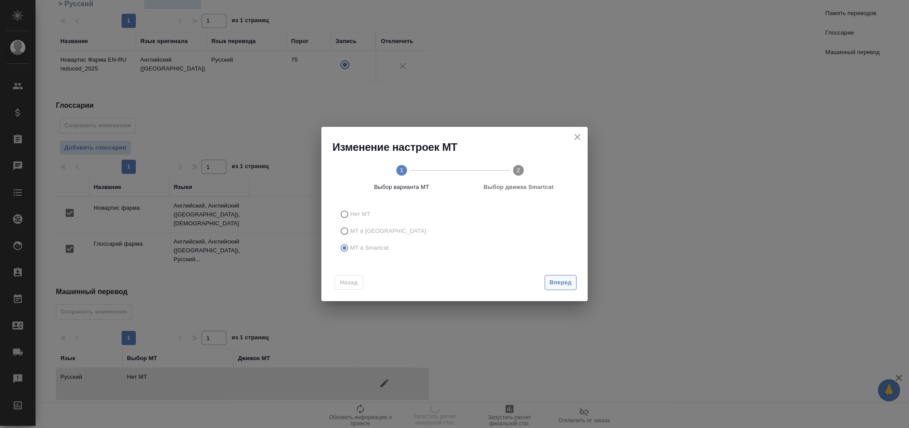
click at [548, 283] on button "Вперед" at bounding box center [560, 283] width 32 height 16
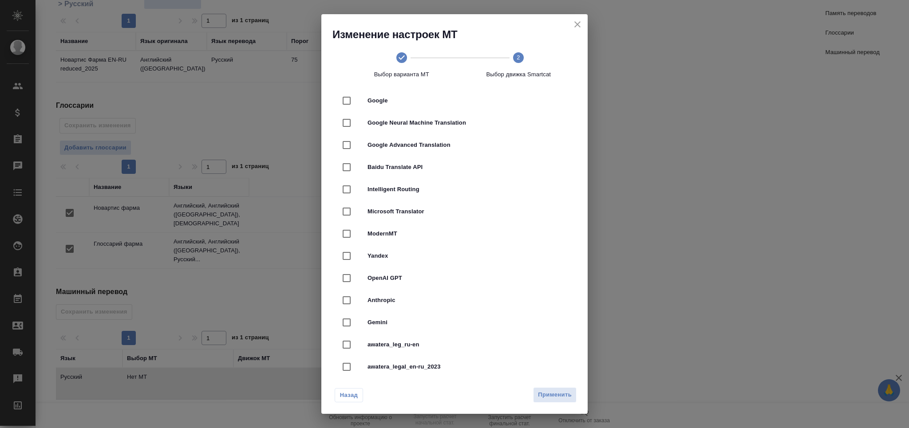
scroll to position [118, 0]
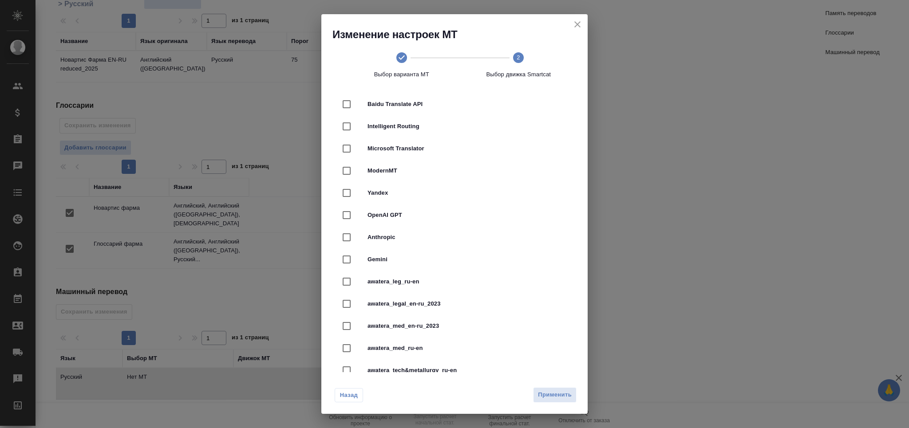
click at [466, 331] on div "awatera_med_en-ru_2023" at bounding box center [454, 326] width 238 height 22
checkbox input "true"
click at [554, 403] on div "Назад Применить" at bounding box center [454, 393] width 266 height 42
click at [555, 398] on span "Применить" at bounding box center [555, 395] width 34 height 10
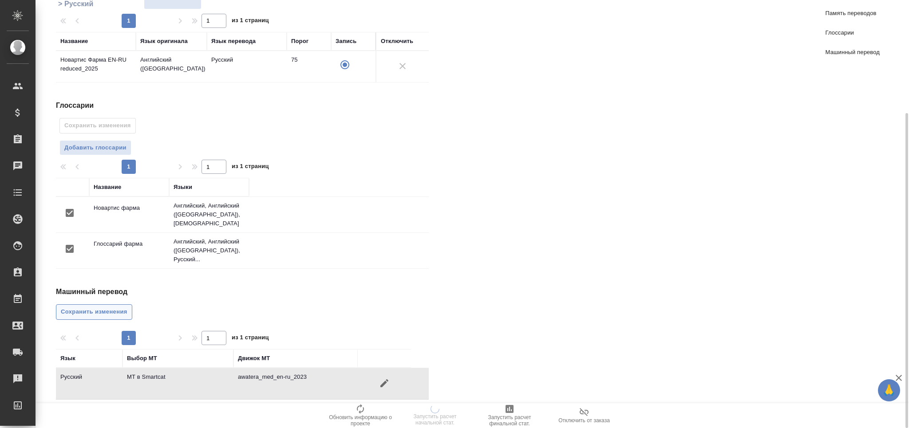
click at [112, 307] on span "Сохранить изменения" at bounding box center [94, 312] width 67 height 10
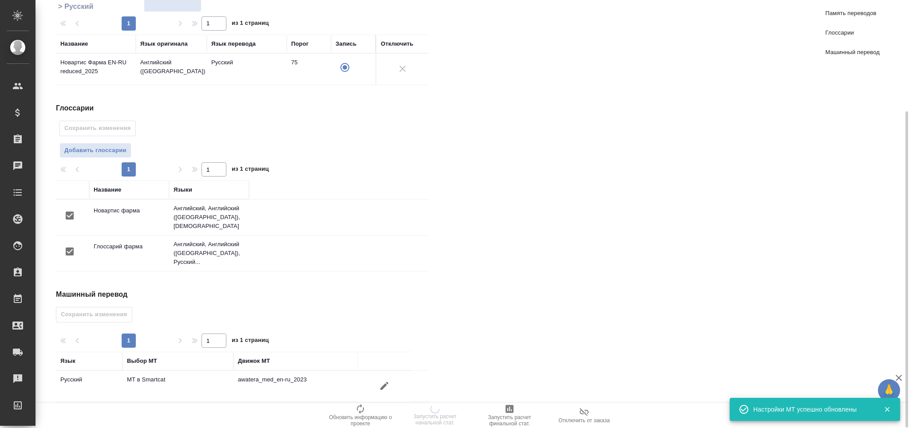
scroll to position [0, 0]
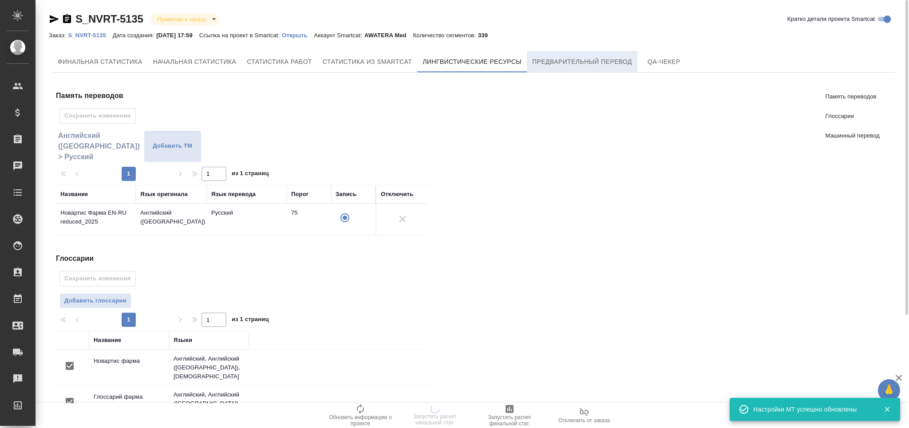
click at [561, 64] on span "Предварительный перевод" at bounding box center [582, 61] width 100 height 11
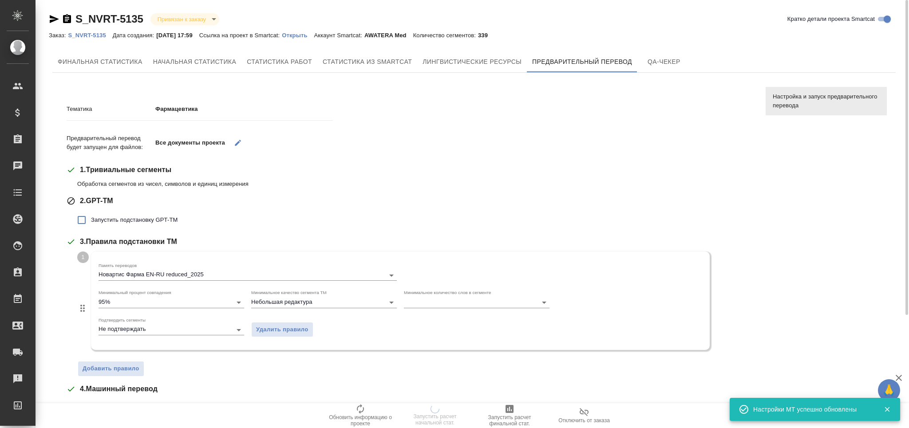
click at [153, 217] on span "Запустить подстановку GPT-TM" at bounding box center [134, 220] width 87 height 9
click at [91, 217] on input "Запустить подстановку GPT-TM" at bounding box center [81, 220] width 19 height 19
checkbox input "true"
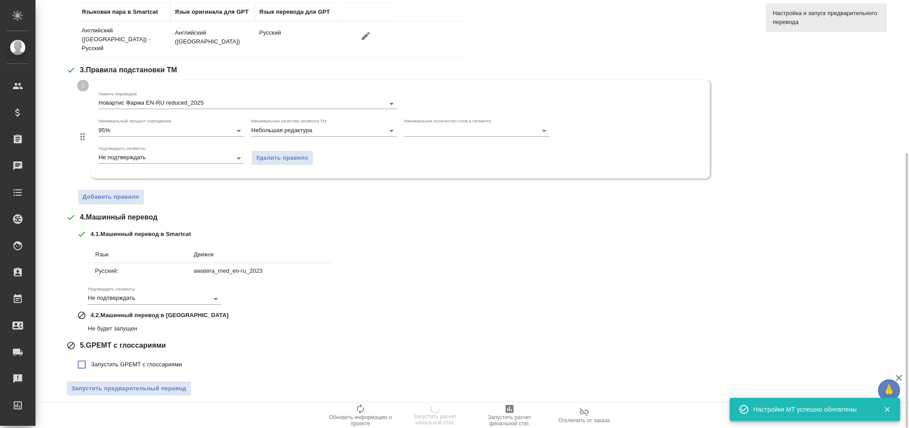
click at [130, 361] on span "Запустить GPEMT с глоссариями" at bounding box center [136, 364] width 91 height 9
click at [91, 361] on input "Запустить GPEMT с глоссариями" at bounding box center [81, 364] width 19 height 19
checkbox input "true"
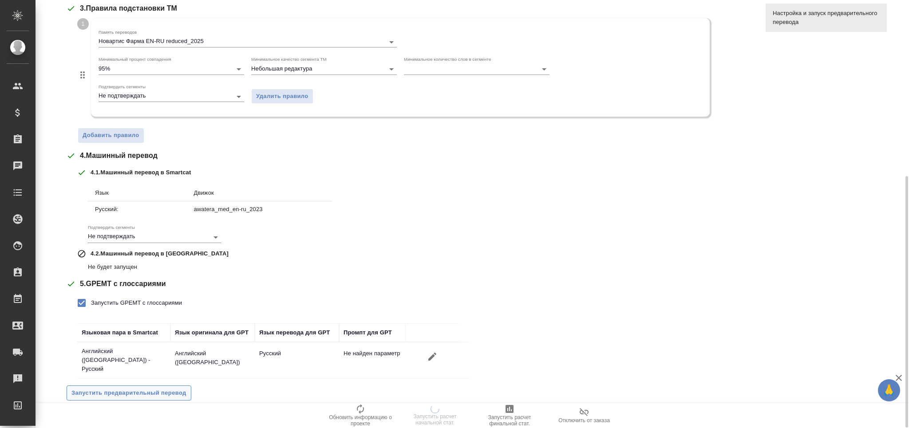
click at [162, 388] on span "Запустить предварительный перевод" at bounding box center [128, 393] width 115 height 10
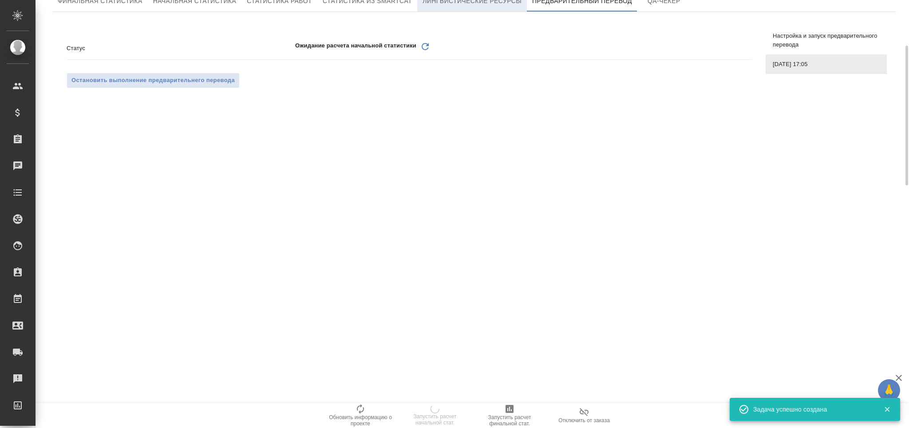
scroll to position [0, 0]
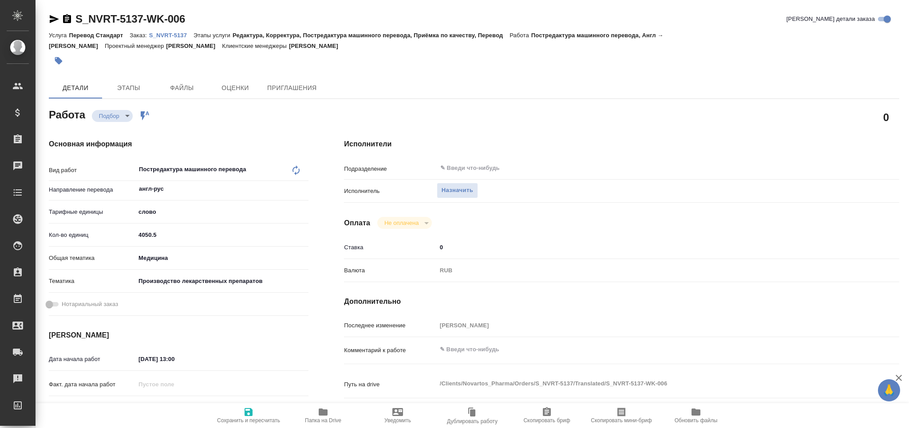
type textarea "x"
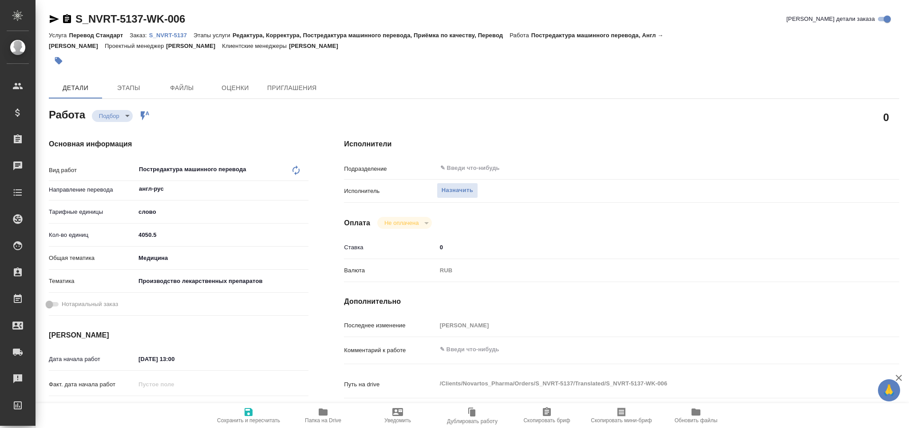
type textarea "x"
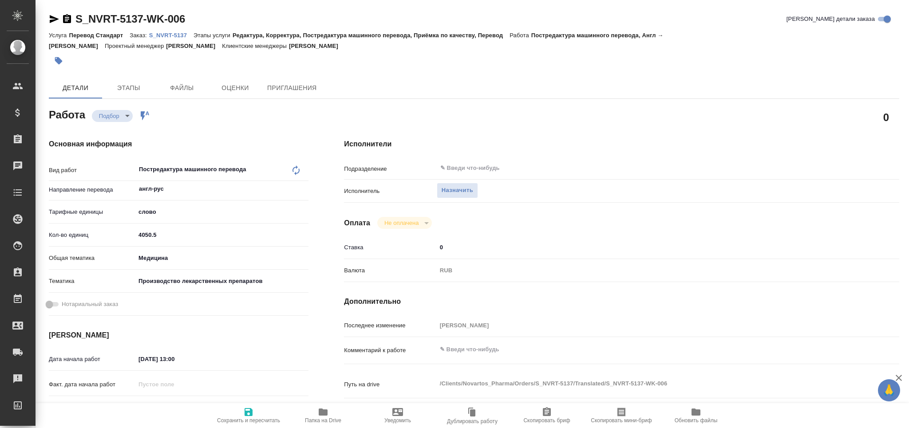
scroll to position [118, 0]
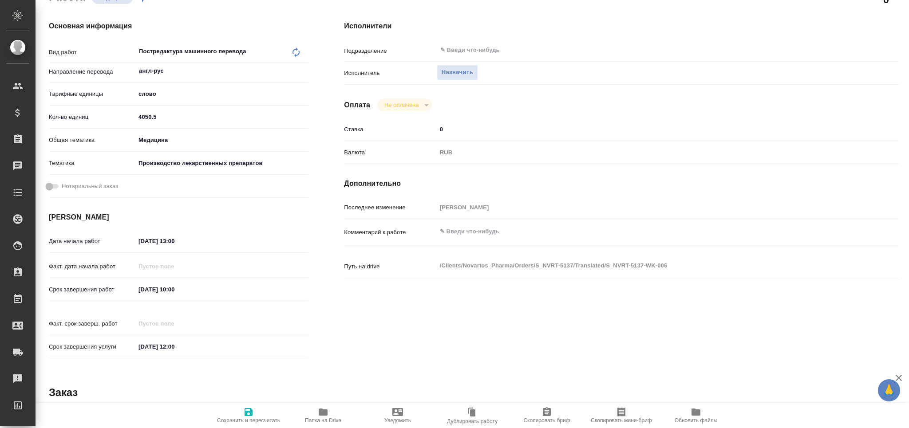
type textarea "x"
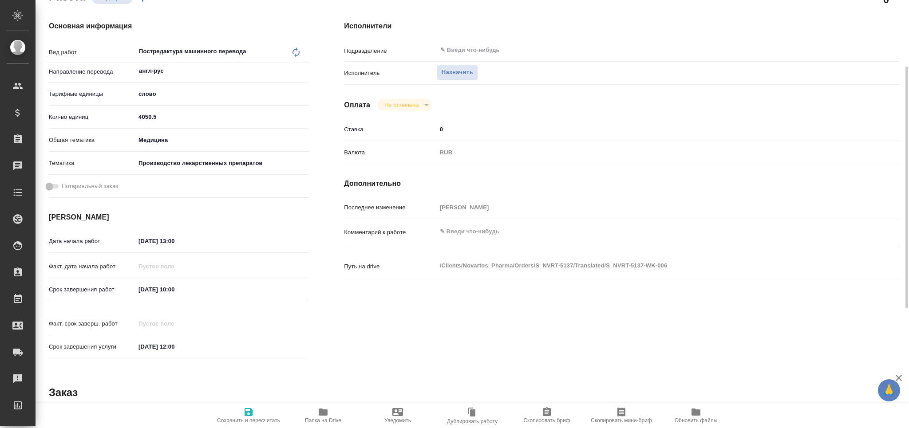
type textarea "x"
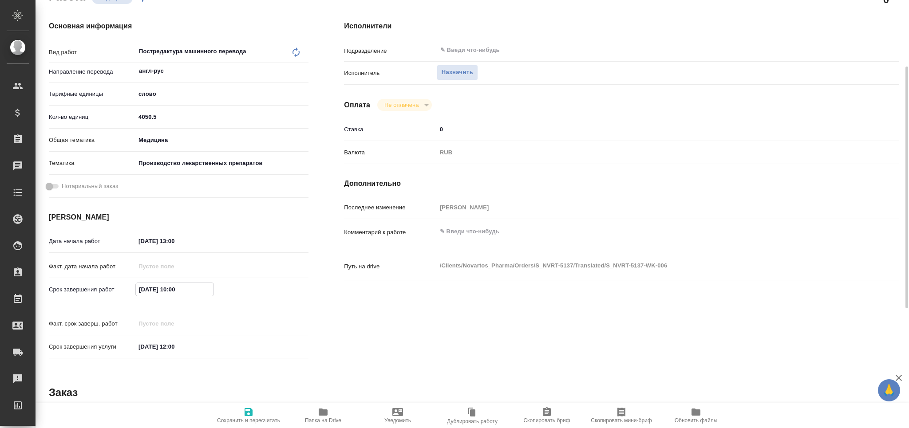
click at [174, 288] on input "15.08.2025 10:00" at bounding box center [175, 289] width 78 height 13
type textarea "x"
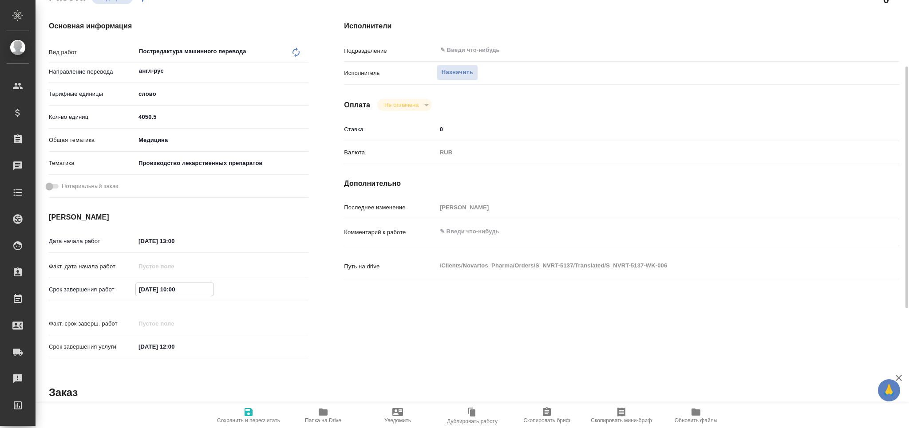
type textarea "x"
click at [174, 288] on input "15.08.2025 10:00" at bounding box center [175, 289] width 78 height 13
type textarea "x"
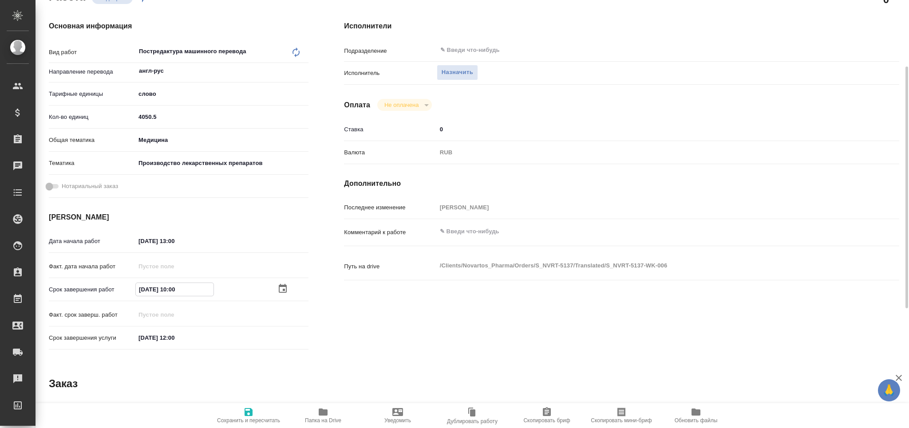
type textarea "x"
click at [145, 289] on input "15.08.2025 10:00" at bounding box center [175, 289] width 78 height 13
type textarea "x"
type input "10.82.0251 00:0_"
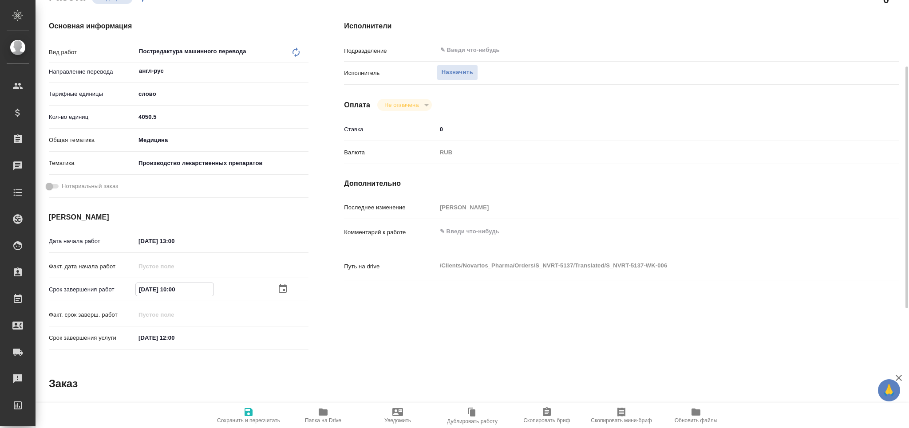
type textarea "x"
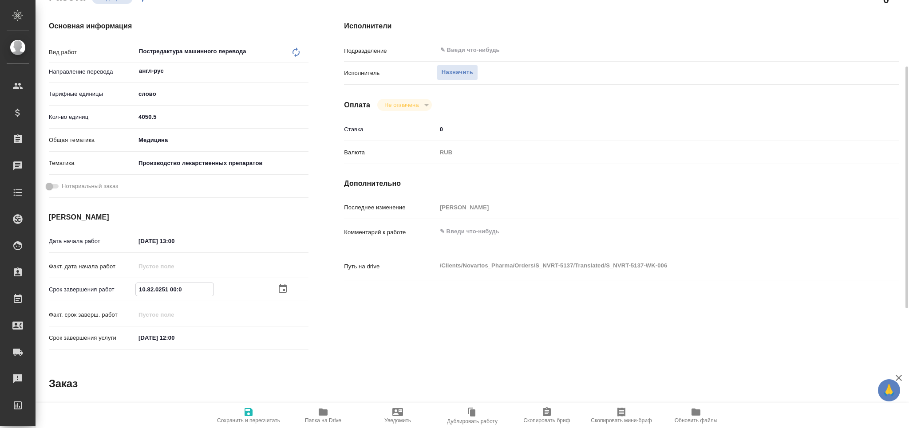
type input "14.08.2025 10:00"
type textarea "x"
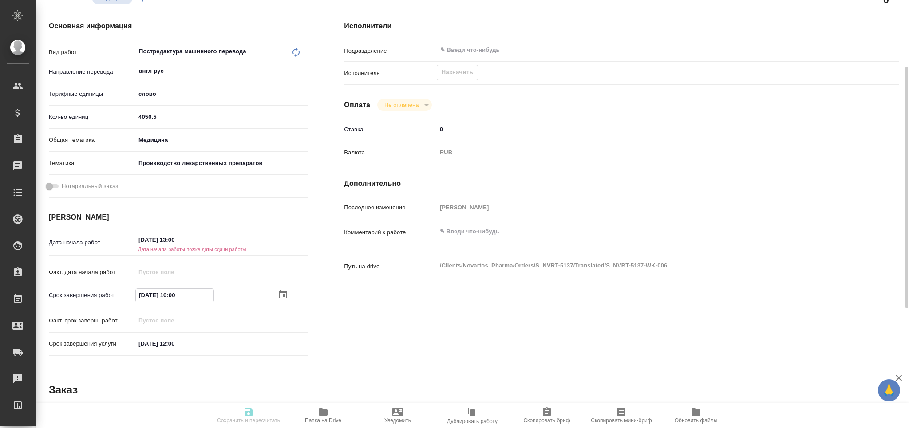
click at [176, 296] on input "14.08.2025 10:00" at bounding box center [175, 295] width 78 height 13
type input "14.08.2025 17:00"
type textarea "x"
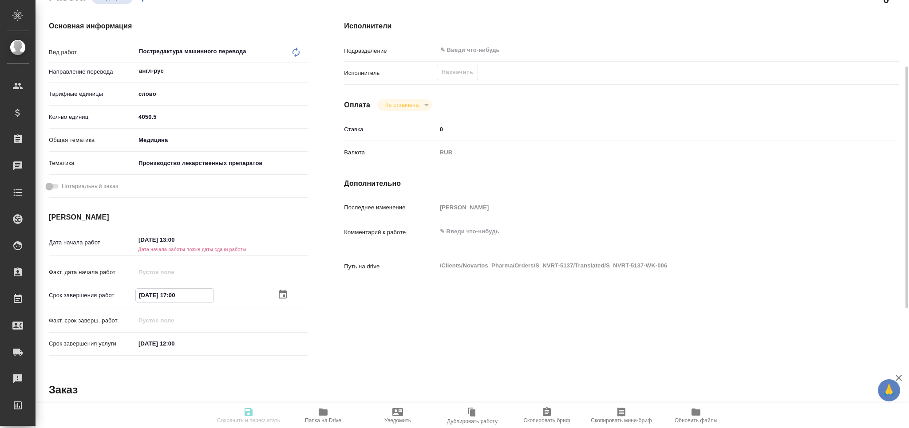
type textarea "x"
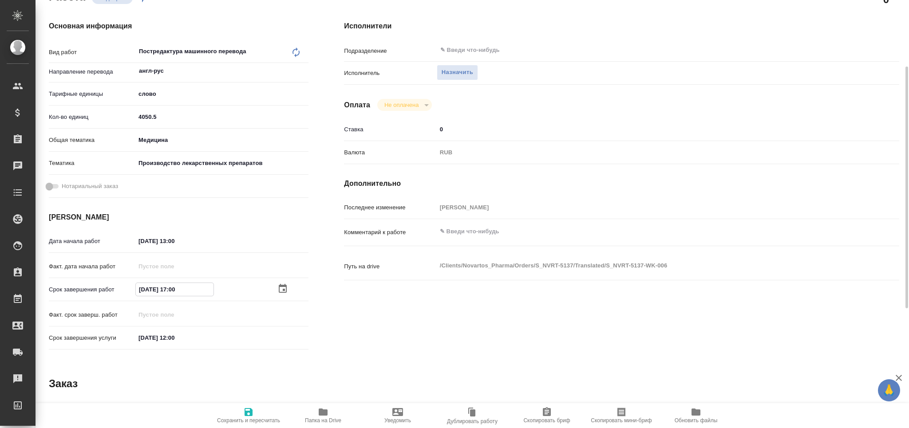
type input "14.08.2025 17:00"
click at [246, 412] on icon "button" at bounding box center [248, 412] width 8 height 8
type textarea "x"
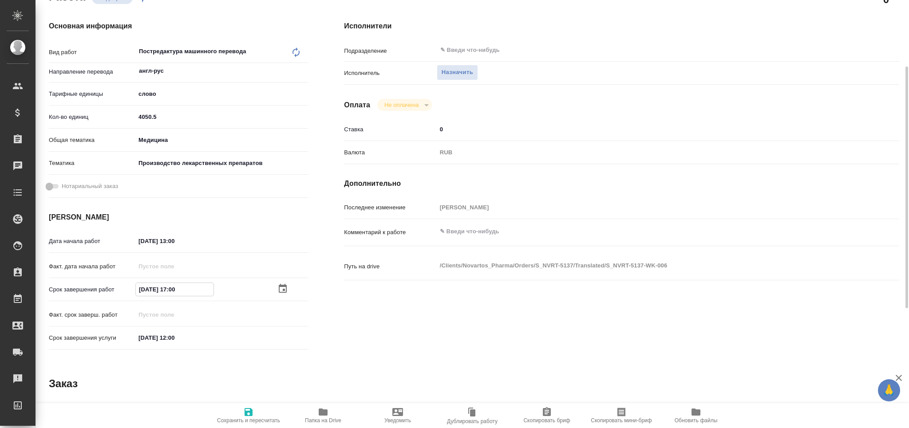
type textarea "x"
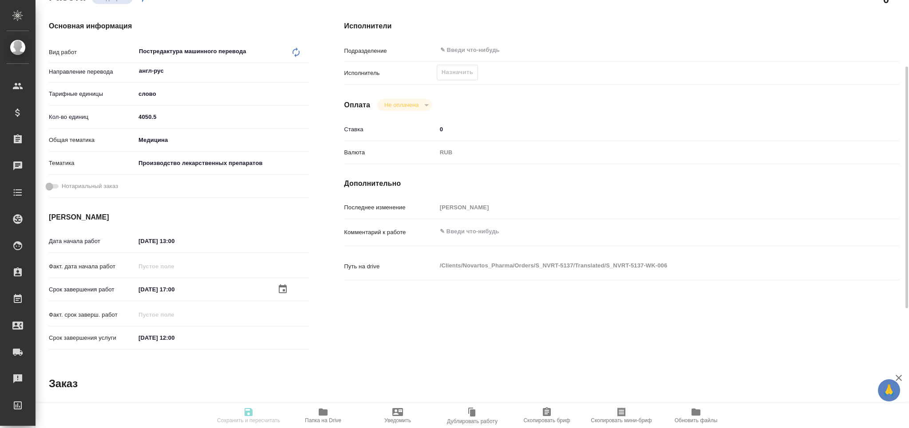
type textarea "x"
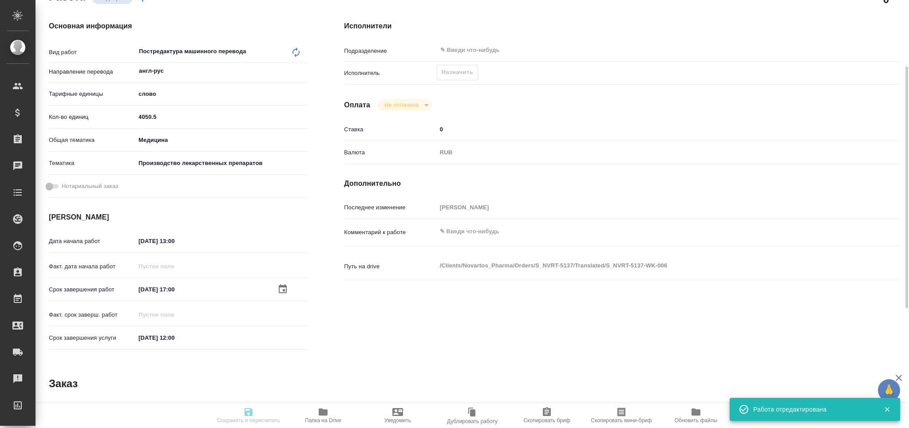
type textarea "x"
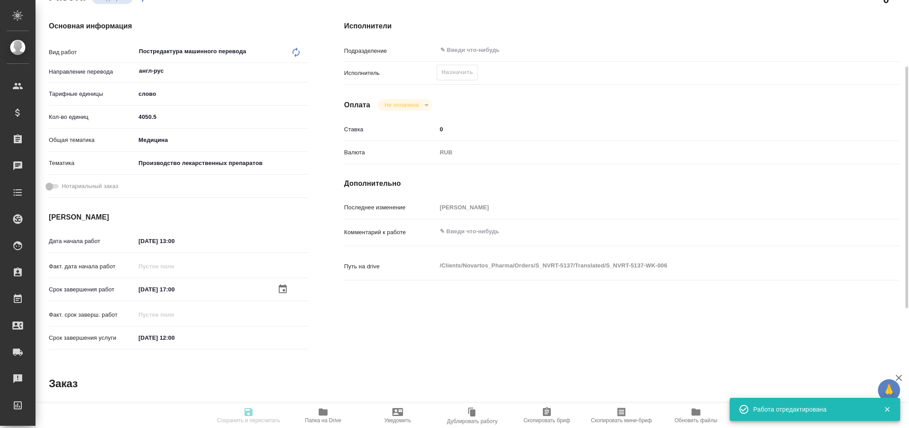
type input "recruiting"
type textarea "Постредактура машинного перевода"
type textarea "x"
type input "англ-рус"
type input "5a8b1489cc6b4906c91bfd90"
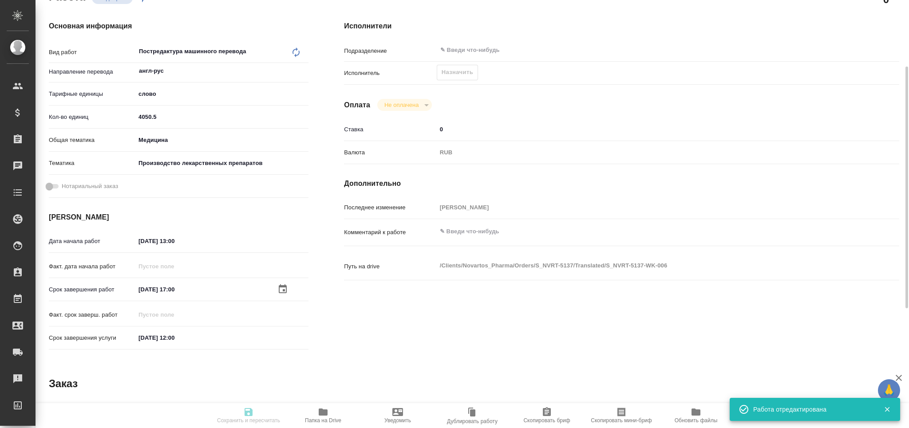
type input "4050.5"
type input "med"
type input "614982fec5ecbb70f805293f"
type input "14.08.2025 13:00"
type input "14.08.2025 17:00"
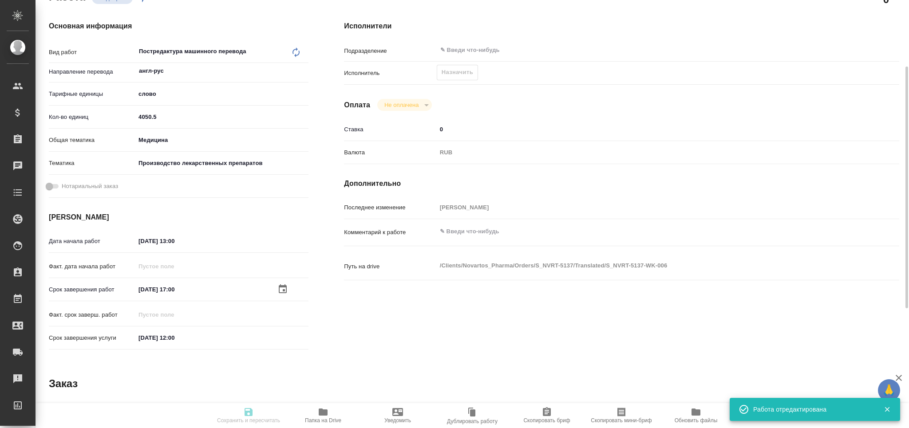
type input "15.08.2025 12:00"
type input "notPayed"
type input "0"
type input "RUB"
type input "[PERSON_NAME]"
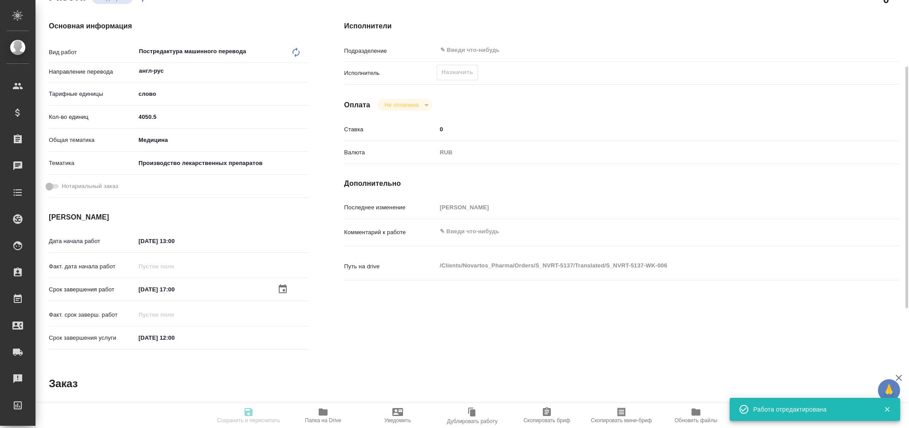
type textarea "x"
type textarea "/Clients/Novartos_Pharma/Orders/S_NVRT-5137/Translated/S_NVRT-5137-WK-006"
type textarea "x"
type input "S_NVRT-5137"
type input "Перевод Стандарт"
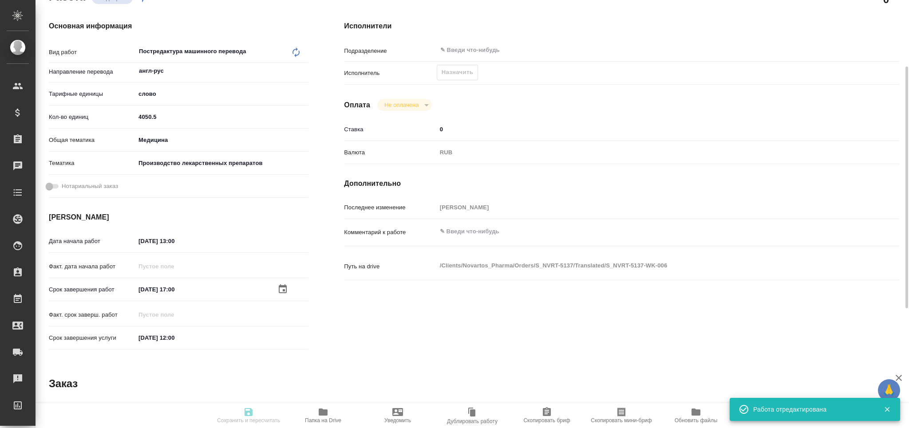
type input "Редактура, Корректура, Постредактура машинного перевода, Приёмка по качеству, П…"
type input "[PERSON_NAME]"
type input "/Clients/Novartos_Pharma/Orders/S_NVRT-5137"
type textarea "x"
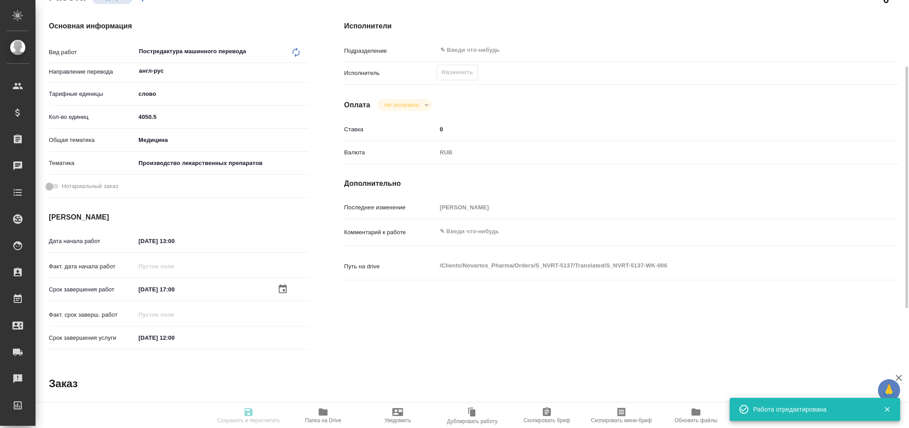
type textarea "x"
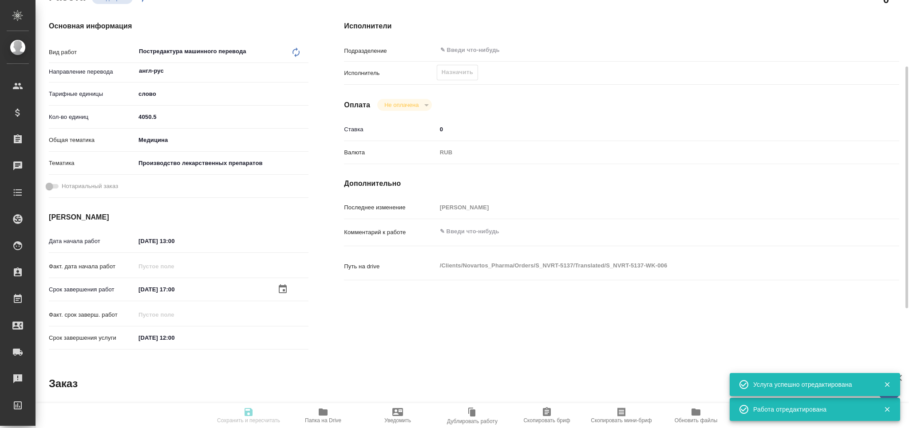
type textarea "x"
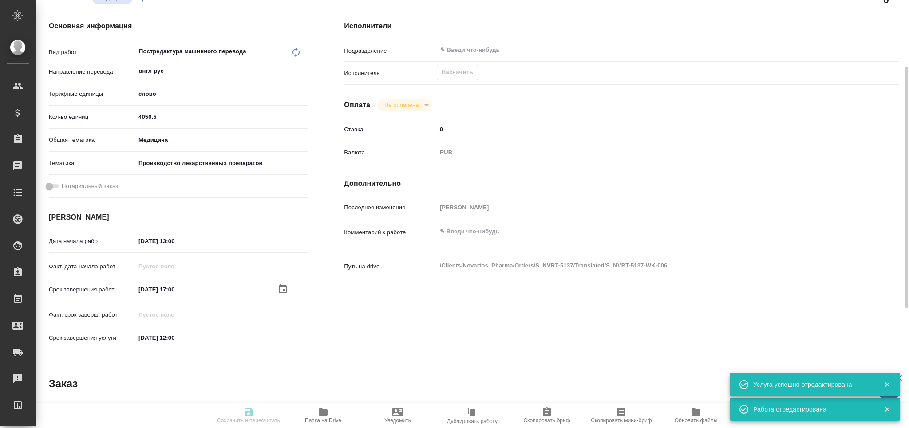
type textarea "x"
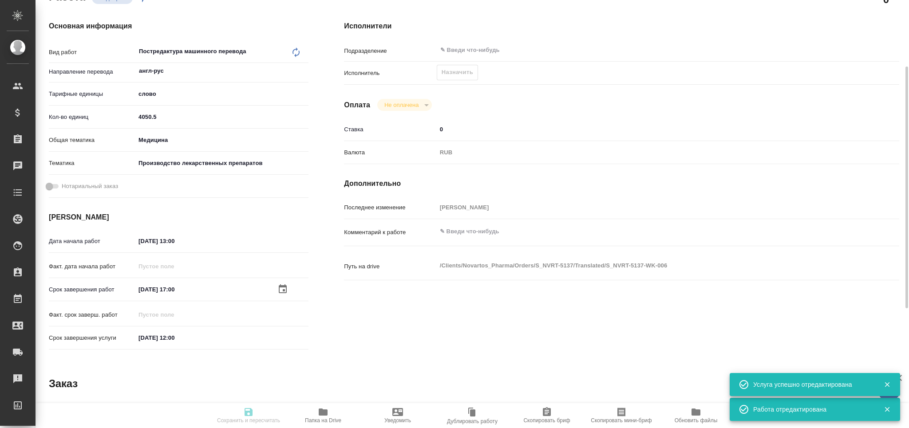
type textarea "x"
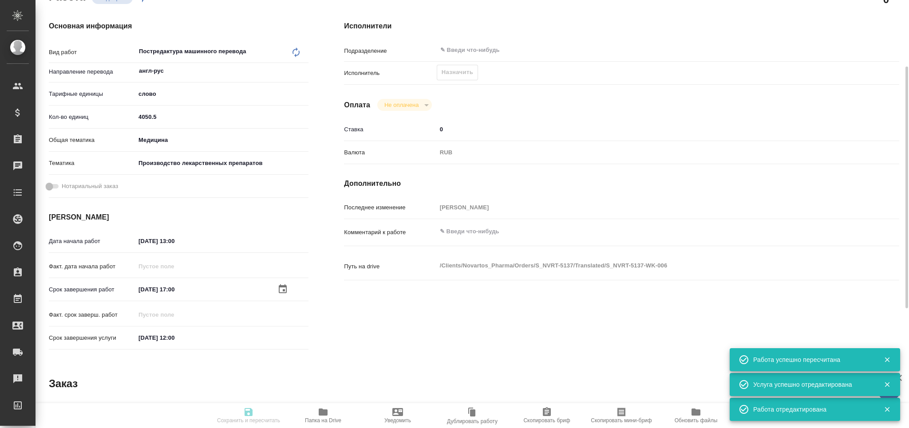
type input "recruiting"
type textarea "Постредактура машинного перевода"
type textarea "x"
type input "англ-рус"
type input "5a8b1489cc6b4906c91bfd90"
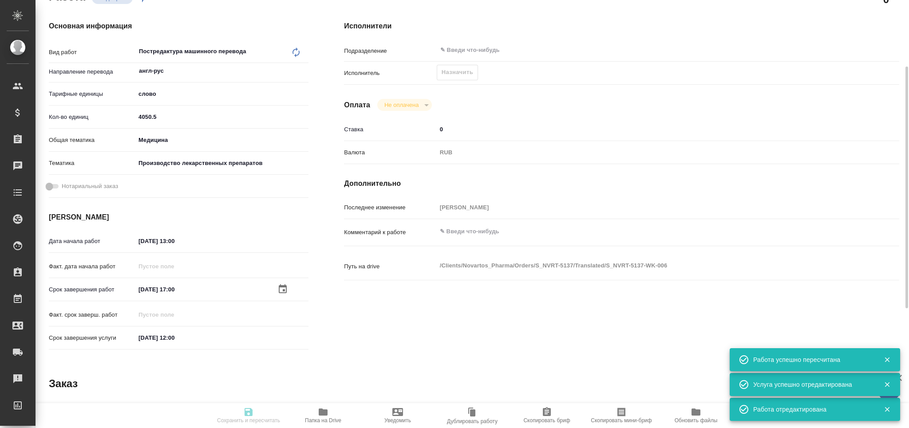
type input "4050.5"
type input "med"
type input "614982fec5ecbb70f805293f"
type input "14.08.2025 13:00"
type input "14.08.2025 17:00"
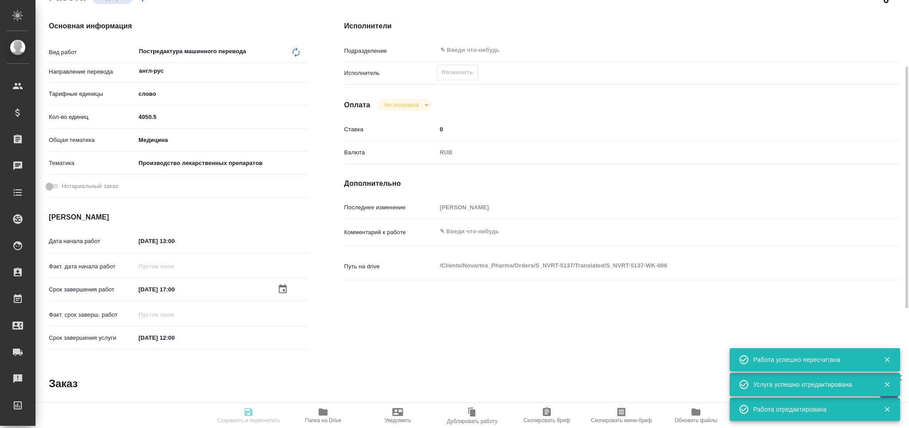
type input "15.08.2025 12:00"
type input "notPayed"
type input "0"
type input "RUB"
type input "[PERSON_NAME]"
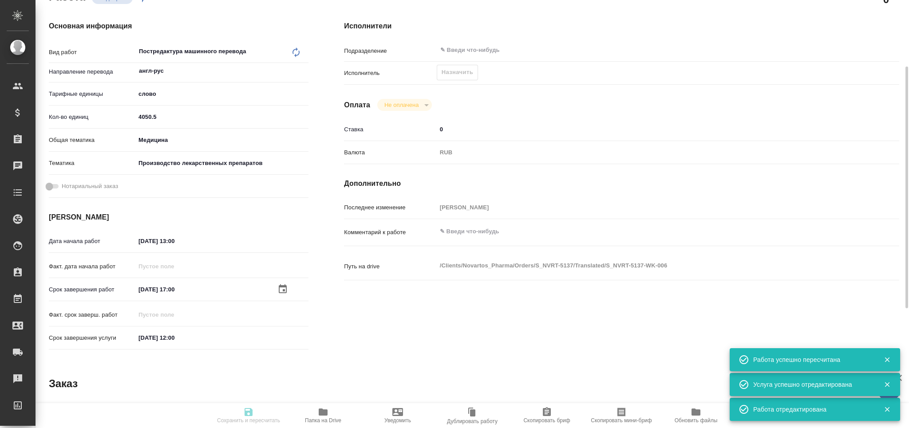
type textarea "x"
type textarea "/Clients/Novartos_Pharma/Orders/S_NVRT-5137/Translated/S_NVRT-5137-WK-006"
type textarea "x"
type input "S_NVRT-5137"
type input "Перевод Стандарт"
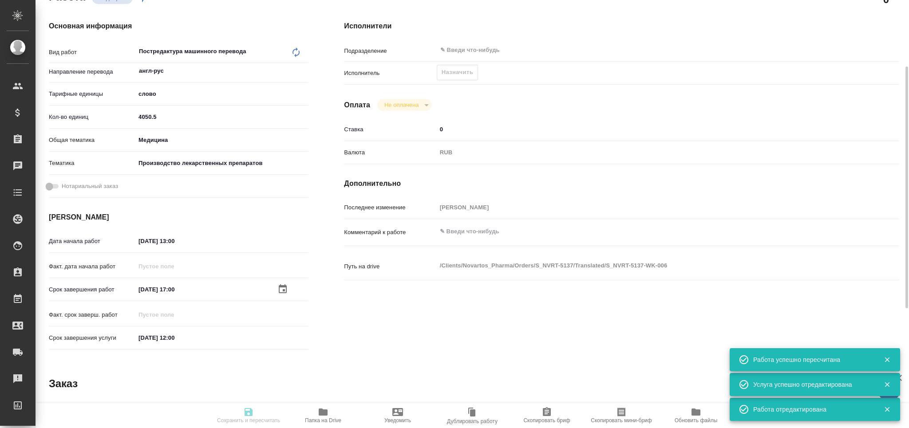
type input "Редактура, Корректура, Постредактура машинного перевода, Приёмка по качеству, П…"
type input "[PERSON_NAME]"
type input "/Clients/Novartos_Pharma/Orders/S_NVRT-5137"
type textarea "x"
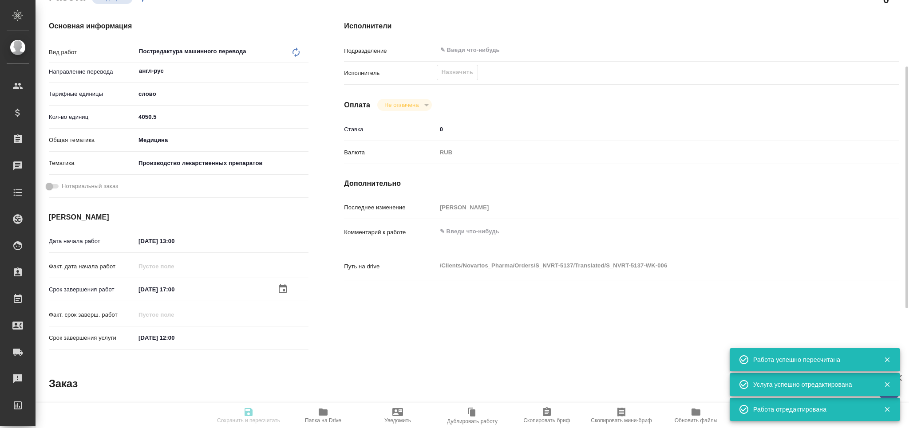
type textarea "x"
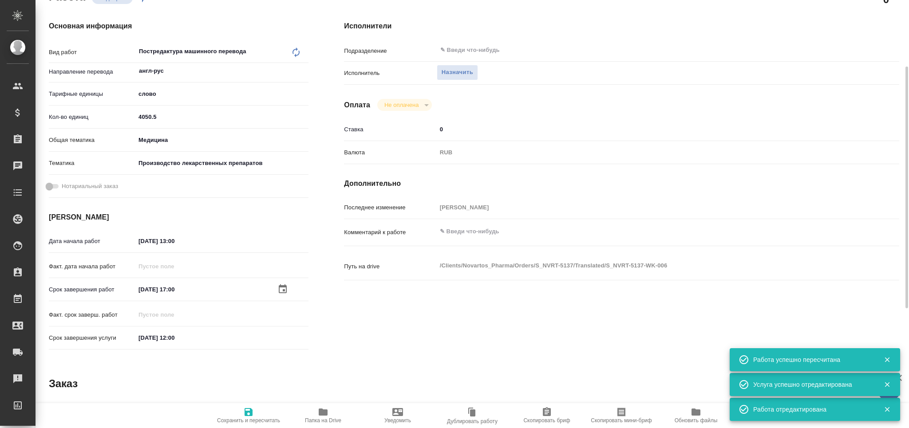
type textarea "x"
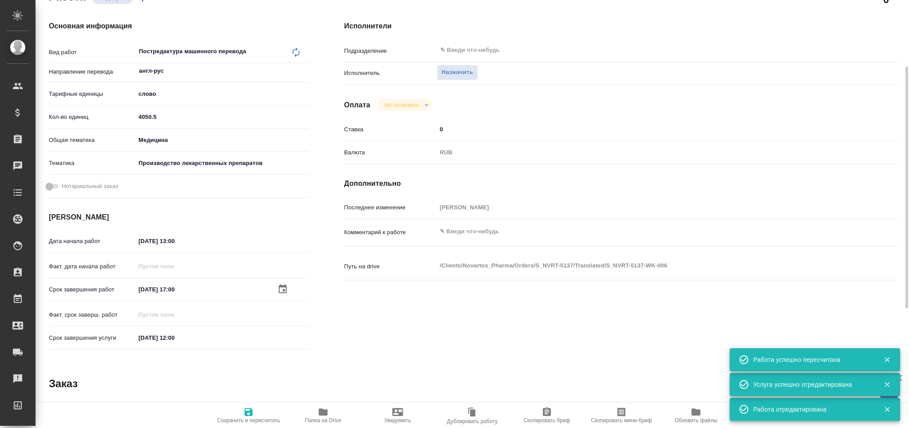
type textarea "x"
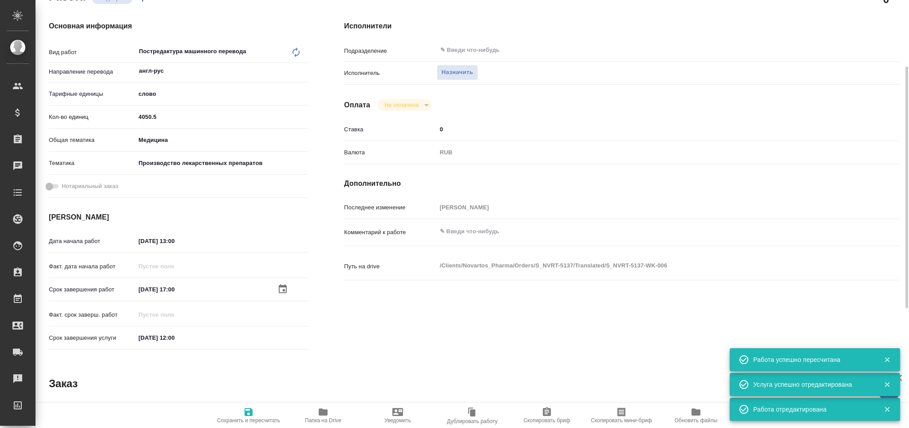
type textarea "x"
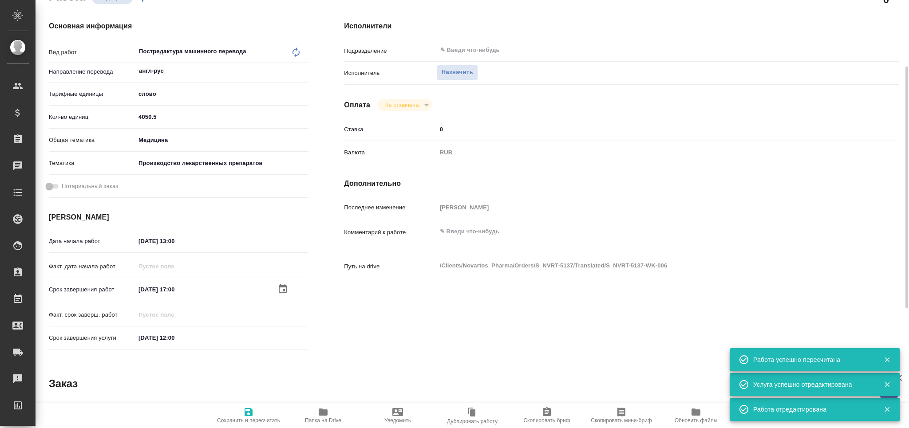
type textarea "x"
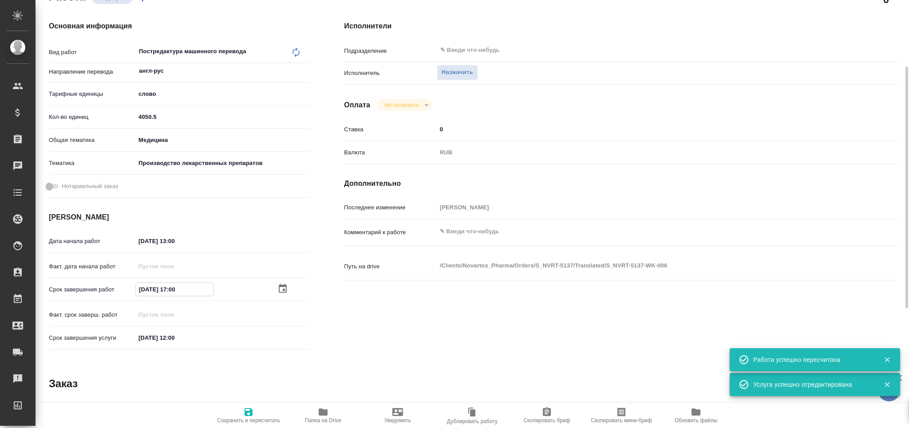
drag, startPoint x: 175, startPoint y: 294, endPoint x: 169, endPoint y: 295, distance: 5.8
click at [169, 295] on input "14.08.2025 17:00" at bounding box center [175, 289] width 78 height 13
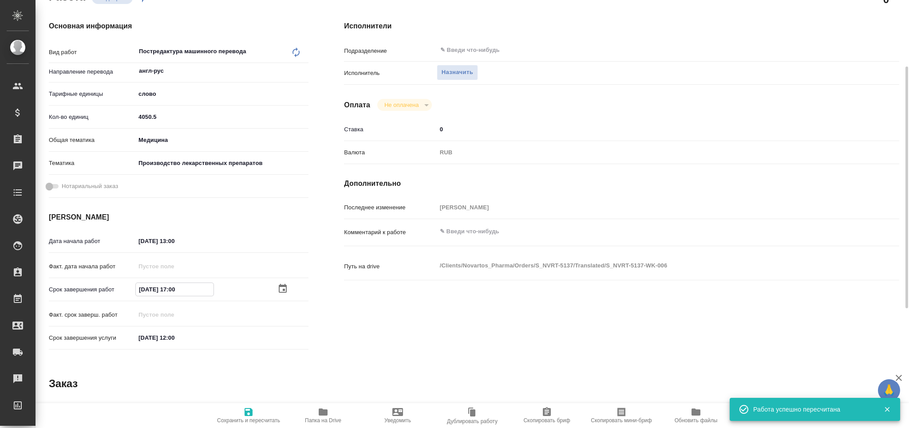
type textarea "x"
type input "14.08.2025 00:0_"
type textarea "x"
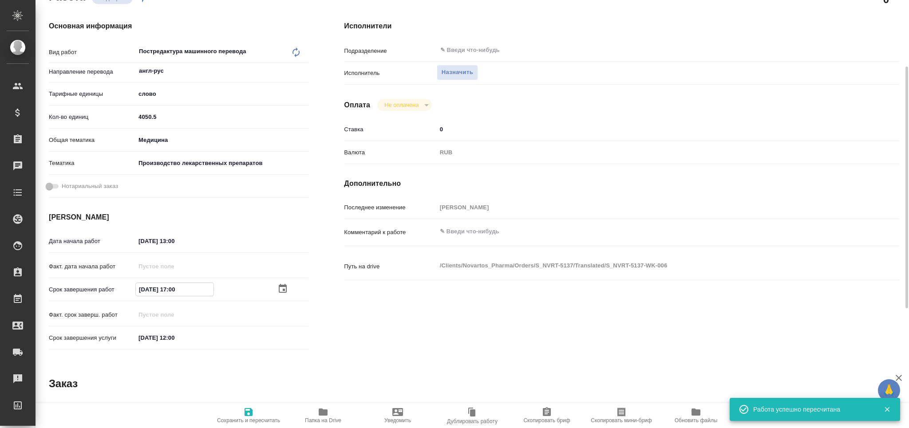
type textarea "x"
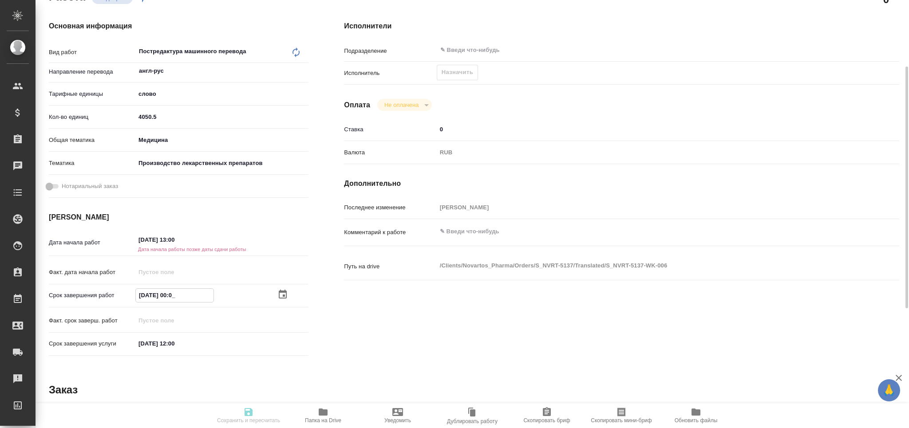
type input "14.08.2025 09:00"
type textarea "x"
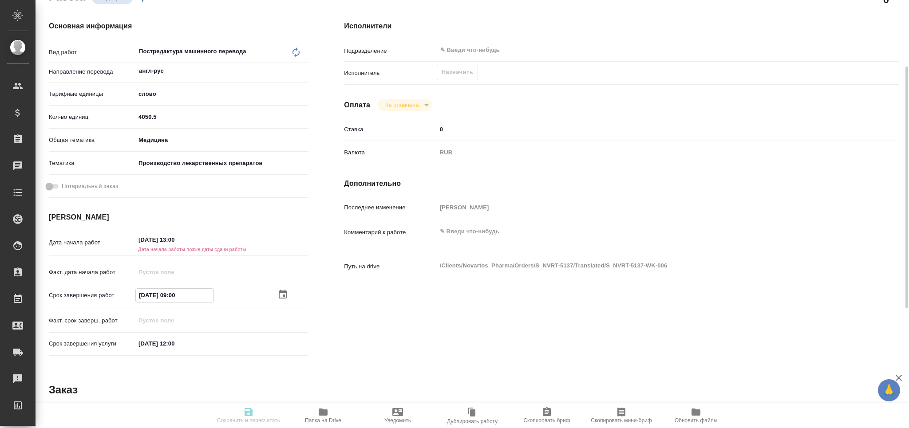
type textarea "x"
click at [143, 299] on input "14.08.2025 09:00" at bounding box center [175, 295] width 78 height 13
type input "15.08.2025 09:00"
type textarea "x"
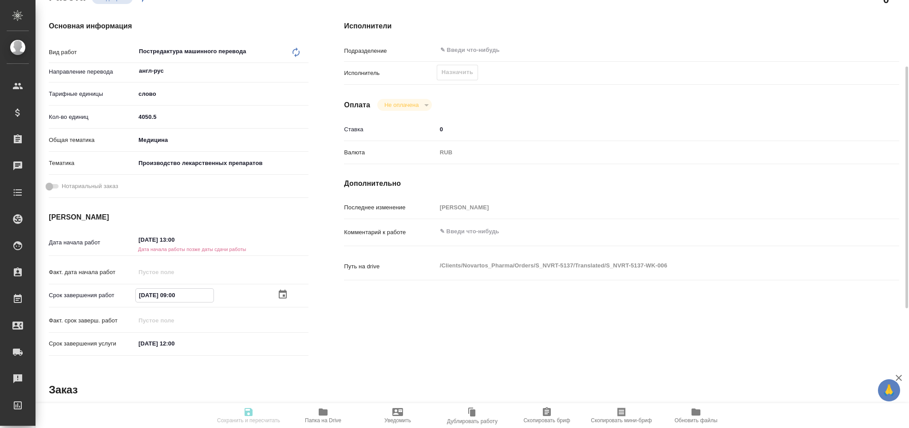
type textarea "x"
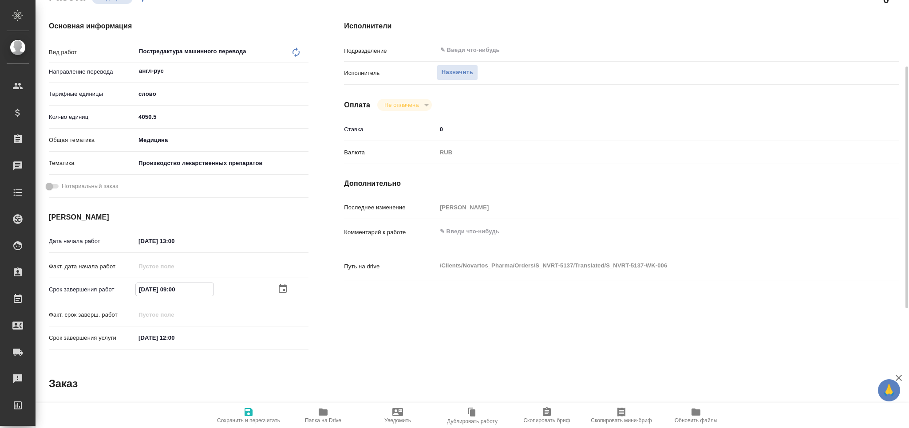
type input "15.08.2025 09:00"
click at [253, 411] on icon "button" at bounding box center [248, 412] width 11 height 11
type textarea "x"
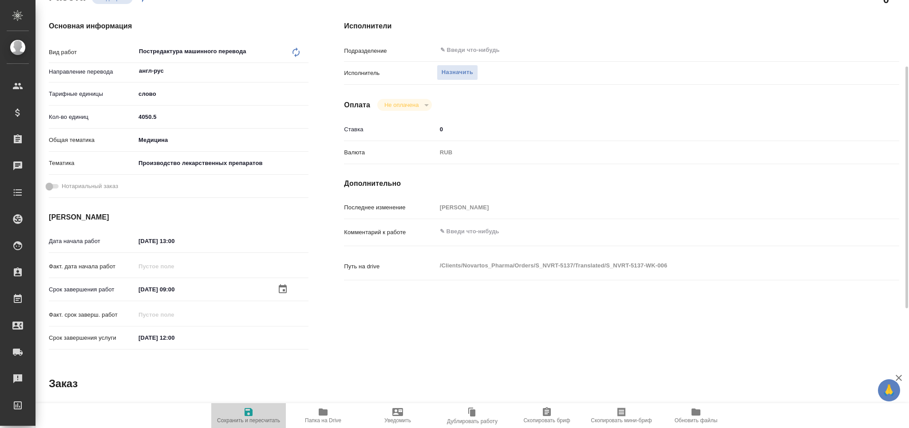
type textarea "x"
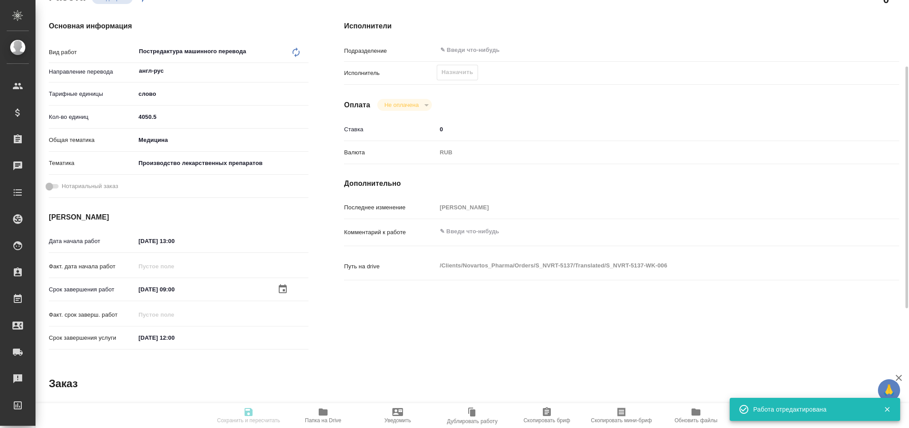
type textarea "x"
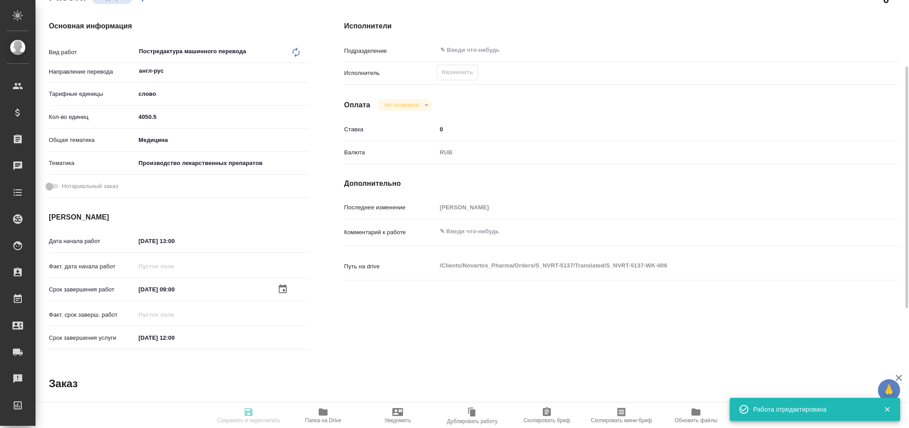
type input "recruiting"
type textarea "Постредактура машинного перевода"
type textarea "x"
type input "англ-рус"
type input "5a8b1489cc6b4906c91bfd90"
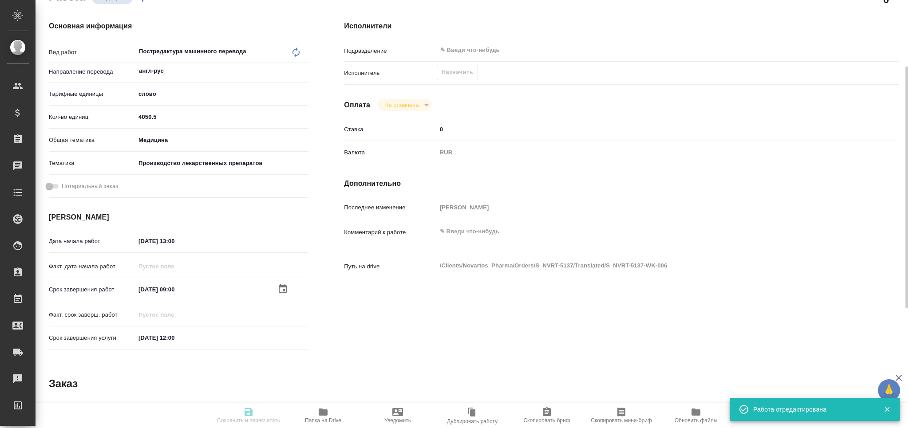
type input "4050.5"
type input "med"
type input "614982fec5ecbb70f805293f"
type input "14.08.2025 13:00"
type input "15.08.2025 09:00"
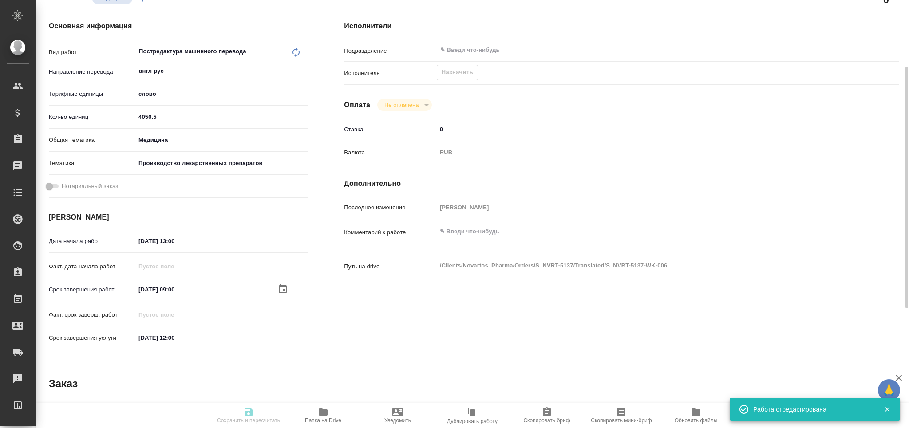
type input "15.08.2025 12:00"
type input "notPayed"
type input "0"
type input "RUB"
type input "[PERSON_NAME]"
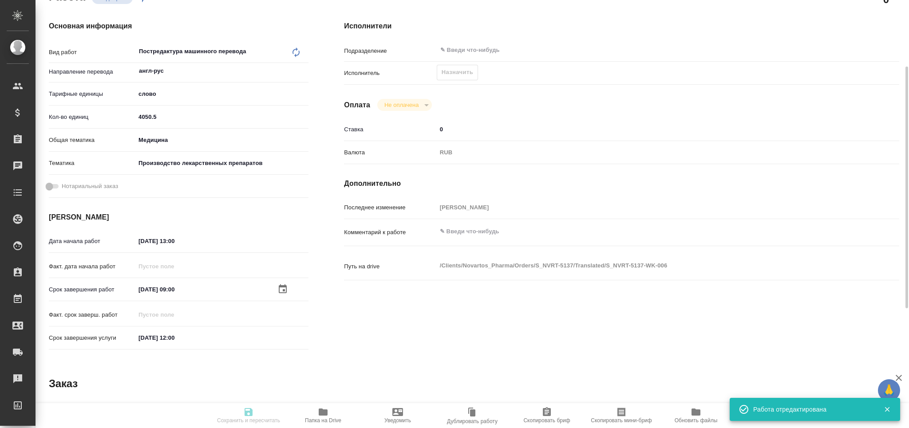
type textarea "x"
type textarea "/Clients/Novartos_Pharma/Orders/S_NVRT-5137/Translated/S_NVRT-5137-WK-006"
type textarea "x"
type input "S_NVRT-5137"
type input "Перевод Стандарт"
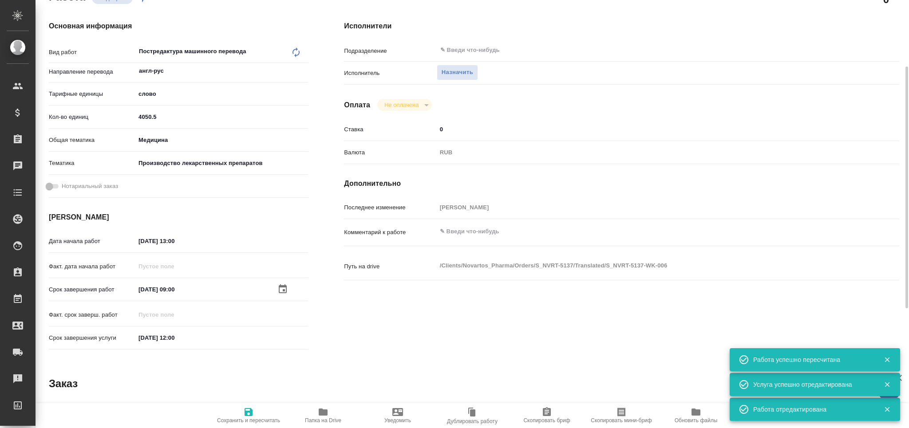
click at [464, 74] on span "Назначить" at bounding box center [457, 72] width 32 height 10
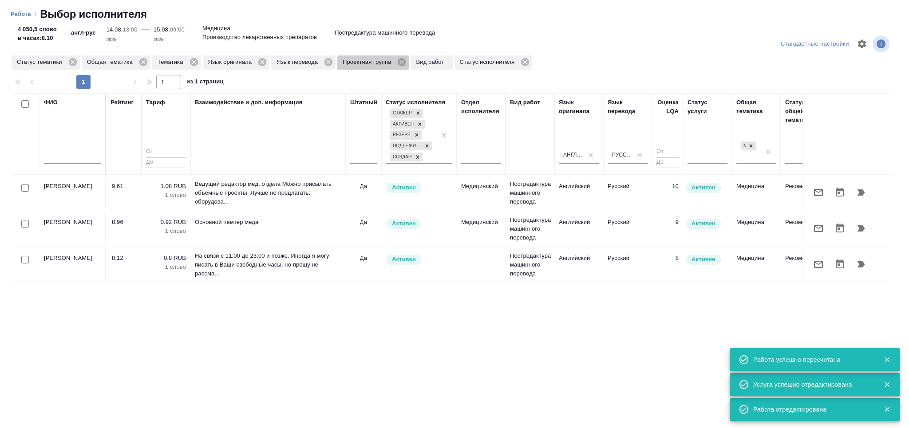
click at [402, 65] on icon at bounding box center [402, 62] width 8 height 8
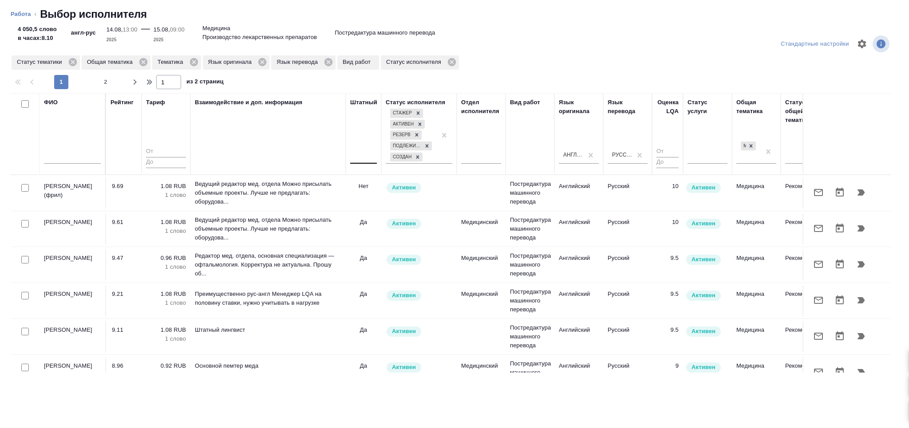
click at [366, 158] on div at bounding box center [363, 155] width 27 height 13
click at [369, 181] on div "Нет" at bounding box center [416, 183] width 133 height 16
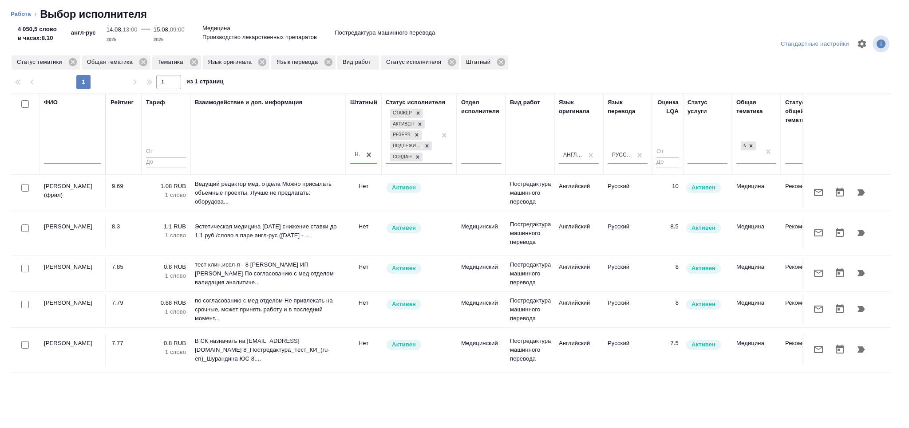
click at [26, 265] on input "checkbox" at bounding box center [25, 269] width 8 height 8
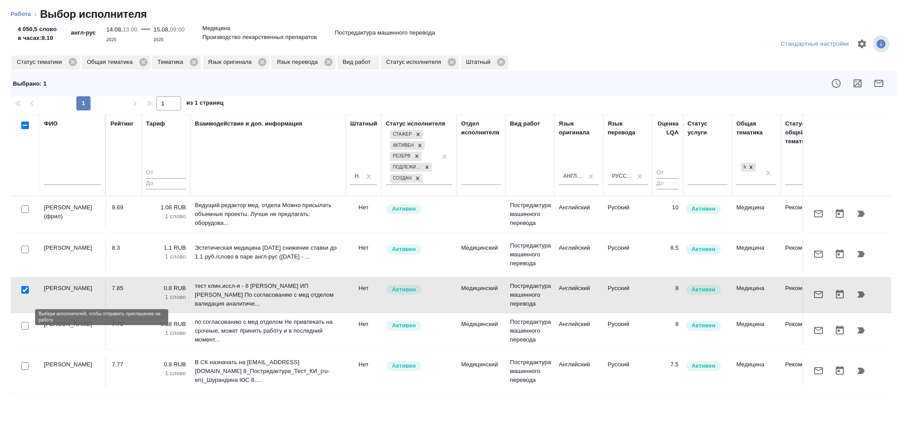
click at [22, 322] on input "checkbox" at bounding box center [25, 326] width 8 height 8
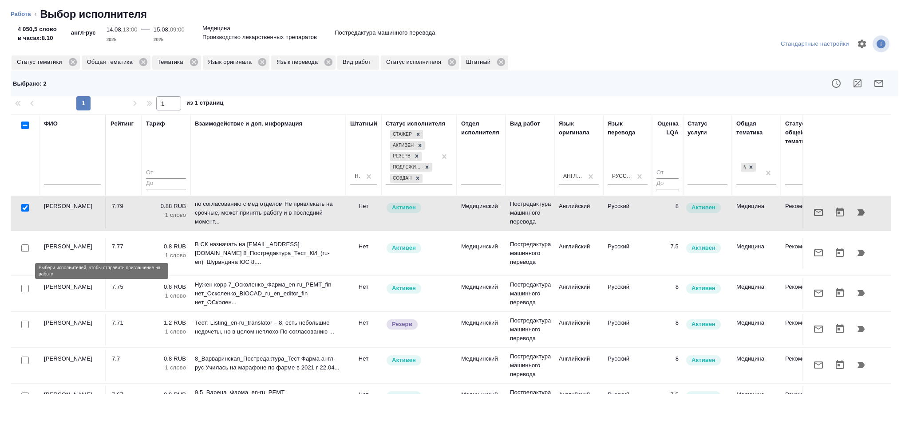
drag, startPoint x: 24, startPoint y: 272, endPoint x: 26, endPoint y: 337, distance: 65.7
click at [24, 285] on input "checkbox" at bounding box center [25, 289] width 8 height 8
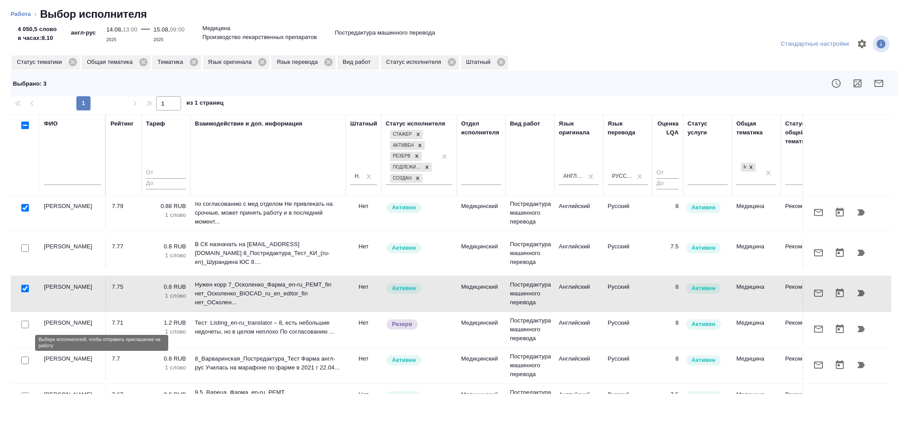
click at [22, 357] on input "checkbox" at bounding box center [25, 361] width 8 height 8
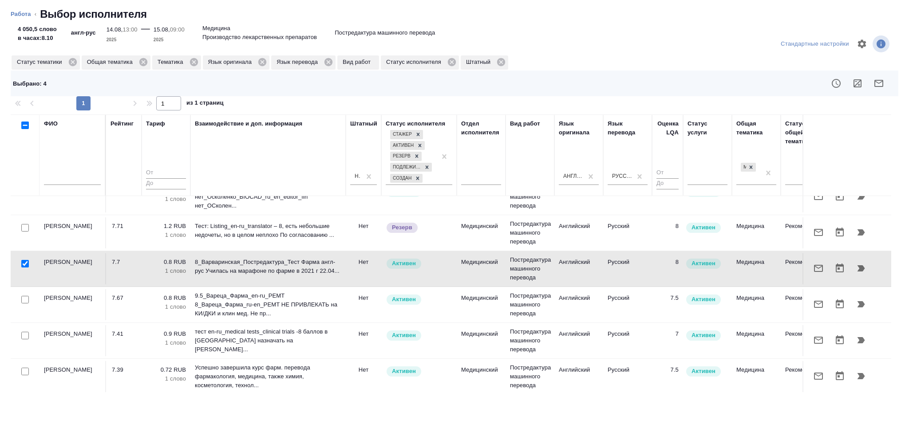
scroll to position [236, 0]
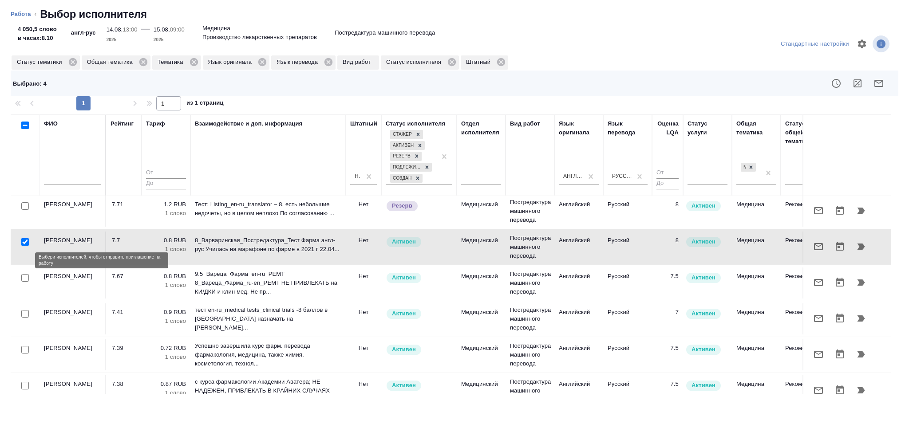
click at [24, 274] on input "checkbox" at bounding box center [25, 278] width 8 height 8
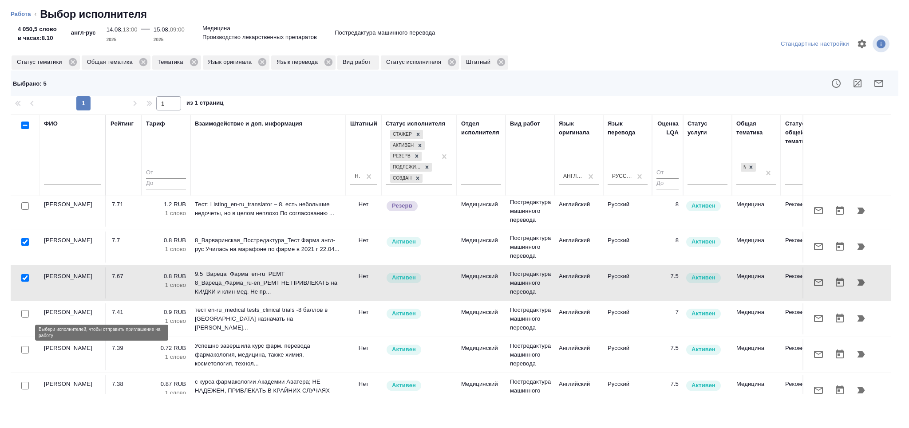
click at [27, 346] on input "checkbox" at bounding box center [25, 350] width 8 height 8
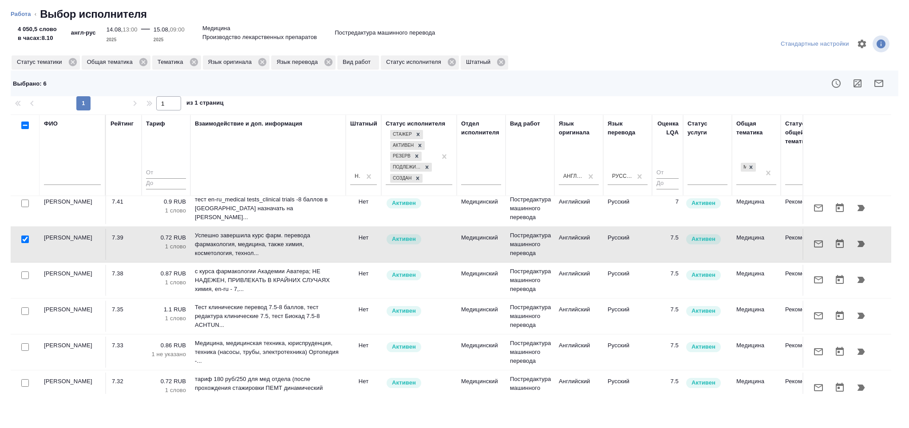
scroll to position [355, 0]
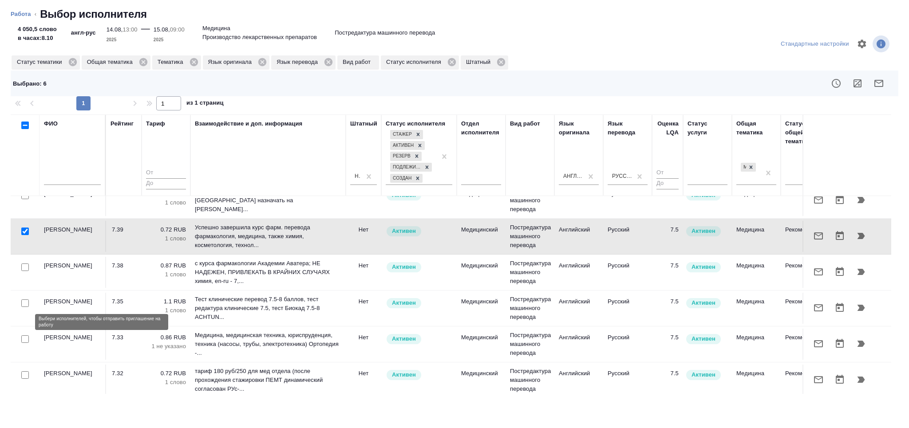
click at [26, 335] on input "checkbox" at bounding box center [25, 339] width 8 height 8
click at [25, 371] on input "checkbox" at bounding box center [25, 375] width 8 height 8
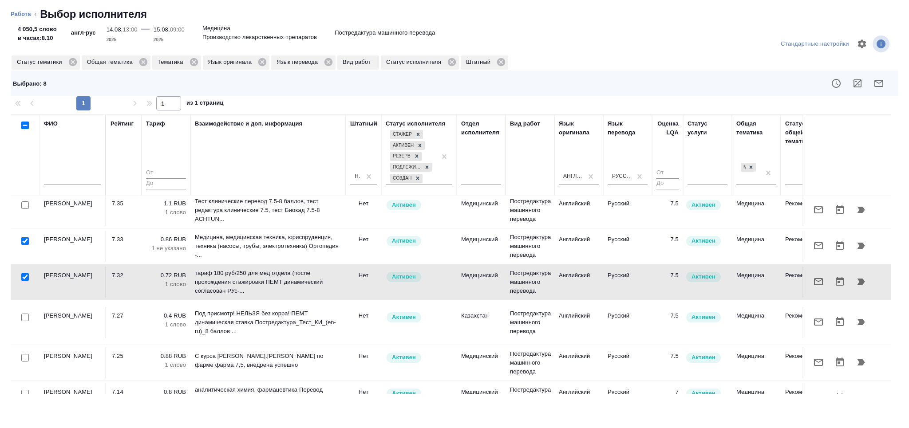
scroll to position [473, 0]
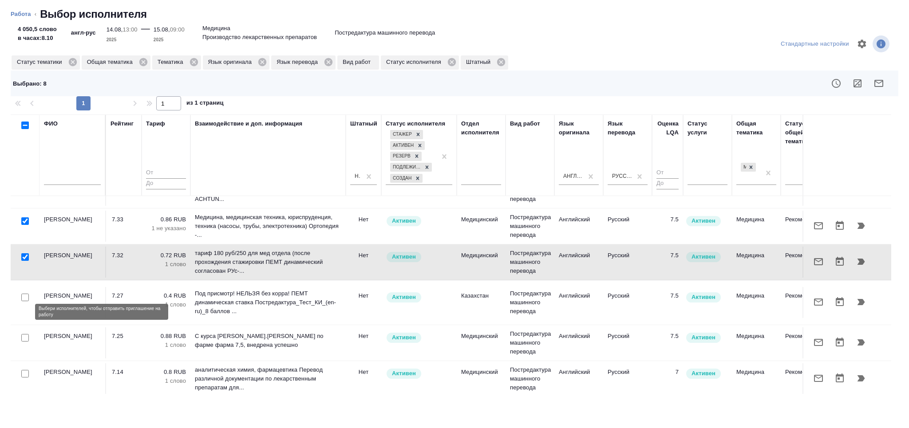
click at [24, 334] on input "checkbox" at bounding box center [25, 338] width 8 height 8
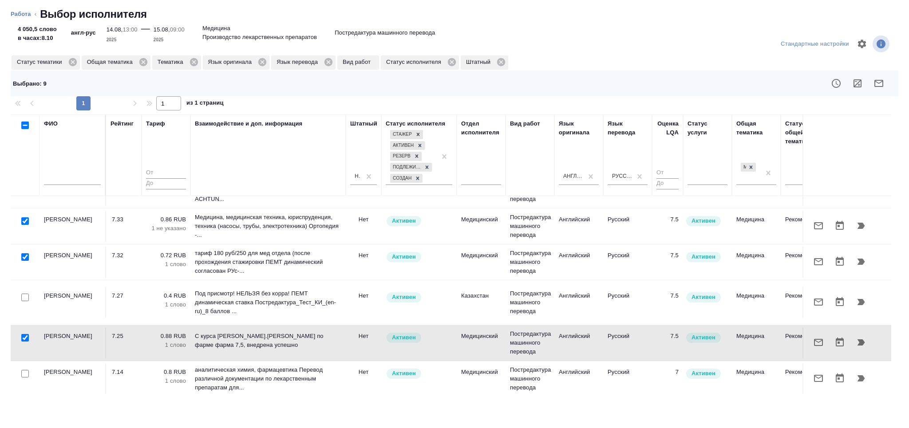
scroll to position [495, 0]
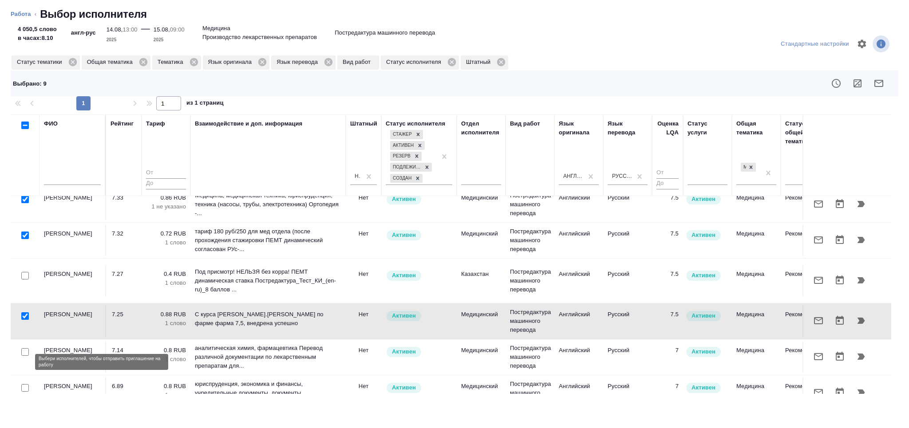
click at [27, 384] on input "checkbox" at bounding box center [25, 388] width 8 height 8
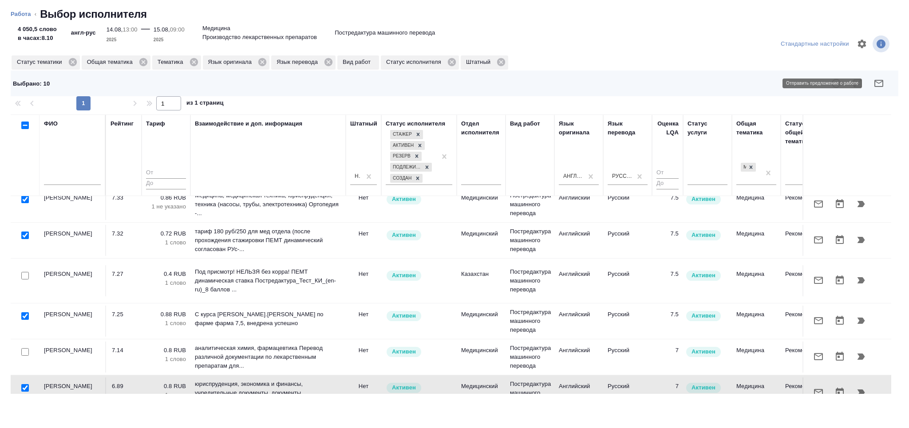
click at [874, 83] on icon "button" at bounding box center [878, 83] width 9 height 7
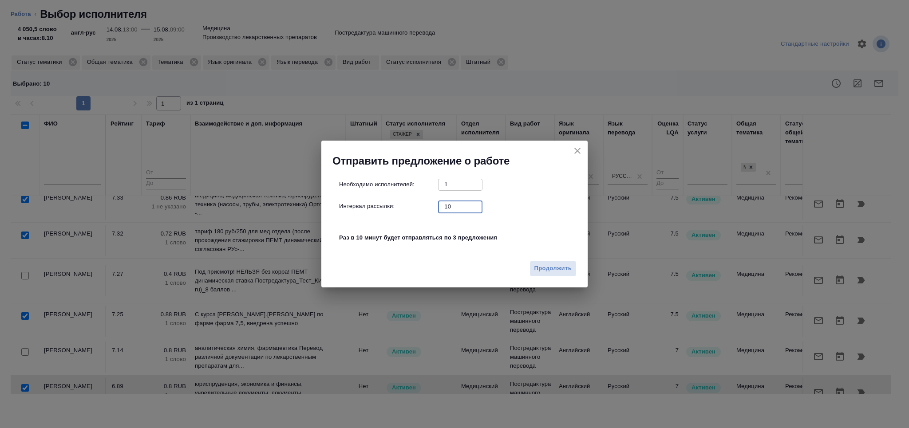
drag, startPoint x: 446, startPoint y: 209, endPoint x: 435, endPoint y: 209, distance: 11.1
click at [435, 209] on div "Интервал рассылки: 10 ​" at bounding box center [458, 206] width 238 height 11
click at [541, 276] on button "Продолжить" at bounding box center [552, 269] width 47 height 16
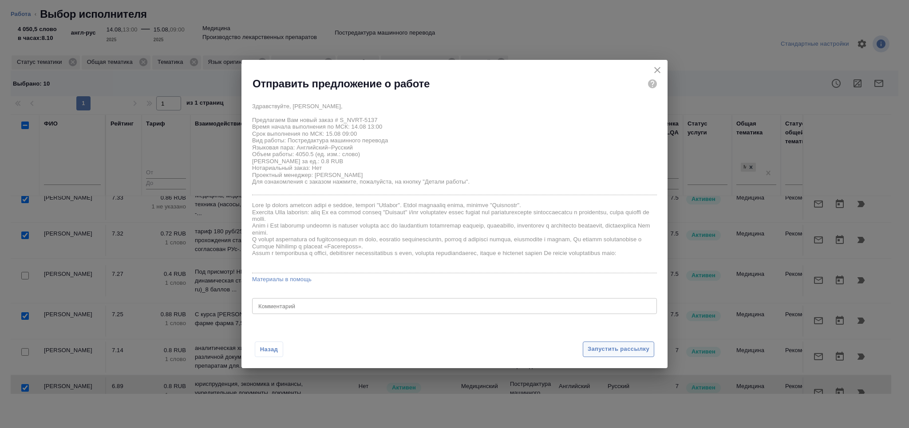
click at [606, 345] on span "Запустить рассылку" at bounding box center [618, 349] width 62 height 10
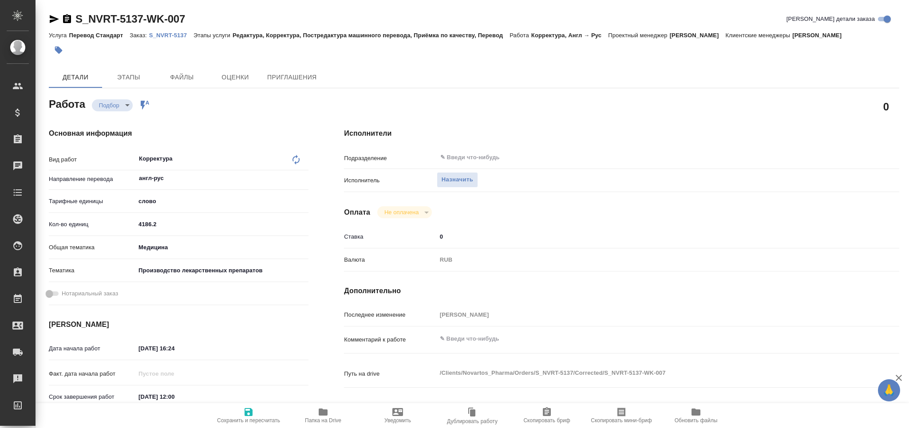
type textarea "x"
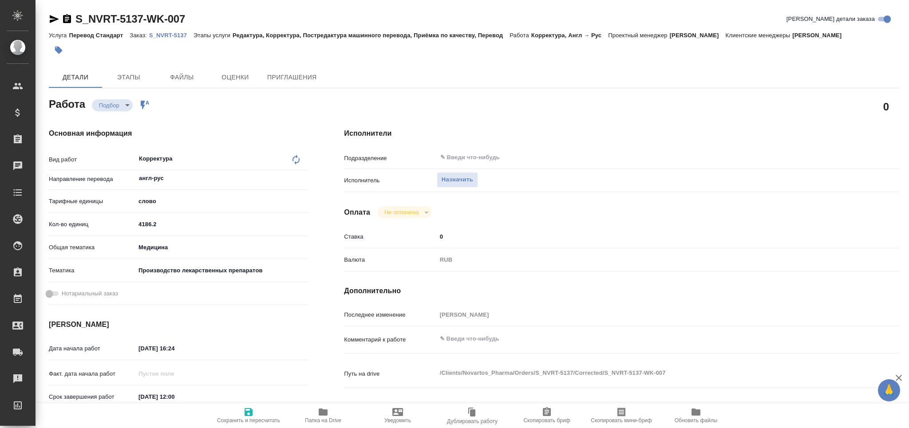
type textarea "x"
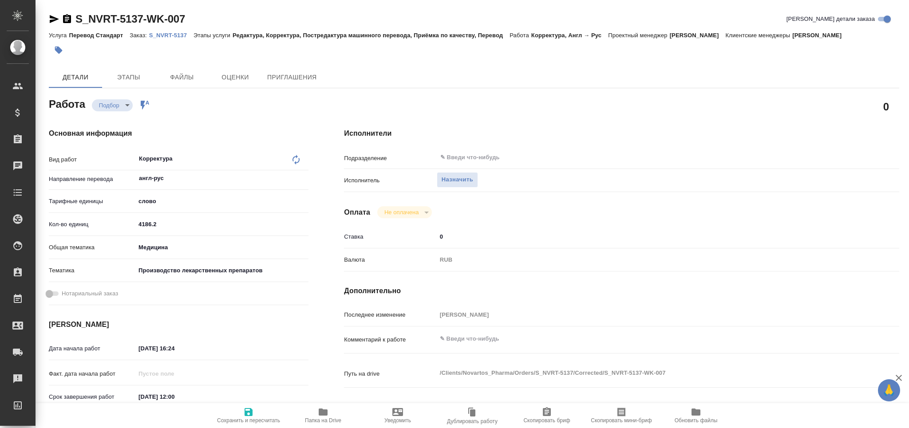
type textarea "x"
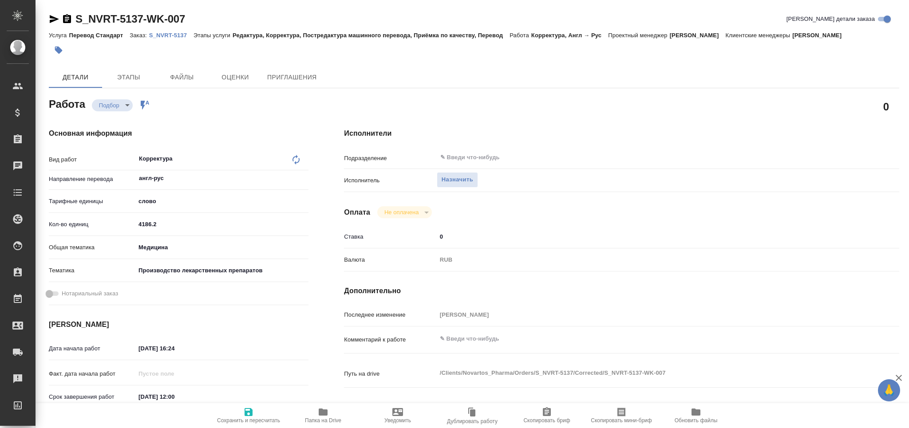
type textarea "x"
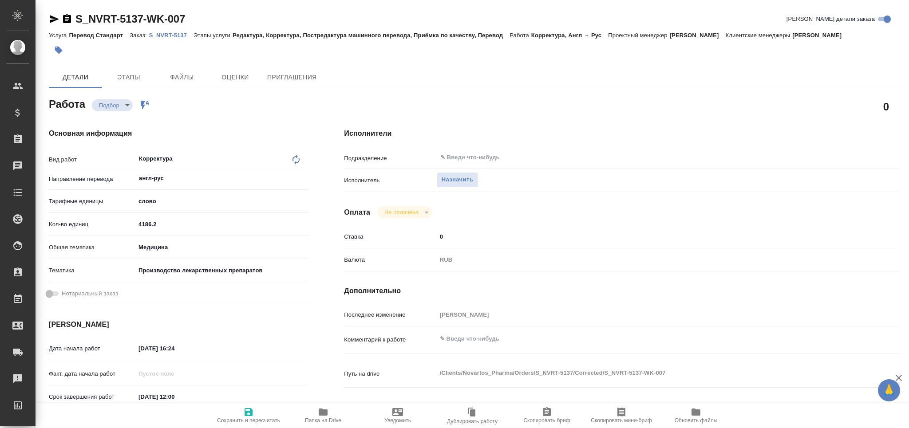
type textarea "x"
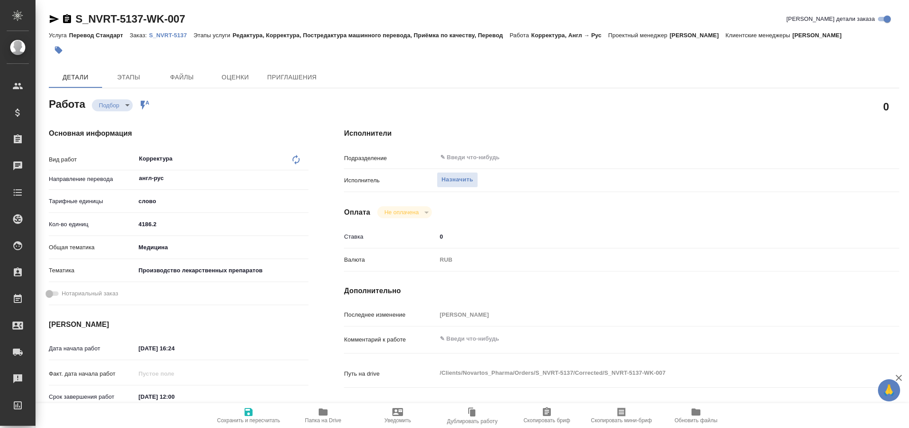
type textarea "x"
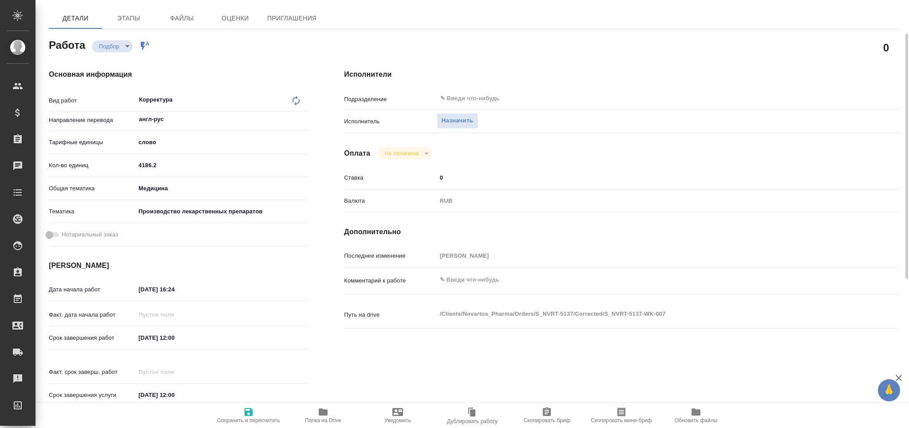
scroll to position [118, 0]
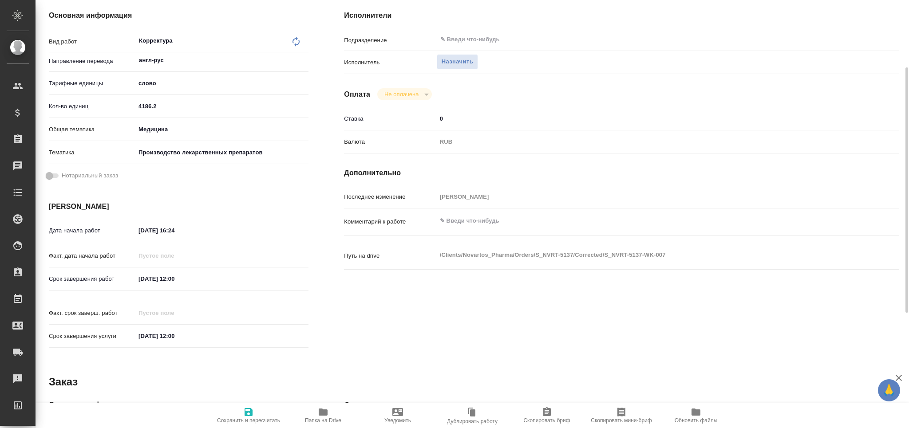
type textarea "x"
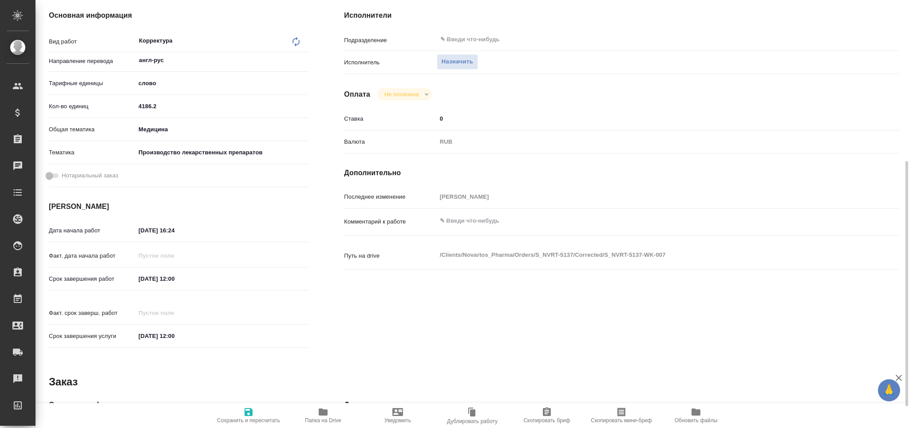
scroll to position [177, 0]
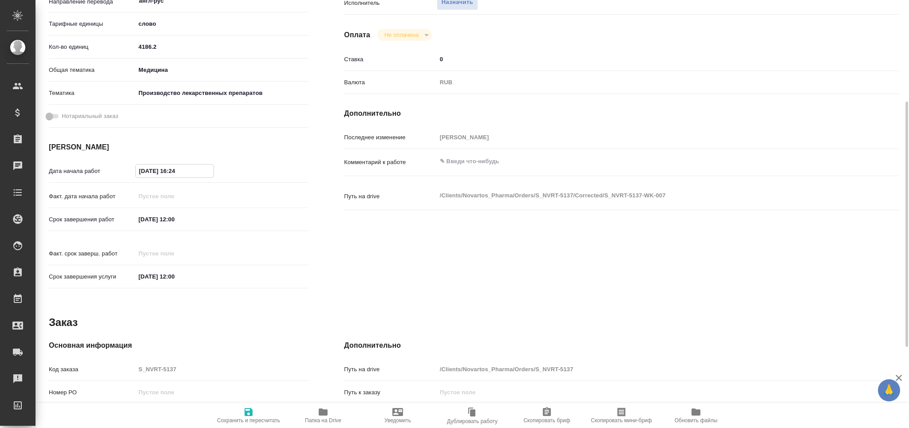
drag, startPoint x: 146, startPoint y: 169, endPoint x: 138, endPoint y: 174, distance: 8.8
click at [138, 174] on input "13.08.2025 16:24" at bounding box center [175, 171] width 78 height 13
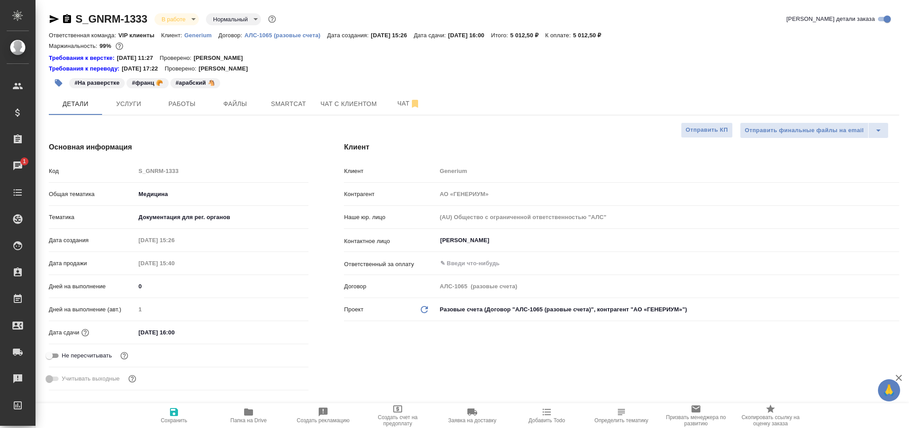
select select "RU"
click at [393, 103] on span "Чат" at bounding box center [408, 103] width 43 height 11
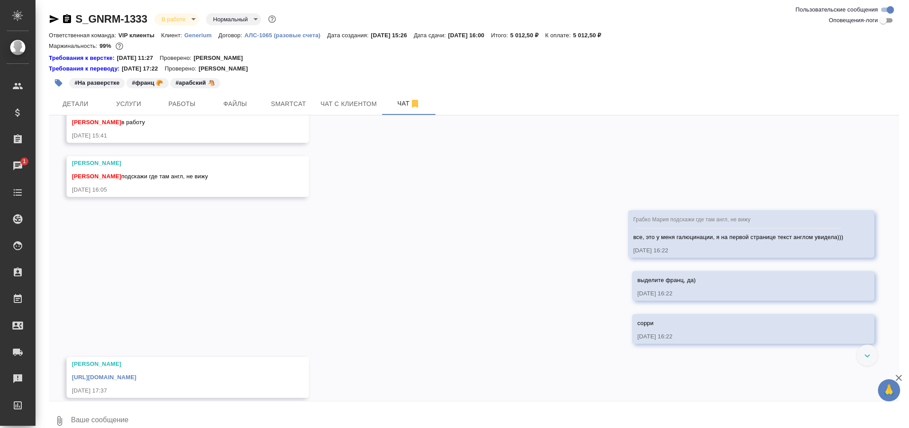
scroll to position [192, 0]
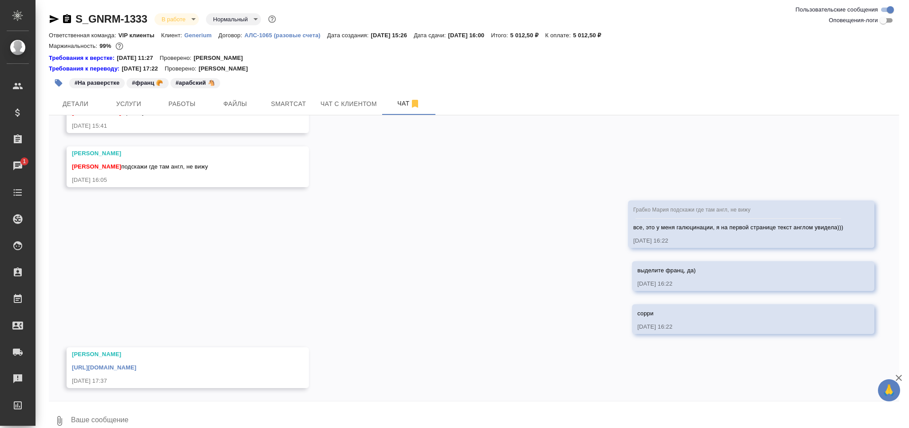
click at [136, 364] on link "[URL][DOMAIN_NAME]" at bounding box center [104, 367] width 64 height 7
click at [271, 103] on span "Smartcat" at bounding box center [288, 104] width 43 height 11
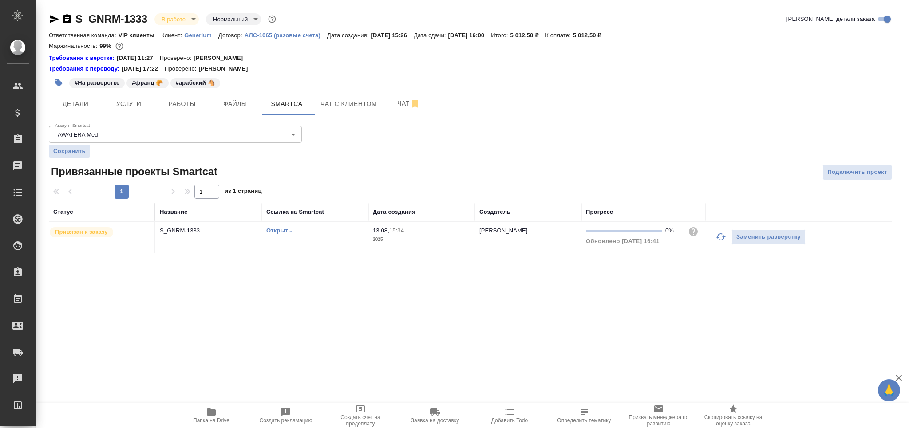
click at [274, 232] on link "Открыть" at bounding box center [278, 230] width 25 height 7
click at [67, 16] on icon "button" at bounding box center [67, 18] width 8 height 9
click at [203, 103] on button "Работы" at bounding box center [181, 104] width 53 height 22
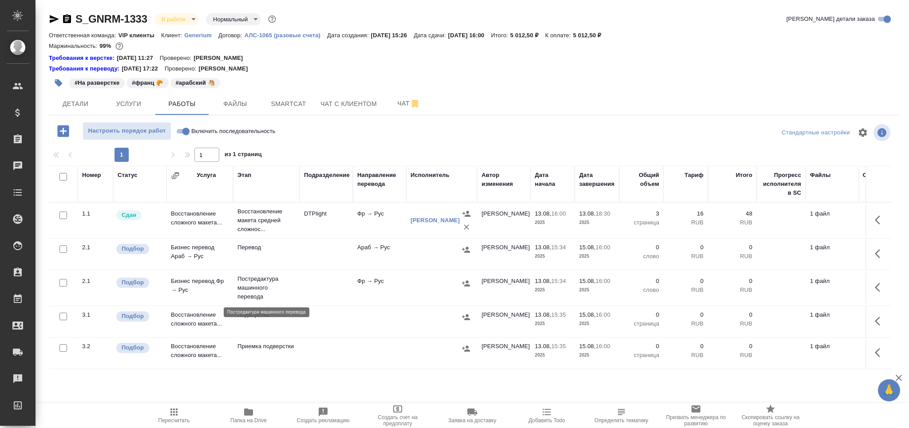
click at [287, 293] on p "Постредактура машинного перевода" at bounding box center [266, 288] width 58 height 27
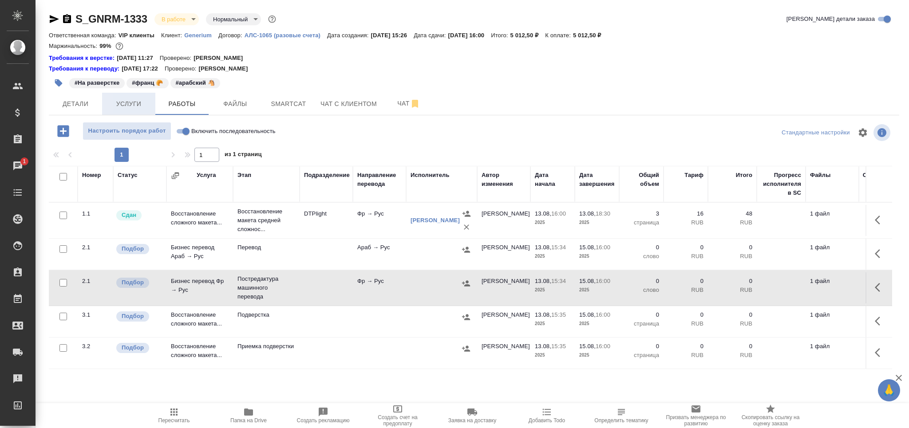
click at [118, 114] on button "Услуги" at bounding box center [128, 104] width 53 height 22
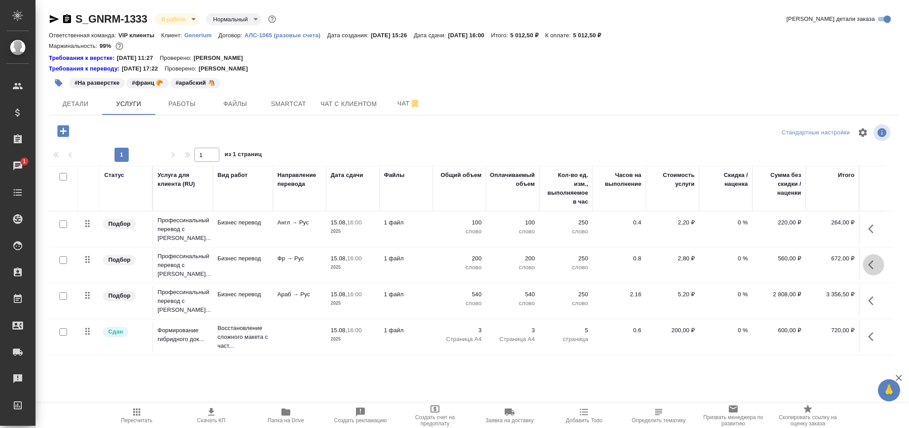
click at [875, 263] on icon "button" at bounding box center [873, 265] width 11 height 11
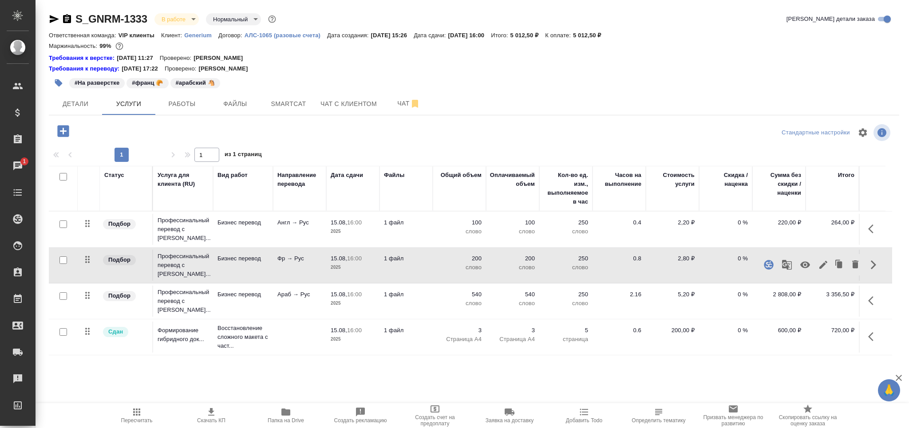
click at [765, 260] on icon "button" at bounding box center [768, 265] width 11 height 11
click at [784, 260] on icon "button" at bounding box center [787, 265] width 10 height 10
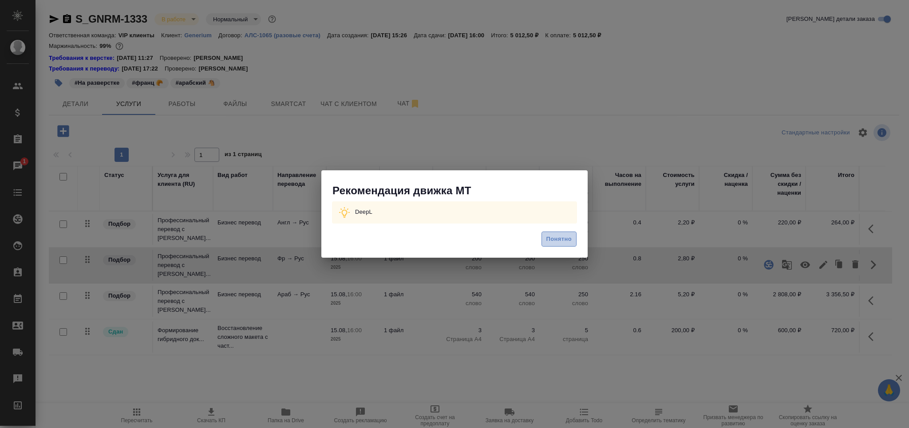
click at [556, 239] on span "Понятно" at bounding box center [558, 239] width 25 height 10
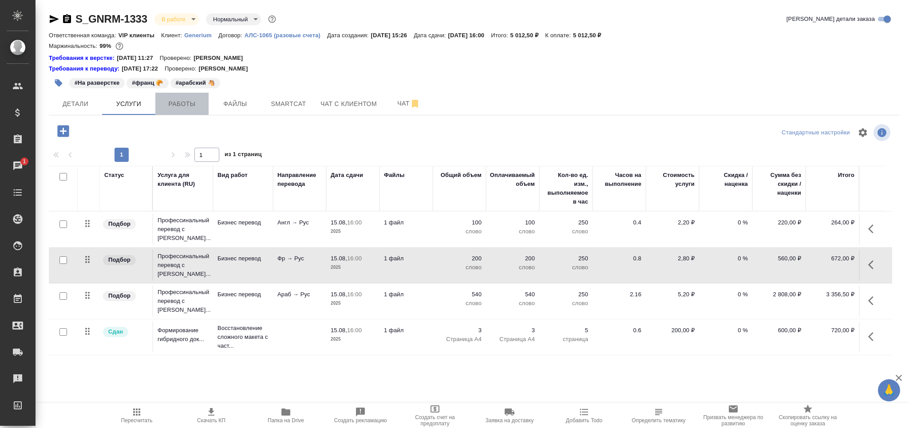
click at [194, 109] on button "Работы" at bounding box center [181, 104] width 53 height 22
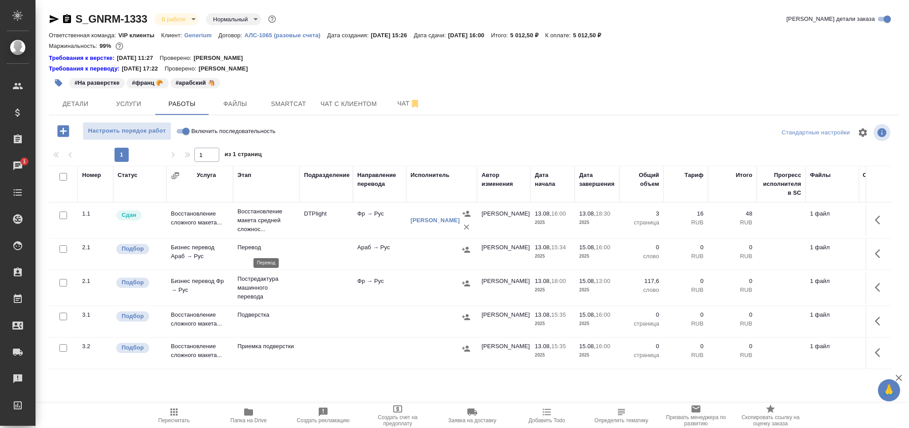
click at [285, 247] on p "Перевод" at bounding box center [266, 247] width 58 height 9
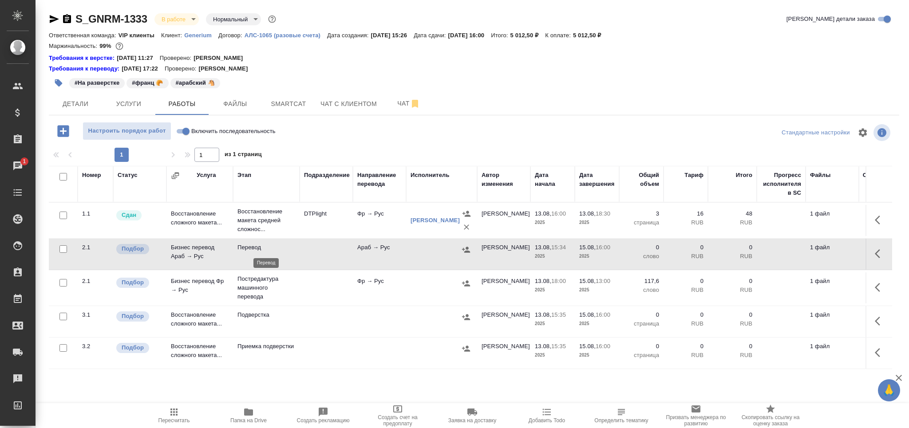
click at [285, 247] on p "Перевод" at bounding box center [266, 247] width 58 height 9
click at [62, 84] on icon "button" at bounding box center [58, 83] width 9 height 9
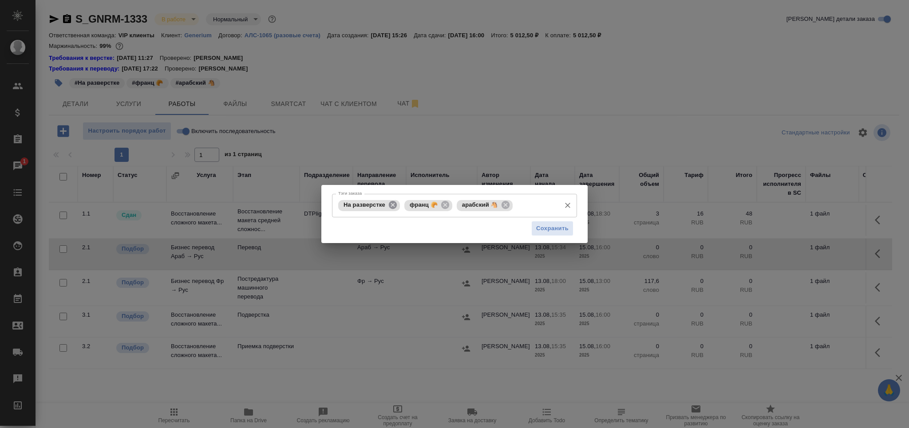
click at [390, 208] on icon at bounding box center [393, 205] width 8 height 8
click at [485, 207] on input "Тэги заказа" at bounding box center [502, 205] width 107 height 15
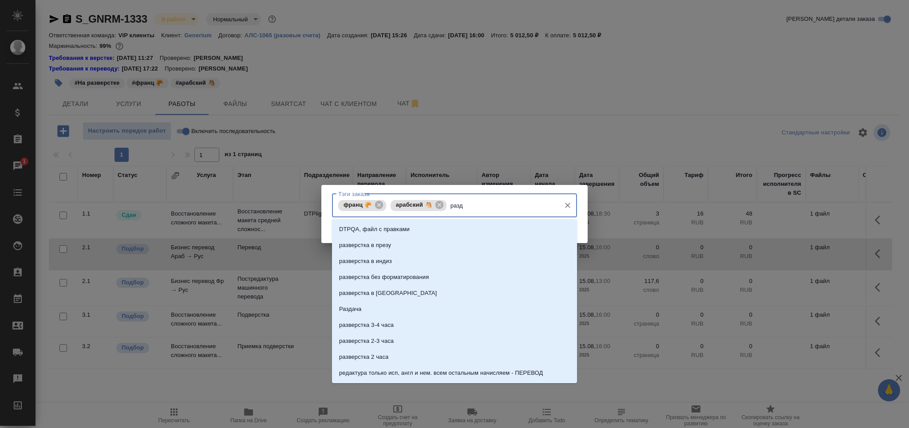
type input "разда"
click at [465, 224] on li "Раздача" at bounding box center [454, 229] width 245 height 16
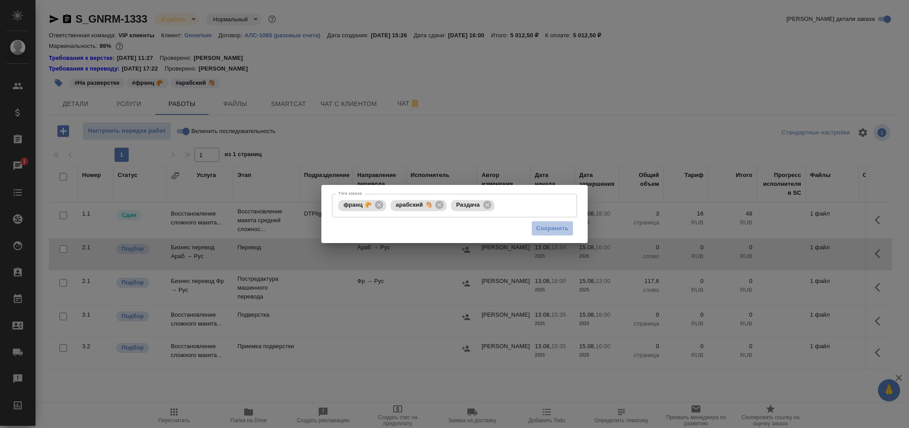
drag, startPoint x: 560, startPoint y: 230, endPoint x: 243, endPoint y: 2, distance: 390.6
click at [560, 230] on span "Сохранить" at bounding box center [552, 229] width 32 height 10
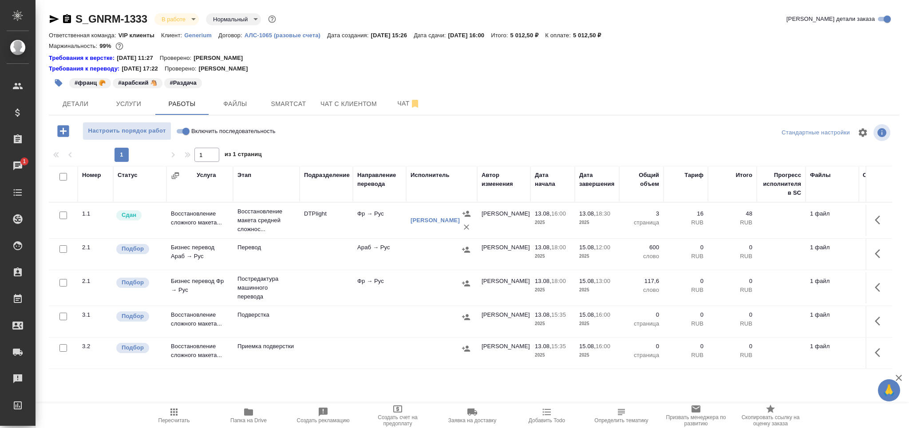
click at [184, 422] on span "Пересчитать" at bounding box center [174, 421] width 32 height 6
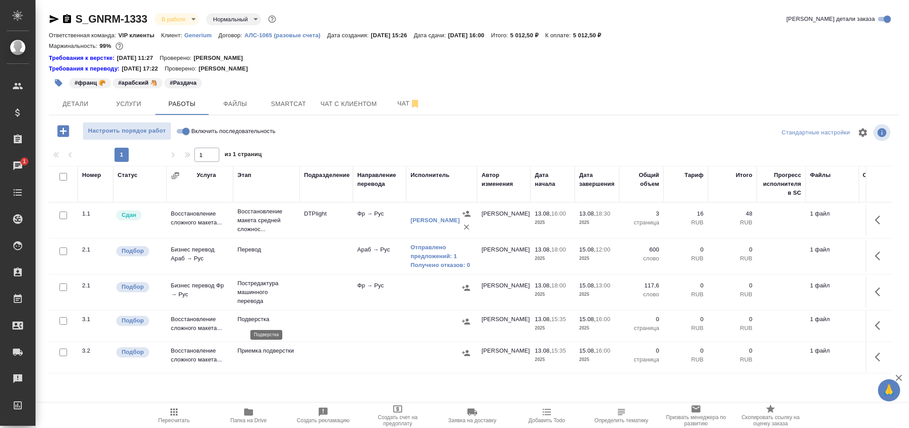
click at [238, 322] on p "Подверстка" at bounding box center [266, 319] width 58 height 9
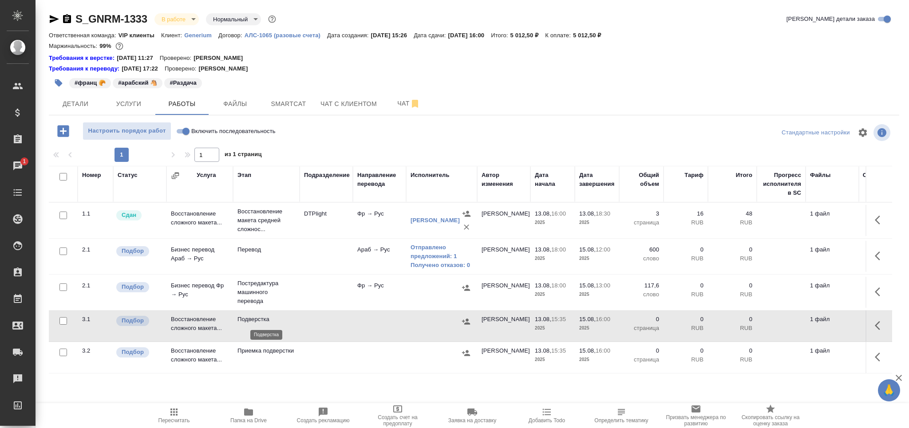
click at [238, 322] on p "Подверстка" at bounding box center [266, 319] width 58 height 9
click at [177, 407] on icon "button" at bounding box center [174, 412] width 11 height 11
click at [175, 236] on td "Восстановление сложного макета..." at bounding box center [199, 220] width 67 height 31
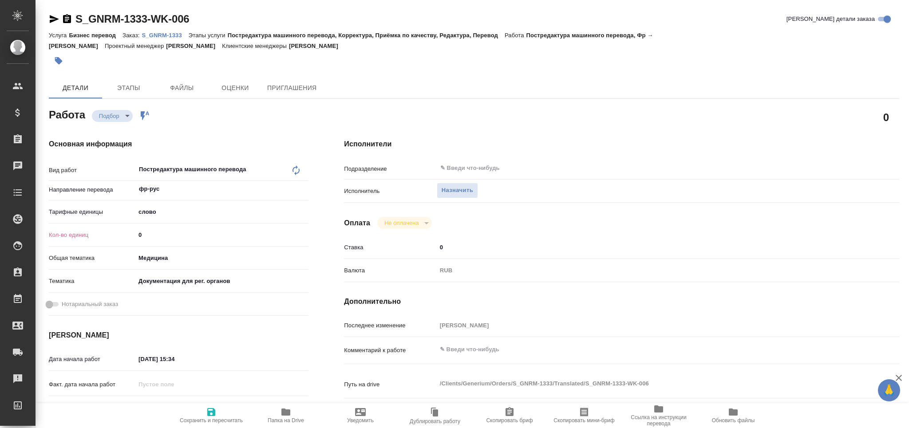
type textarea "x"
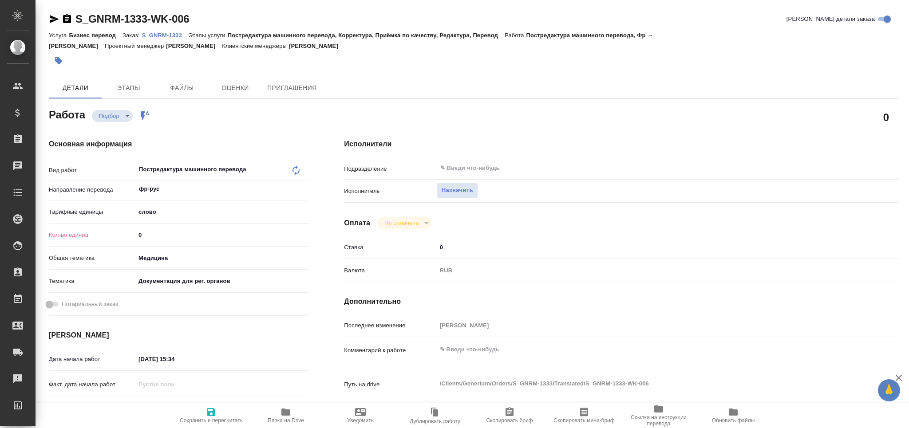
click at [121, 238] on div "Кол-во единиц 0" at bounding box center [179, 235] width 260 height 16
type textarea "x"
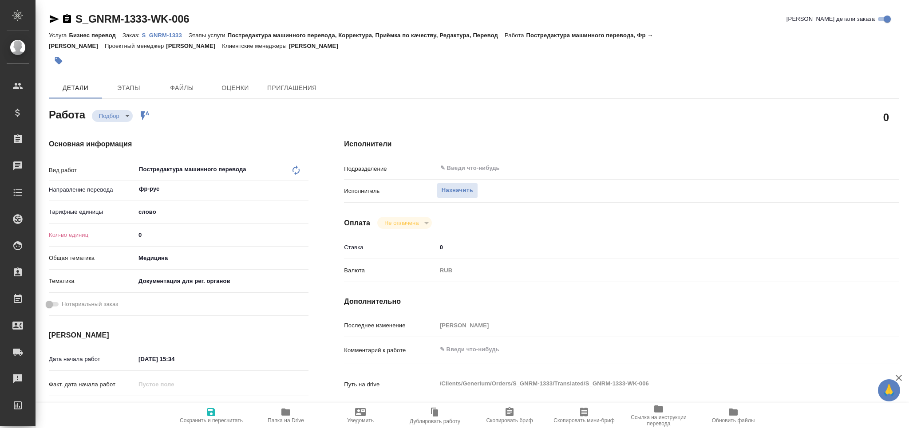
type textarea "x"
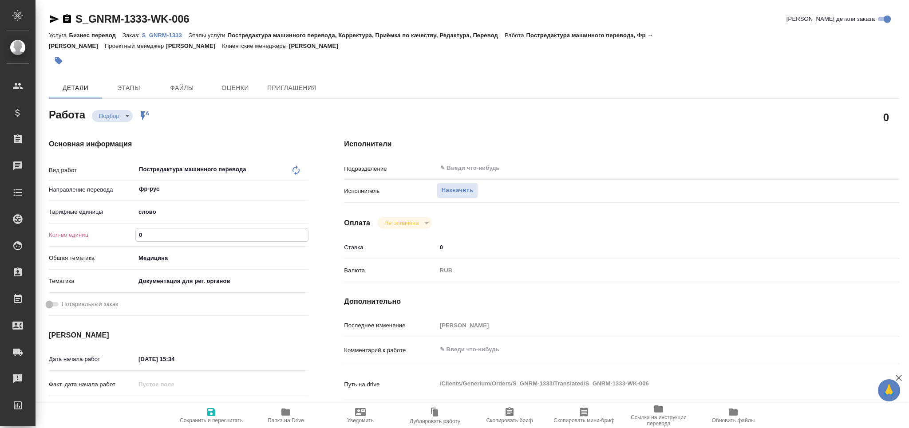
type textarea "x"
paste input "117.6"
type textarea "x"
type input "117.6"
type textarea "x"
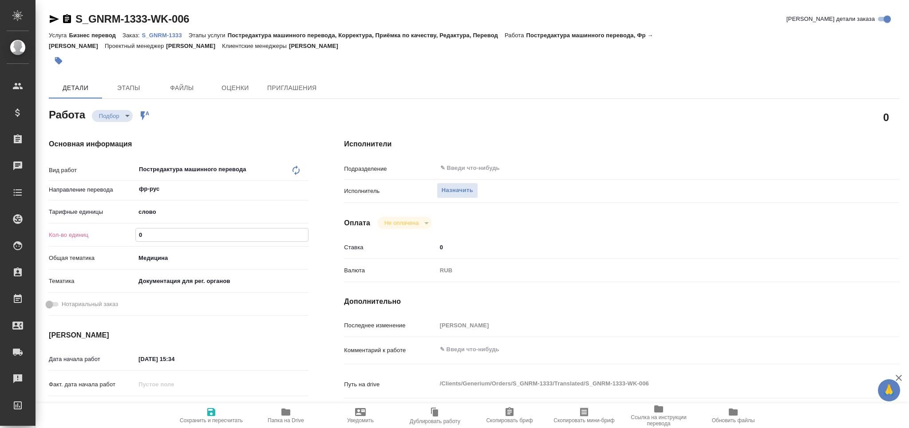
type textarea "x"
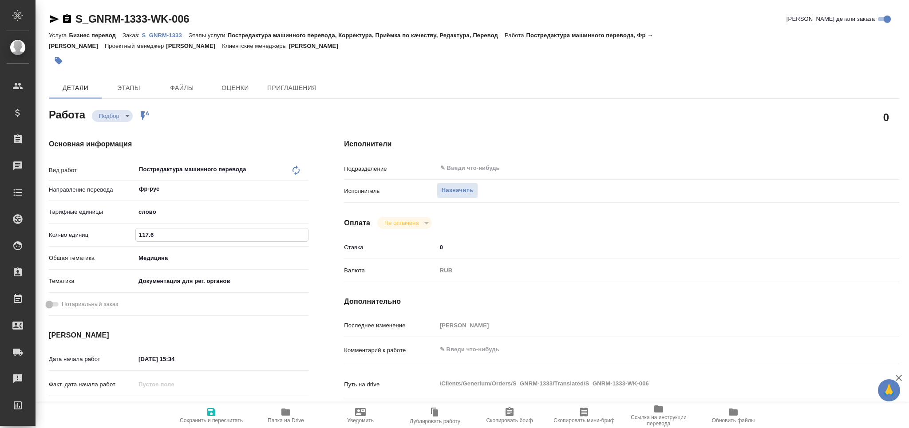
type textarea "x"
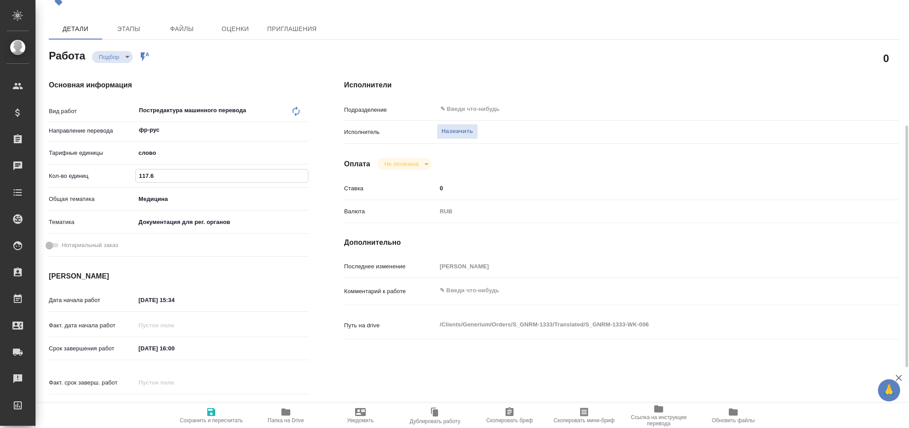
scroll to position [118, 0]
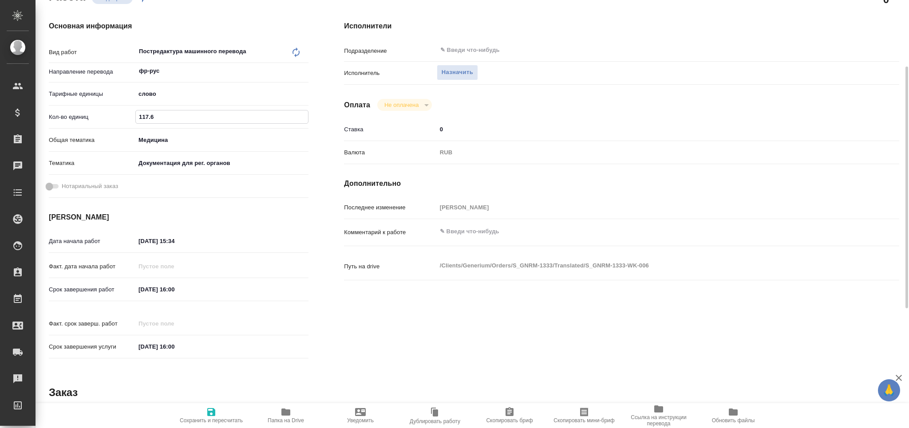
type textarea "x"
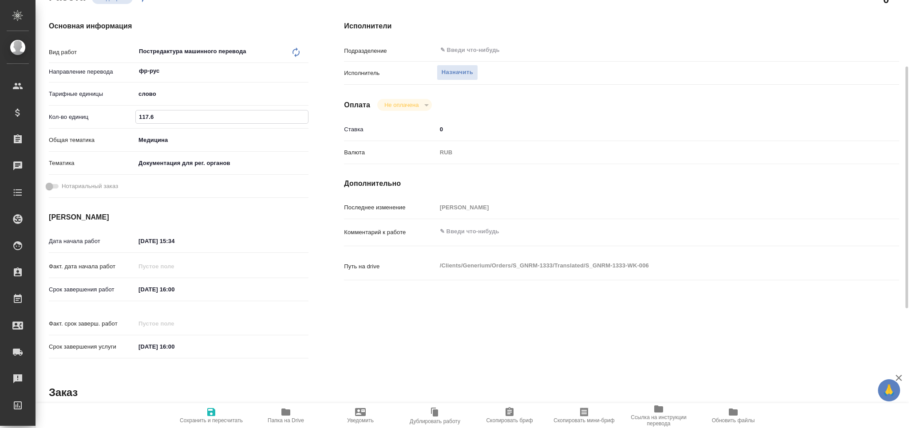
type input "117.6"
drag, startPoint x: 189, startPoint y: 240, endPoint x: 174, endPoint y: 243, distance: 15.4
click at [174, 243] on input "13.08.2025 15:34" at bounding box center [175, 241] width 78 height 13
type textarea "x"
type input "13.08.2025 18:__"
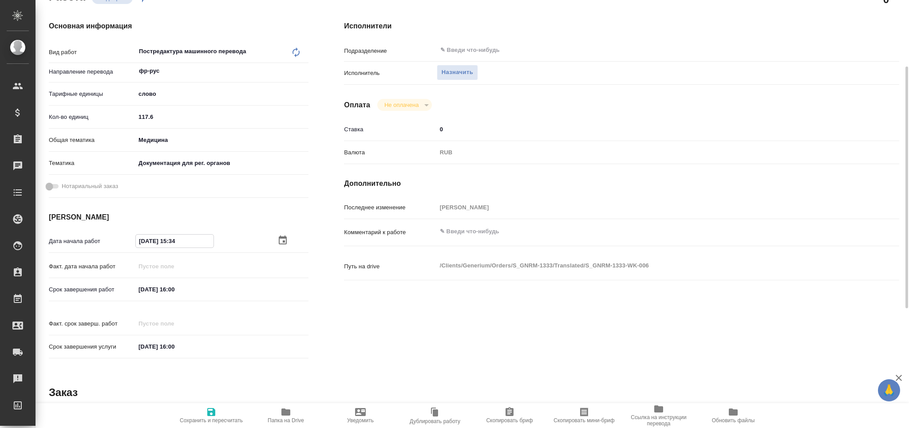
type textarea "x"
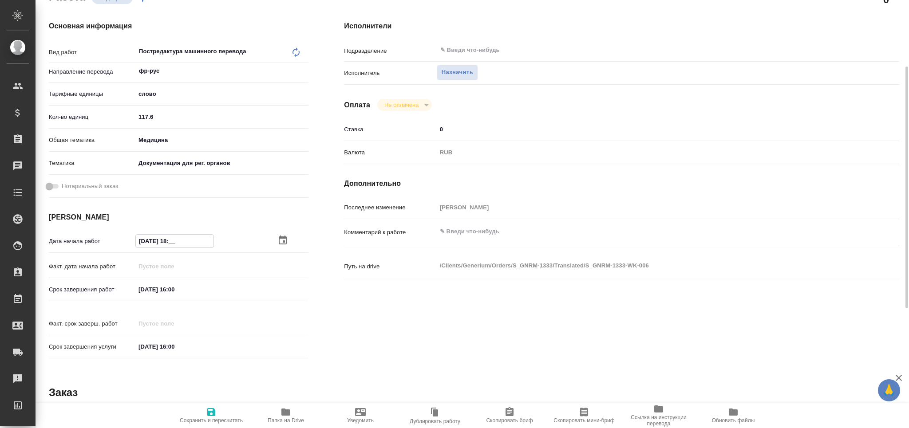
type input "13.08.2025 18:0_"
type textarea "x"
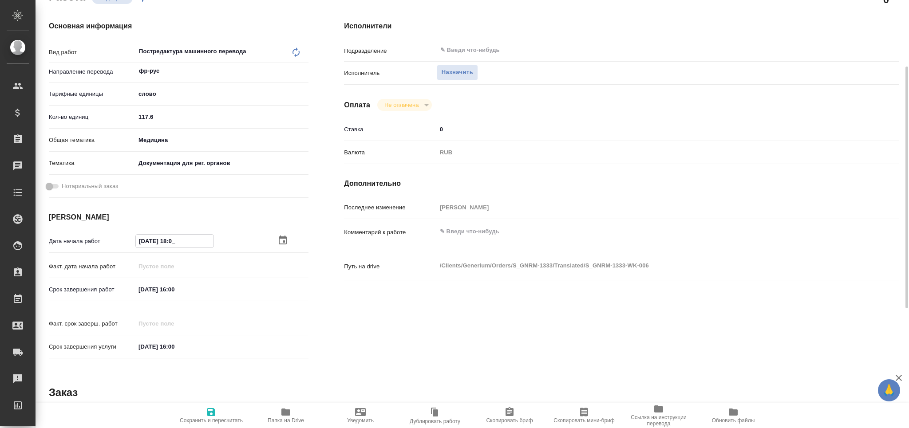
type textarea "x"
type input "13.08.2025 18:00"
type textarea "x"
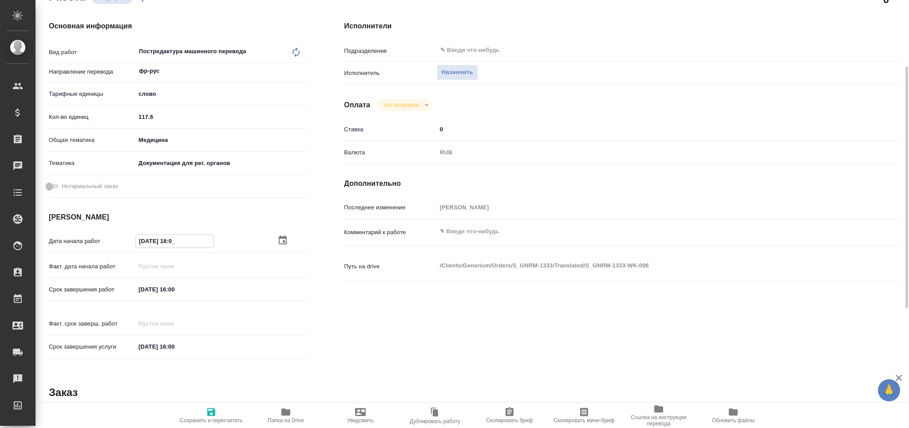
type textarea "x"
type input "13.08.2025 18:00"
click at [173, 292] on input "15.08.2025 16:00" at bounding box center [175, 289] width 78 height 13
type input "15.08.2025 13:00"
type textarea "x"
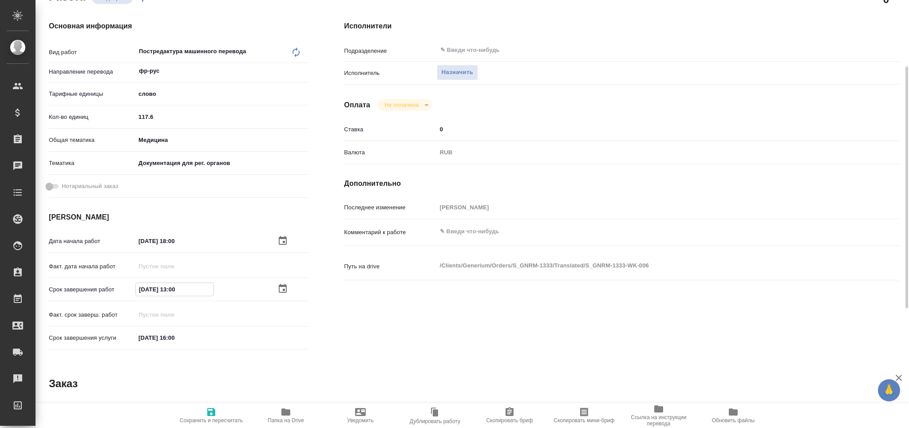
type textarea "x"
type input "15.08.2025 13:00"
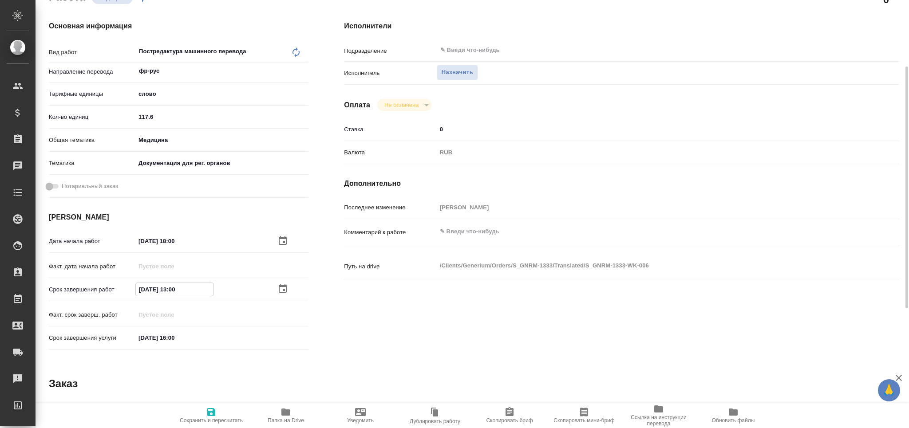
click at [214, 418] on span "Сохранить и пересчитать" at bounding box center [211, 421] width 63 height 6
type textarea "x"
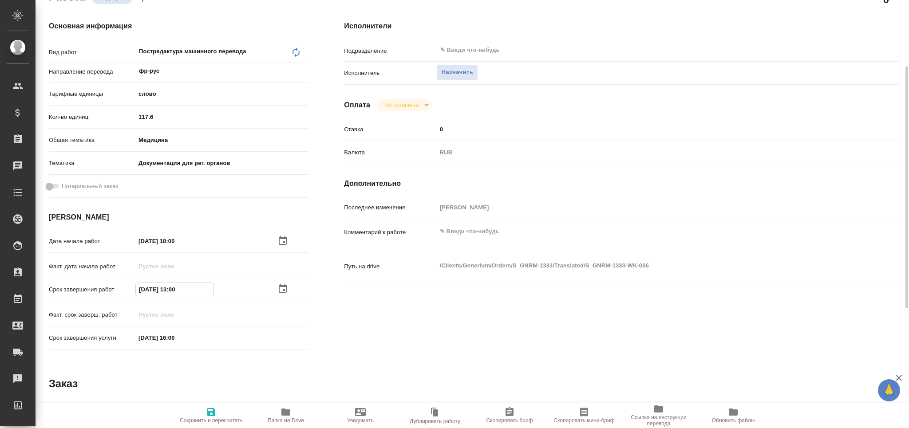
type textarea "x"
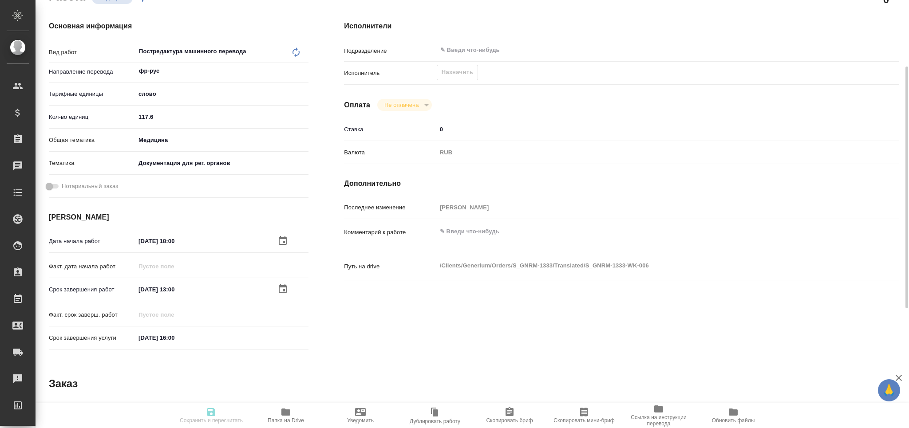
type textarea "x"
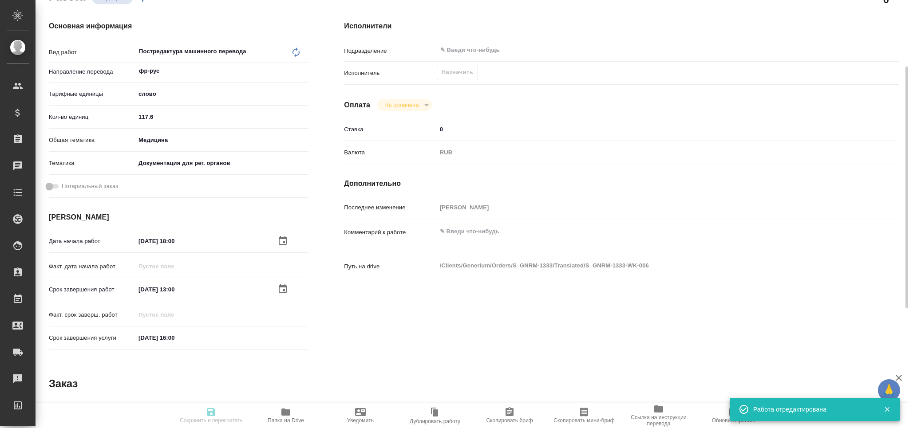
type input "recruiting"
type textarea "Постредактура машинного перевода"
type textarea "x"
type input "фр-рус"
type input "5a8b1489cc6b4906c91bfd90"
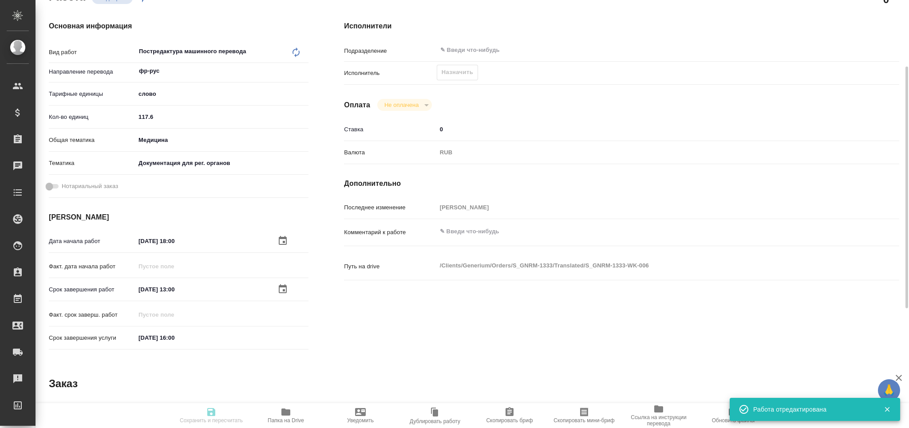
type input "117.6"
type input "med"
type input "5f647205b73bc97568ca66c6"
type input "13.08.2025 18:00"
type input "15.08.2025 13:00"
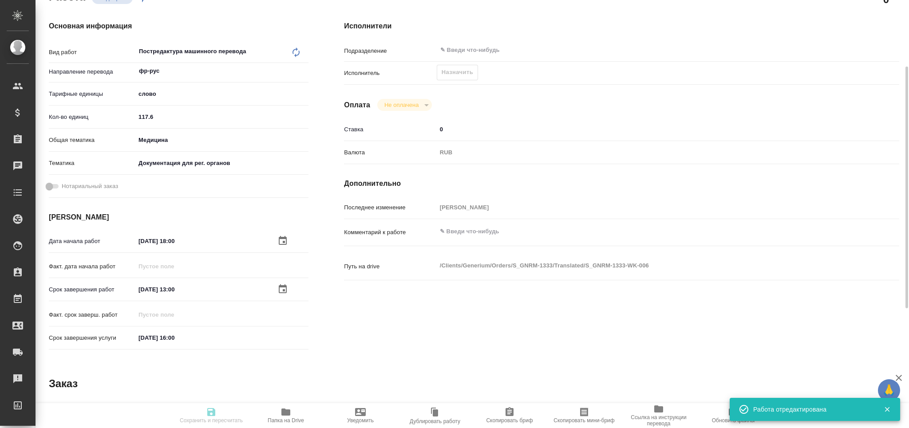
type input "15.08.2025 16:00"
type input "notPayed"
type input "0"
type input "RUB"
type input "[PERSON_NAME]"
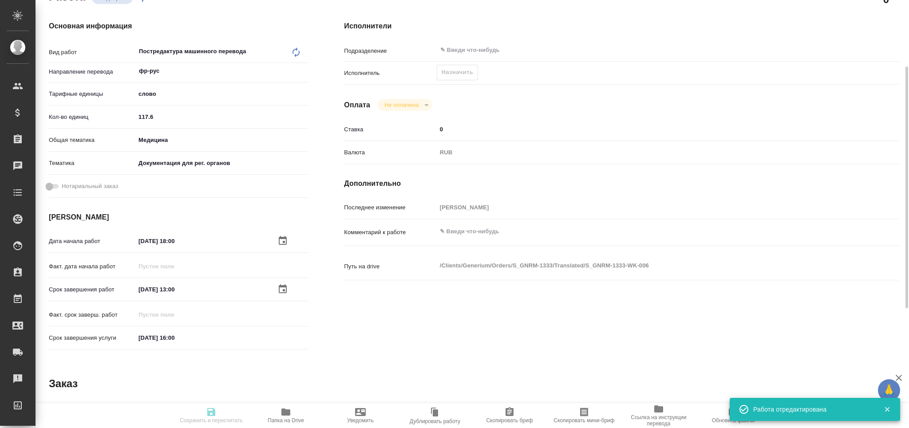
type textarea "x"
type textarea "/Clients/Generium/Orders/S_GNRM-1333/Translated/S_GNRM-1333-WK-006"
type textarea "x"
type input "S_GNRM-1333"
type input "Бизнес перевод"
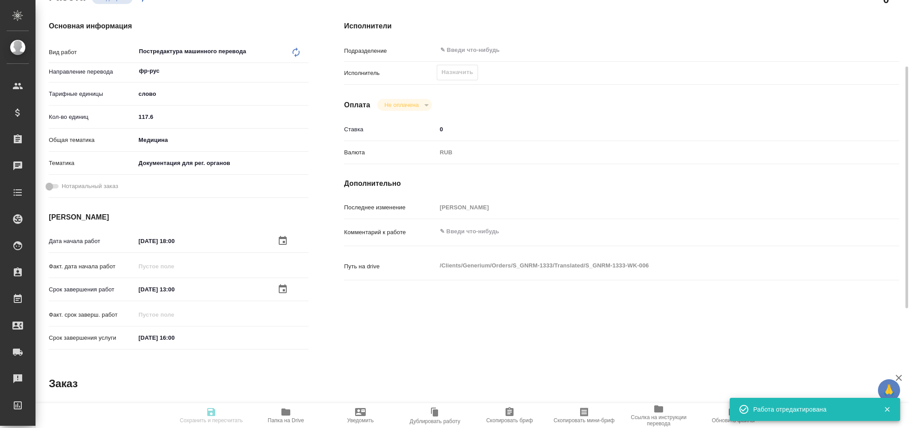
type input "Постредактура машинного перевода, Корректура, Приёмка по качеству, Редактура, П…"
type input "[PERSON_NAME]"
type input "/Clients/Generium/Orders/S_GNRM-1333"
type textarea "x"
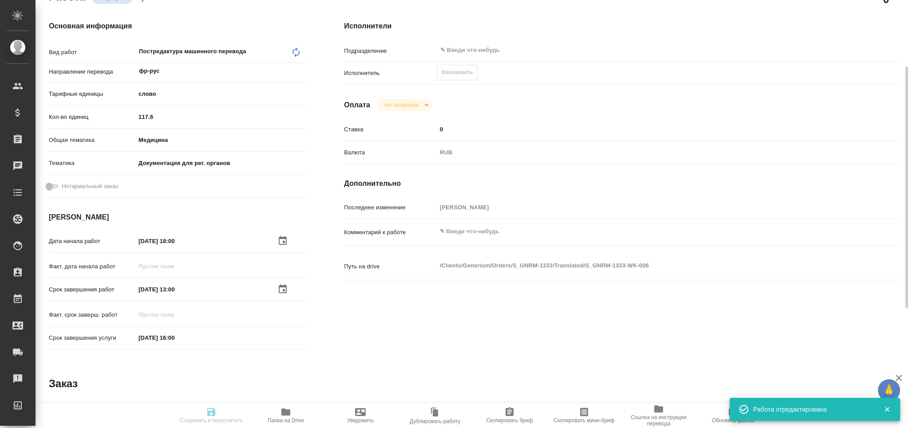
type textarea "в перевод на русский язык документ во вложении. Срок: 15.08.2025 перевести весь…"
type textarea "x"
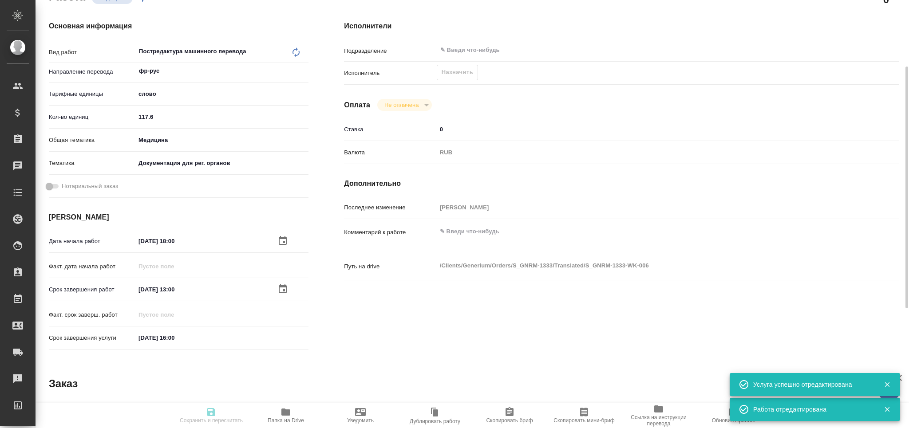
type textarea "x"
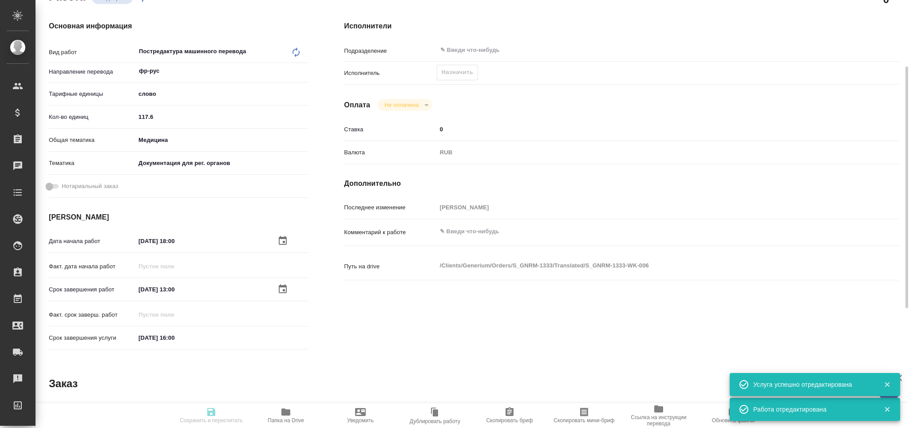
type textarea "x"
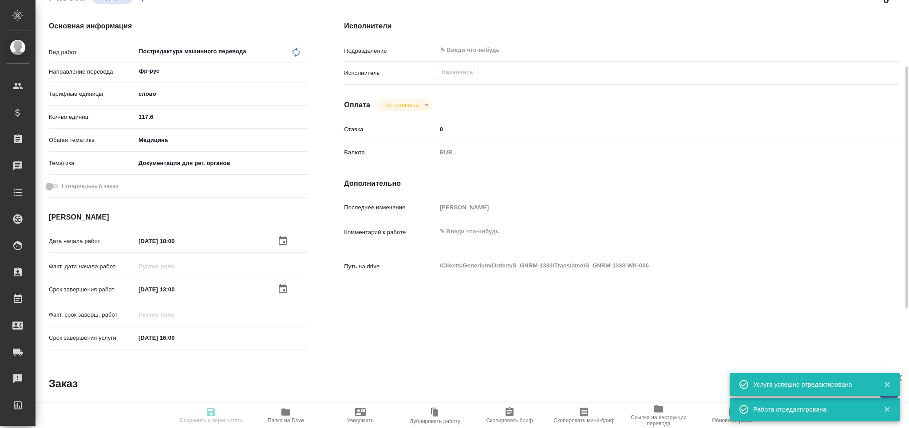
type textarea "x"
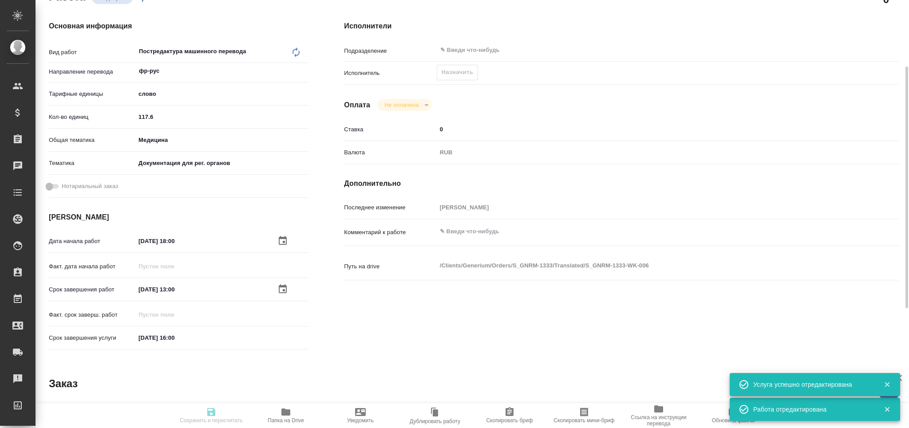
type textarea "x"
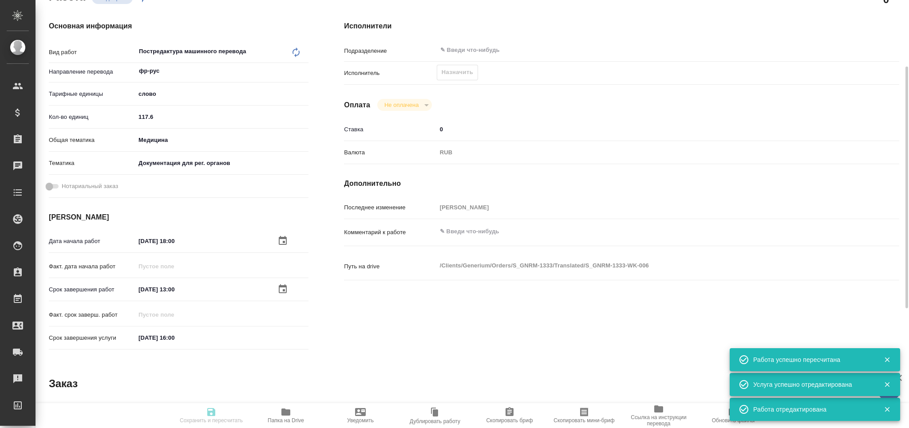
type input "recruiting"
type textarea "Постредактура машинного перевода"
type textarea "x"
type input "фр-рус"
type input "5a8b1489cc6b4906c91bfd90"
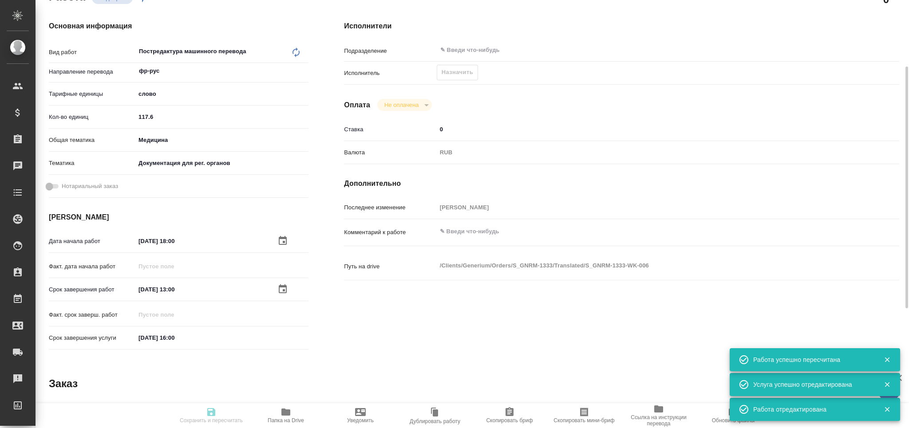
type input "117.6"
type input "med"
type input "5f647205b73bc97568ca66c6"
type input "13.08.2025 18:00"
type input "15.08.2025 13:00"
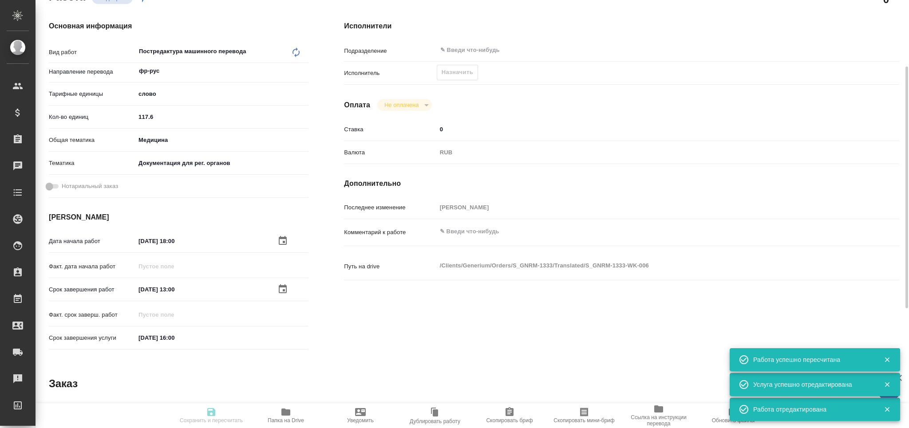
type input "15.08.2025 16:00"
type input "notPayed"
type input "0"
type input "RUB"
type input "[PERSON_NAME]"
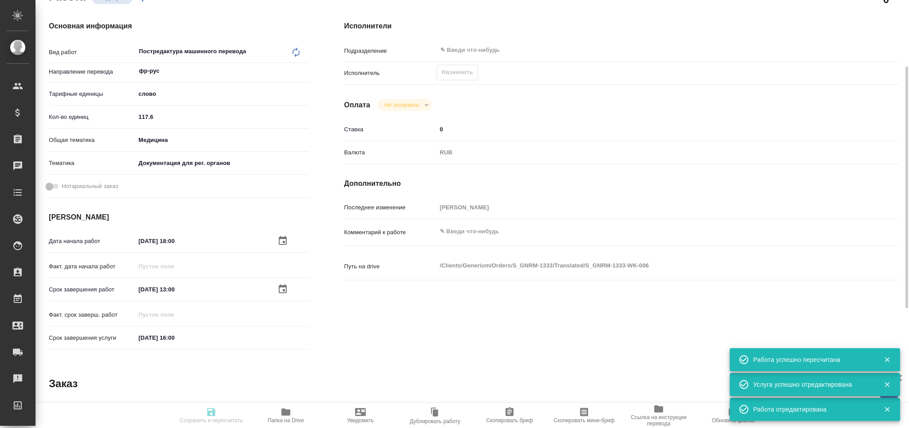
type textarea "x"
type textarea "/Clients/Generium/Orders/S_GNRM-1333/Translated/S_GNRM-1333-WK-006"
type textarea "x"
type input "S_GNRM-1333"
type input "Бизнес перевод"
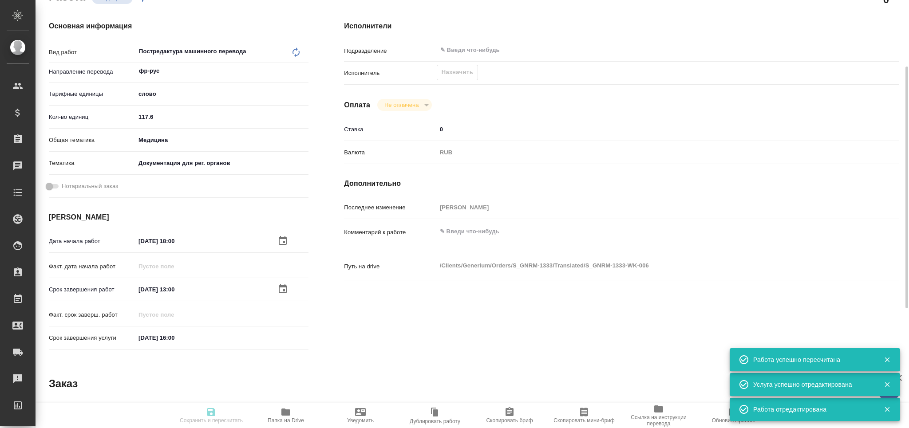
type input "Постредактура машинного перевода, Корректура, Приёмка по качеству, Редактура, П…"
type input "[PERSON_NAME]"
type input "/Clients/Generium/Orders/S_GNRM-1333"
type textarea "x"
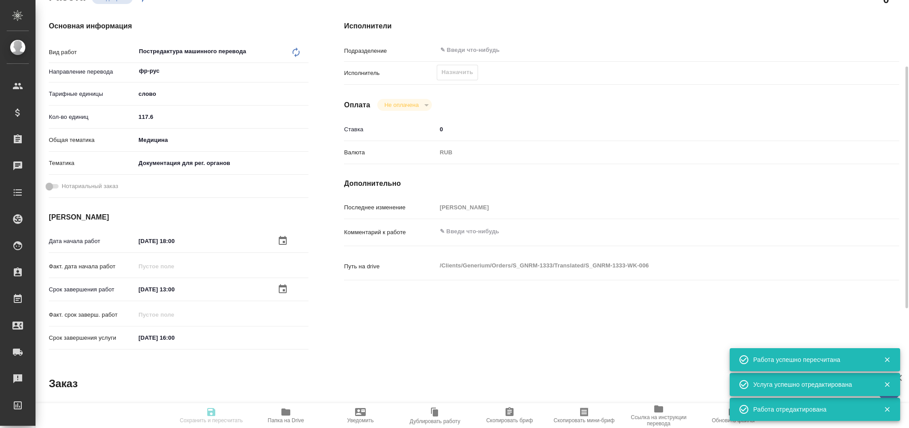
type textarea "в перевод на русский язык документ во вложении. Срок: 15.08.2025 перевести весь…"
type textarea "x"
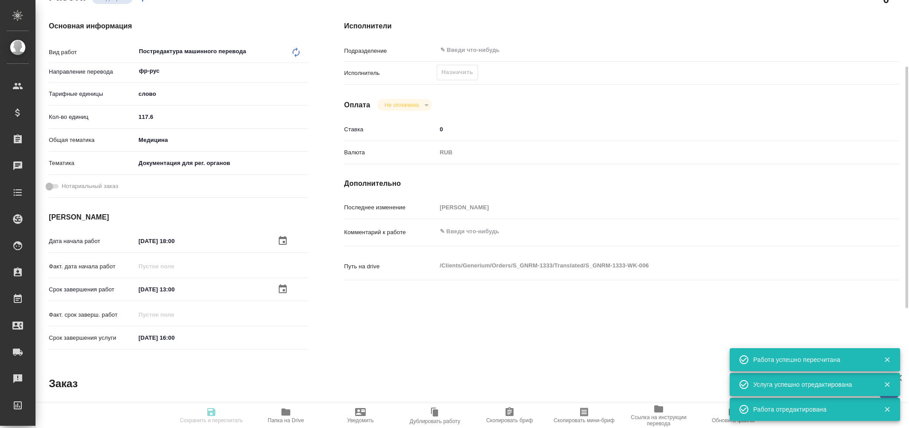
type textarea "x"
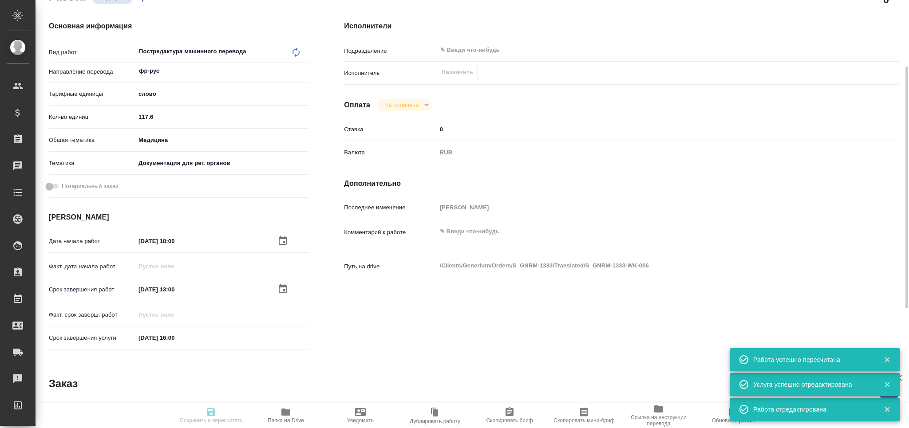
type textarea "x"
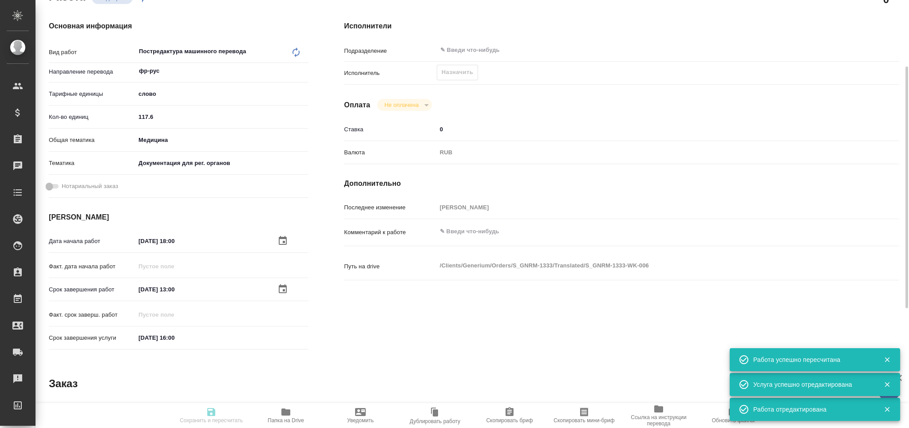
type textarea "x"
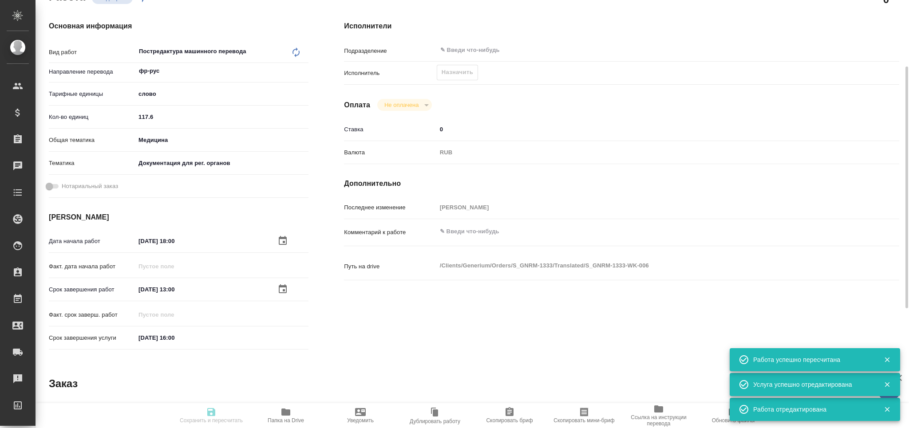
type textarea "x"
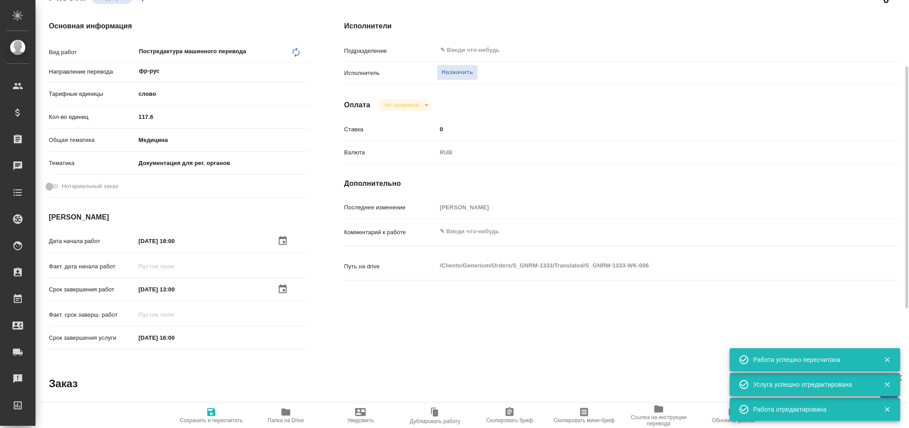
type textarea "x"
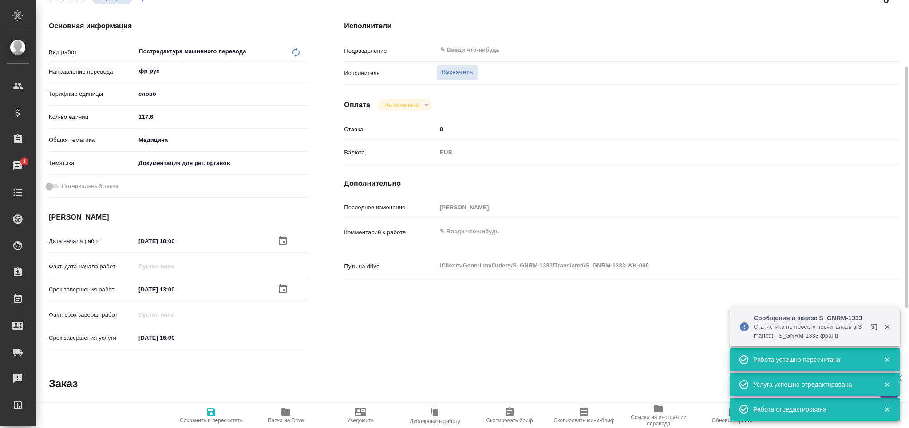
type textarea "x"
click at [453, 229] on textarea at bounding box center [645, 231] width 416 height 15
type textarea "x"
type textarea "т"
type textarea "x"
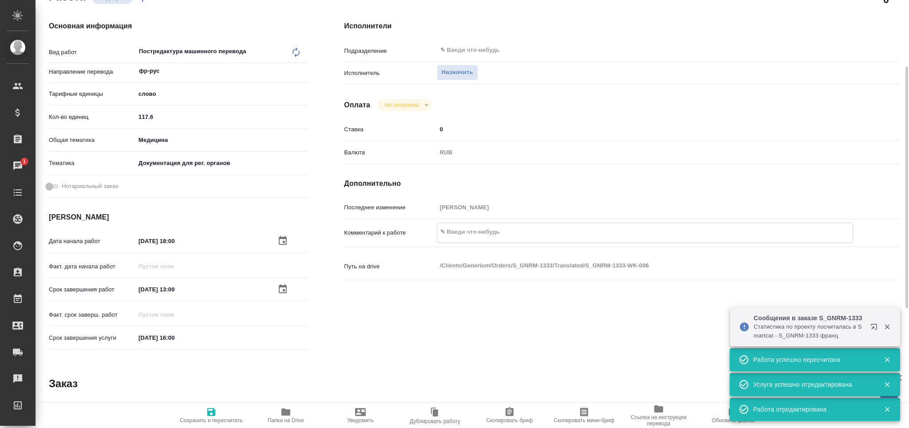
type textarea "x"
type textarea "то"
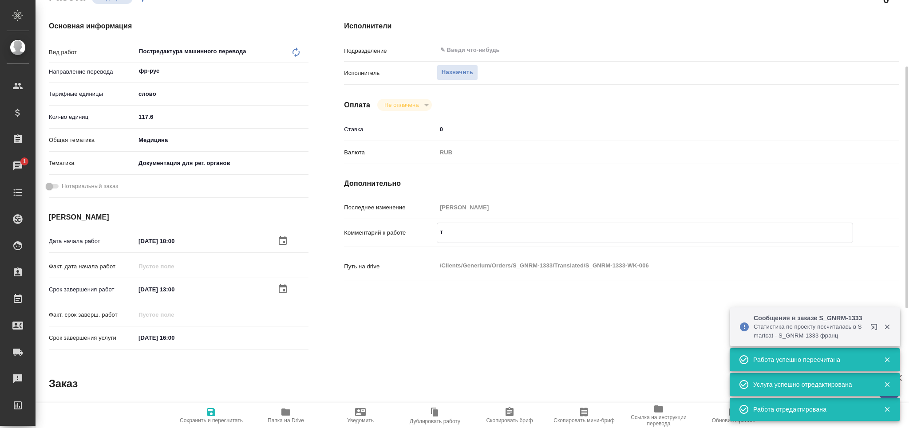
type textarea "x"
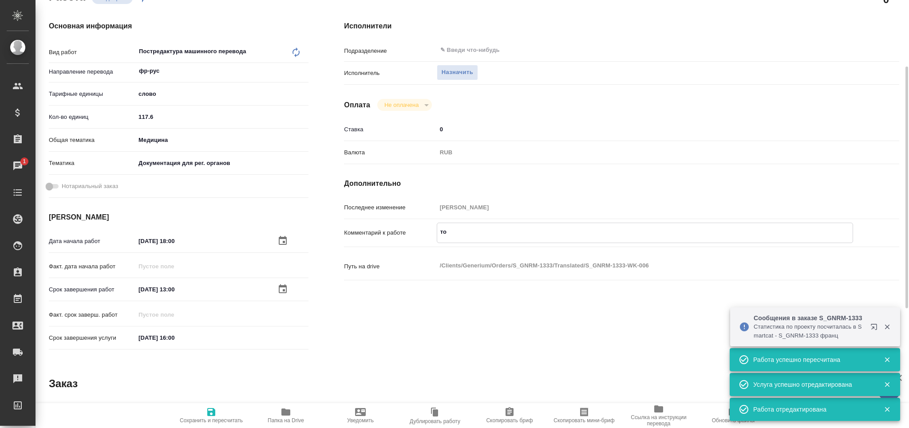
type textarea "тот"
type textarea "x"
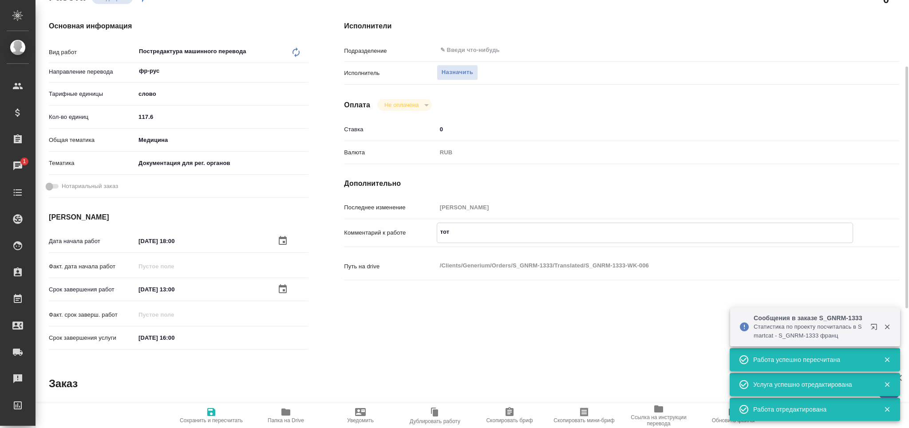
type textarea "x"
type textarea "тота"
type textarea "x"
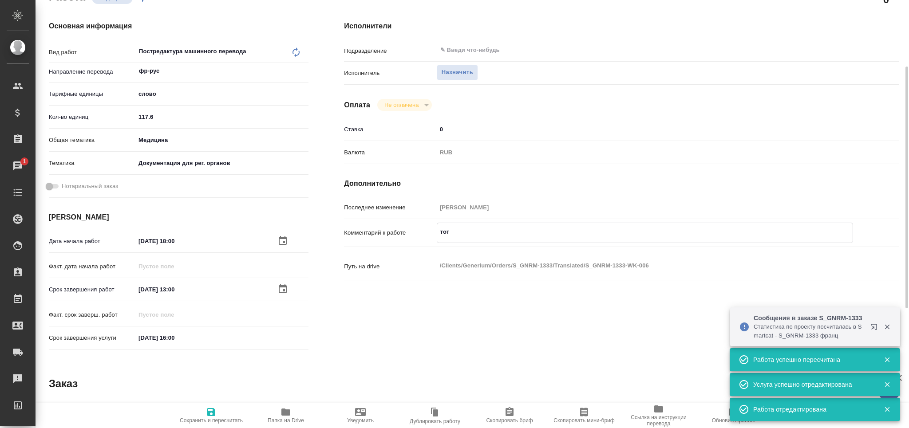
type textarea "x"
type textarea "тотал"
type textarea "x"
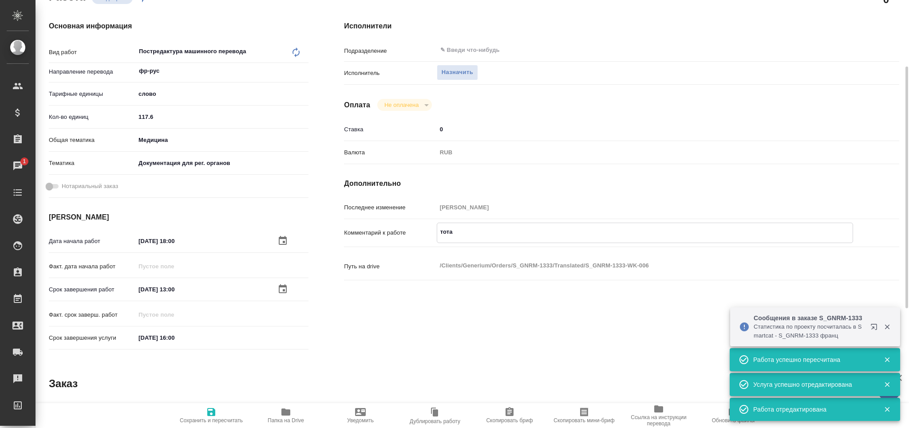
type textarea "x"
type textarea "тотал"
paste textarea "243"
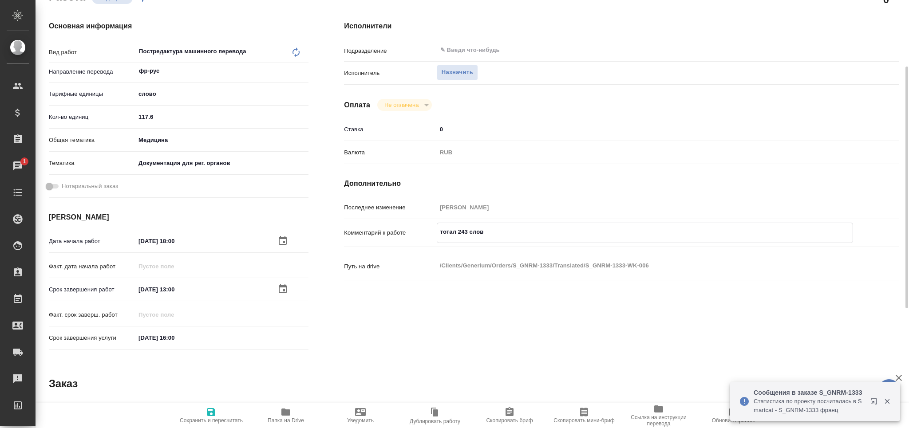
click at [223, 418] on span "Сохранить и пересчитать" at bounding box center [211, 421] width 63 height 6
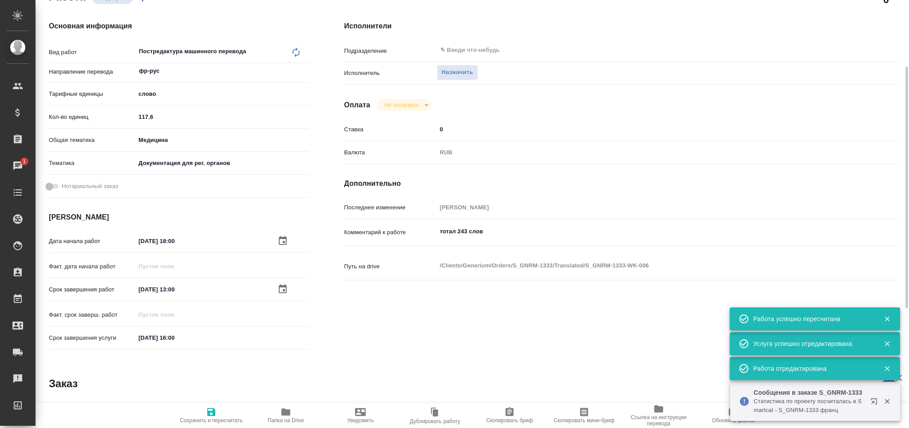
click at [589, 417] on span "Скопировать мини-бриф" at bounding box center [584, 415] width 64 height 17
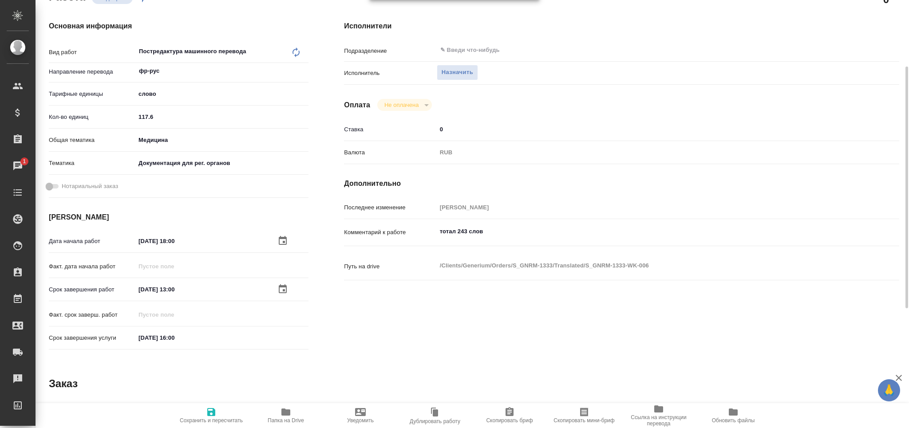
click at [279, 413] on span "Папка на Drive" at bounding box center [286, 415] width 64 height 17
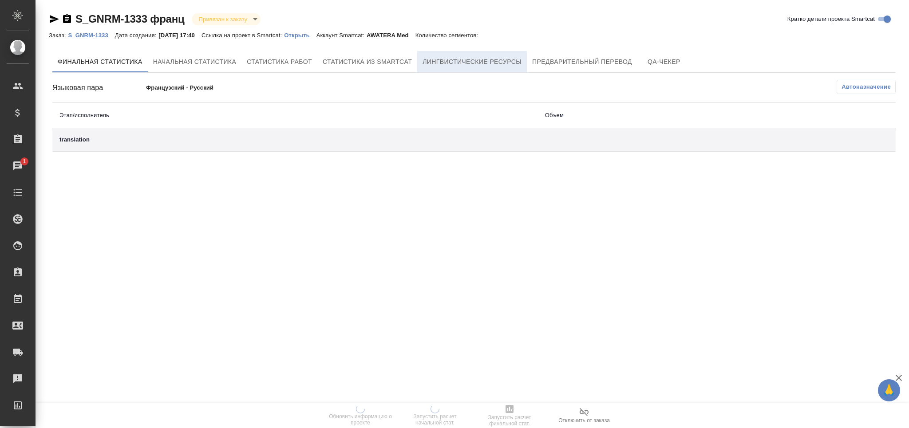
click at [465, 62] on span "Лингвистические ресурсы" at bounding box center [471, 61] width 99 height 11
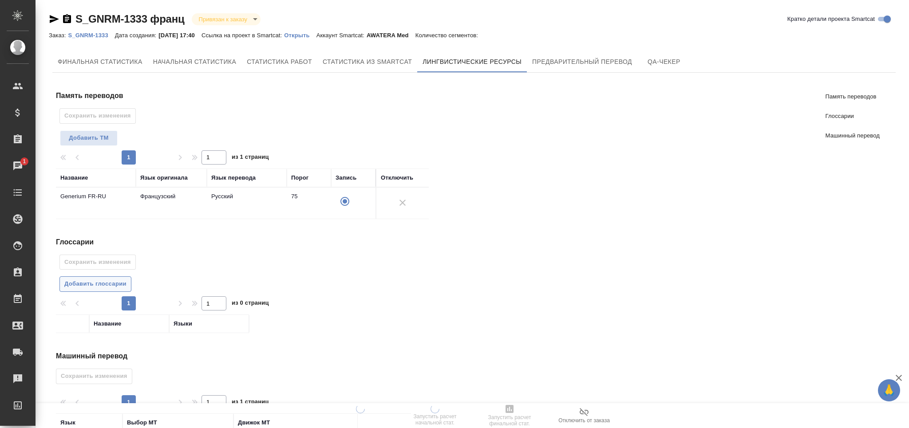
click at [113, 280] on span "Добавить глоссарии" at bounding box center [95, 284] width 62 height 10
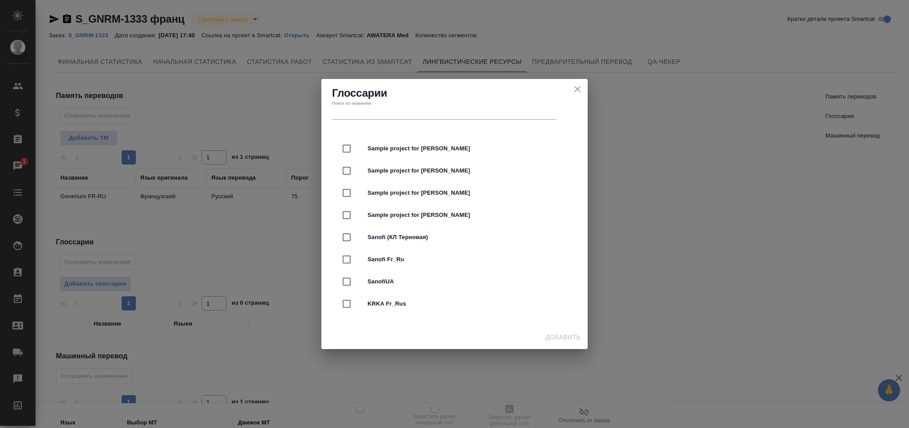
click at [597, 178] on div "Глоссарии Поиск по названию Sample project for [PERSON_NAME] Sample project for…" at bounding box center [454, 214] width 909 height 428
click at [560, 99] on div "Поиск по названию" at bounding box center [454, 110] width 248 height 23
click at [572, 89] on icon "close" at bounding box center [577, 89] width 11 height 11
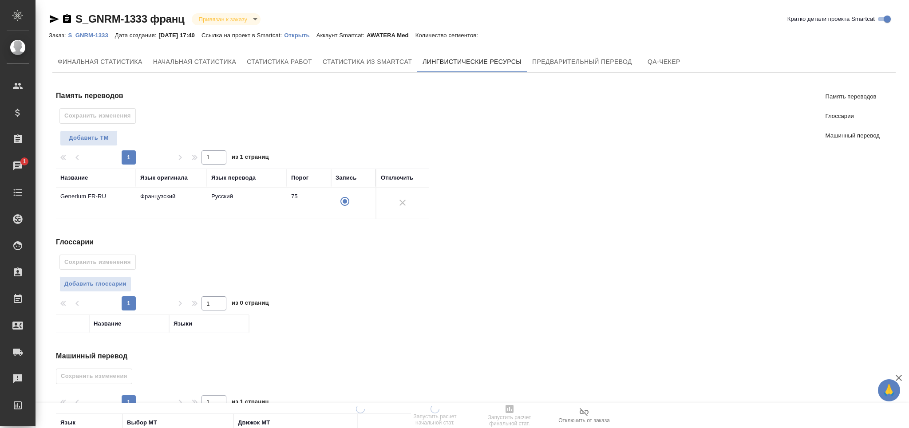
scroll to position [73, 0]
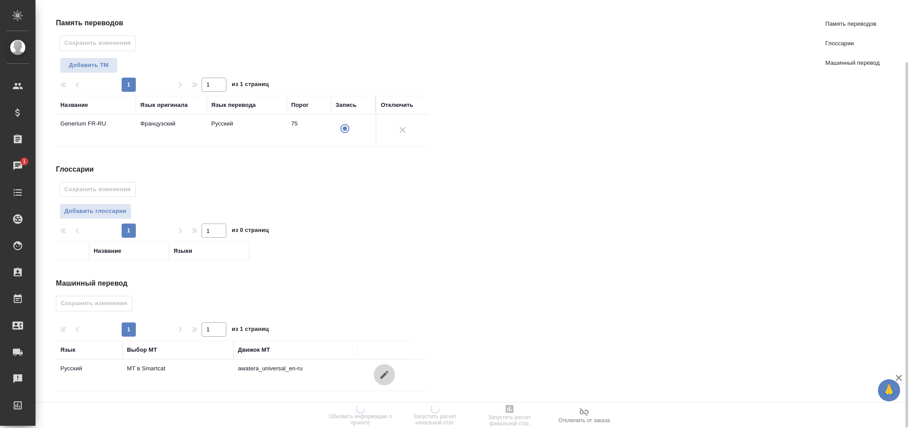
click at [381, 374] on icon "button" at bounding box center [384, 375] width 11 height 11
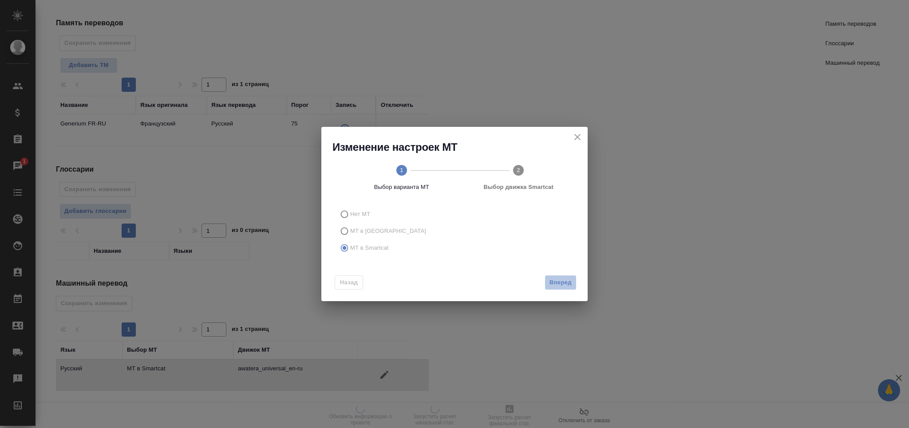
click at [556, 278] on span "Вперед" at bounding box center [560, 283] width 22 height 10
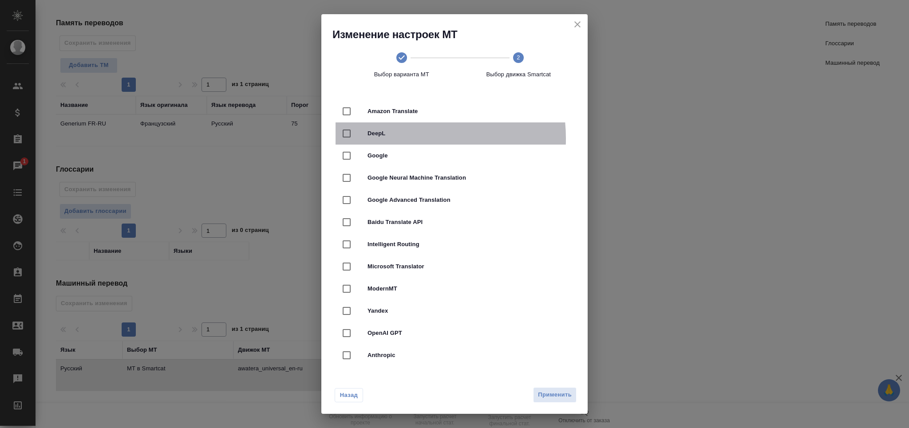
click at [399, 138] on div "DeepL" at bounding box center [454, 133] width 238 height 22
checkbox input "true"
checkbox input "false"
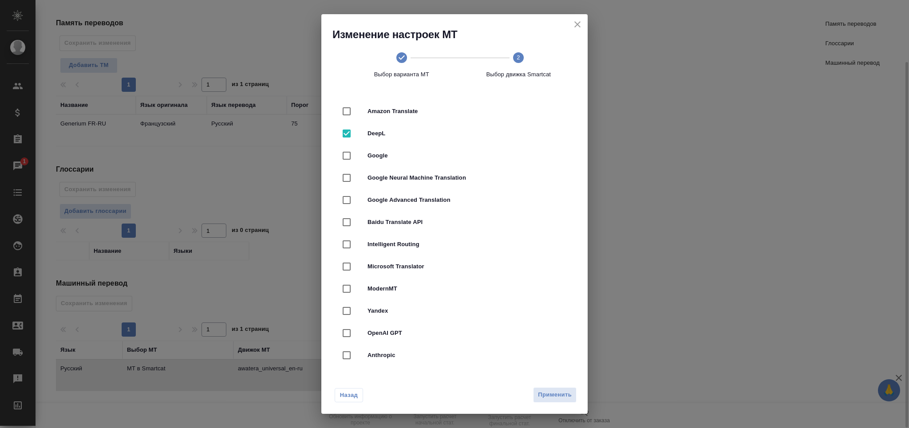
drag, startPoint x: 560, startPoint y: 390, endPoint x: 544, endPoint y: 389, distance: 15.6
click at [559, 390] on span "Применить" at bounding box center [555, 395] width 34 height 10
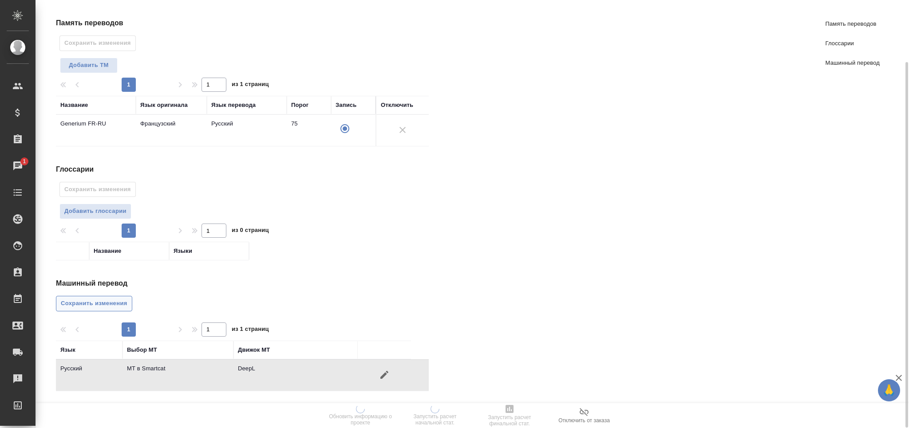
click at [116, 303] on span "Сохранить изменения" at bounding box center [94, 304] width 67 height 10
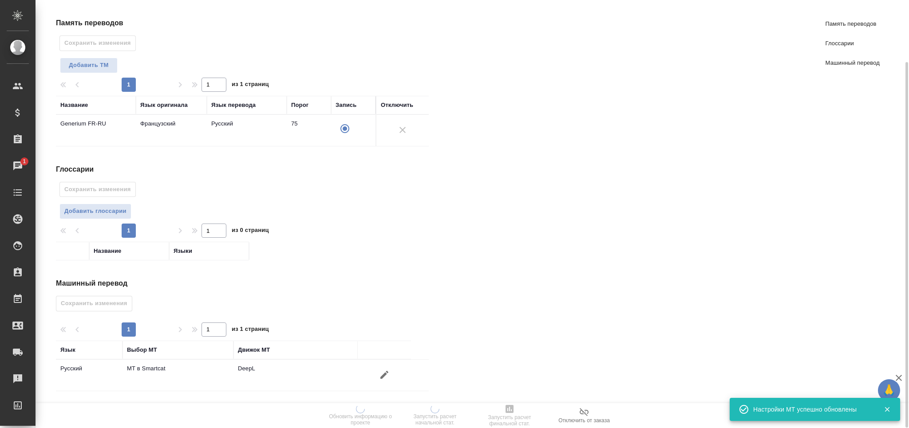
scroll to position [0, 0]
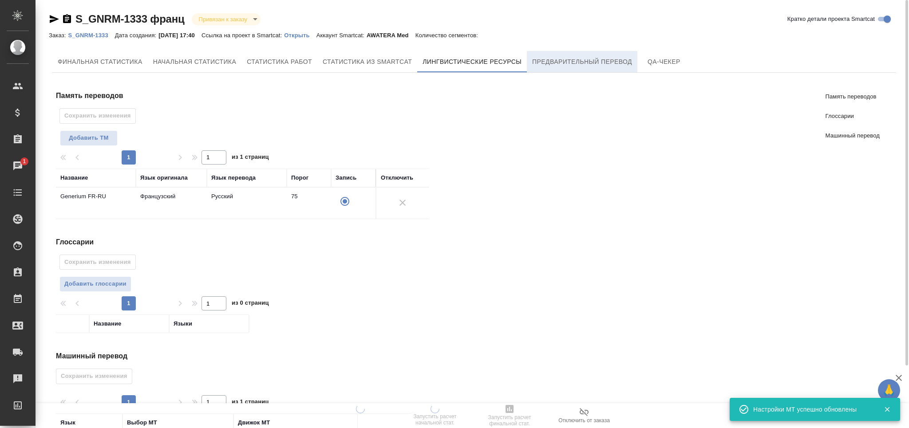
click at [544, 66] on span "Предварительный перевод" at bounding box center [582, 61] width 100 height 11
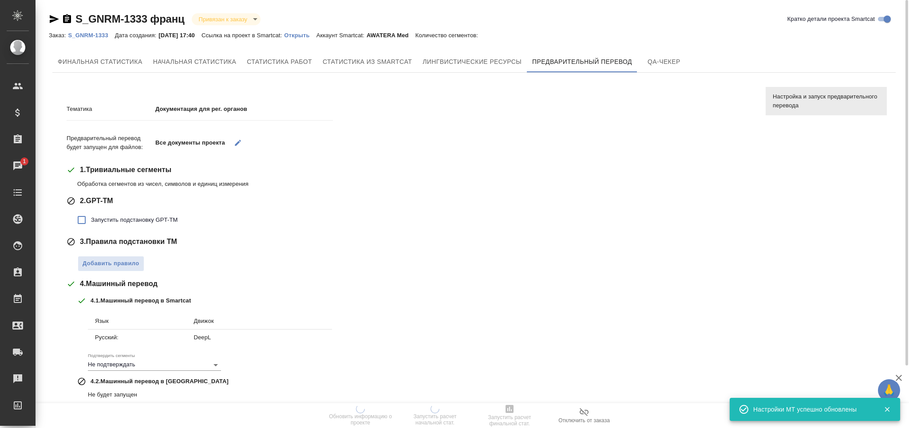
click at [146, 218] on span "Запустить подстановку GPT-TM" at bounding box center [134, 220] width 87 height 9
click at [91, 218] on input "Запустить подстановку GPT-TM" at bounding box center [81, 220] width 19 height 19
checkbox input "true"
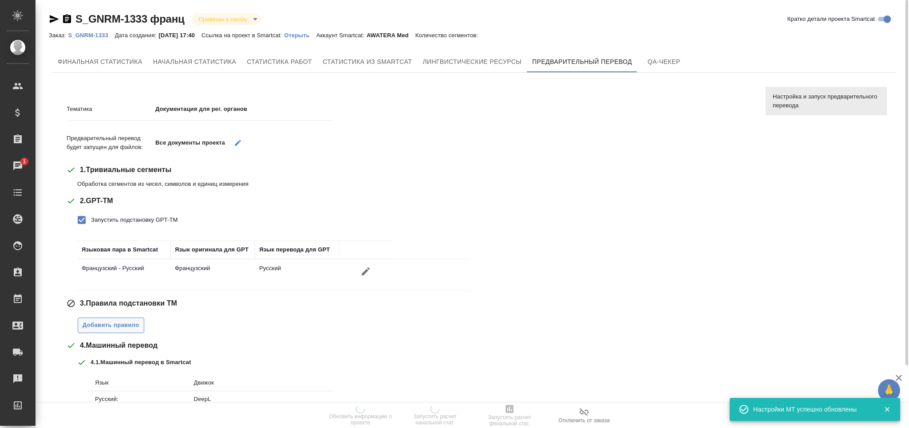
click at [126, 331] on button "Добавить правило" at bounding box center [111, 326] width 67 height 16
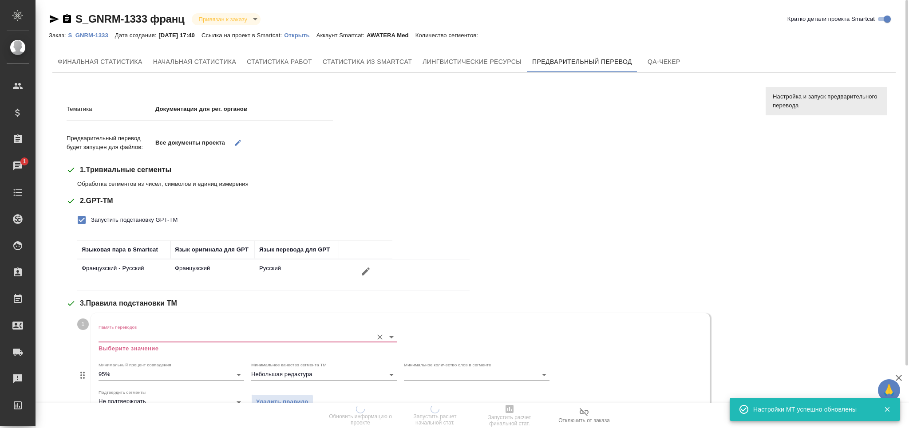
click at [144, 340] on input "Память переводов" at bounding box center [234, 336] width 270 height 11
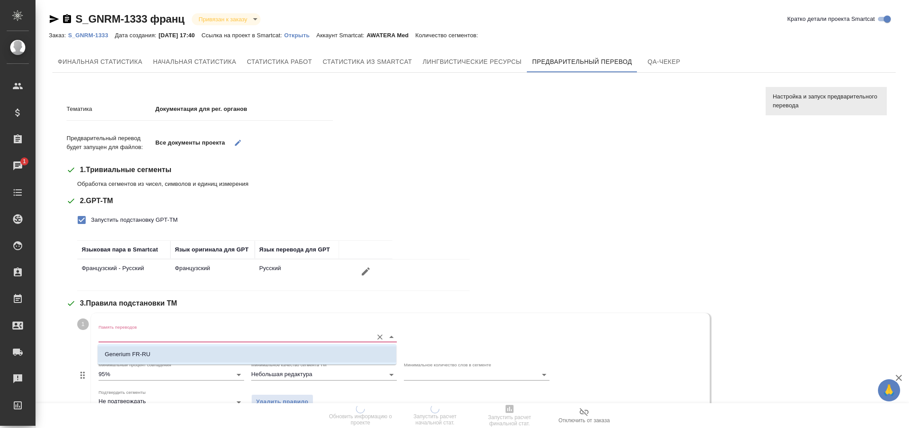
click at [140, 352] on p "Generium FR-RU" at bounding box center [128, 354] width 46 height 9
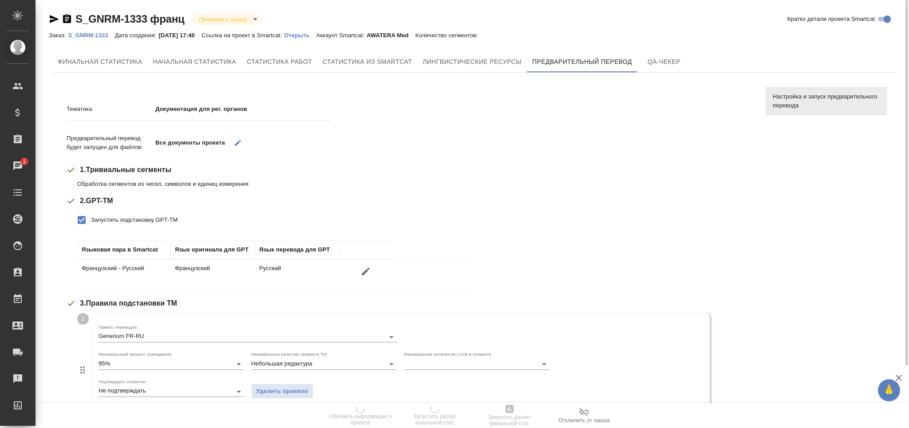
scroll to position [238, 0]
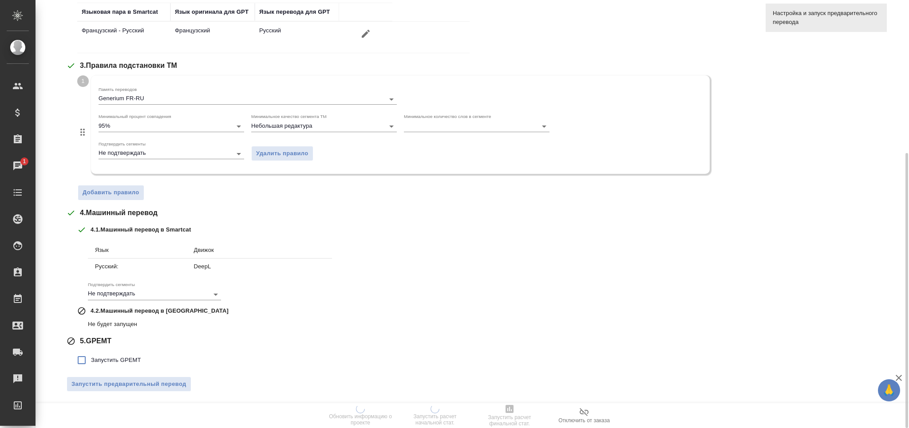
drag, startPoint x: 136, startPoint y: 358, endPoint x: 141, endPoint y: 350, distance: 9.4
click at [135, 358] on span "Запустить GPEMT" at bounding box center [116, 360] width 50 height 9
click at [91, 358] on input "Запустить GPEMT" at bounding box center [81, 360] width 19 height 19
checkbox input "true"
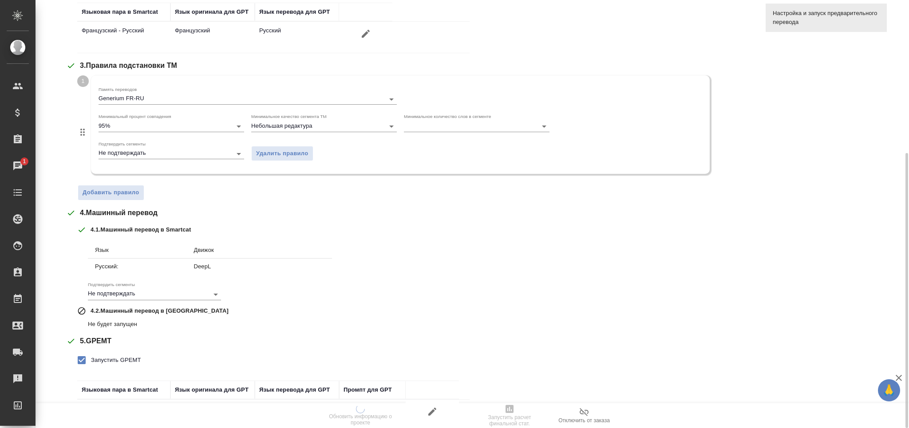
scroll to position [300, 0]
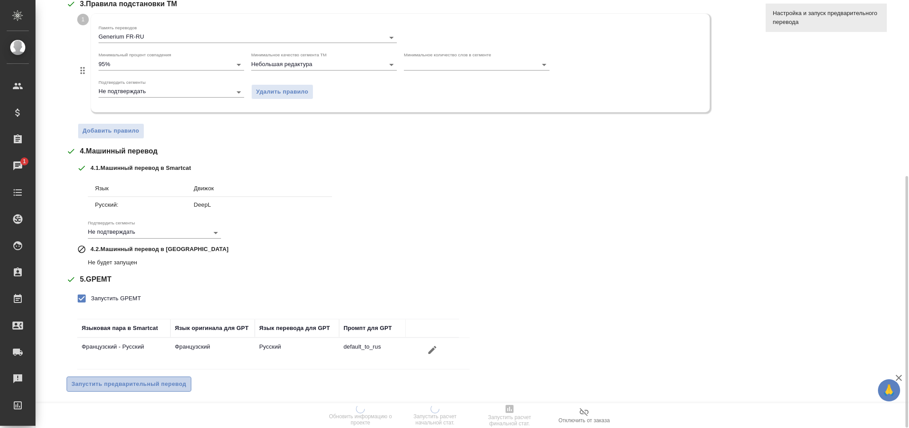
click at [154, 382] on span "Запустить предварительный перевод" at bounding box center [128, 384] width 115 height 10
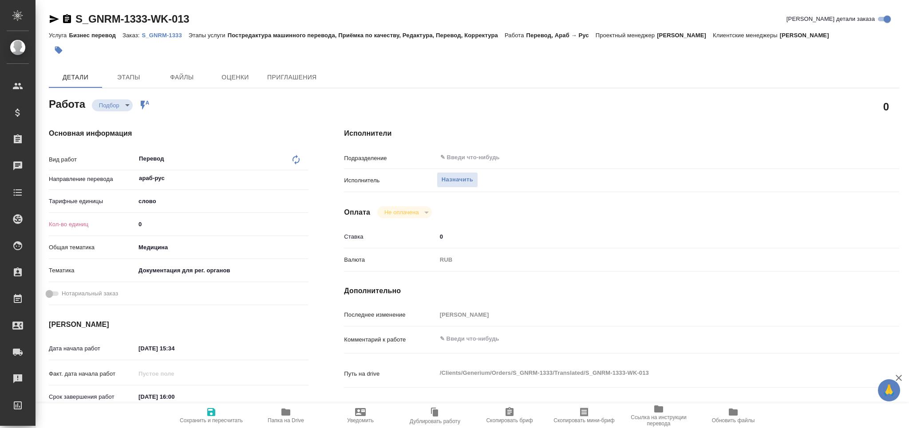
type textarea "x"
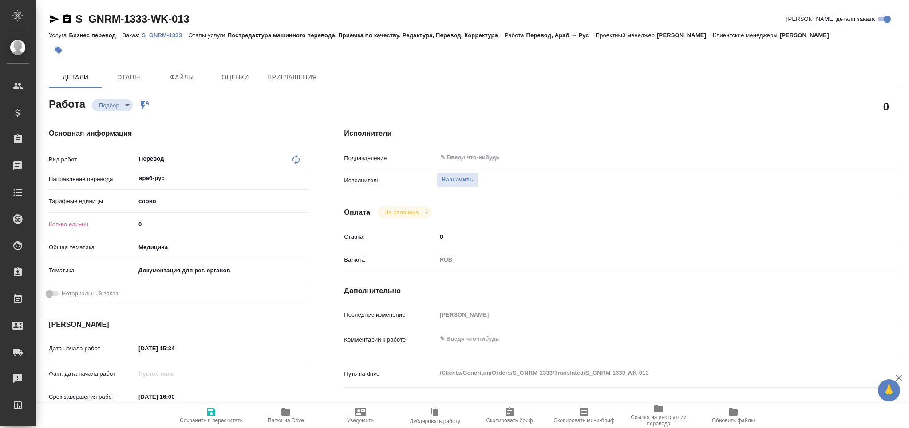
type textarea "x"
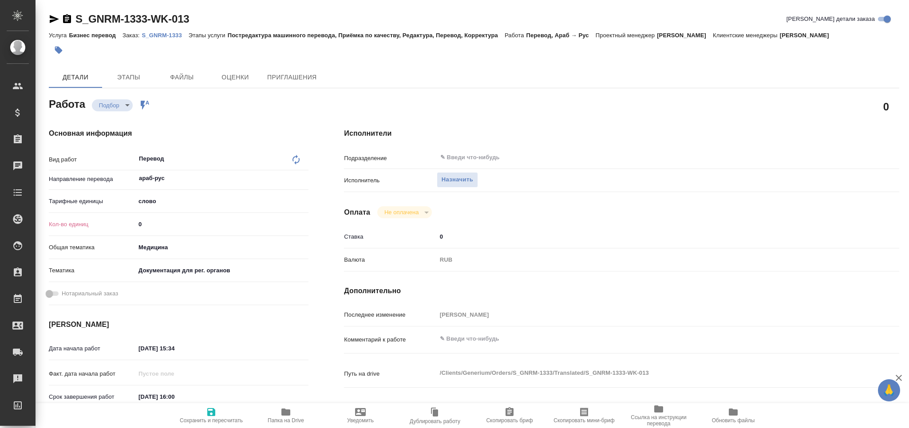
type textarea "x"
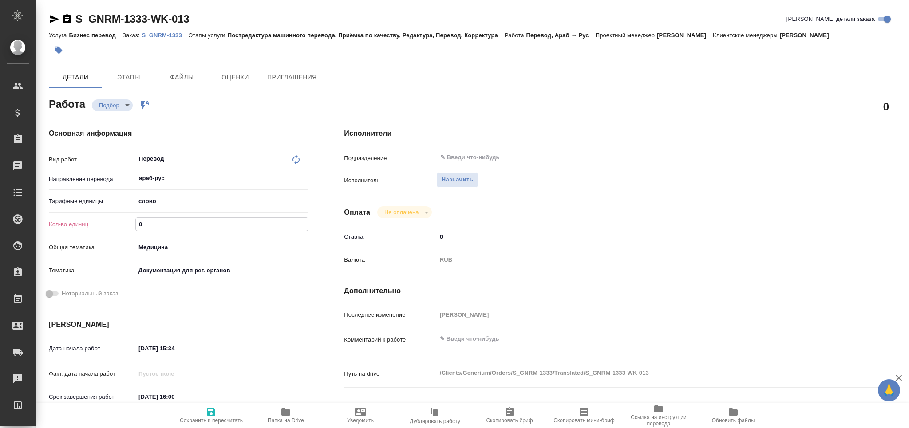
drag, startPoint x: 127, startPoint y: 227, endPoint x: 117, endPoint y: 228, distance: 9.8
click at [117, 228] on div "Кол-во единиц 0" at bounding box center [179, 225] width 260 height 16
type textarea "x"
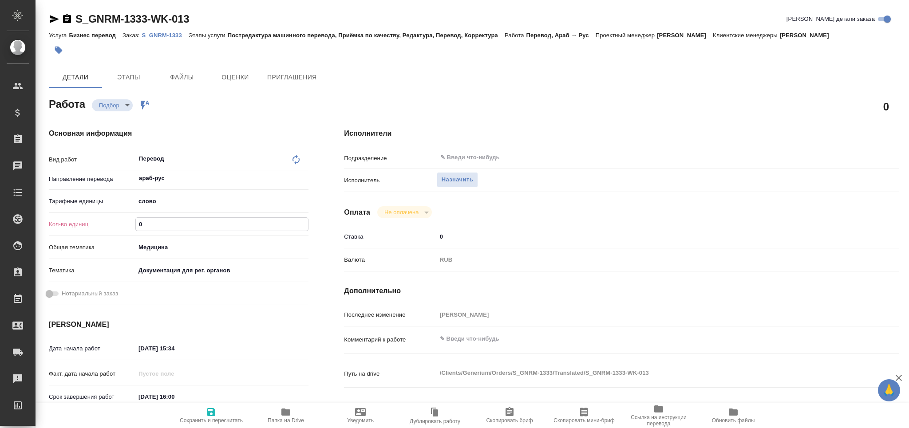
type textarea "x"
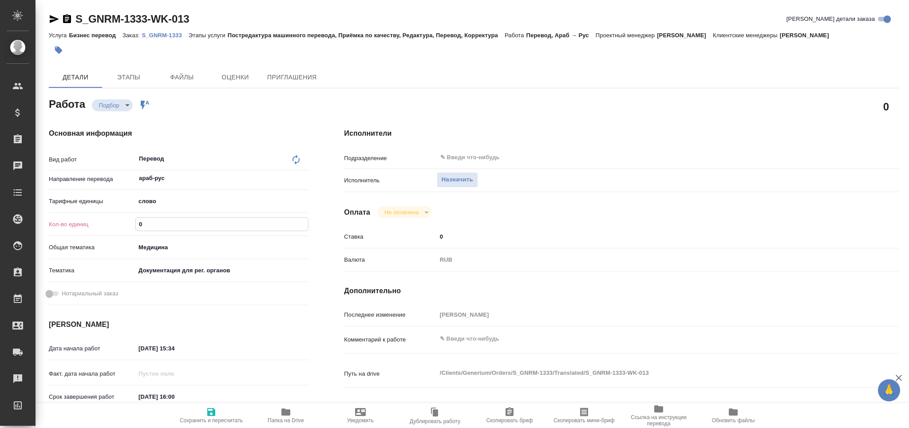
type textarea "x"
type input "6"
type textarea "x"
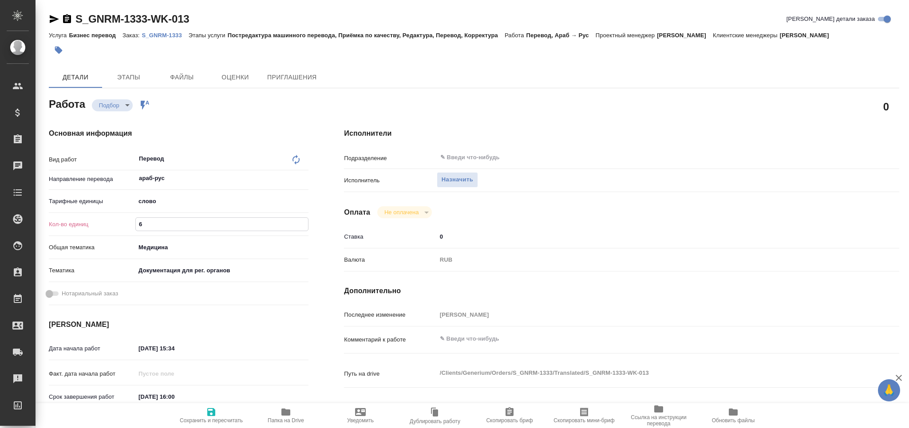
type textarea "x"
type input "60"
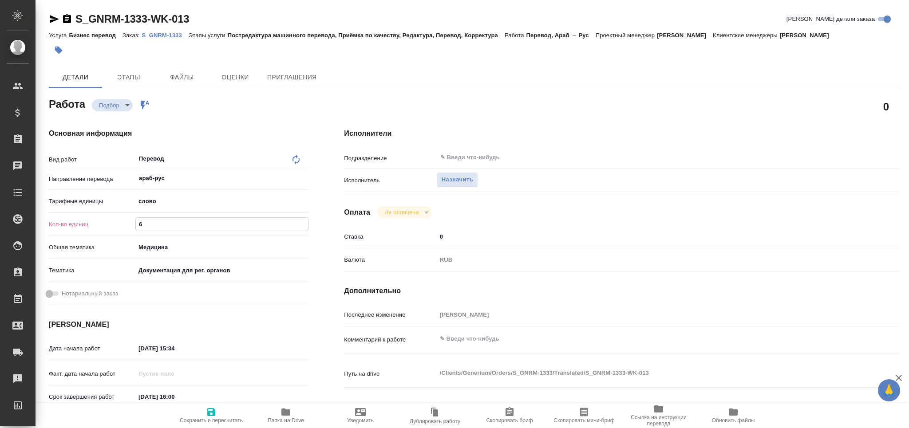
type textarea "x"
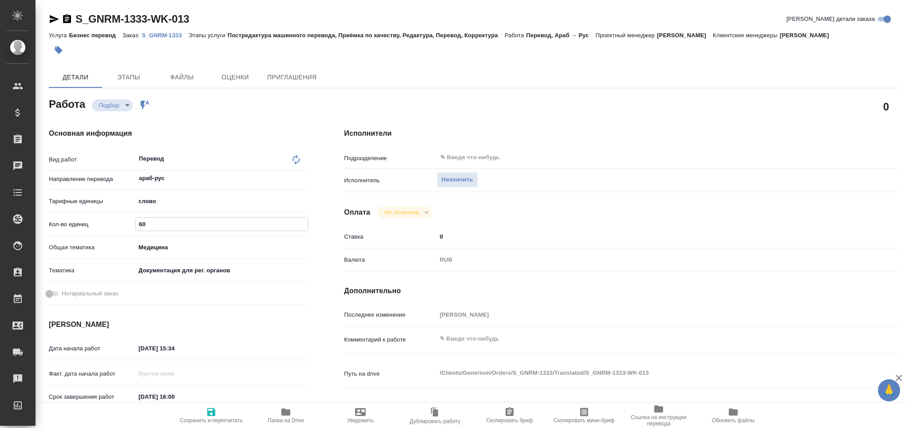
type input "600"
type textarea "x"
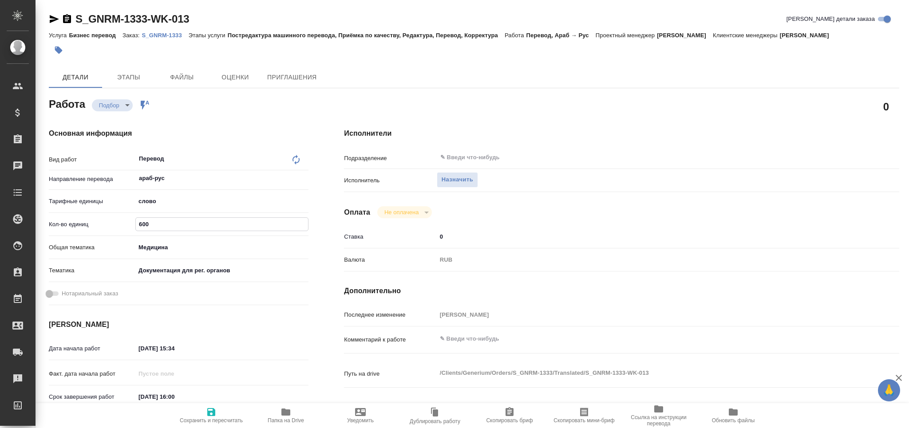
type textarea "x"
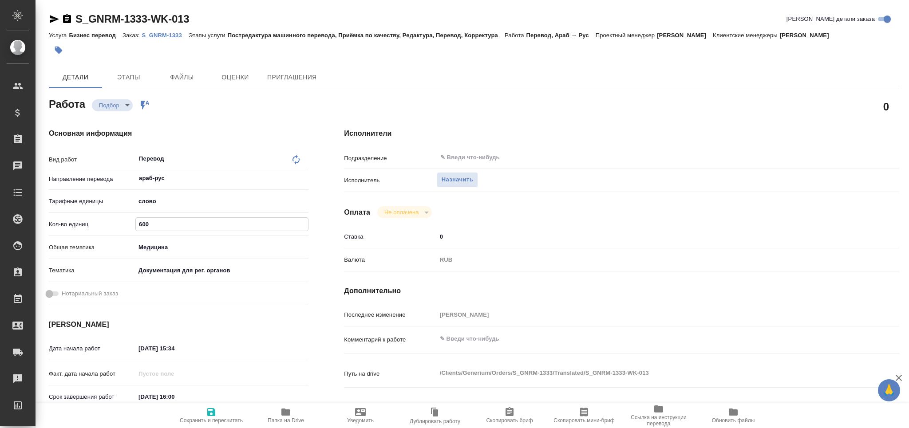
scroll to position [118, 0]
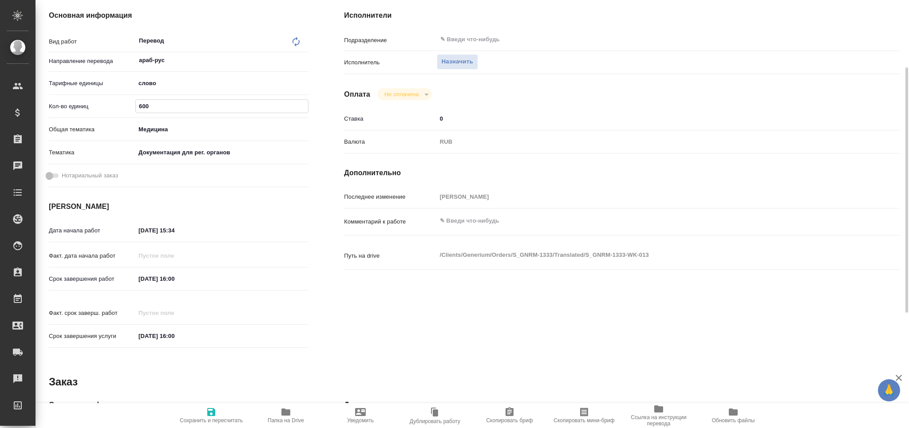
type textarea "x"
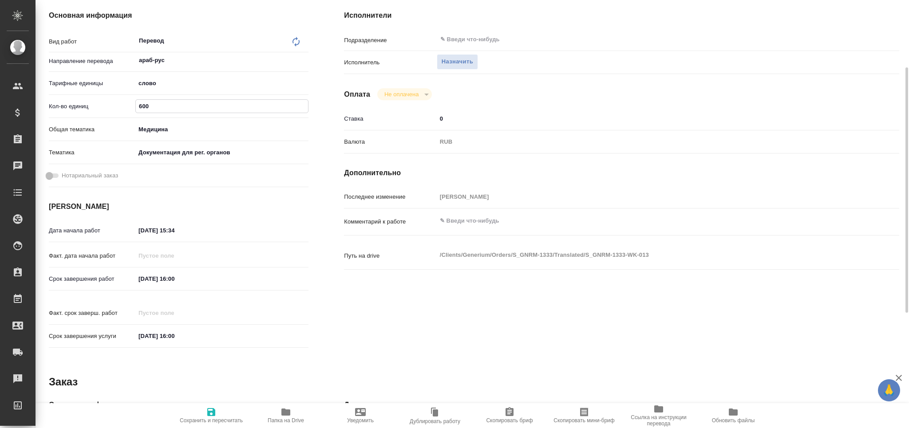
type input "600"
click at [173, 229] on input "13.08.2025 15:34" at bounding box center [175, 230] width 78 height 13
type input "13.08.2025 18:__"
type textarea "x"
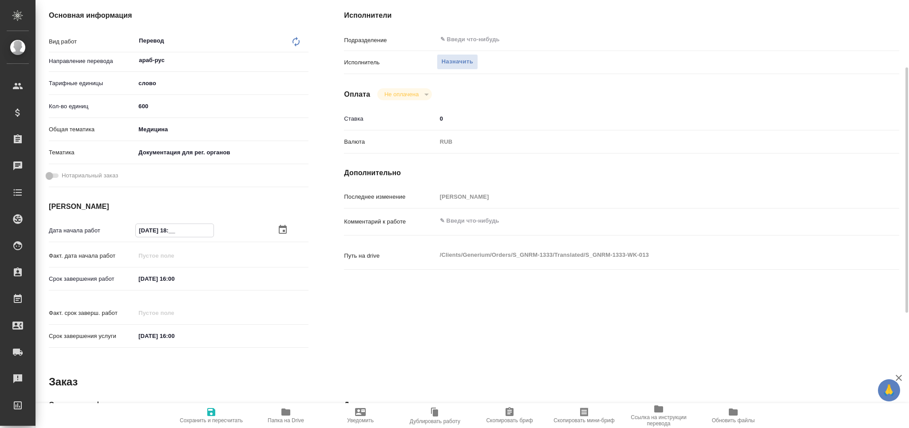
type textarea "x"
type input "13.08.2025 18:0_"
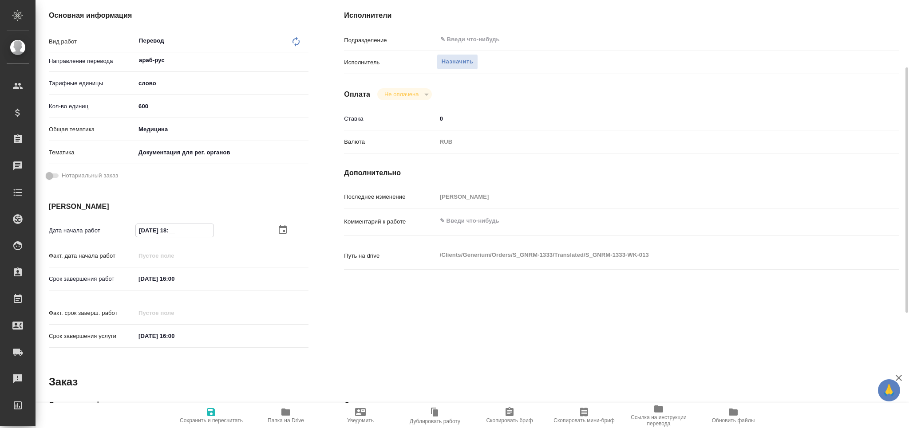
type textarea "x"
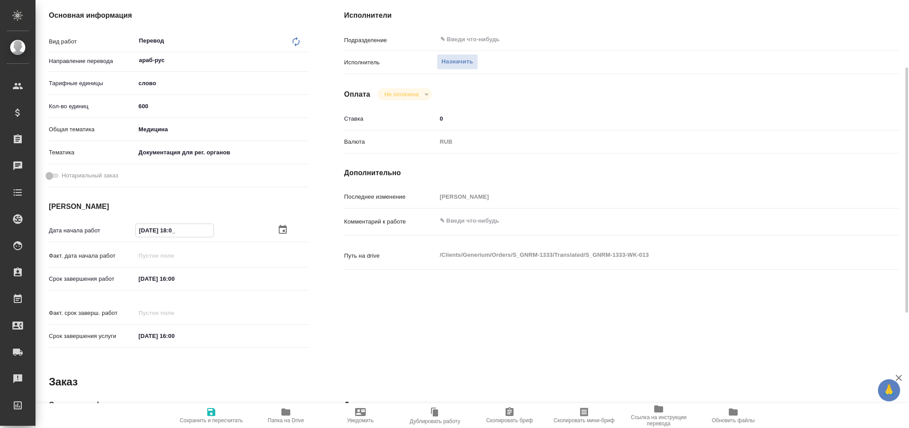
type input "13.08.2025 18:00"
type textarea "x"
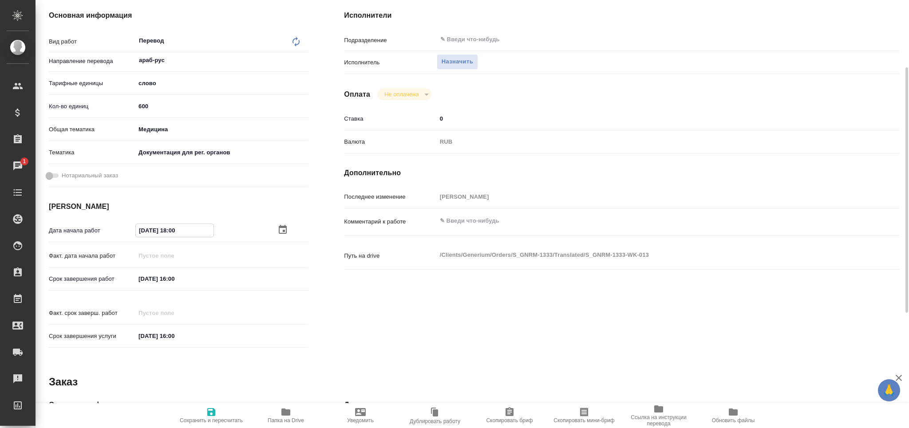
type input "13.08.2025 18:00"
click at [173, 282] on input "[DATE] 16:00" at bounding box center [175, 278] width 78 height 13
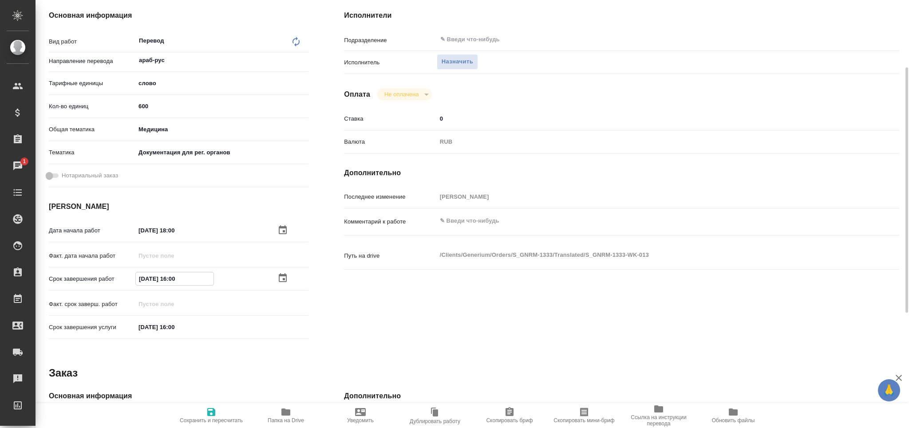
type textarea "x"
type input "15.08.2025 12:00"
type textarea "x"
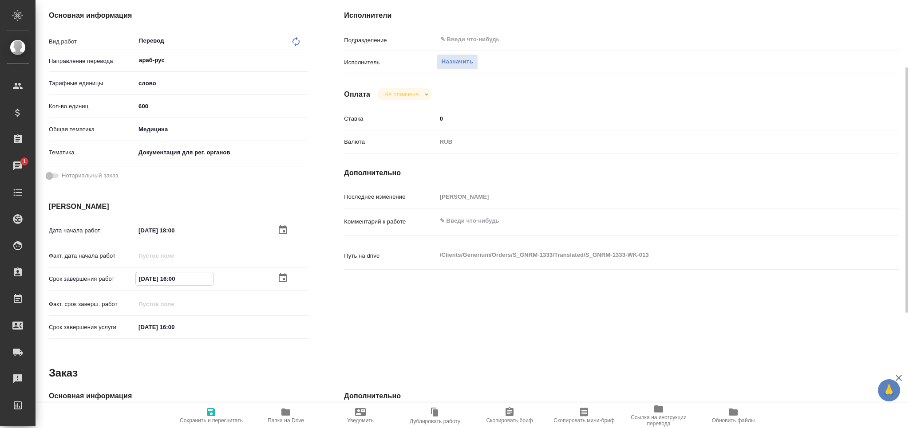
type textarea "x"
type input "15.08.2025 12:00"
click at [222, 417] on span "Сохранить и пересчитать" at bounding box center [211, 415] width 64 height 17
type textarea "x"
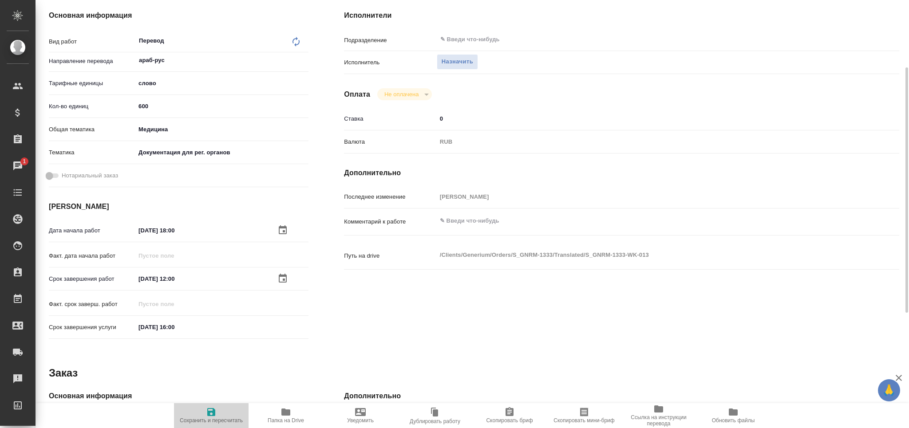
type textarea "x"
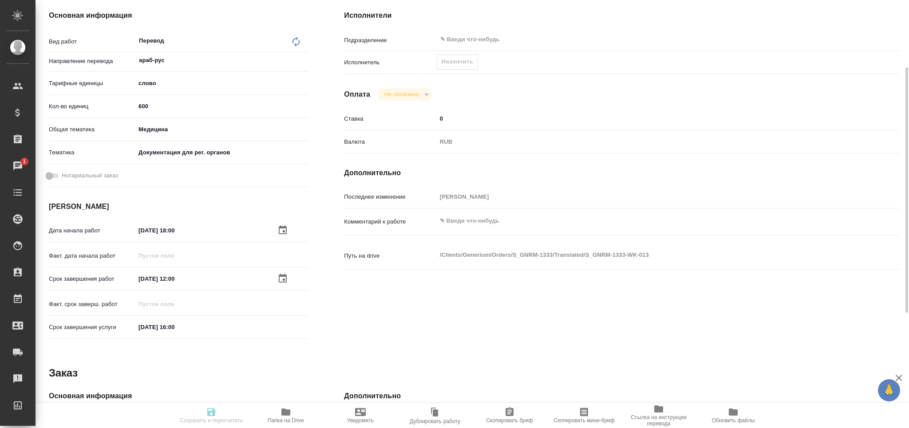
type textarea "x"
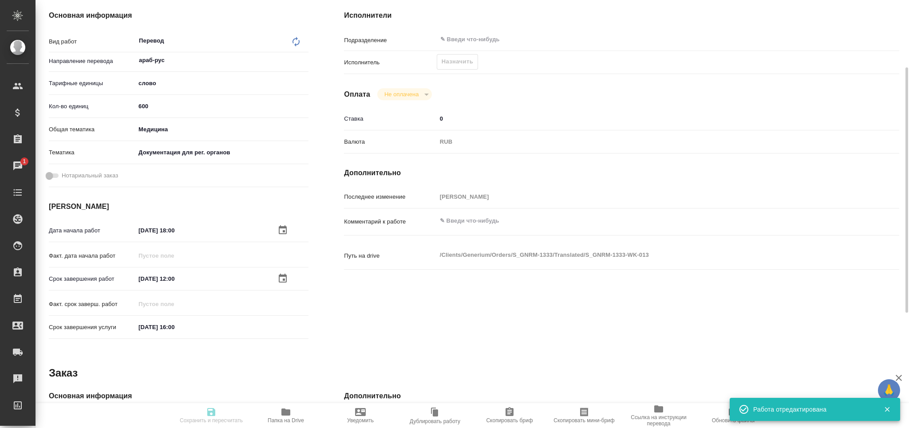
type input "recruiting"
type textarea "Перевод"
type textarea "x"
type input "араб-рус"
type input "5a8b1489cc6b4906c91bfd90"
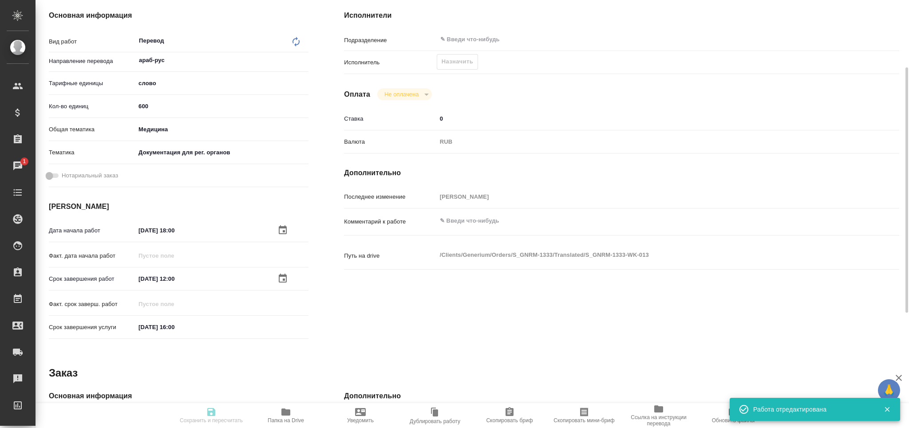
type input "600"
type input "med"
type input "5f647205b73bc97568ca66c6"
type input "13.08.2025 18:00"
type input "15.08.2025 12:00"
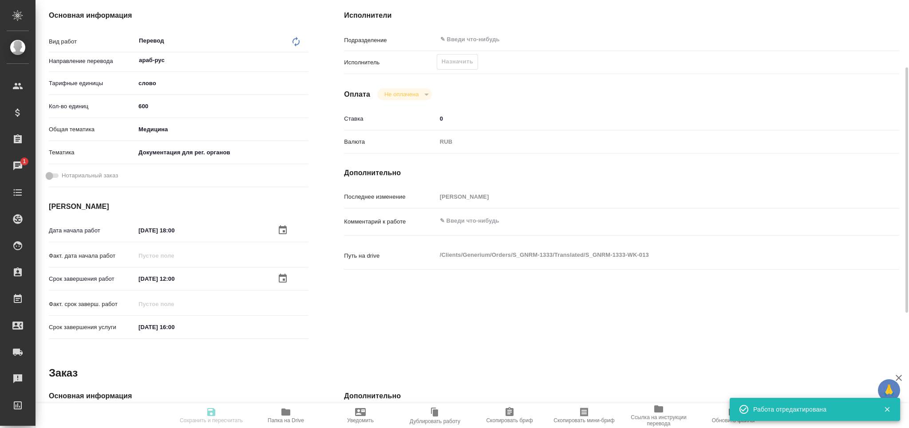
type input "[DATE] 16:00"
type input "notPayed"
type input "0"
type input "RUB"
type input "[PERSON_NAME]"
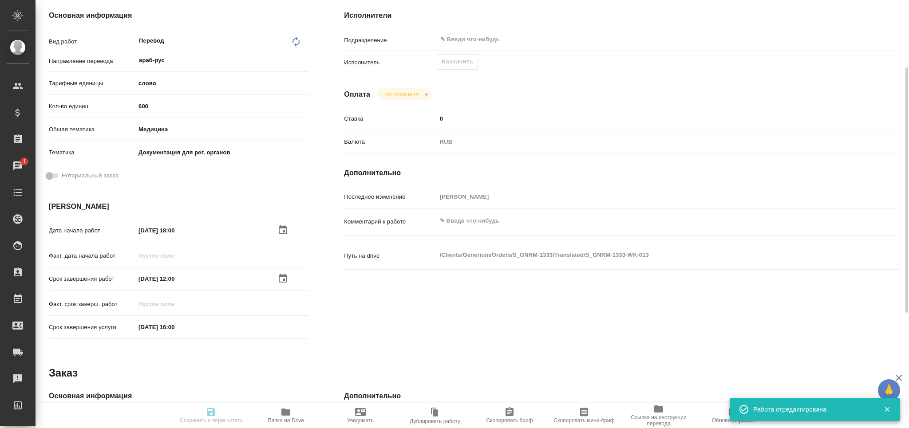
type textarea "x"
type textarea "/Clients/Generium/Orders/S_GNRM-1333/Translated/S_GNRM-1333-WK-013"
type textarea "x"
type input "S_GNRM-1333"
type input "Бизнес перевод"
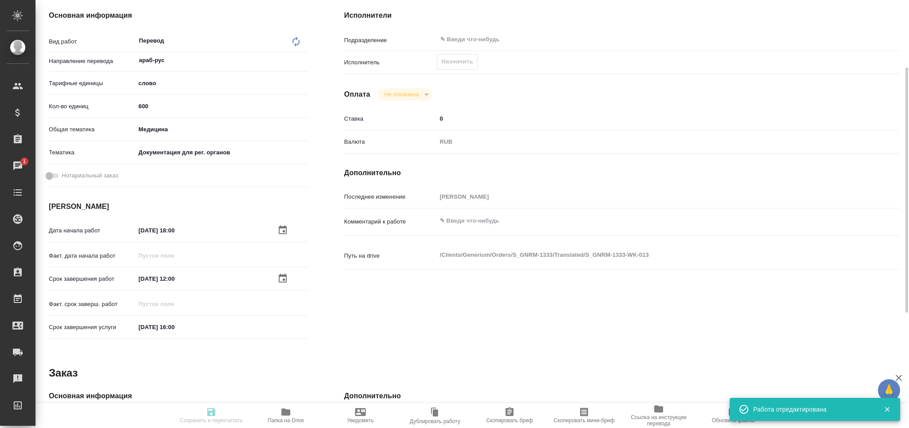
type input "Постредактура машинного перевода, Приёмка по качеству, Редактура, Перевод, Корр…"
type input "[PERSON_NAME]"
type input "/Clients/Generium/Orders/S_GNRM-1333"
type textarea "x"
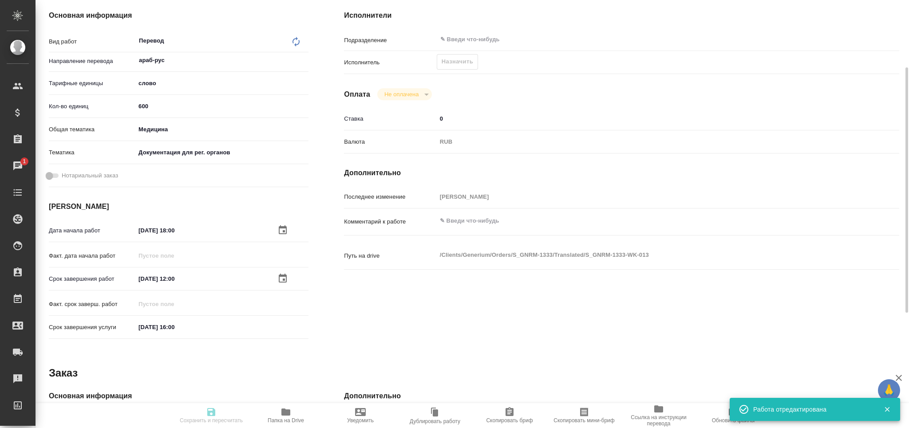
type textarea "в перевод на русский язык документ во вложении. Срок: [DATE] перевести весь док…"
type textarea "x"
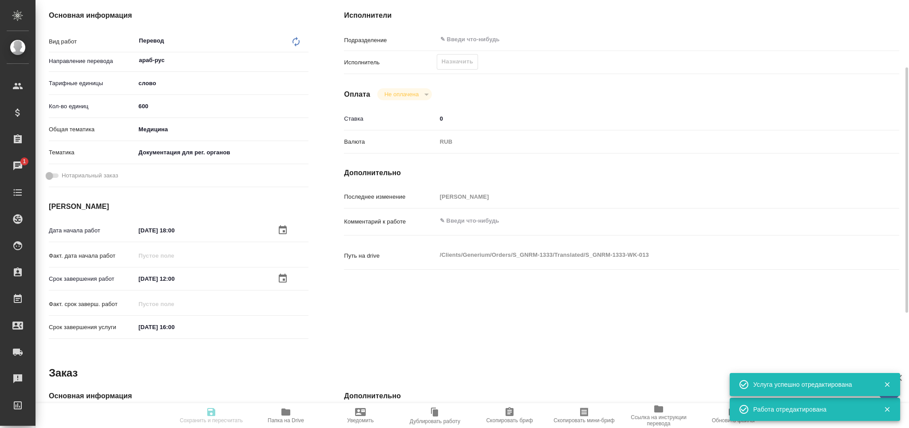
type textarea "x"
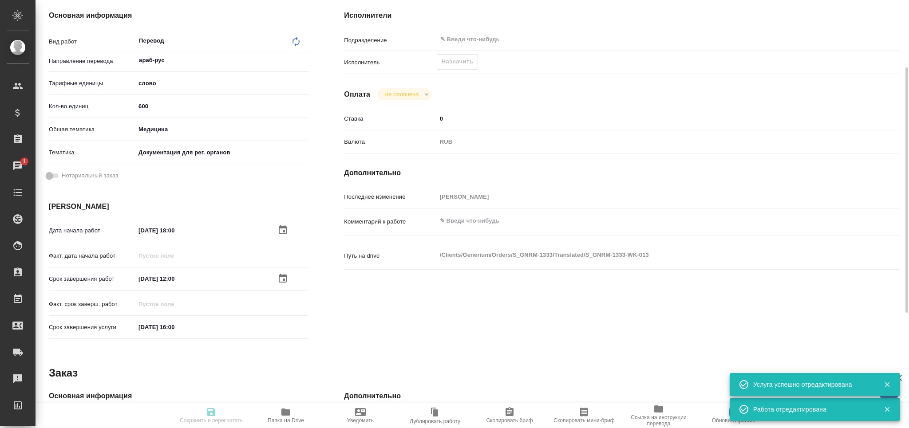
type textarea "x"
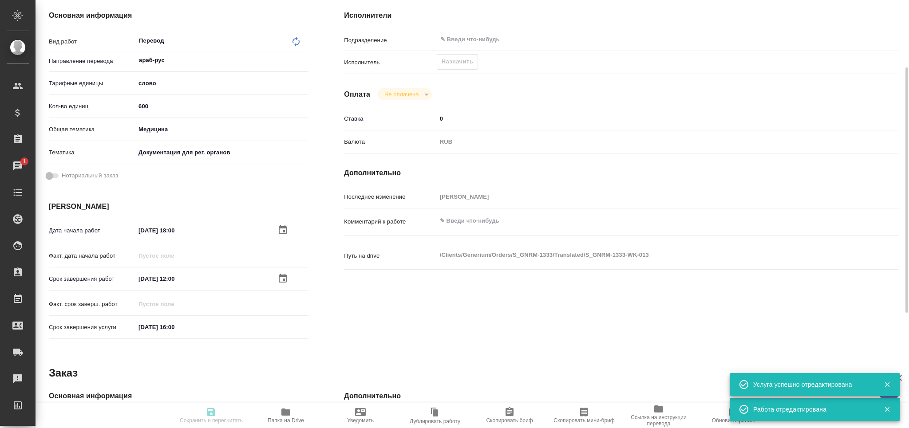
type textarea "x"
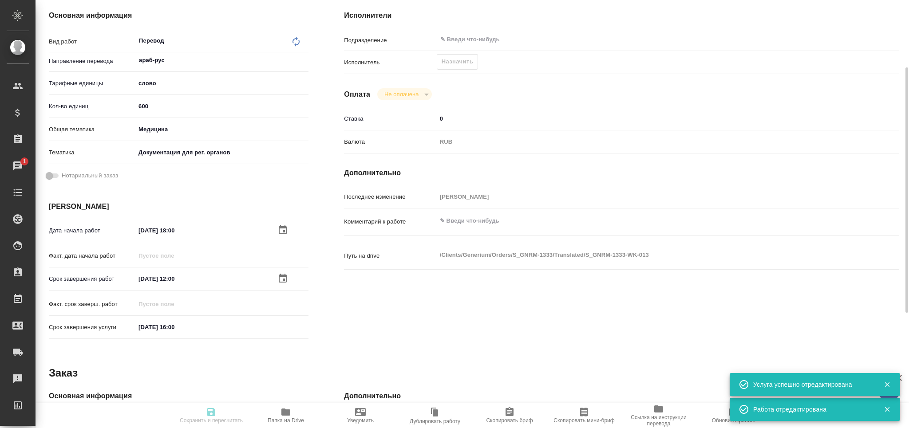
type textarea "x"
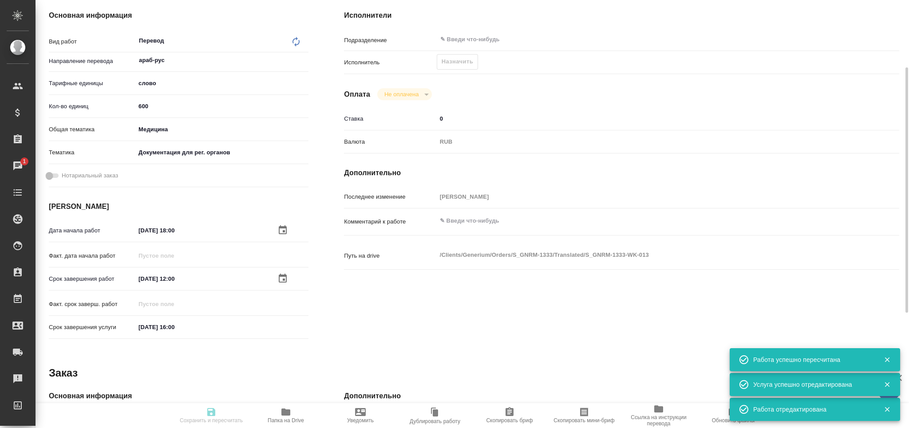
type input "recruiting"
type textarea "Перевод"
type textarea "x"
type input "араб-рус"
type input "5a8b1489cc6b4906c91bfd90"
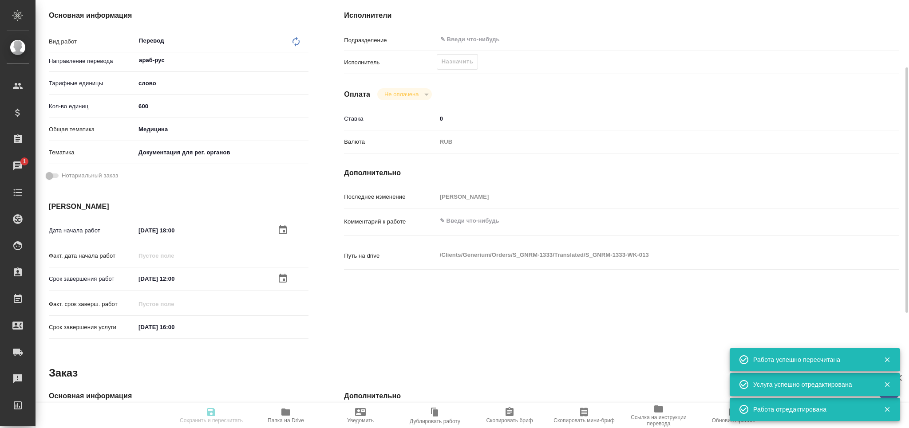
type input "600"
type input "med"
type input "5f647205b73bc97568ca66c6"
type input "13.08.2025 18:00"
type input "15.08.2025 12:00"
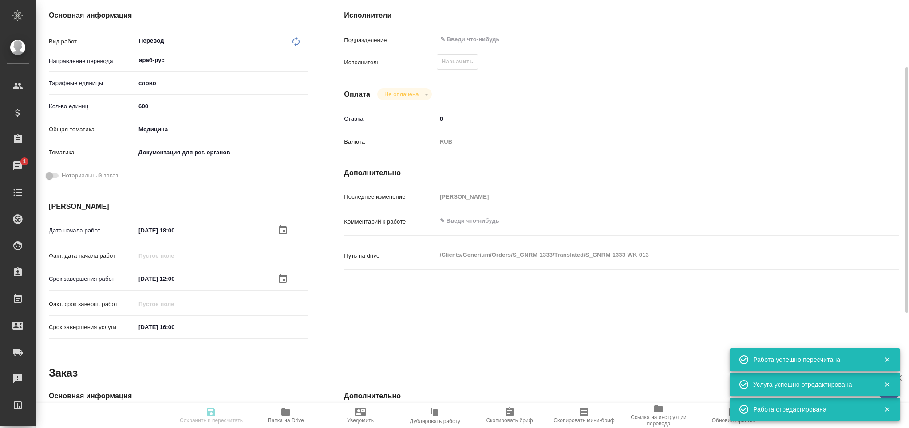
type input "[DATE] 16:00"
type input "notPayed"
type input "0"
type input "RUB"
type input "[PERSON_NAME]"
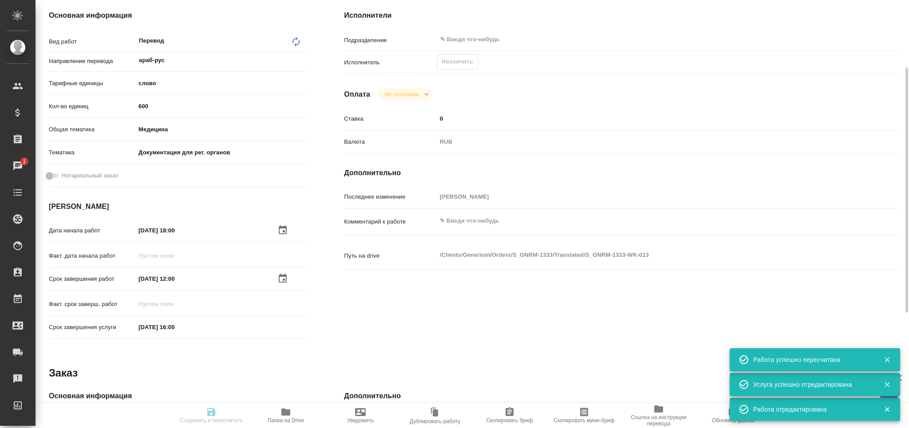
type textarea "x"
type textarea "/Clients/Generium/Orders/S_GNRM-1333/Translated/S_GNRM-1333-WK-013"
type textarea "x"
type input "S_GNRM-1333"
type input "Бизнес перевод"
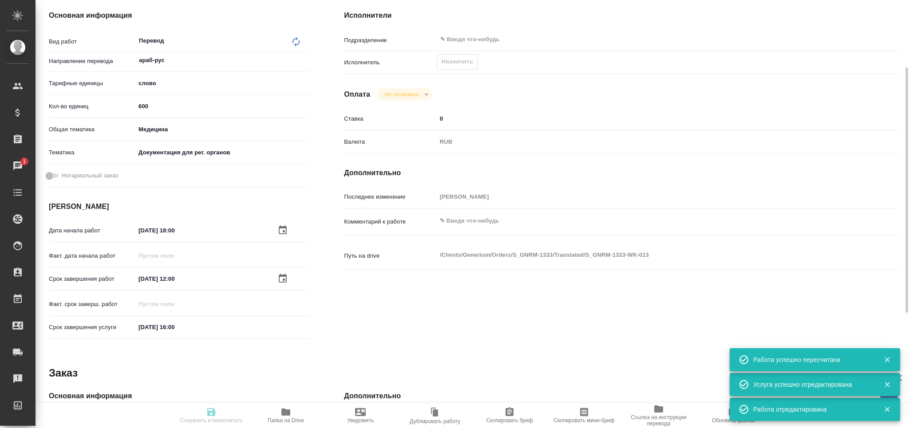
type input "Постредактура машинного перевода, Приёмка по качеству, Редактура, Перевод, Корр…"
type input "[PERSON_NAME]"
type input "/Clients/Generium/Orders/S_GNRM-1333"
type textarea "x"
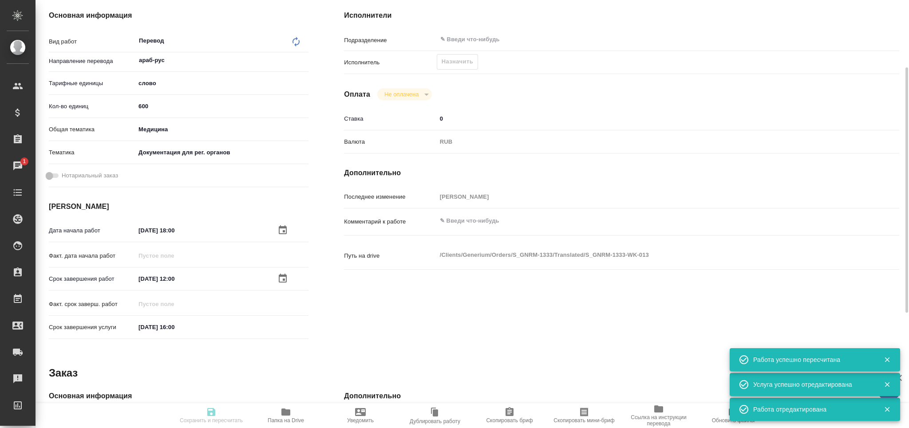
type textarea "в перевод на русский язык документ во вложении. Срок: [DATE] перевести весь док…"
type textarea "x"
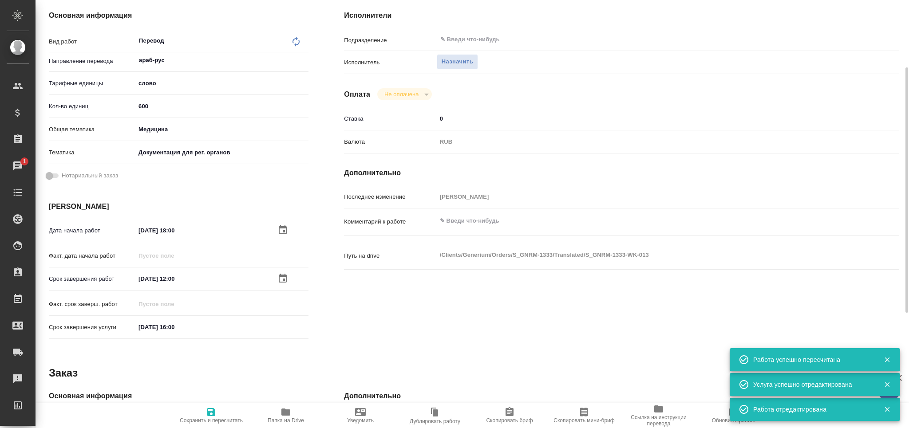
type textarea "x"
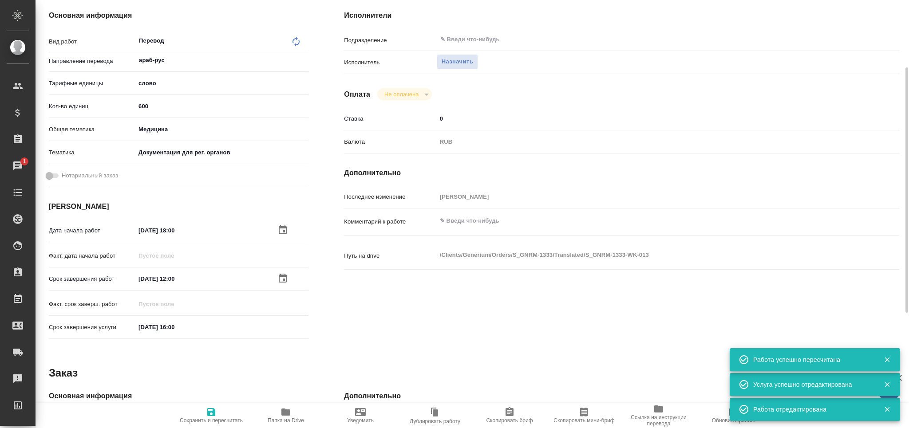
type textarea "x"
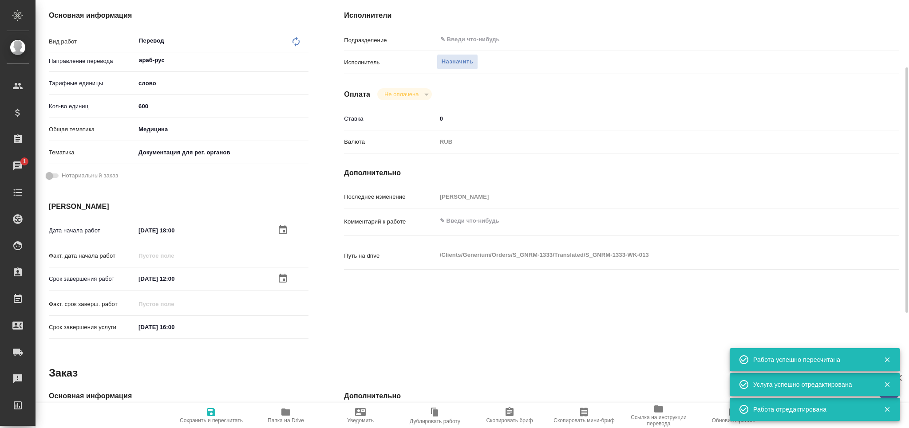
type textarea "x"
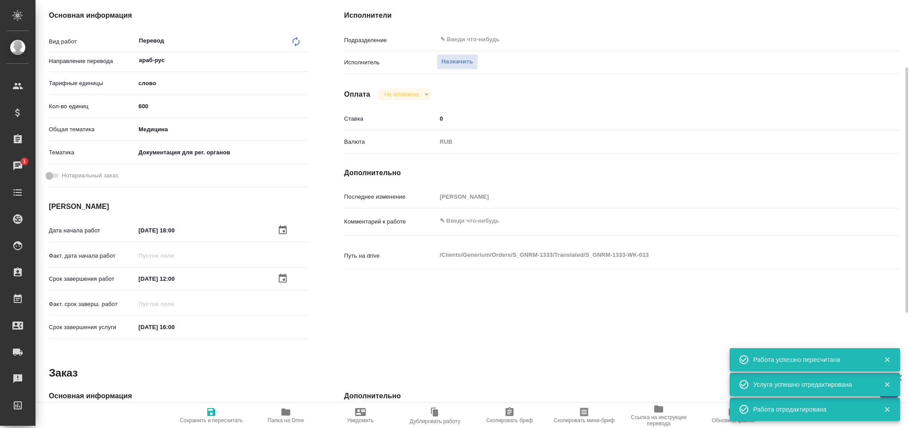
type textarea "x"
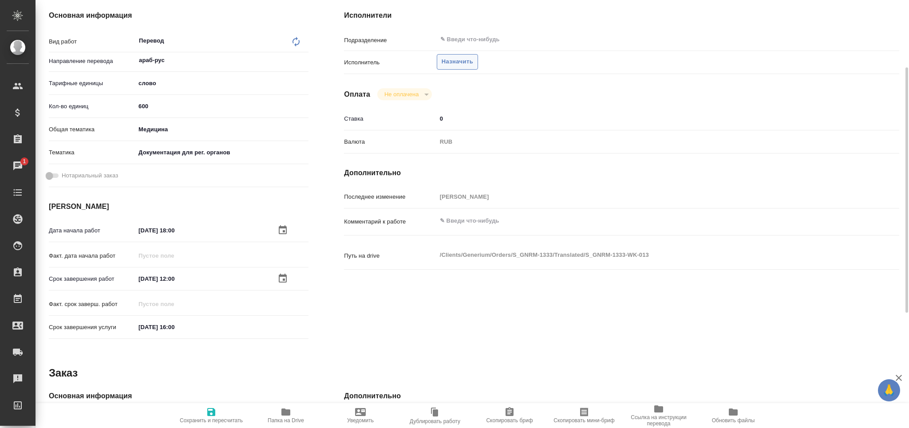
click at [461, 61] on span "Назначить" at bounding box center [457, 62] width 32 height 10
type textarea "x"
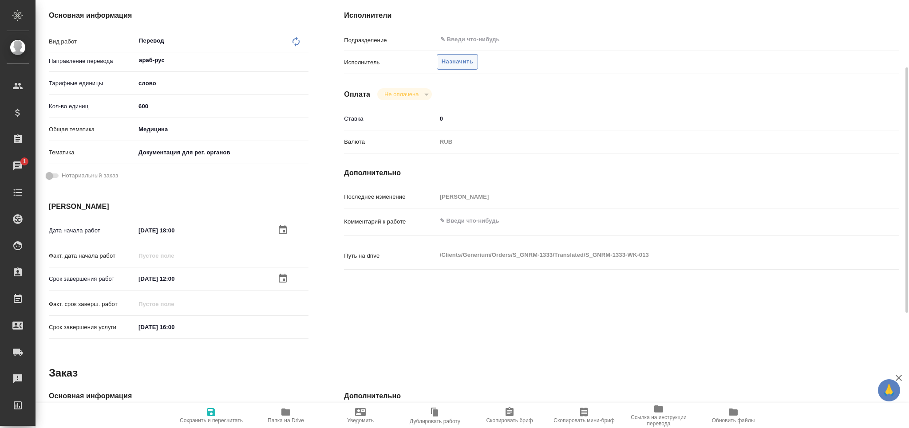
type textarea "x"
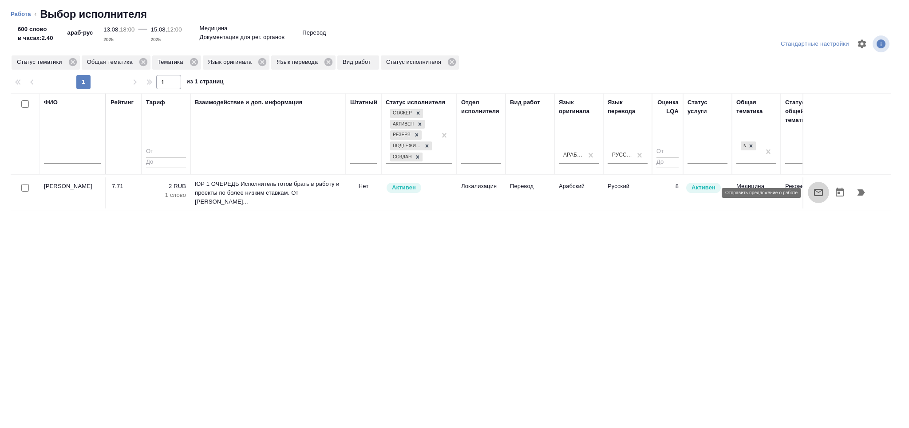
click at [821, 195] on icon "button" at bounding box center [818, 192] width 11 height 11
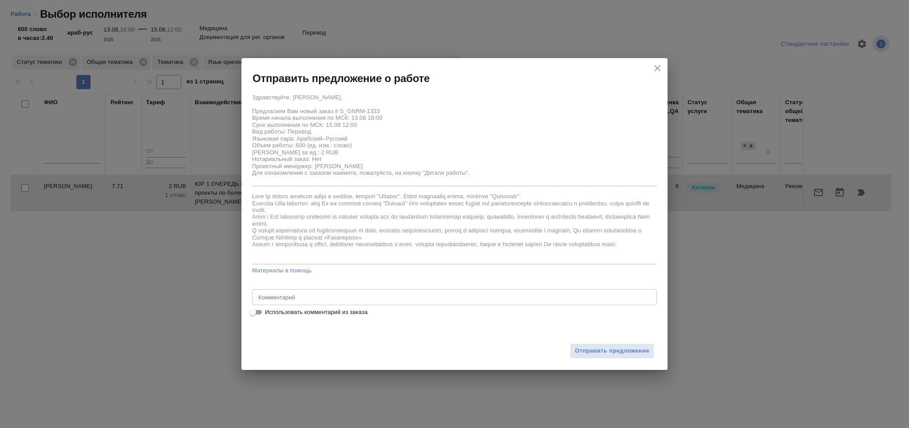
click at [249, 315] on input "Использовать комментарий из заказа" at bounding box center [252, 312] width 32 height 11
checkbox input "true"
type textarea "в перевод на русский язык документ во вложении. Срок: [DATE] перевести весь док…"
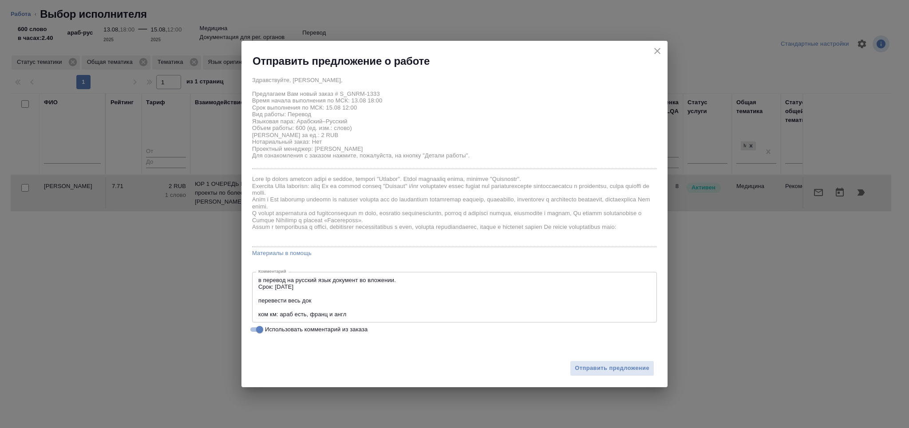
click at [259, 331] on input "Использовать комментарий из заказа" at bounding box center [260, 329] width 32 height 11
checkbox input "false"
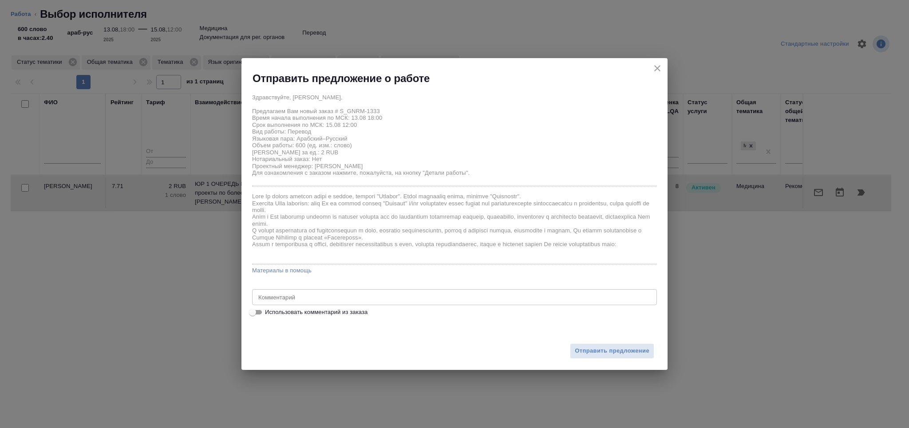
click at [287, 296] on textarea at bounding box center [454, 297] width 392 height 7
type textarea "перевод с листа"
click at [629, 352] on span "Отправить предложение" at bounding box center [612, 351] width 75 height 10
type textarea "x"
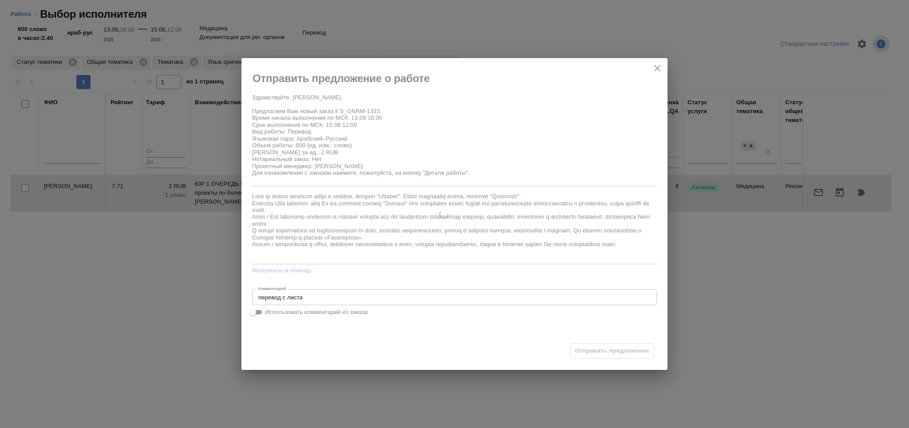
type textarea "x"
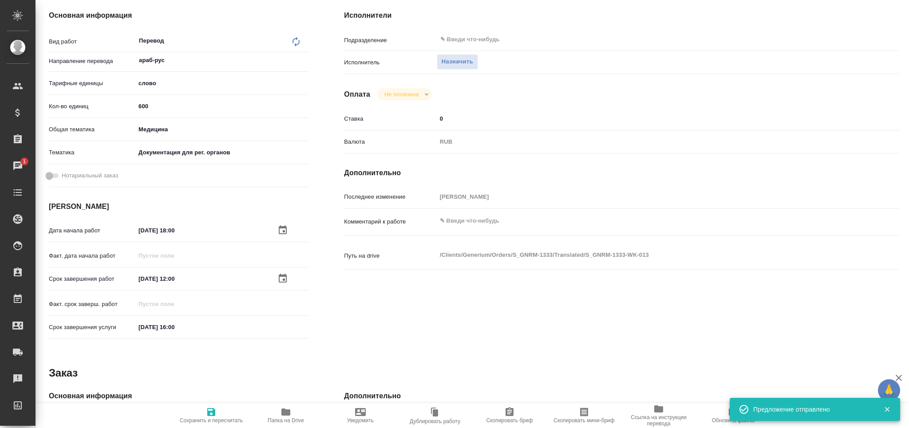
type input "recruiting"
type textarea "Перевод"
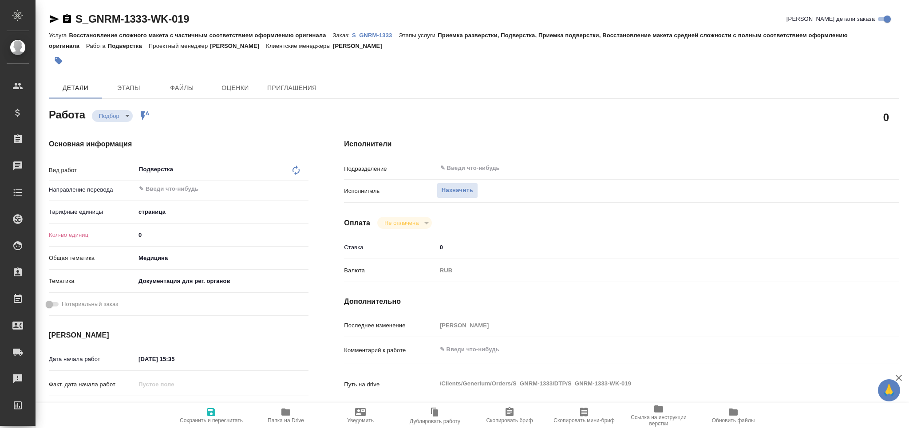
type textarea "x"
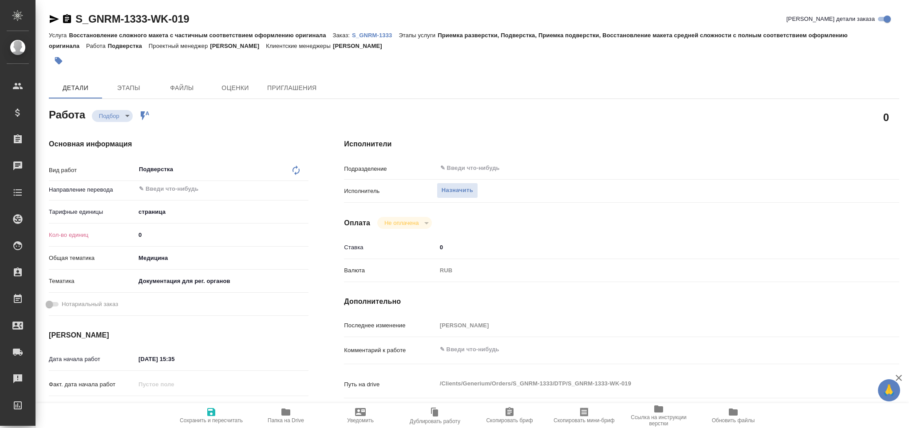
type textarea "x"
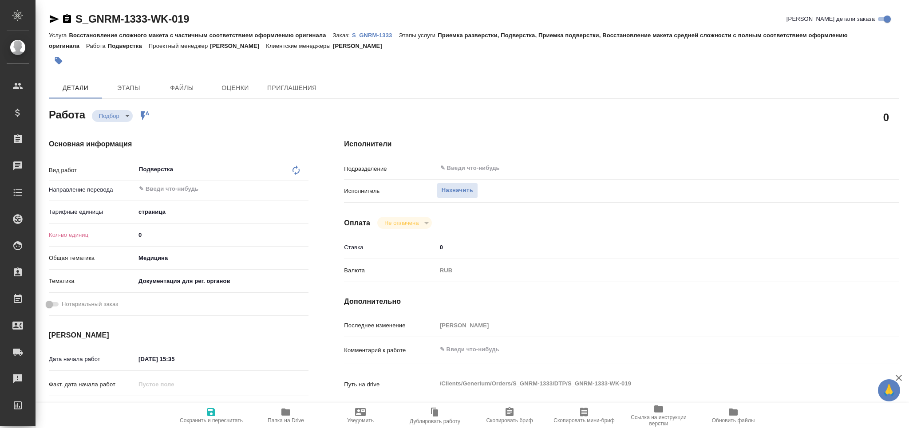
type textarea "x"
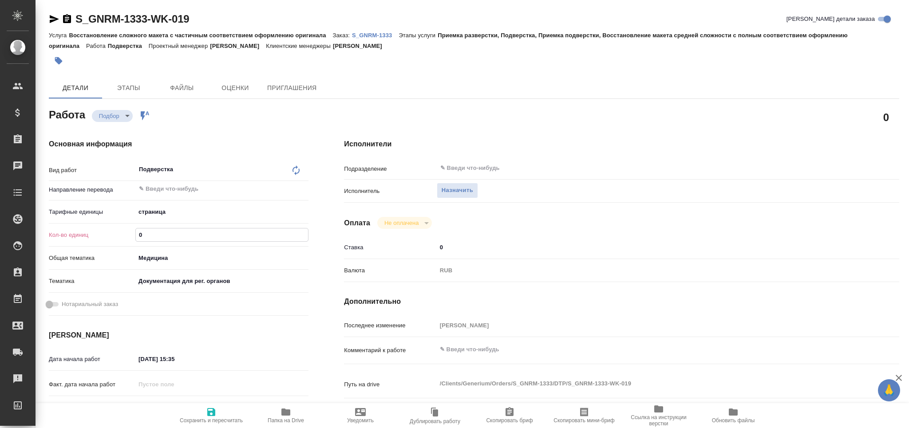
drag, startPoint x: 147, startPoint y: 230, endPoint x: 137, endPoint y: 234, distance: 10.7
click at [138, 233] on input "0" at bounding box center [222, 235] width 172 height 13
type textarea "x"
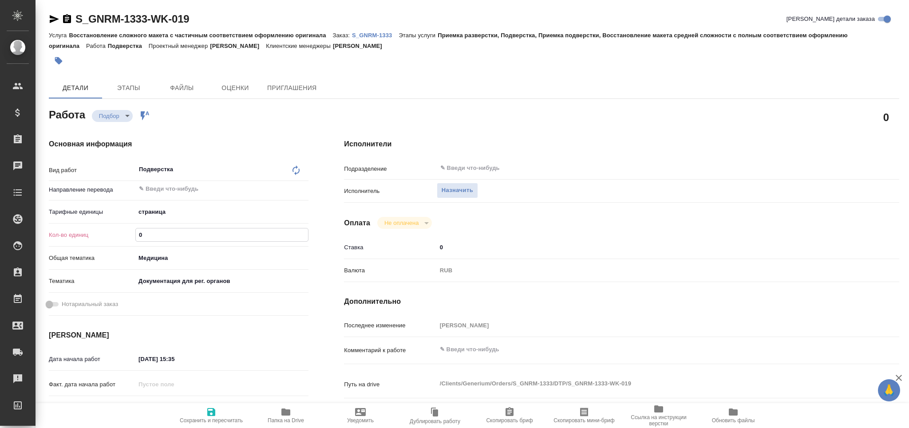
type textarea "x"
type input "3"
type textarea "x"
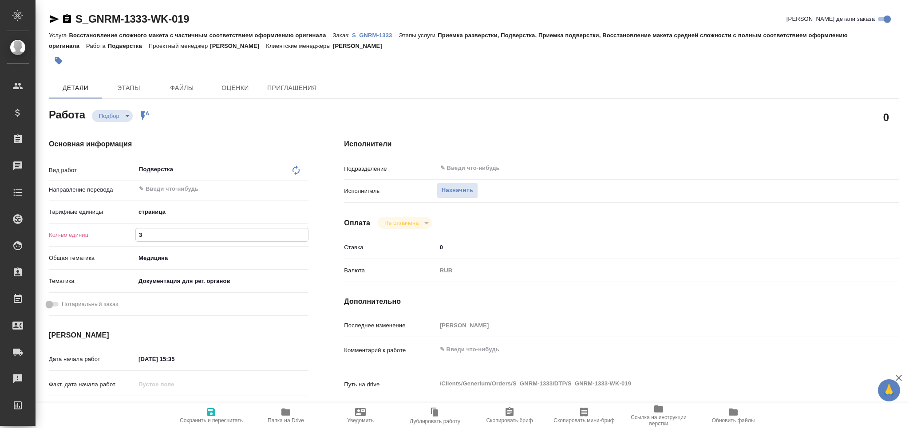
type textarea "x"
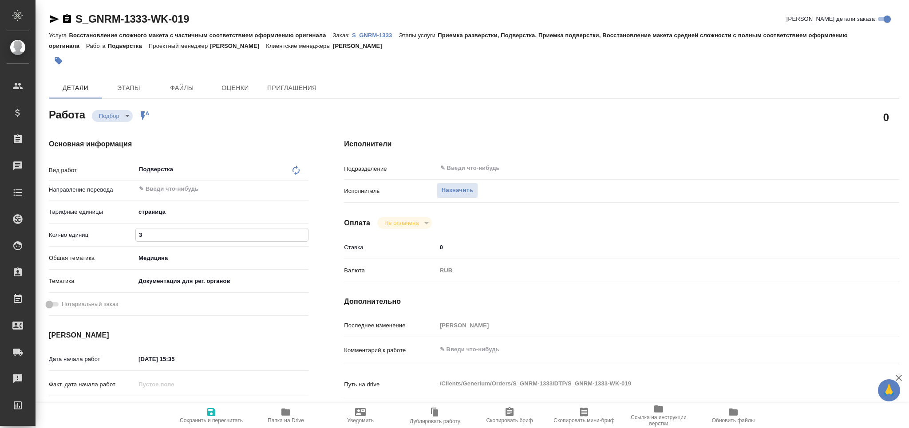
type textarea "x"
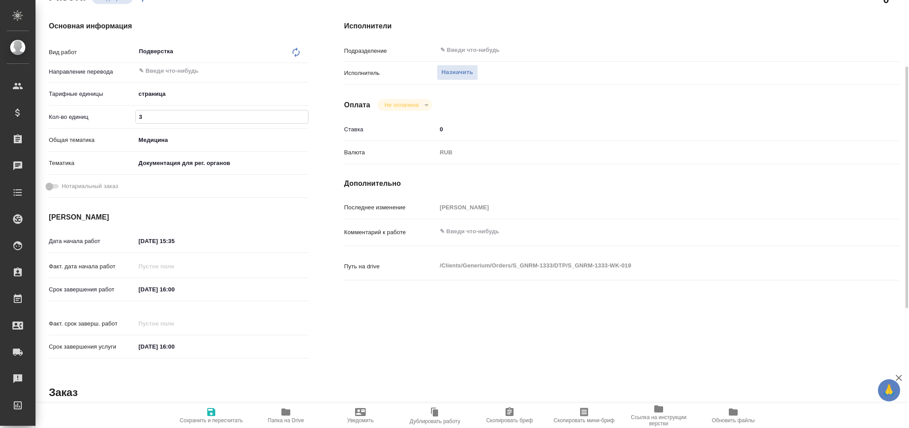
type input "3"
type textarea "x"
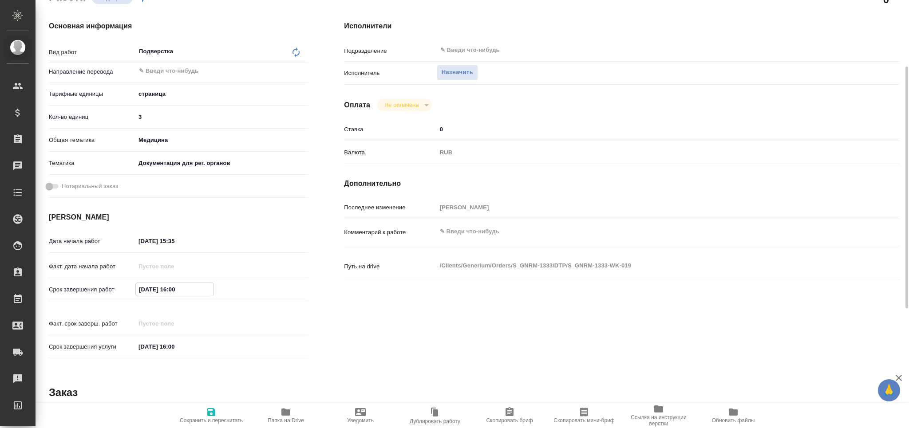
type textarea "x"
drag, startPoint x: 195, startPoint y: 288, endPoint x: 73, endPoint y: 291, distance: 121.6
click at [73, 291] on div "Срок завершения работ 15.08.2025 16:00" at bounding box center [179, 290] width 260 height 16
drag, startPoint x: 161, startPoint y: 240, endPoint x: 125, endPoint y: 237, distance: 36.6
click at [116, 237] on div "Дата начала работ 13.08.2025 15:35" at bounding box center [179, 241] width 260 height 16
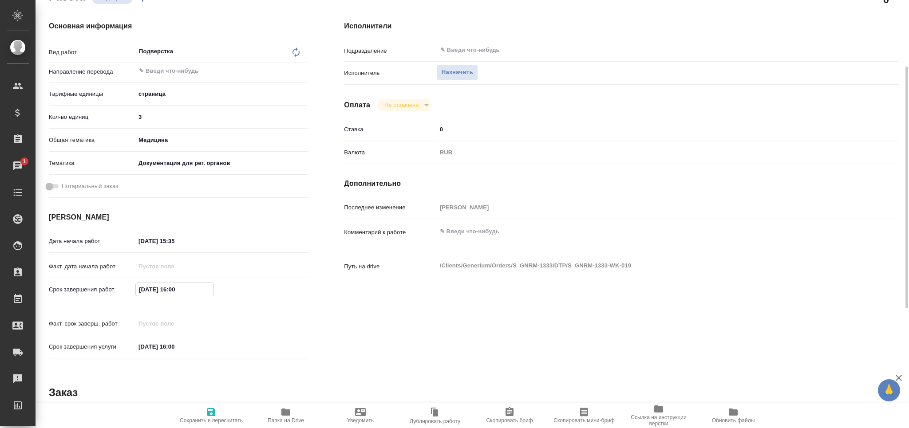
drag, startPoint x: 194, startPoint y: 289, endPoint x: 99, endPoint y: 281, distance: 96.2
click at [99, 282] on div "Срок завершения работ 15.08.2025 16:00" at bounding box center [179, 290] width 260 height 16
drag, startPoint x: 197, startPoint y: 241, endPoint x: 105, endPoint y: 239, distance: 91.9
click at [105, 239] on div "Дата начала работ 13.08.2025 15:35" at bounding box center [179, 241] width 260 height 16
paste input "5.08.2025 16:00"
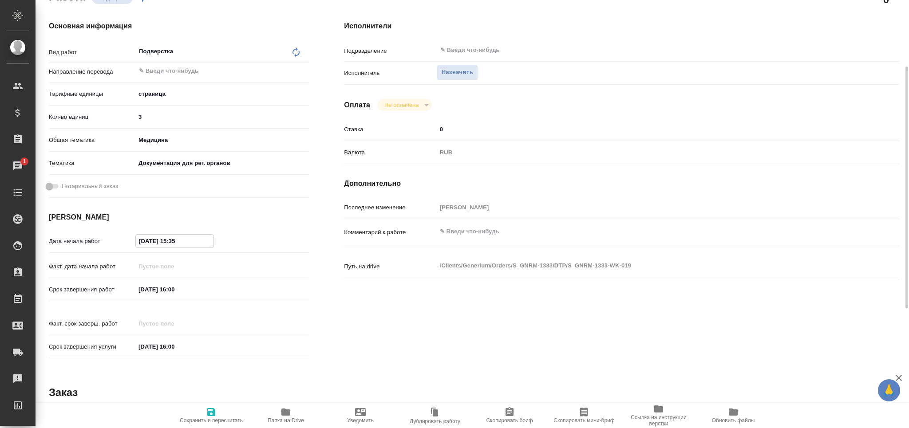
type textarea "x"
type input "15.08.2025 16:00"
type textarea "x"
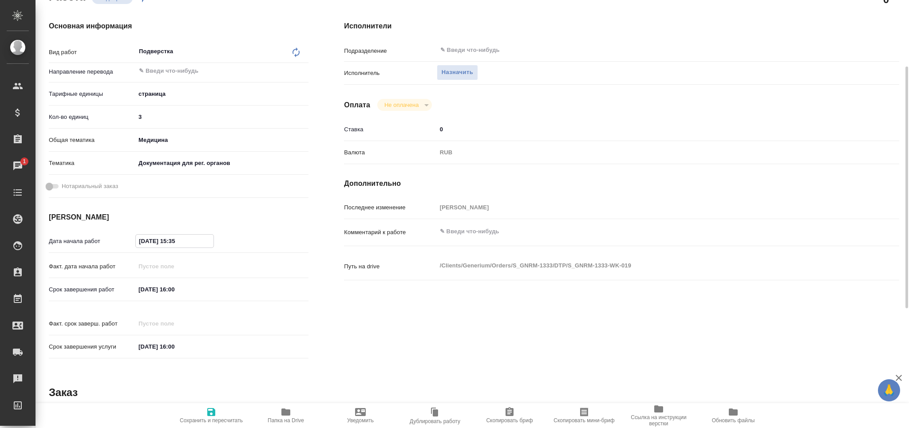
type textarea "x"
drag, startPoint x: 174, startPoint y: 239, endPoint x: 179, endPoint y: 238, distance: 4.5
click at [179, 238] on input "15.08.2025 16:00" at bounding box center [175, 241] width 78 height 13
type textarea "x"
type input "15.08.2025 13:00"
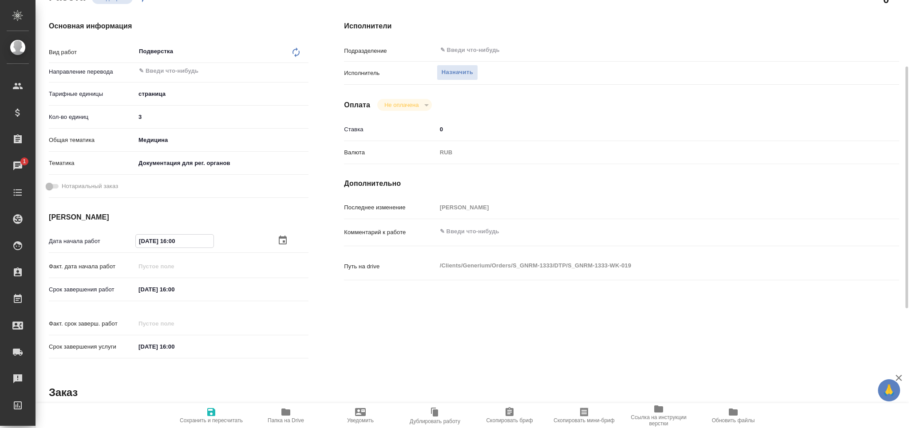
type textarea "x"
type input "15.08.2025 13:00"
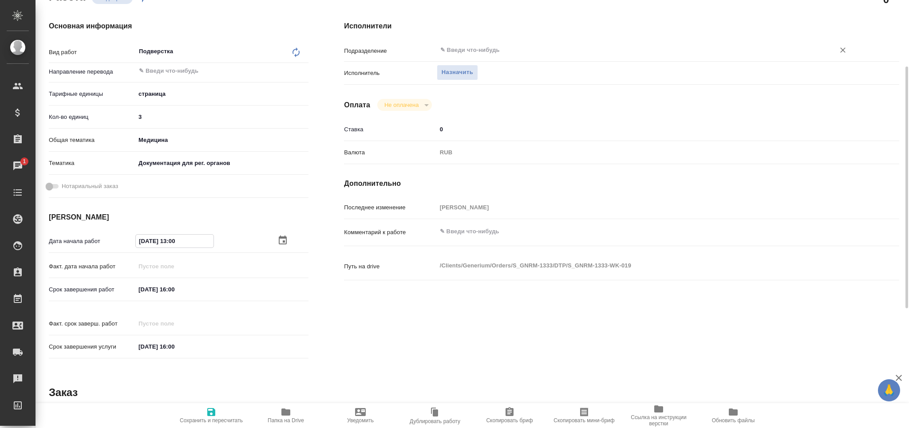
click at [471, 50] on input "text" at bounding box center [629, 50] width 381 height 11
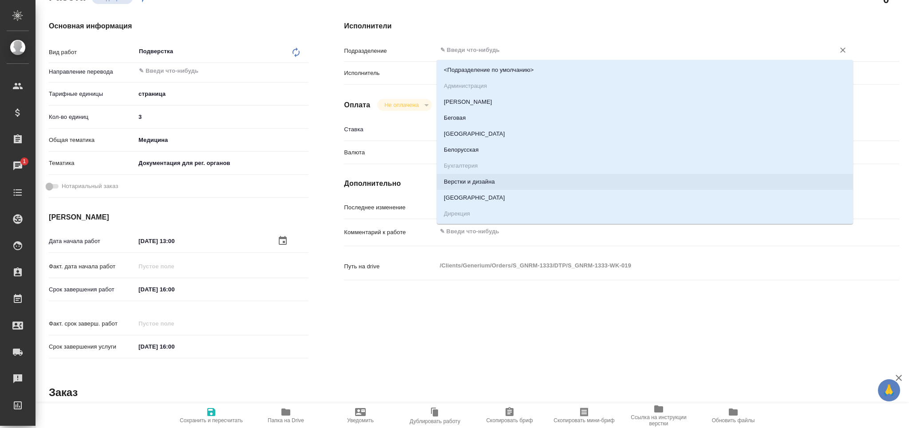
click at [477, 181] on li "Верстки и дизайна" at bounding box center [645, 182] width 416 height 16
type textarea "x"
type input "Верстки и дизайна"
type textarea "x"
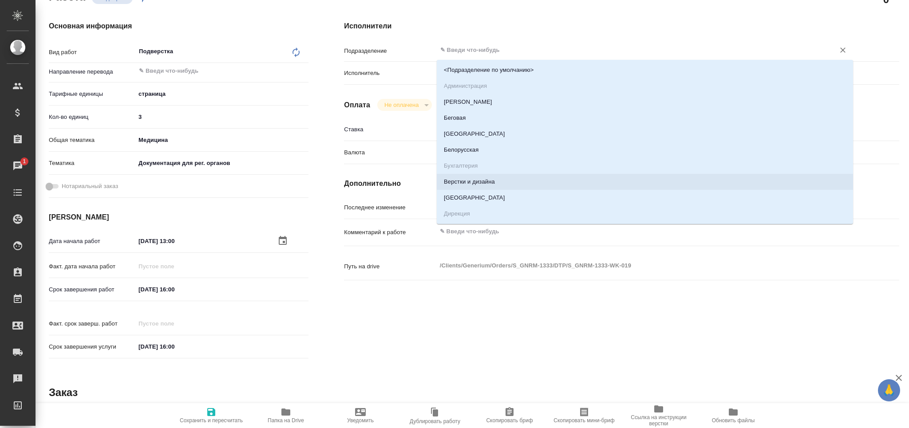
type textarea "x"
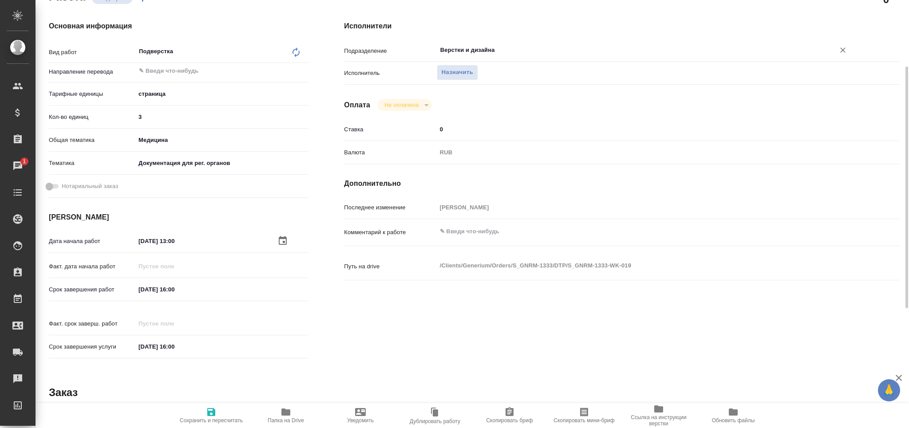
click at [203, 415] on span "Сохранить и пересчитать" at bounding box center [211, 415] width 64 height 17
type textarea "x"
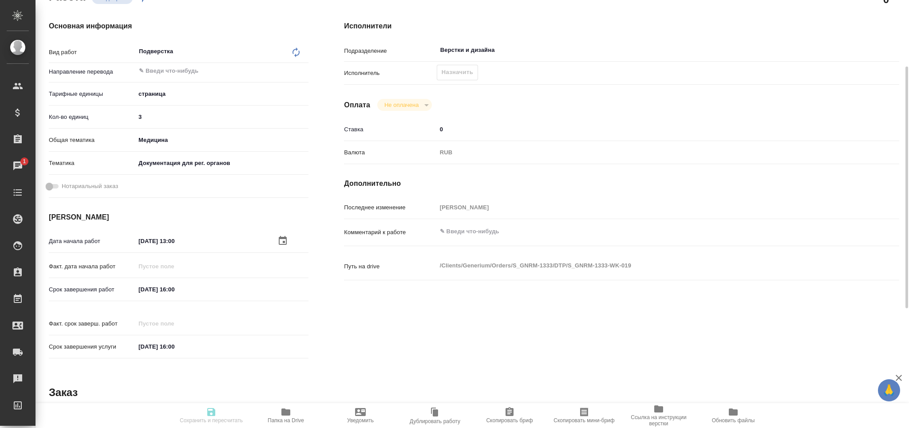
type textarea "x"
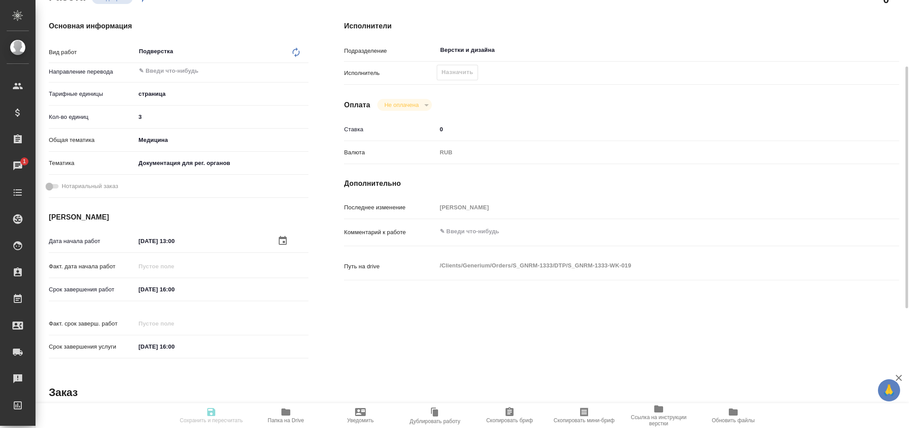
type textarea "x"
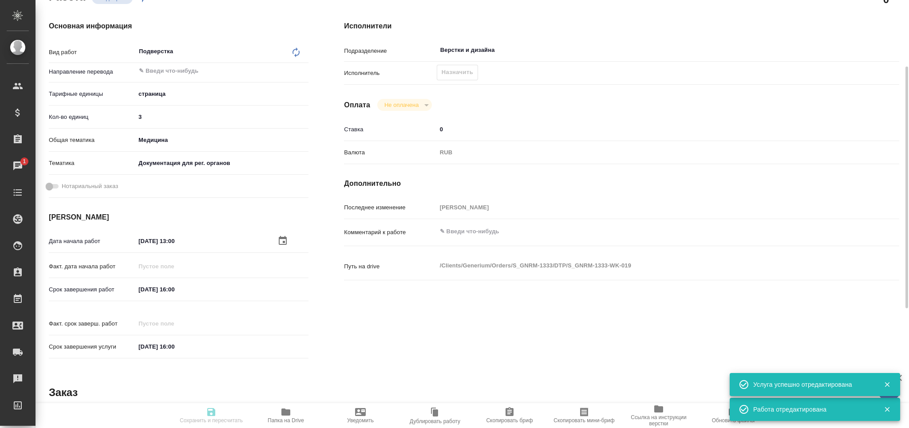
type textarea "x"
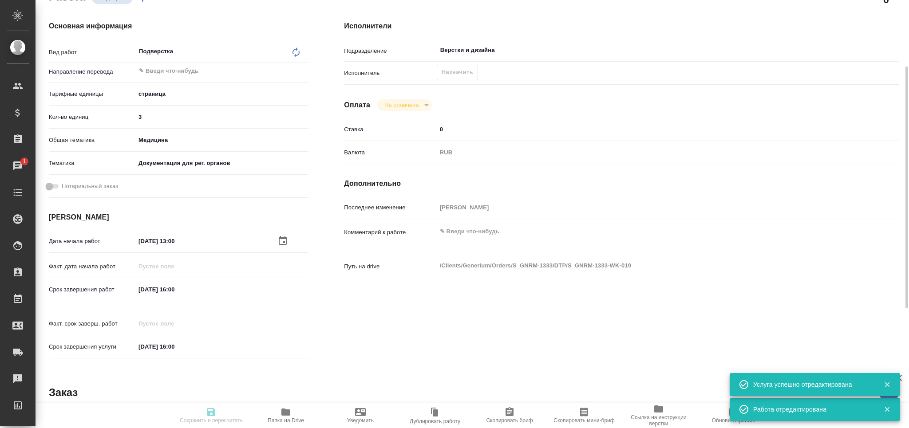
type input "recruiting"
type textarea "Подверстка"
type textarea "x"
type input "5a8b1489cc6b4906c91bfdb2"
type input "3"
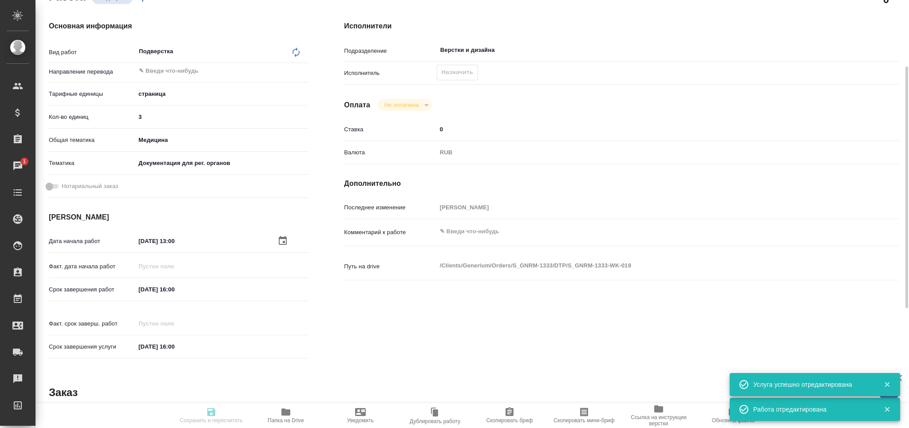
type input "med"
type input "5f647205b73bc97568ca66c6"
type input "15.08.2025 13:00"
type input "15.08.2025 16:00"
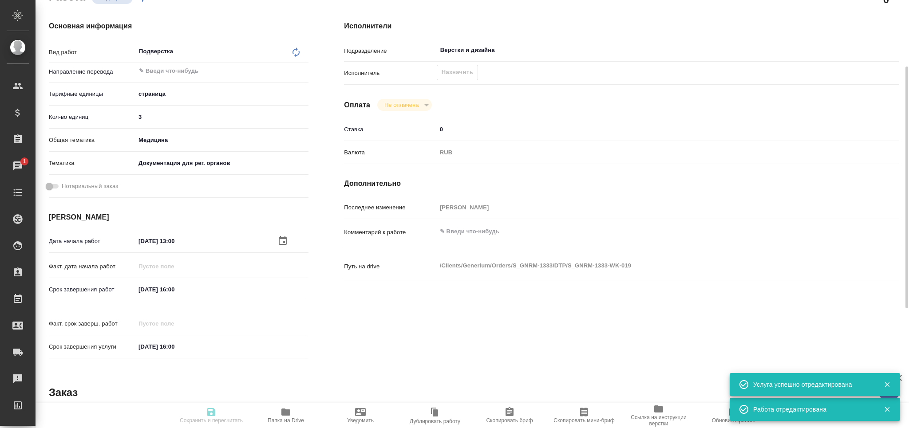
type input "Верстки и дизайна"
type input "notPayed"
type input "0"
type input "RUB"
type input "[PERSON_NAME]"
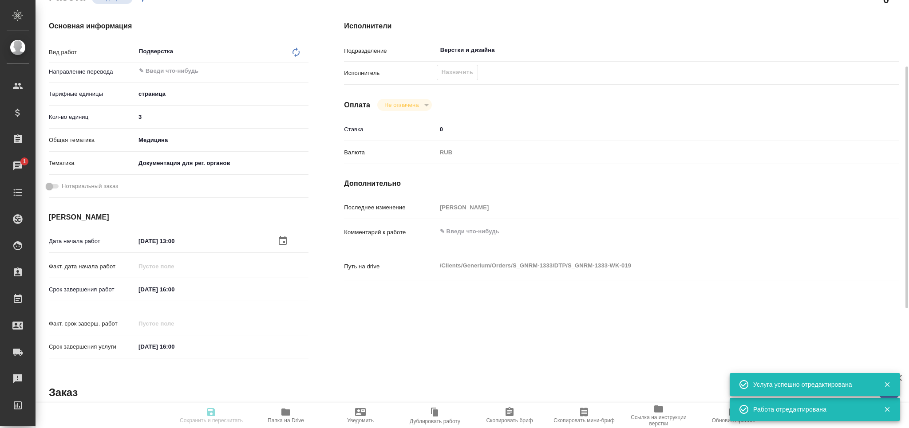
type textarea "x"
type textarea "/Clients/Generium/Orders/S_GNRM-1333/DTP/S_GNRM-1333-WK-019"
type textarea "x"
type input "S_GNRM-1333"
type input "Восстановление сложного макета с частичным соответствием оформлению оригинала"
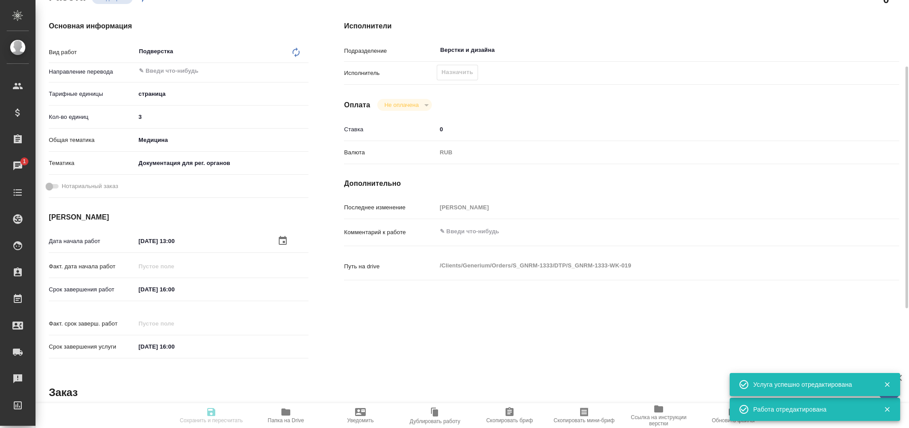
type input "Приемка разверстки, Подверстка, Приемка подверстки, Восстановление макета средн…"
type input "[PERSON_NAME]"
type input "/Clients/Generium/Orders/S_GNRM-1333"
type textarea "x"
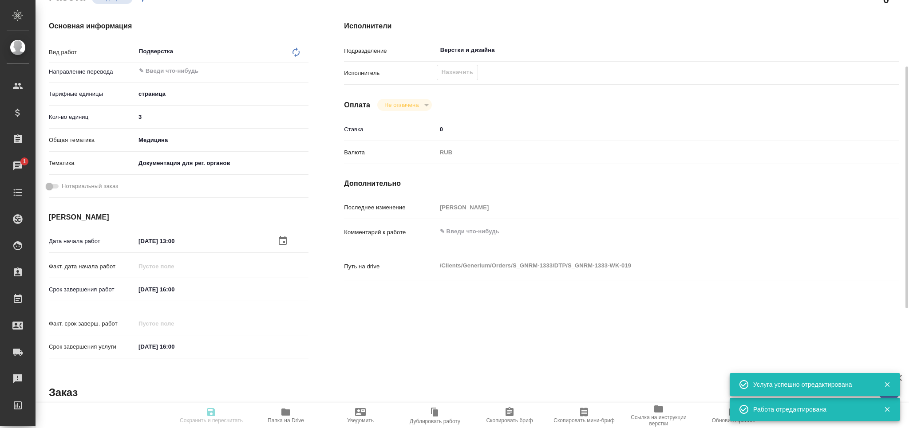
type textarea "в перевод на русский язык документ во вложении. Срок: 15.08.2025 перевести весь…"
type textarea "x"
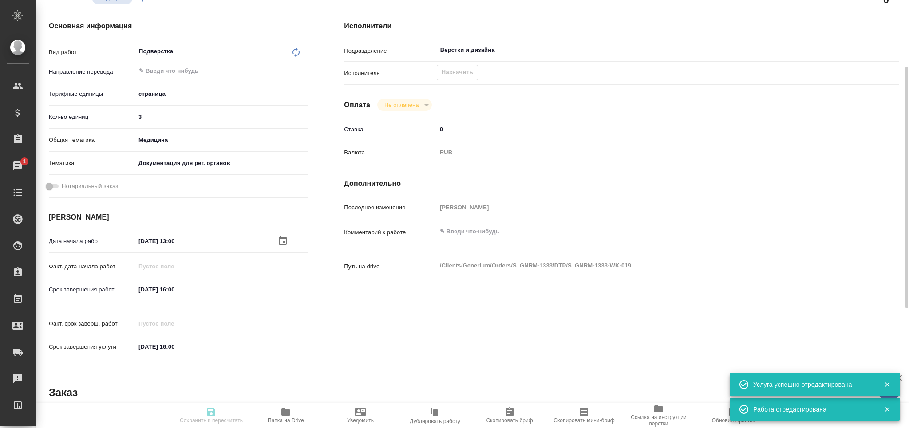
type textarea "x"
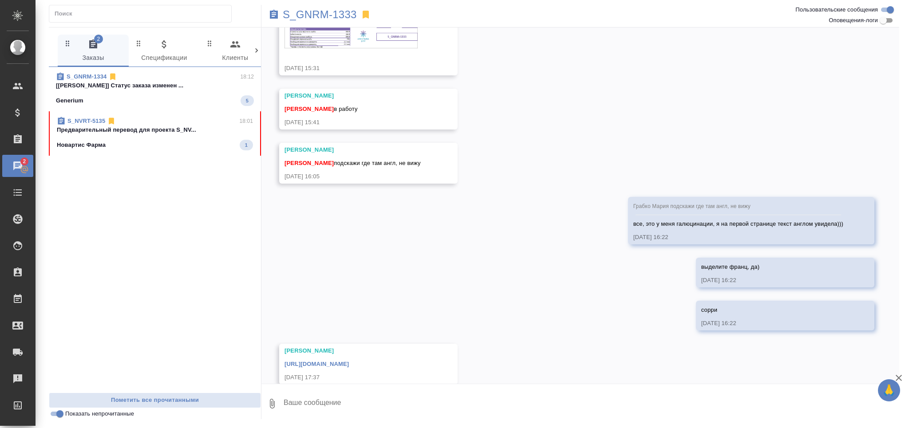
scroll to position [122, 0]
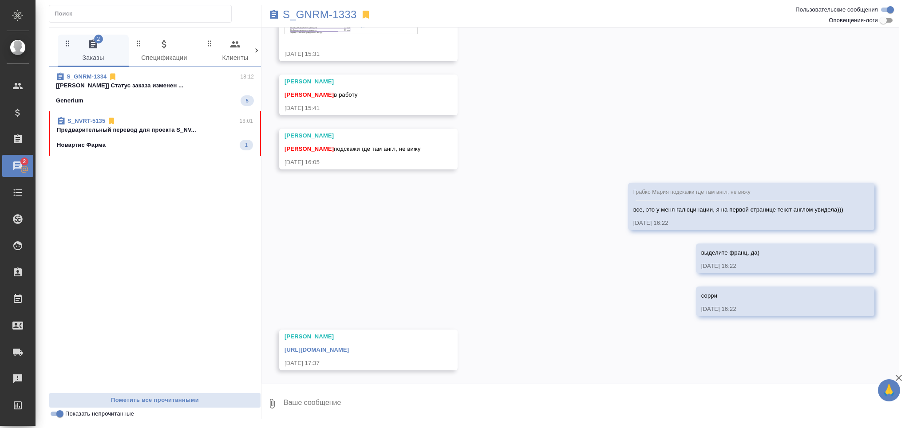
click at [214, 95] on div "Generium 5" at bounding box center [155, 100] width 198 height 11
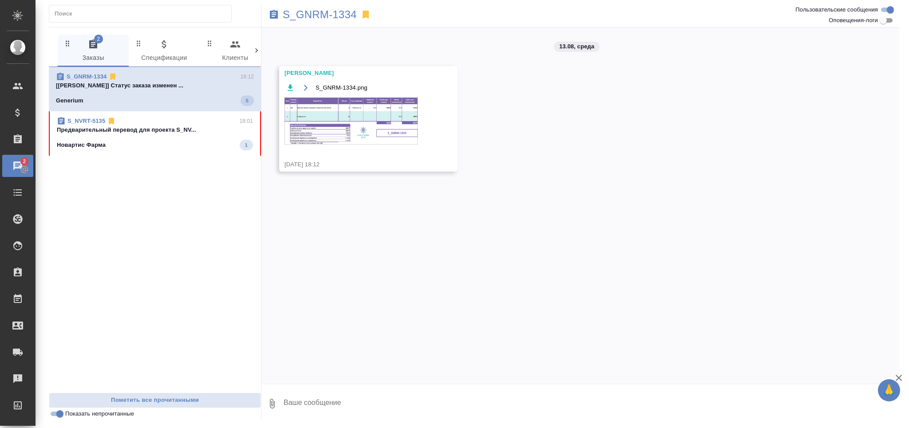
scroll to position [0, 0]
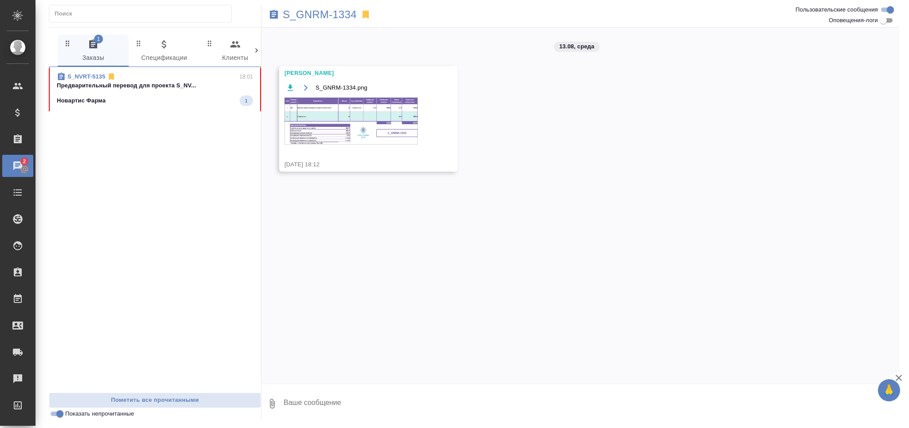
click at [189, 122] on div "S_NVRT-5135 18:01 Предварительный перевод для проекта S_NV... Новартис Фарма 1" at bounding box center [155, 230] width 212 height 326
click at [188, 102] on div "Новартис Фарма 1" at bounding box center [155, 100] width 196 height 11
